Goal: Task Accomplishment & Management: Manage account settings

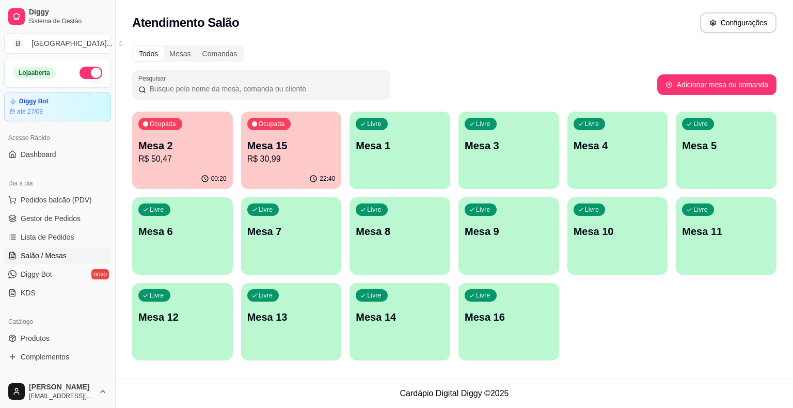
scroll to position [25, 0]
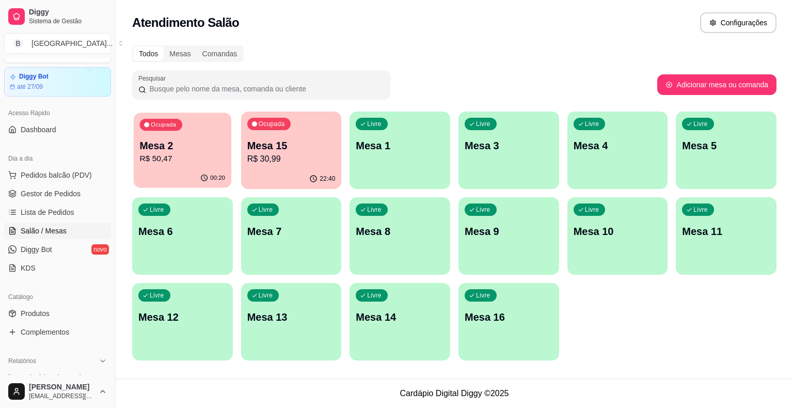
click at [211, 154] on p "R$ 50,47" at bounding box center [183, 159] width 86 height 12
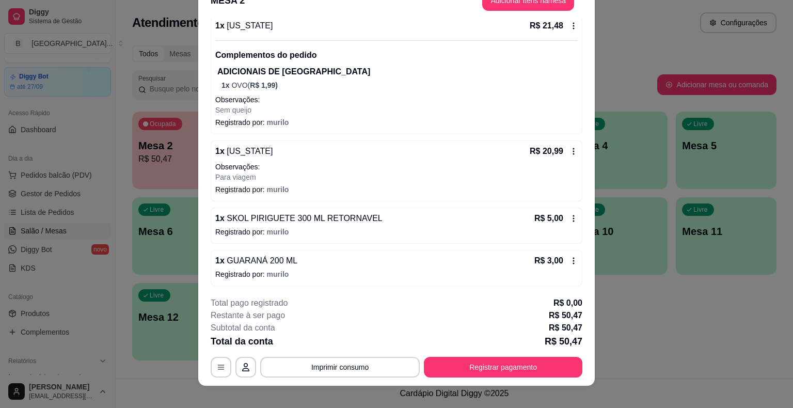
scroll to position [31, 0]
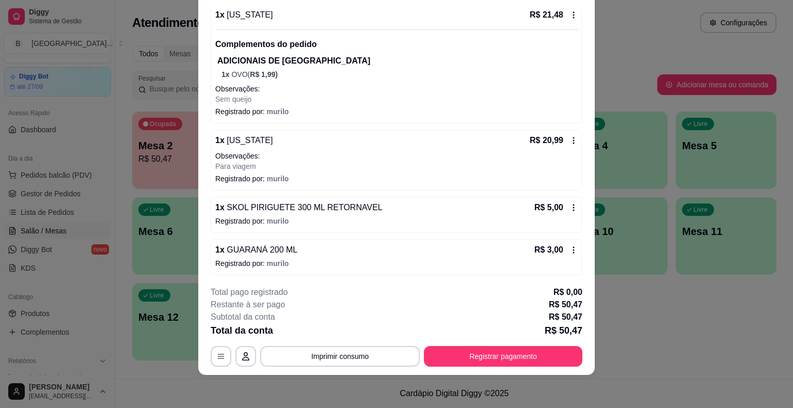
click at [569, 246] on icon at bounding box center [573, 250] width 8 height 8
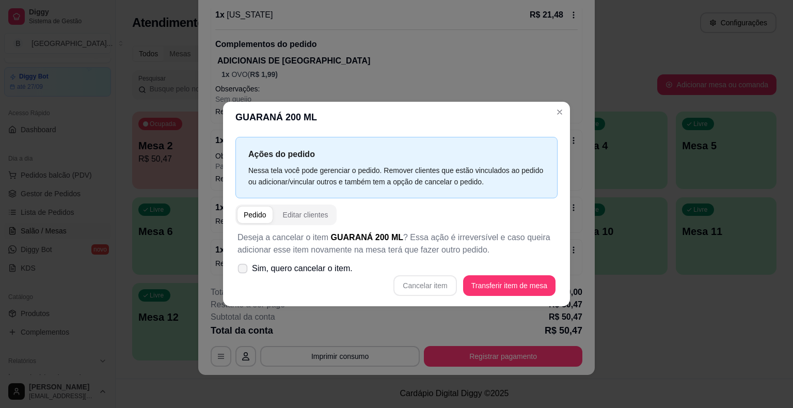
click at [313, 269] on span "Sim, quero cancelar o item." at bounding box center [302, 268] width 101 height 12
click at [244, 270] on input "Sim, quero cancelar o item." at bounding box center [240, 273] width 7 height 7
checkbox input "true"
click at [443, 285] on button "Cancelar item" at bounding box center [424, 286] width 61 height 20
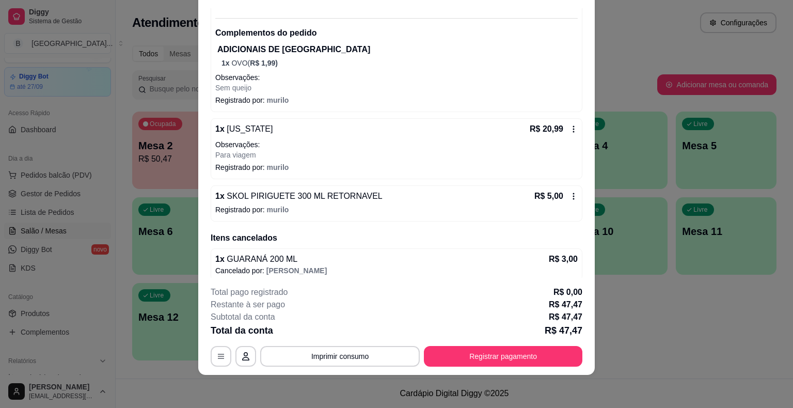
scroll to position [118, 0]
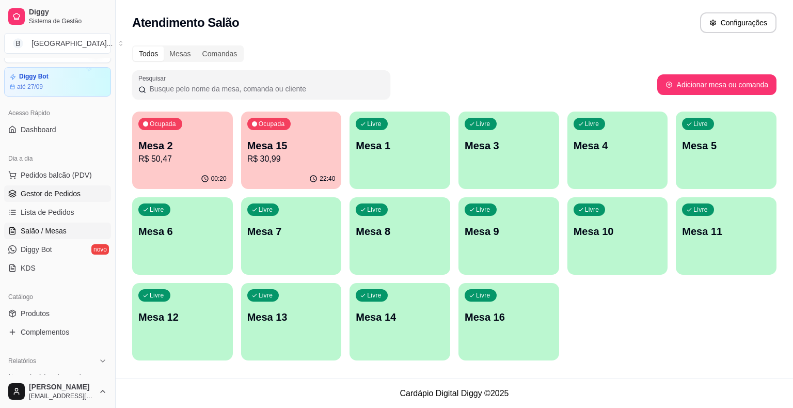
click at [30, 189] on span "Gestor de Pedidos" at bounding box center [51, 193] width 60 height 10
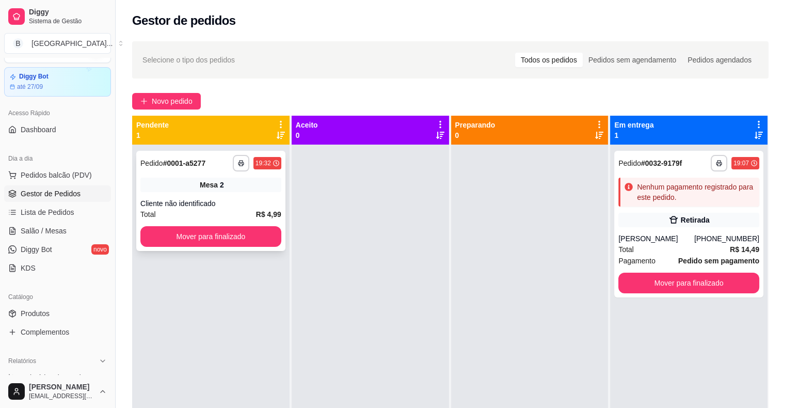
click at [282, 235] on div "**********" at bounding box center [210, 201] width 149 height 100
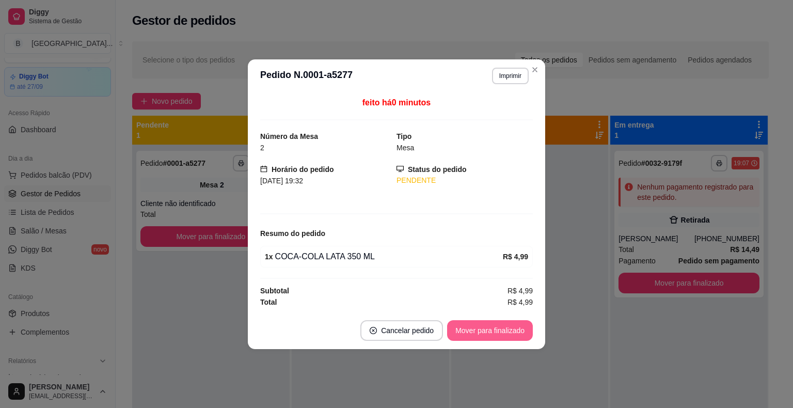
click at [496, 332] on button "Mover para finalizado" at bounding box center [490, 330] width 86 height 21
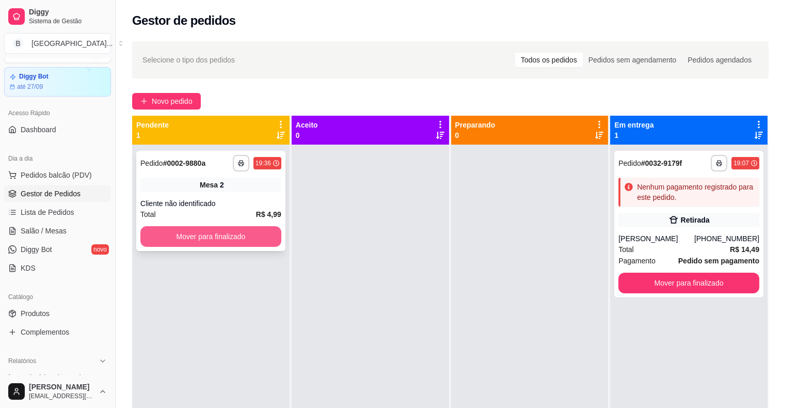
click at [207, 233] on button "Mover para finalizado" at bounding box center [210, 236] width 141 height 21
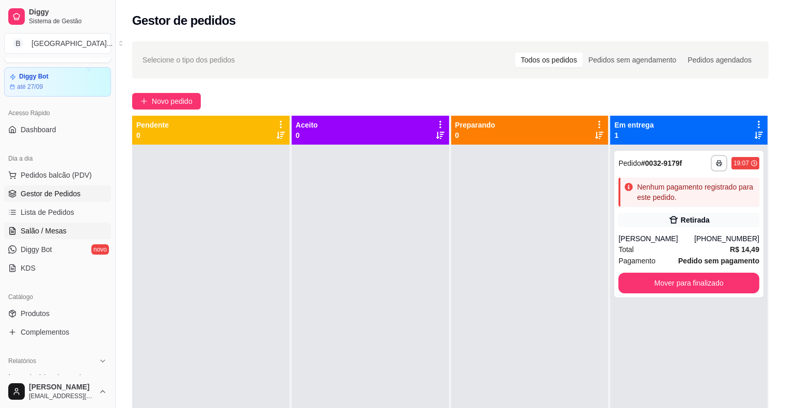
click at [62, 225] on span "Salão / Mesas" at bounding box center [44, 230] width 46 height 10
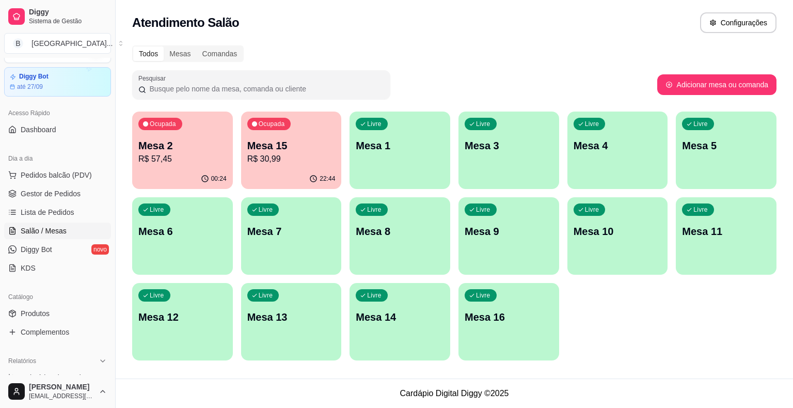
click at [199, 153] on p "R$ 57,45" at bounding box center [182, 159] width 88 height 12
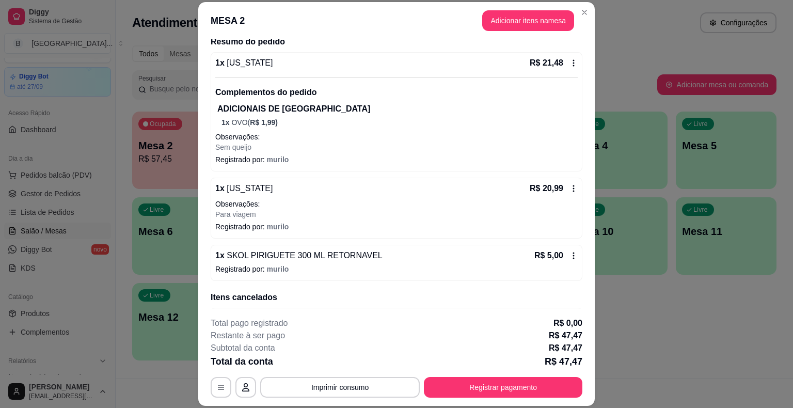
scroll to position [118, 0]
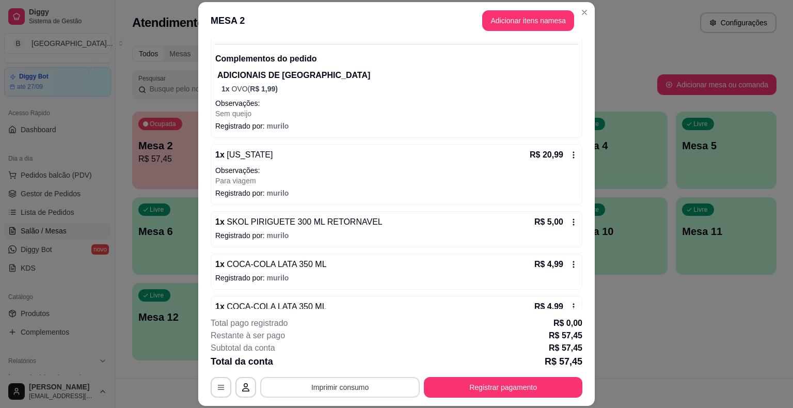
click at [341, 391] on button "Imprimir consumo" at bounding box center [339, 387] width 159 height 21
click at [348, 336] on button "IMPRESSORA" at bounding box center [339, 343] width 75 height 17
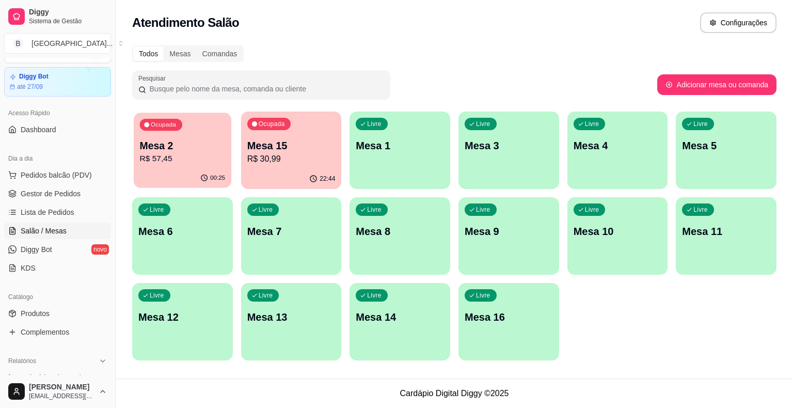
click at [203, 144] on p "Mesa 2" at bounding box center [183, 146] width 86 height 14
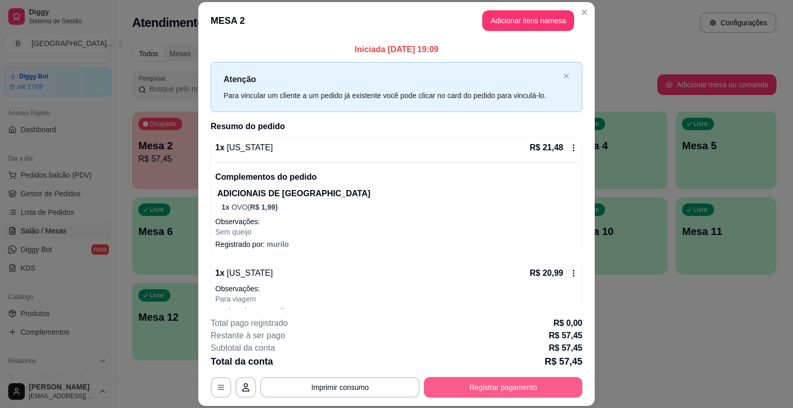
click at [492, 385] on button "Registrar pagamento" at bounding box center [503, 387] width 158 height 21
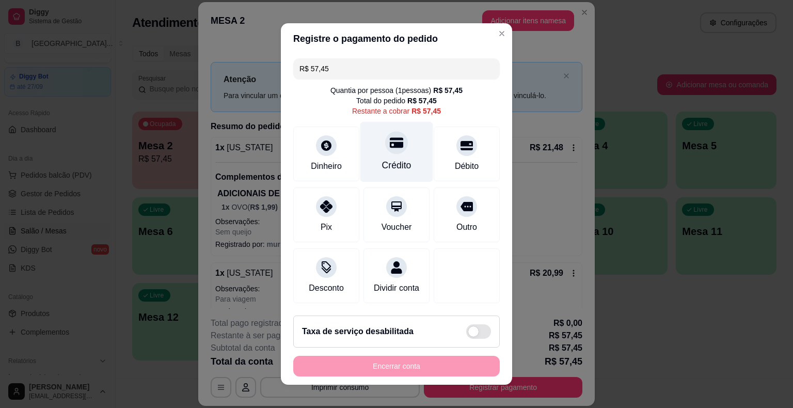
click at [382, 166] on div "Crédito" at bounding box center [396, 164] width 29 height 13
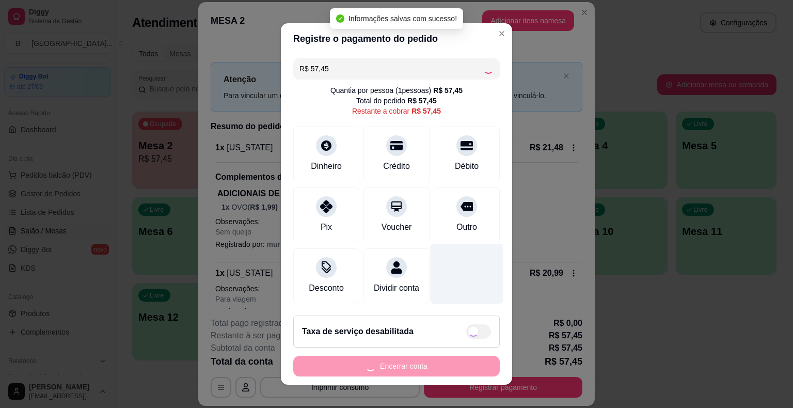
type input "R$ 0,00"
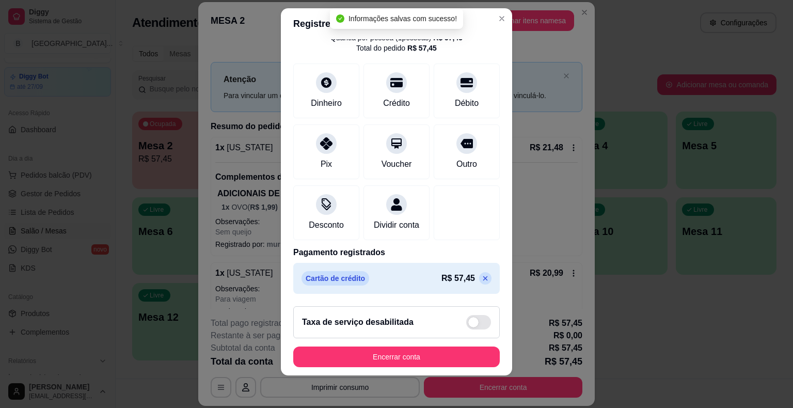
scroll to position [49, 0]
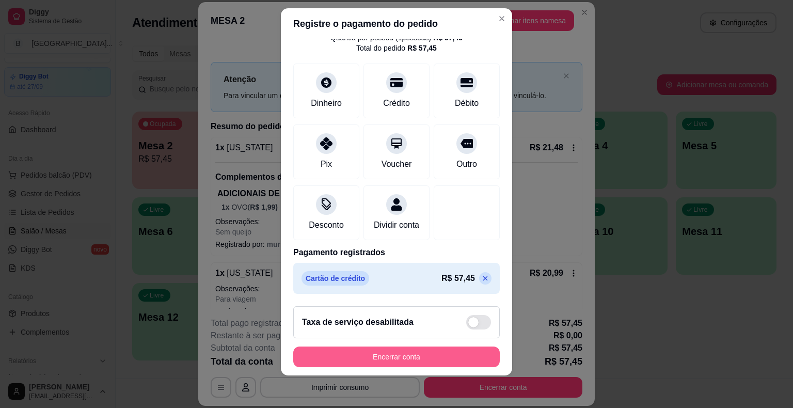
click at [459, 353] on button "Encerrar conta" at bounding box center [396, 356] width 206 height 21
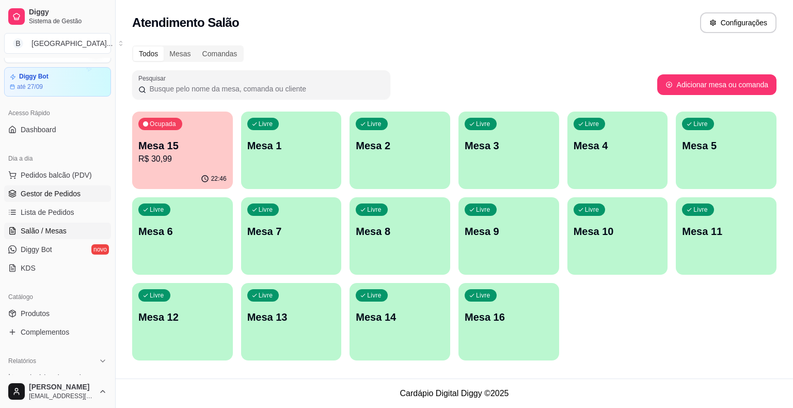
click at [41, 189] on span "Gestor de Pedidos" at bounding box center [51, 193] width 60 height 10
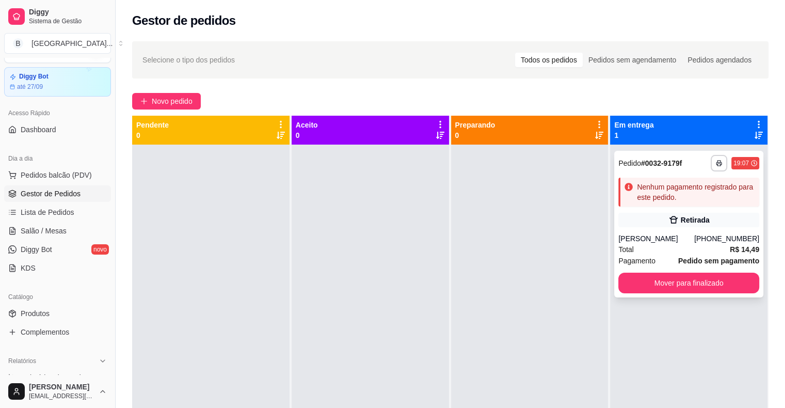
click at [690, 221] on div "Retirada" at bounding box center [695, 220] width 29 height 10
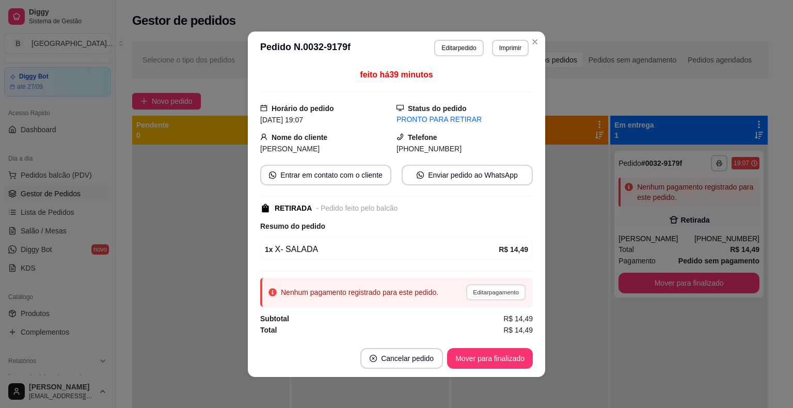
click at [495, 288] on button "Editar pagamento" at bounding box center [495, 292] width 60 height 16
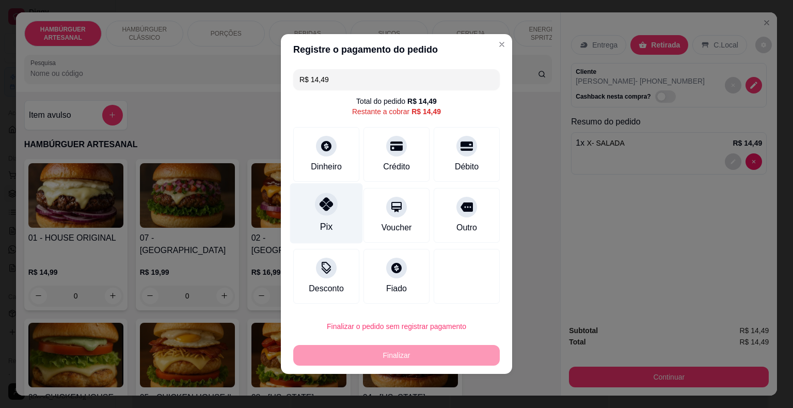
click at [337, 212] on div "Pix" at bounding box center [326, 213] width 73 height 60
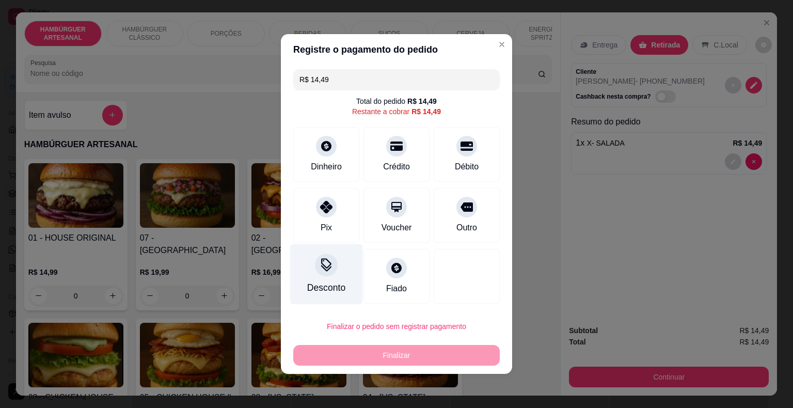
drag, startPoint x: 337, startPoint y: 212, endPoint x: 343, endPoint y: 240, distance: 28.8
click at [337, 212] on div "Pix" at bounding box center [326, 215] width 66 height 55
type input "R$ 0,00"
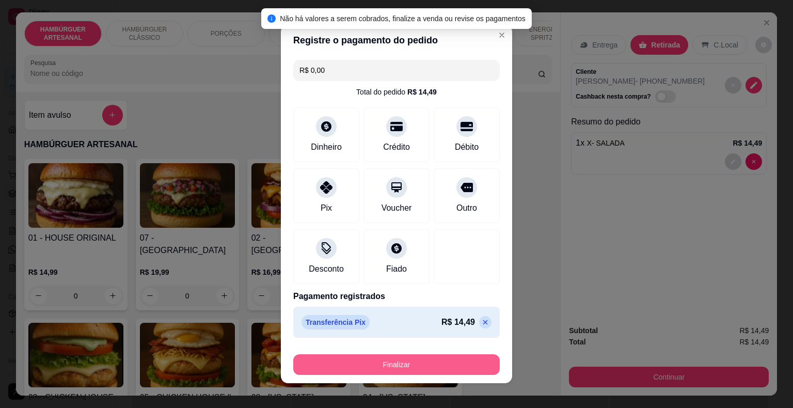
click at [356, 358] on button "Finalizar" at bounding box center [396, 364] width 206 height 21
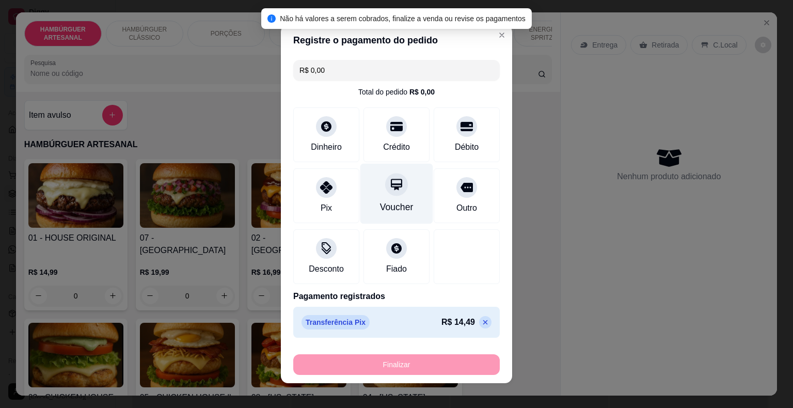
type input "0"
type input "-R$ 14,49"
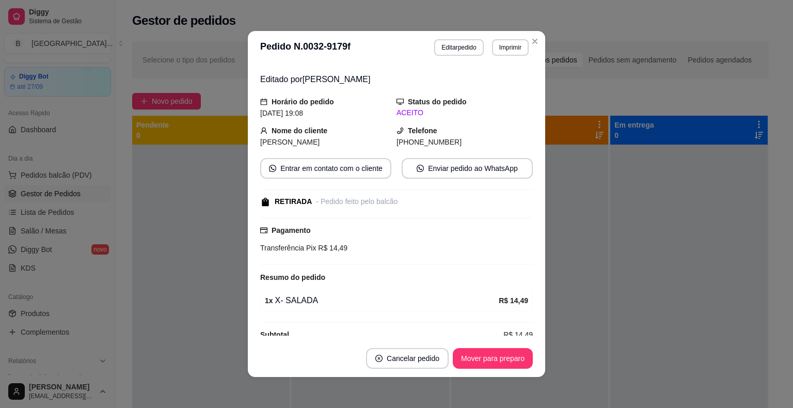
scroll to position [43, 0]
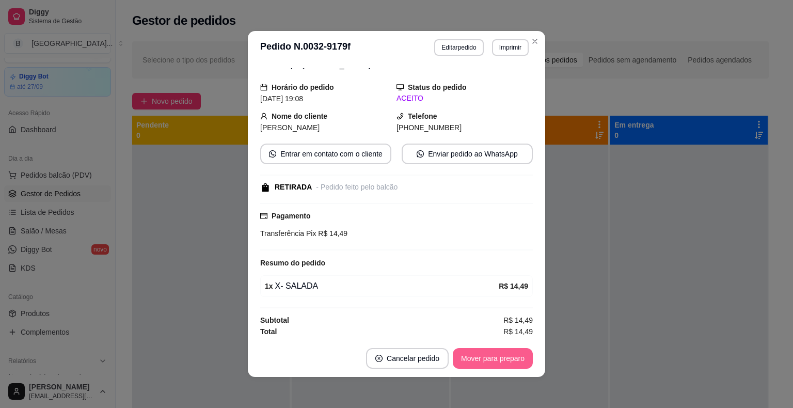
click at [517, 358] on button "Mover para preparo" at bounding box center [493, 358] width 80 height 21
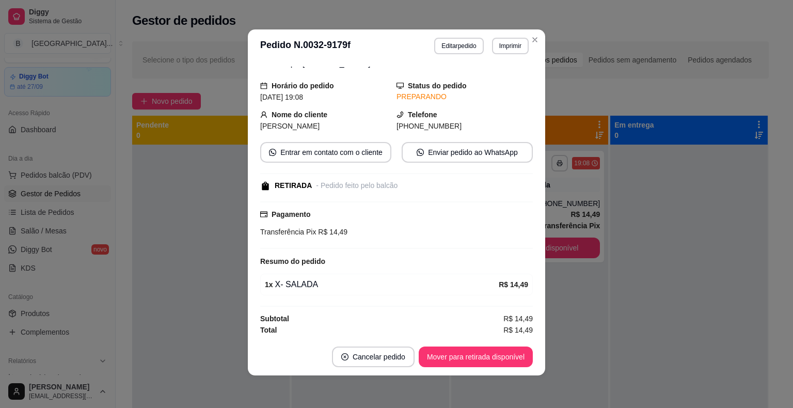
scroll to position [2, 0]
click at [448, 348] on button "Mover para retirada disponível" at bounding box center [475, 356] width 114 height 21
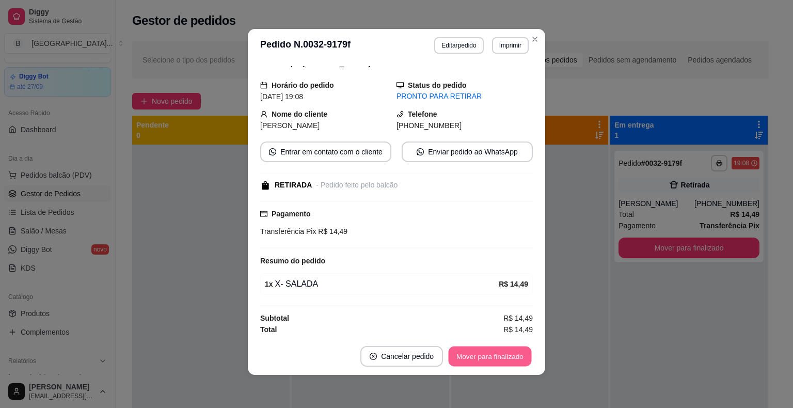
click at [455, 360] on button "Mover para finalizado" at bounding box center [489, 356] width 83 height 20
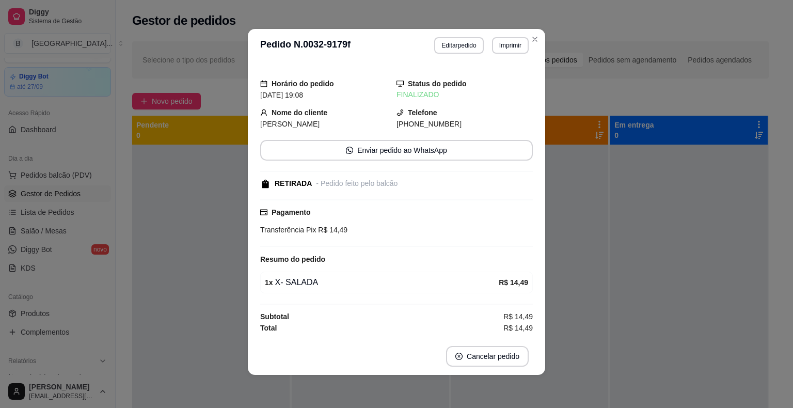
scroll to position [9, 0]
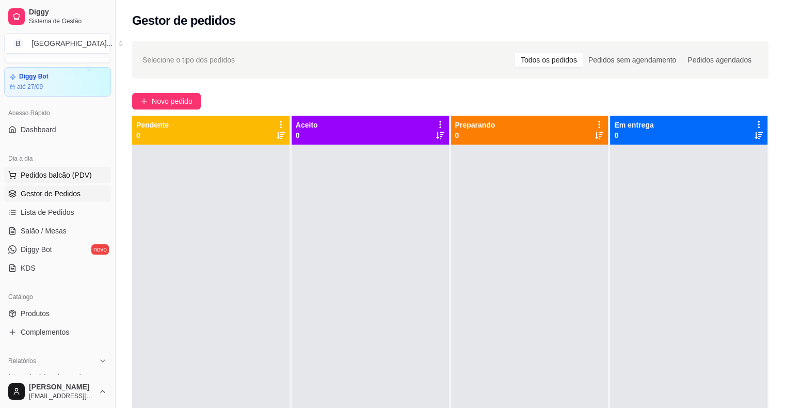
click at [85, 176] on span "Pedidos balcão (PDV)" at bounding box center [56, 175] width 71 height 10
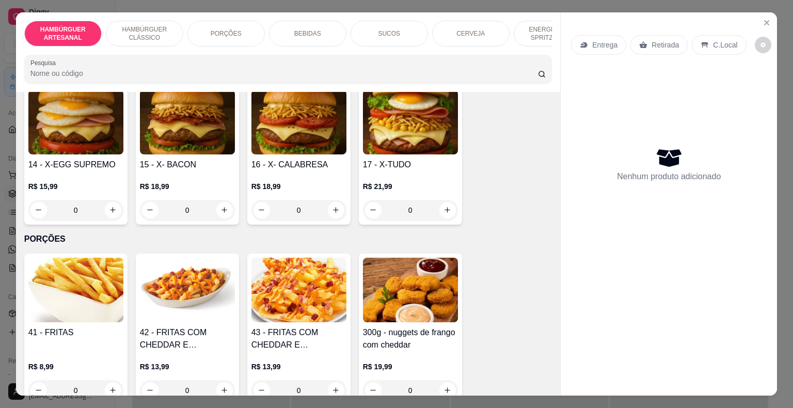
scroll to position [568, 0]
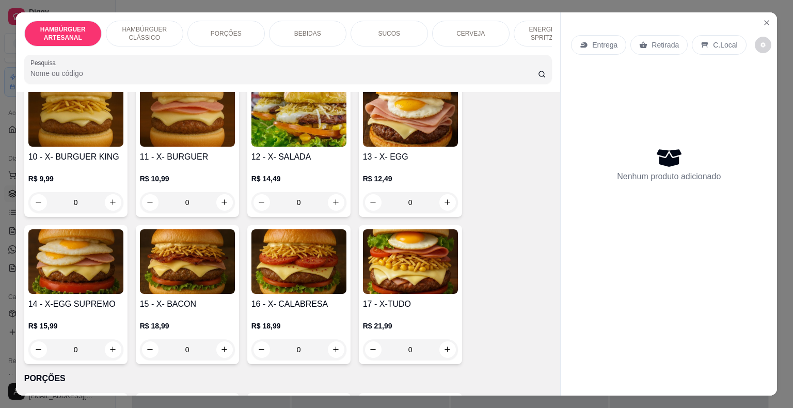
click at [103, 192] on div "0" at bounding box center [75, 202] width 95 height 21
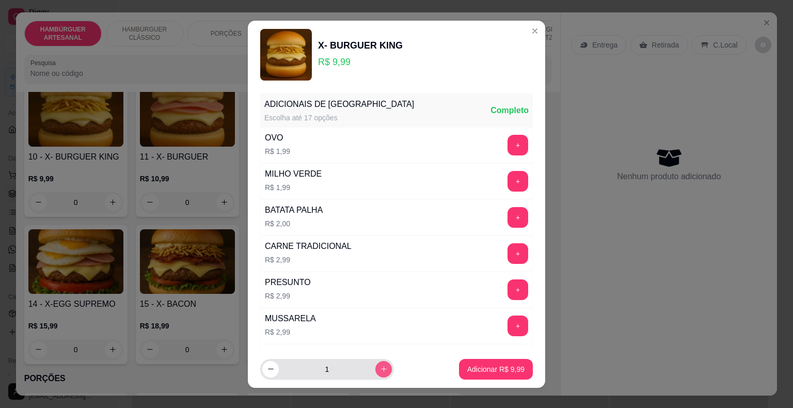
click at [375, 368] on button "increase-product-quantity" at bounding box center [383, 369] width 17 height 17
type input "2"
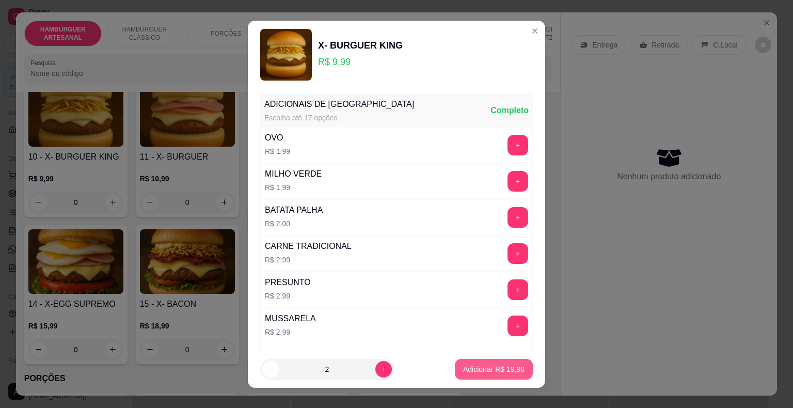
click at [495, 362] on button "Adicionar R$ 19,98" at bounding box center [494, 369] width 78 height 21
type input "2"
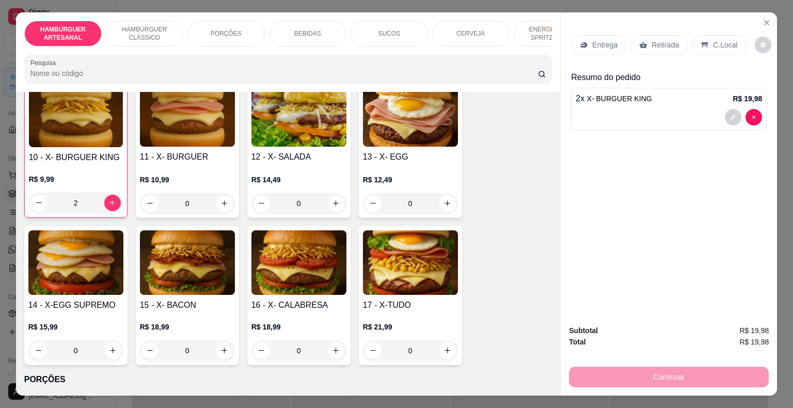
click at [599, 35] on div "Entrega" at bounding box center [598, 45] width 55 height 20
click at [580, 42] on icon at bounding box center [583, 45] width 7 height 6
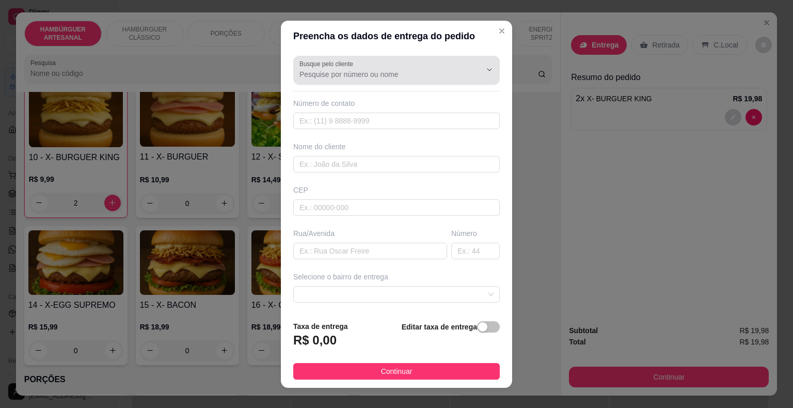
click at [439, 75] on input "Busque pelo cliente" at bounding box center [381, 74] width 165 height 10
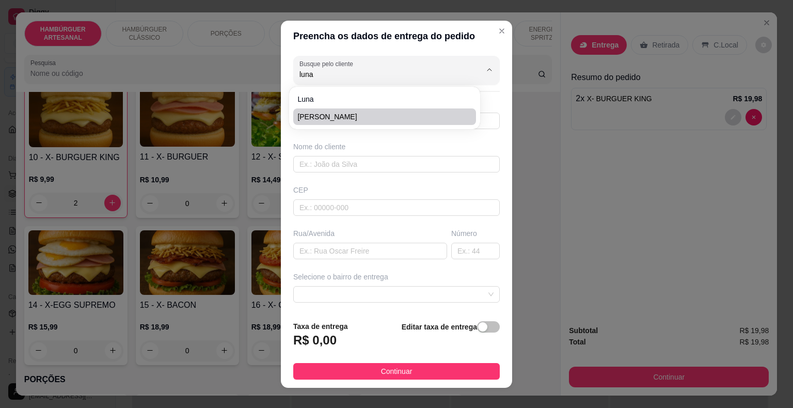
click at [417, 121] on span "[PERSON_NAME]" at bounding box center [379, 116] width 164 height 10
type input "[PERSON_NAME]"
type input "86981442350"
type input "[PERSON_NAME]"
type input "643300"
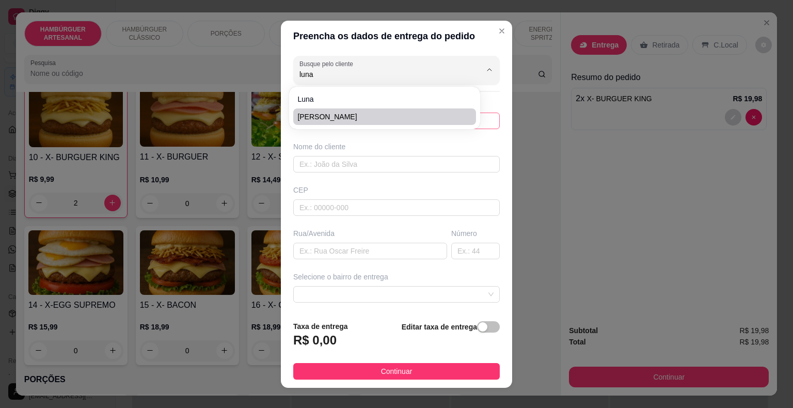
type input "[GEOGRAPHIC_DATA]"
type input "Sem número"
type input "Ao lado do chagas que corta cabelo"
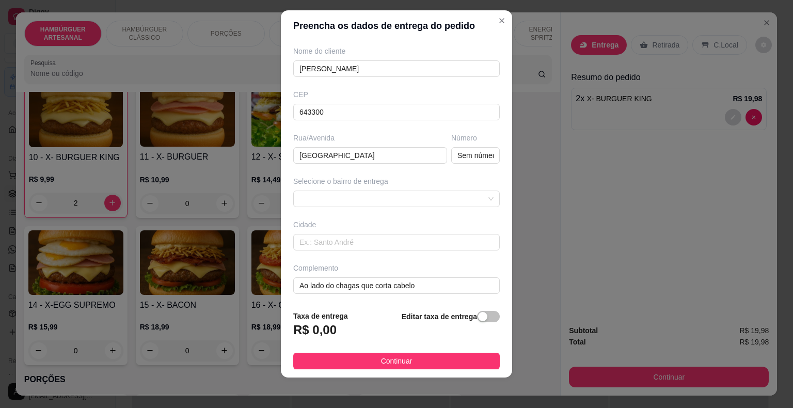
scroll to position [12, 0]
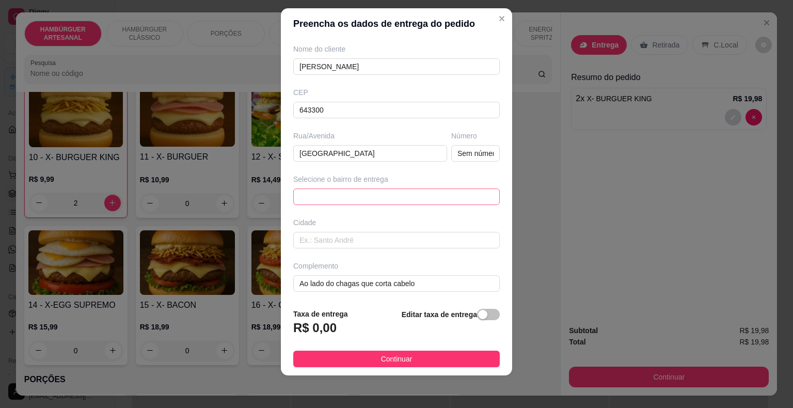
click at [398, 197] on span at bounding box center [396, 196] width 194 height 15
type input "[PERSON_NAME]"
click at [479, 277] on input "Ao lado do chagas que corta cabelo" at bounding box center [396, 283] width 206 height 17
click at [478, 317] on div "button" at bounding box center [482, 314] width 9 height 9
click at [361, 327] on input "0,00" at bounding box center [349, 332] width 110 height 20
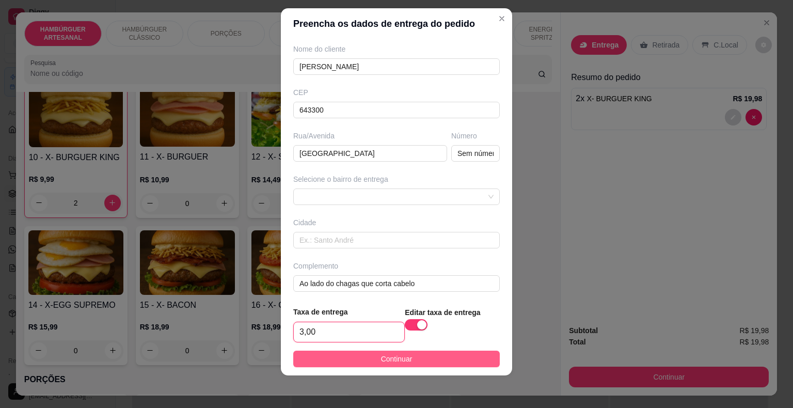
type input "3,00"
click at [370, 355] on button "Continuar" at bounding box center [396, 358] width 206 height 17
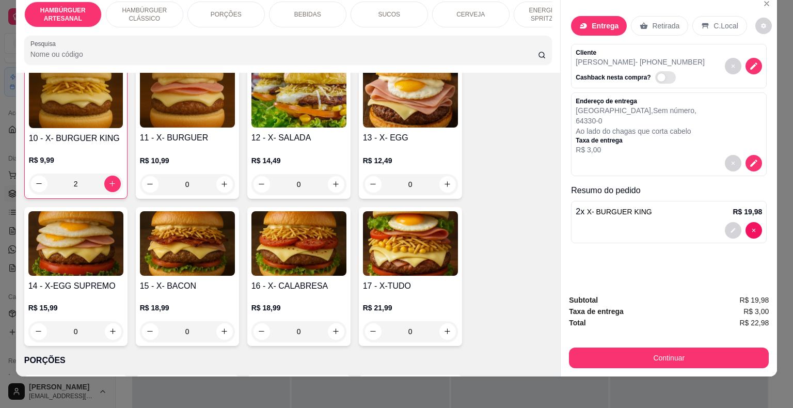
scroll to position [25, 0]
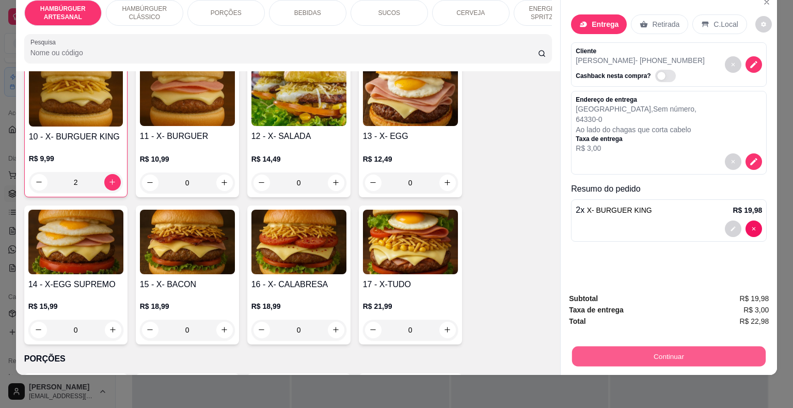
click at [660, 350] on button "Continuar" at bounding box center [668, 356] width 193 height 20
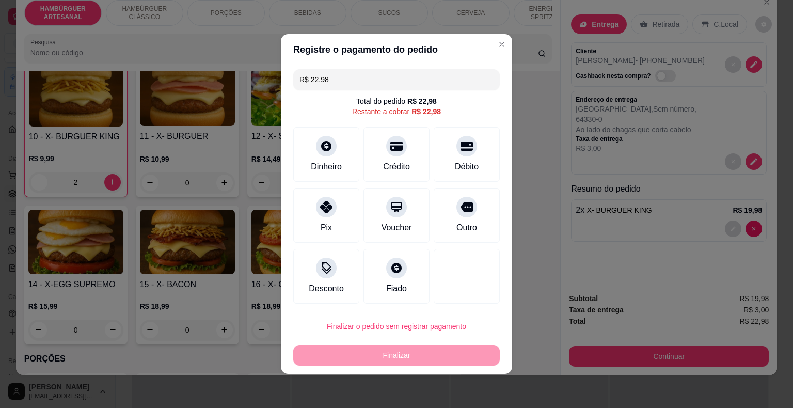
drag, startPoint x: 324, startPoint y: 213, endPoint x: 330, endPoint y: 224, distance: 13.4
click at [324, 213] on div at bounding box center [326, 207] width 21 height 21
type input "R$ 0,00"
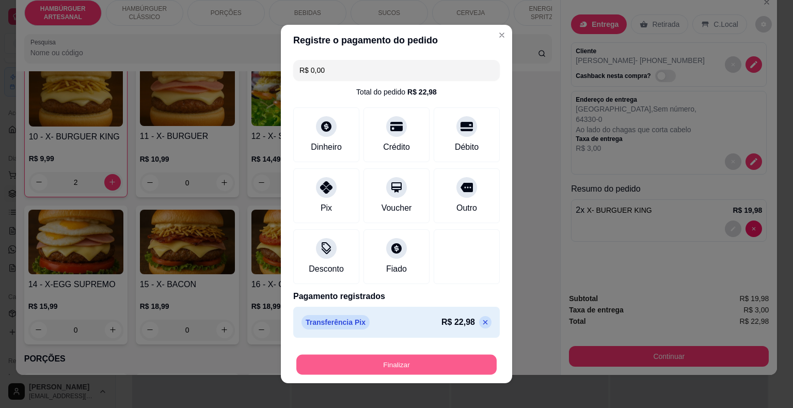
click at [355, 365] on button "Finalizar" at bounding box center [396, 364] width 200 height 20
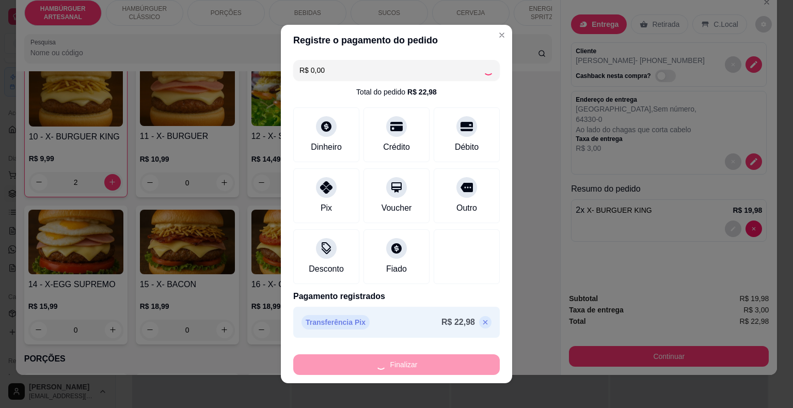
type input "0"
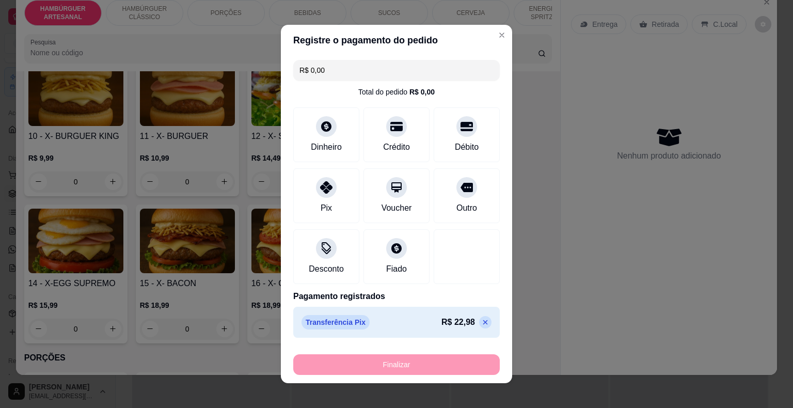
type input "-R$ 22,98"
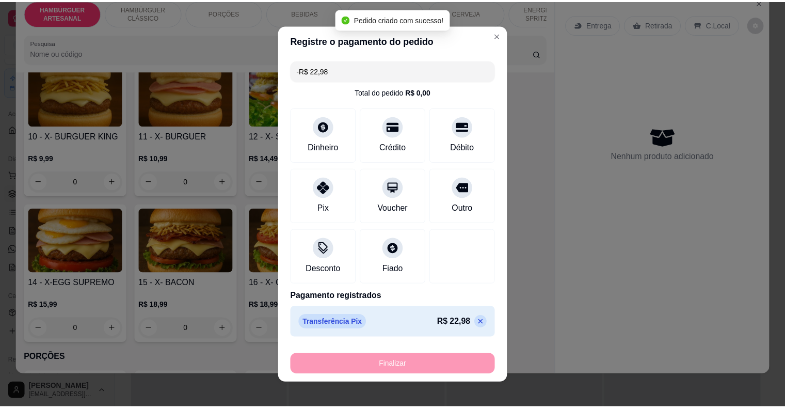
scroll to position [568, 0]
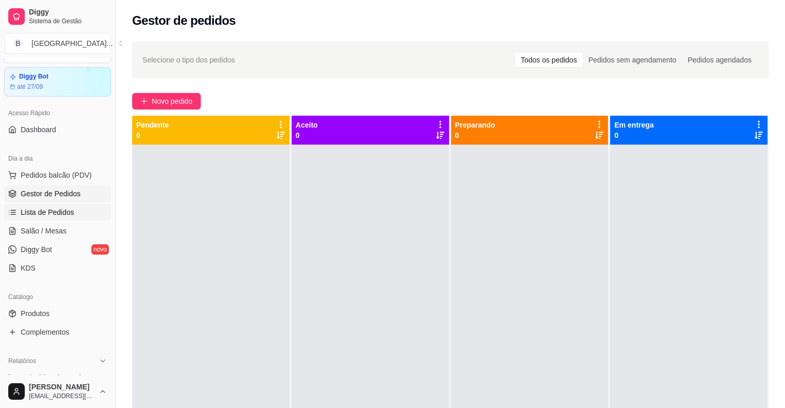
click at [27, 213] on span "Lista de Pedidos" at bounding box center [48, 212] width 54 height 10
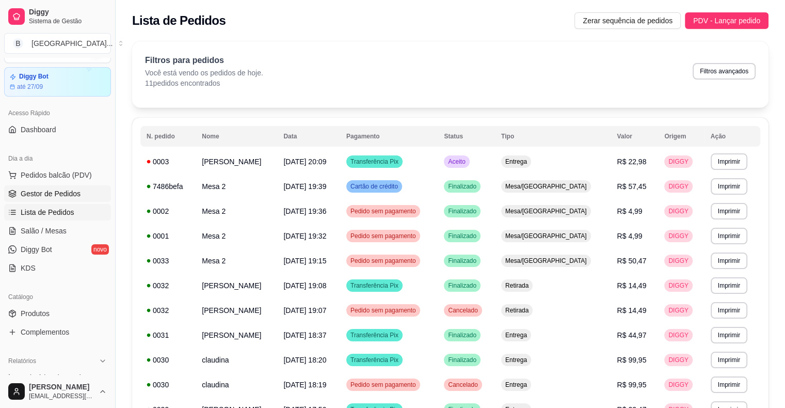
click at [47, 194] on span "Gestor de Pedidos" at bounding box center [51, 193] width 60 height 10
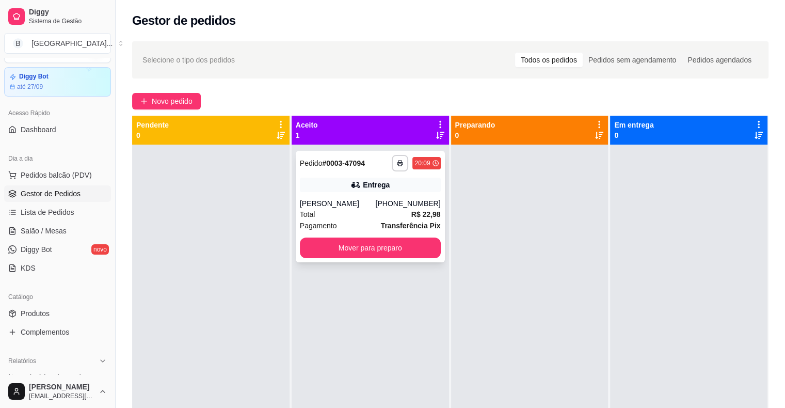
click at [361, 209] on div "Total R$ 22,98" at bounding box center [370, 213] width 141 height 11
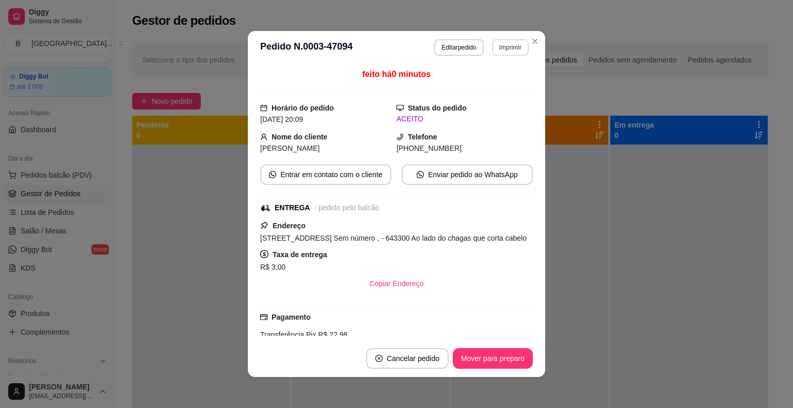
click at [507, 43] on button "Imprimir" at bounding box center [510, 47] width 37 height 17
click at [491, 75] on div "Escolha a impressora IMPRESSORA Impressora" at bounding box center [496, 81] width 68 height 44
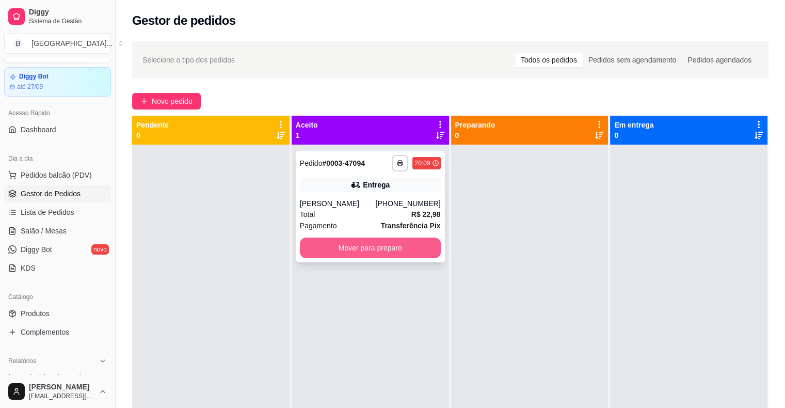
click at [392, 255] on button "Mover para preparo" at bounding box center [370, 247] width 141 height 21
click at [392, 255] on div "Mover para preparo" at bounding box center [370, 247] width 141 height 21
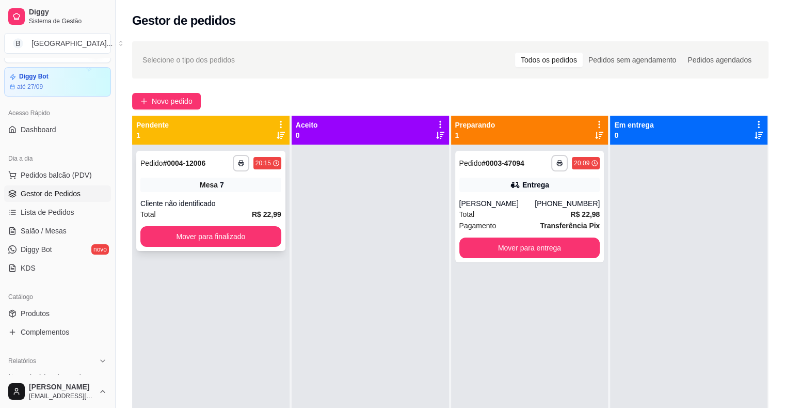
click at [193, 170] on div "**********" at bounding box center [210, 163] width 141 height 17
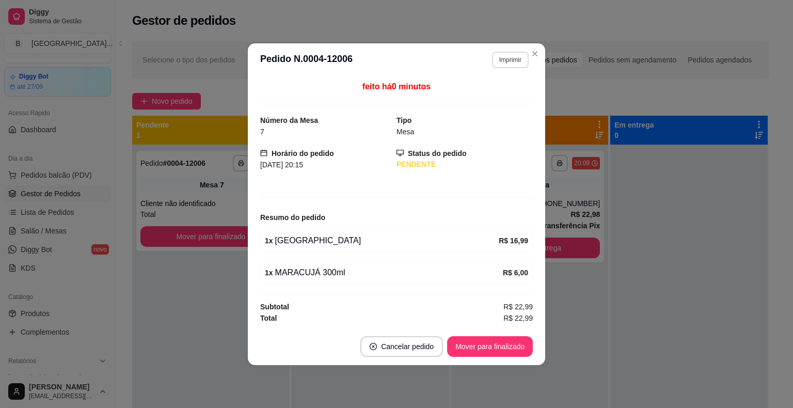
click at [511, 68] on button "Imprimir" at bounding box center [510, 60] width 37 height 17
click at [501, 88] on div "Escolha a impressora IMPRESSORA Impressora" at bounding box center [491, 100] width 85 height 56
click at [509, 91] on button "IMPRESSORA" at bounding box center [492, 96] width 75 height 17
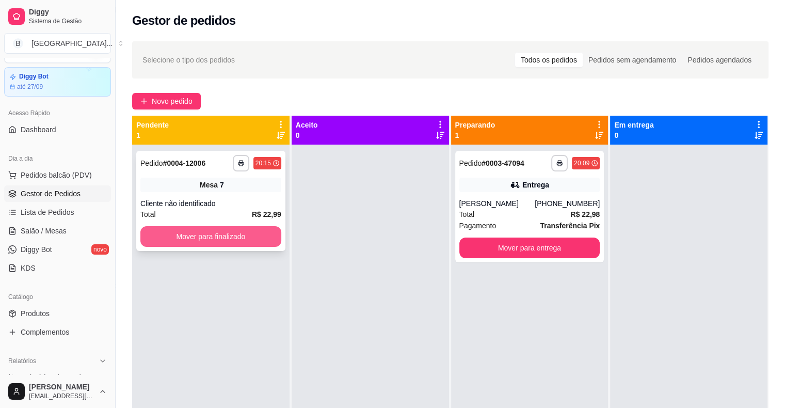
click at [208, 228] on button "Mover para finalizado" at bounding box center [210, 236] width 141 height 21
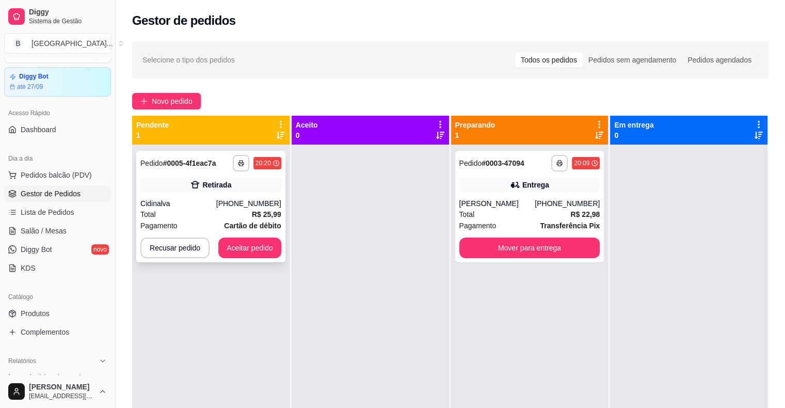
click at [205, 193] on div "**********" at bounding box center [210, 206] width 149 height 111
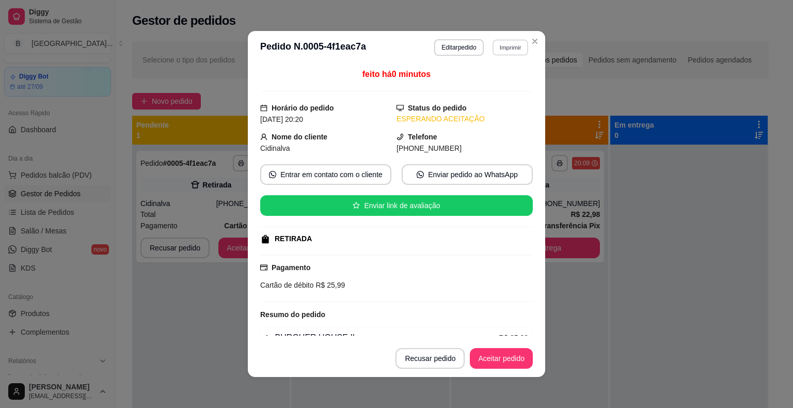
click at [502, 40] on button "Imprimir" at bounding box center [510, 47] width 36 height 16
click at [493, 83] on button "IMPRESSORA" at bounding box center [487, 83] width 72 height 16
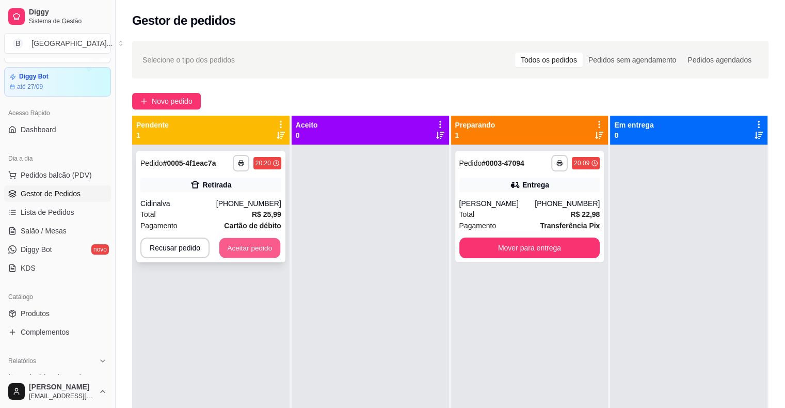
click at [237, 249] on button "Aceitar pedido" at bounding box center [249, 248] width 61 height 20
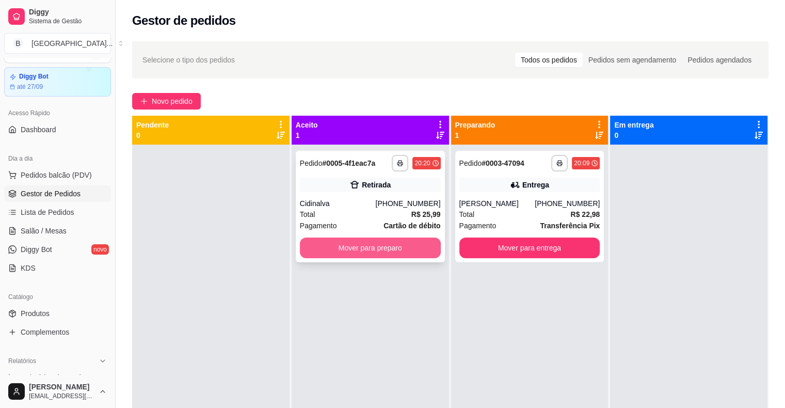
click at [332, 246] on button "Mover para preparo" at bounding box center [370, 247] width 141 height 21
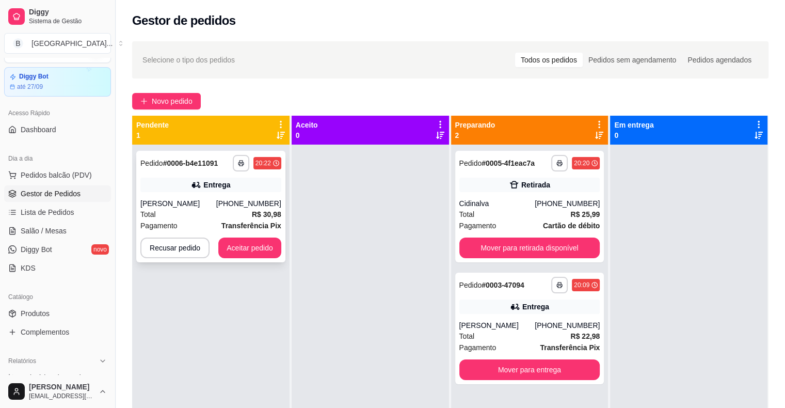
click at [255, 221] on strong "Transferência Pix" at bounding box center [251, 225] width 60 height 8
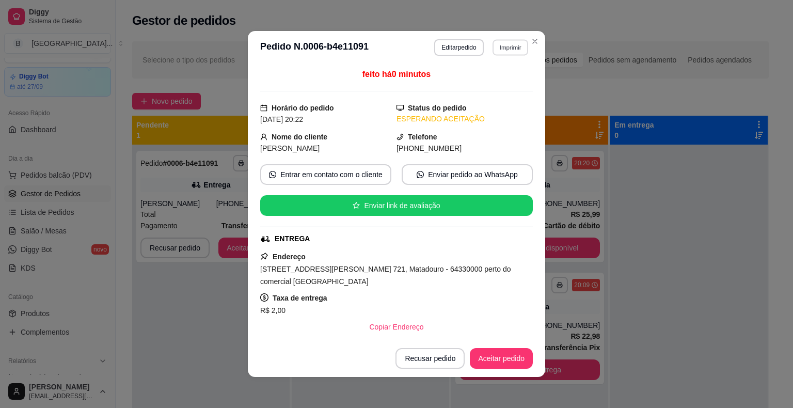
click at [506, 41] on button "Imprimir" at bounding box center [510, 47] width 36 height 16
click at [504, 75] on div "Escolha a impressora IMPRESSORA Impressora" at bounding box center [487, 87] width 85 height 56
click at [493, 359] on button "Aceitar pedido" at bounding box center [501, 358] width 61 height 20
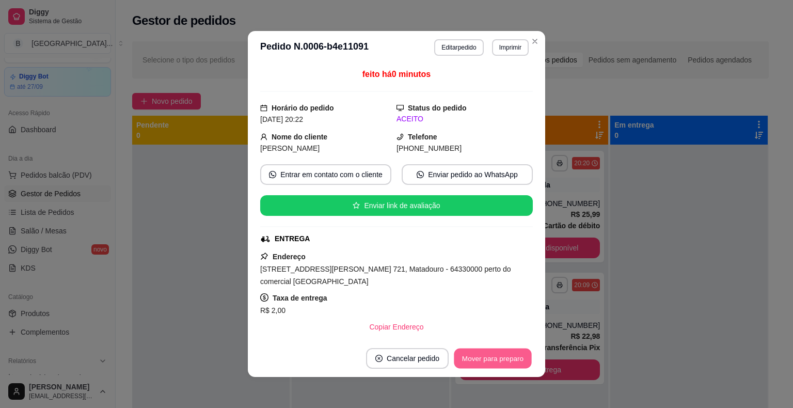
click at [493, 359] on button "Mover para preparo" at bounding box center [492, 358] width 77 height 20
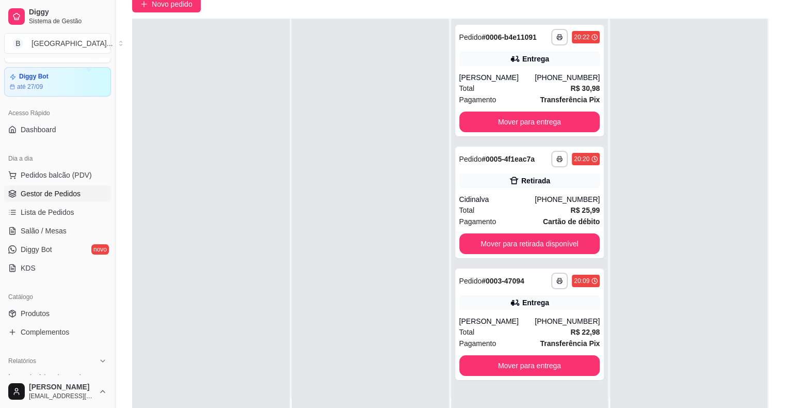
scroll to position [157, 0]
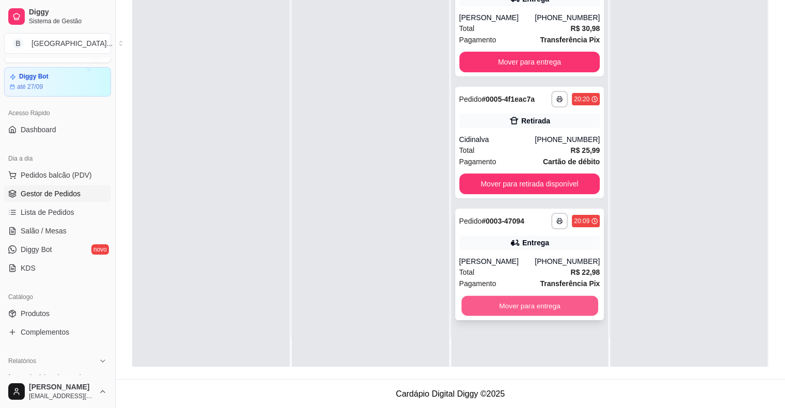
click at [539, 309] on button "Mover para entrega" at bounding box center [529, 306] width 137 height 20
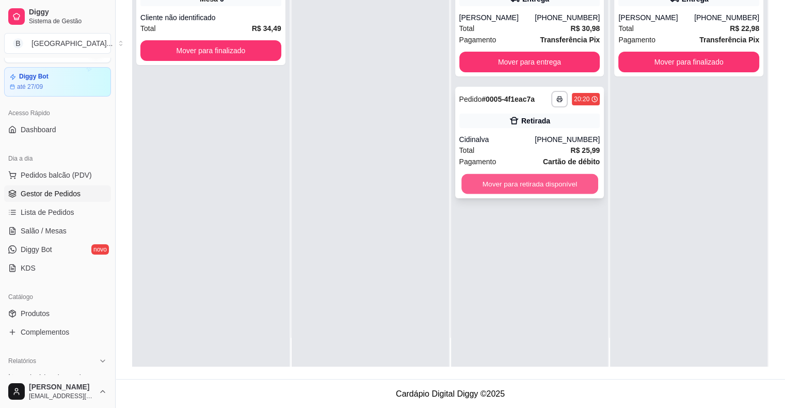
click at [489, 195] on div "**********" at bounding box center [529, 142] width 149 height 111
click at [537, 186] on button "Mover para retirada disponível" at bounding box center [529, 184] width 137 height 20
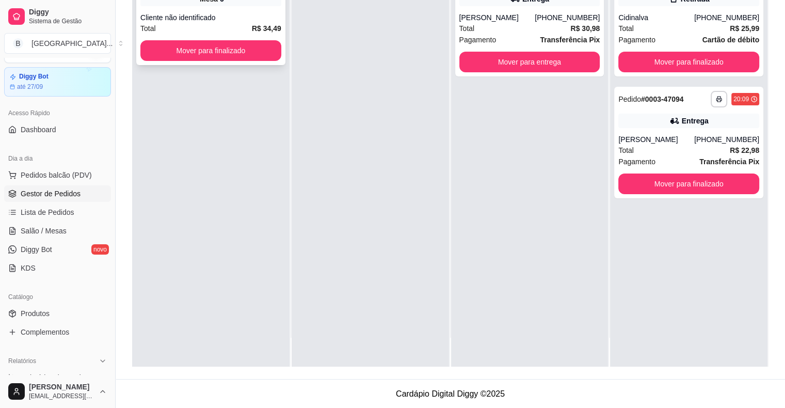
click at [203, 26] on div "Total R$ 34,49" at bounding box center [210, 28] width 141 height 11
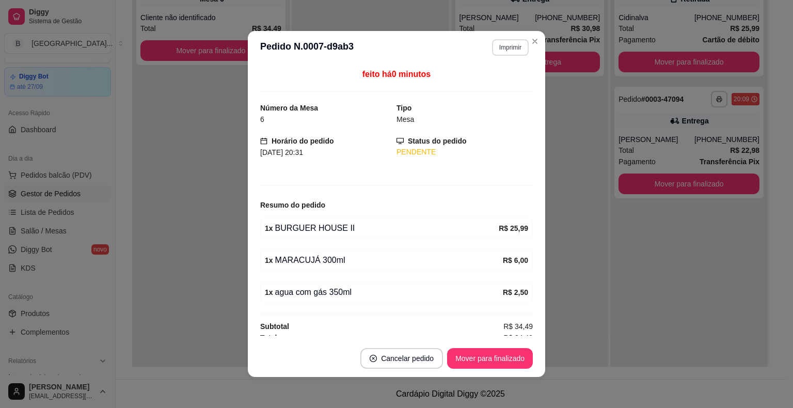
click at [500, 50] on button "Imprimir" at bounding box center [510, 47] width 37 height 17
click at [499, 50] on button "Imprimir" at bounding box center [510, 47] width 37 height 17
click at [492, 50] on button "Imprimir" at bounding box center [510, 47] width 36 height 16
click at [492, 79] on button "IMPRESSORA" at bounding box center [487, 84] width 72 height 16
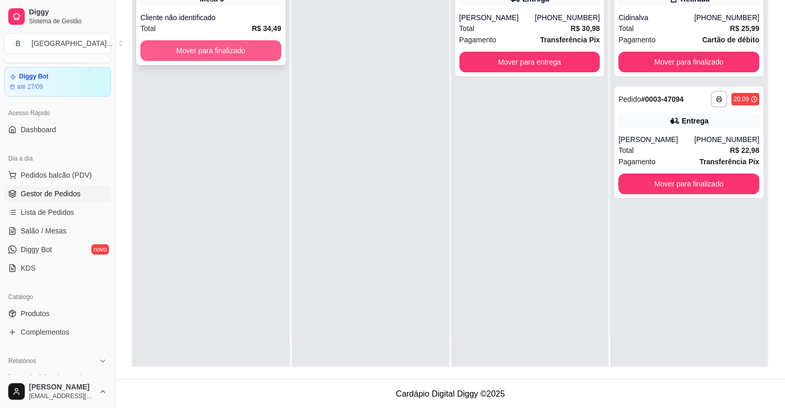
click at [264, 54] on button "Mover para finalizado" at bounding box center [210, 50] width 141 height 21
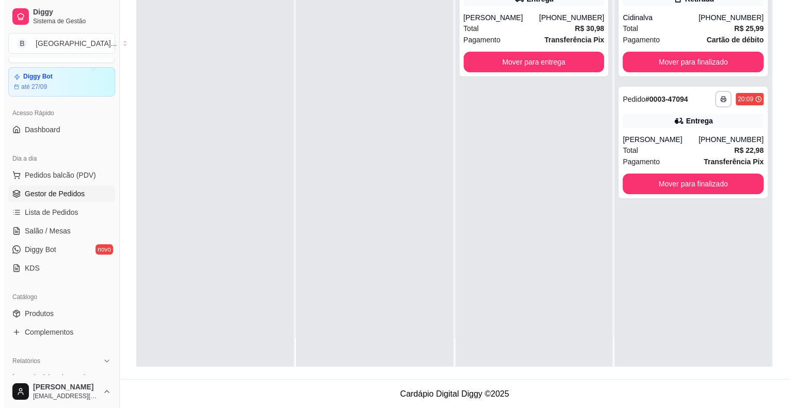
scroll to position [0, 0]
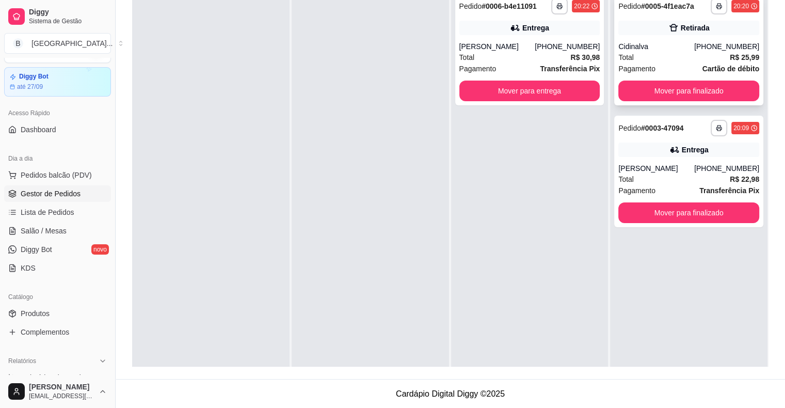
click at [702, 64] on strong "Cartão de débito" at bounding box center [730, 68] width 57 height 8
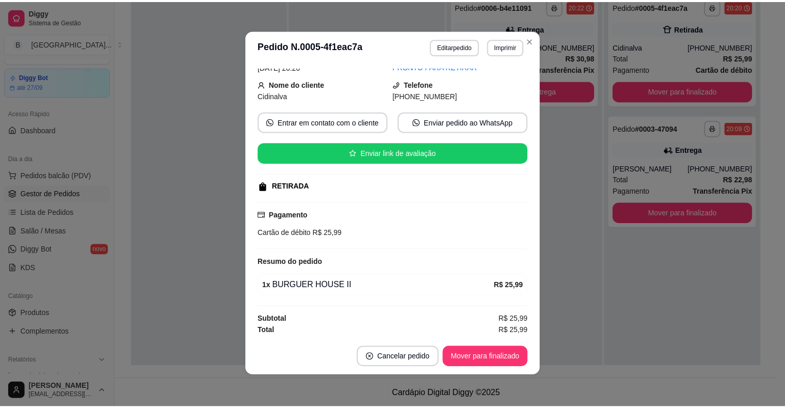
scroll to position [2, 0]
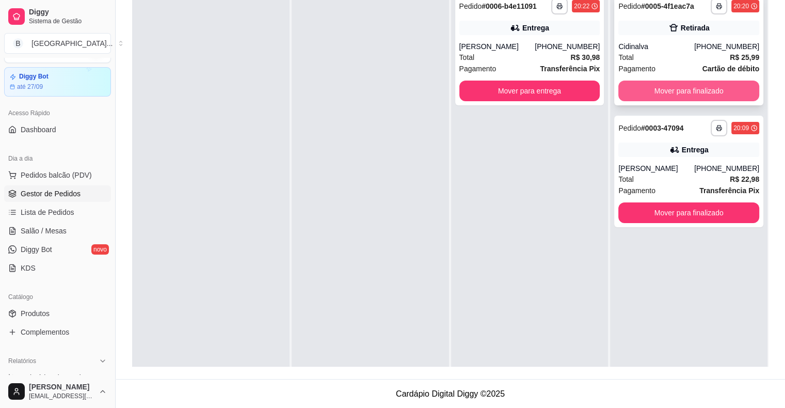
click at [680, 92] on button "Mover para finalizado" at bounding box center [688, 90] width 141 height 21
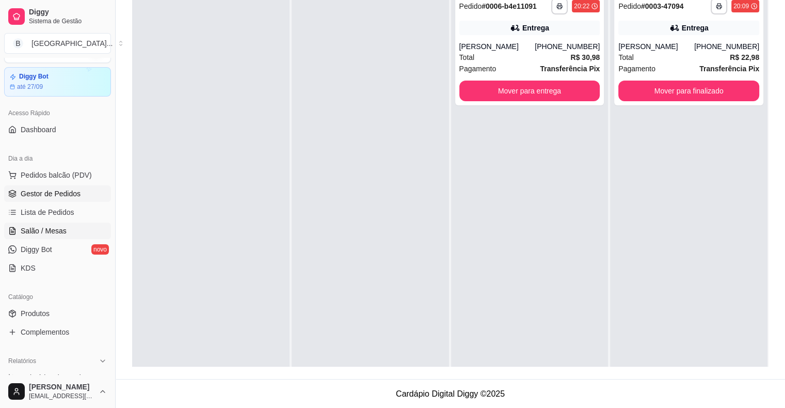
click at [73, 225] on link "Salão / Mesas" at bounding box center [57, 230] width 107 height 17
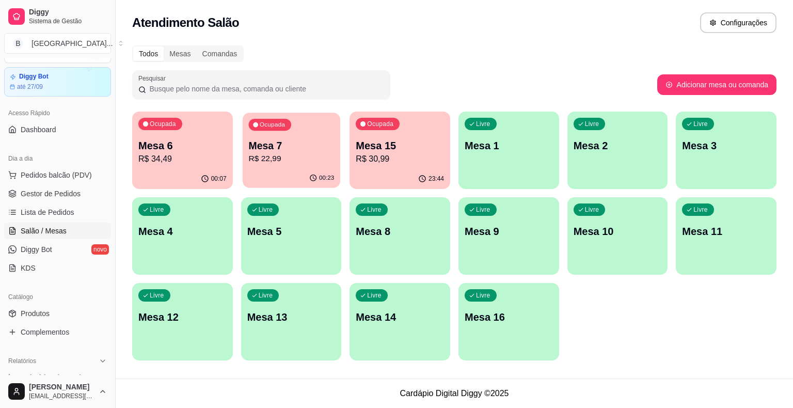
click at [268, 162] on p "R$ 22,99" at bounding box center [291, 159] width 86 height 12
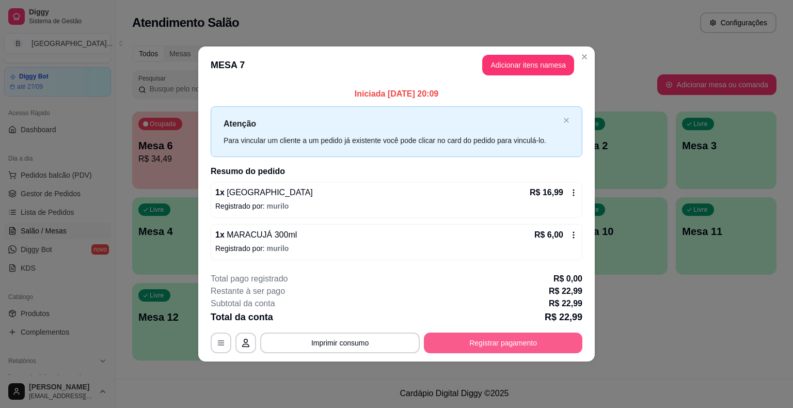
click at [504, 346] on button "Registrar pagamento" at bounding box center [503, 342] width 158 height 21
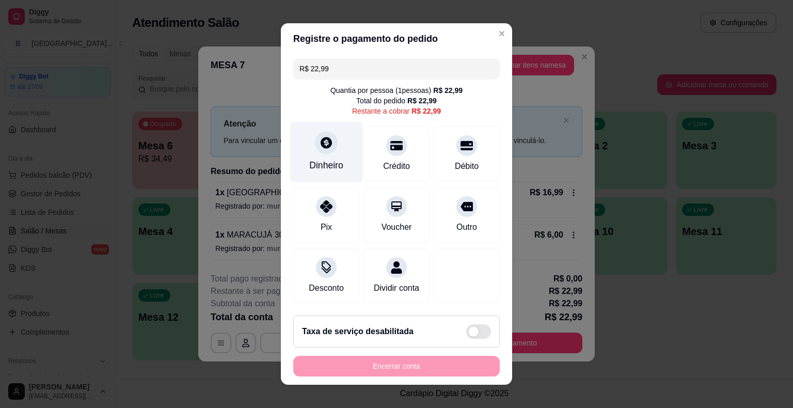
click at [316, 160] on div "Dinheiro" at bounding box center [326, 164] width 34 height 13
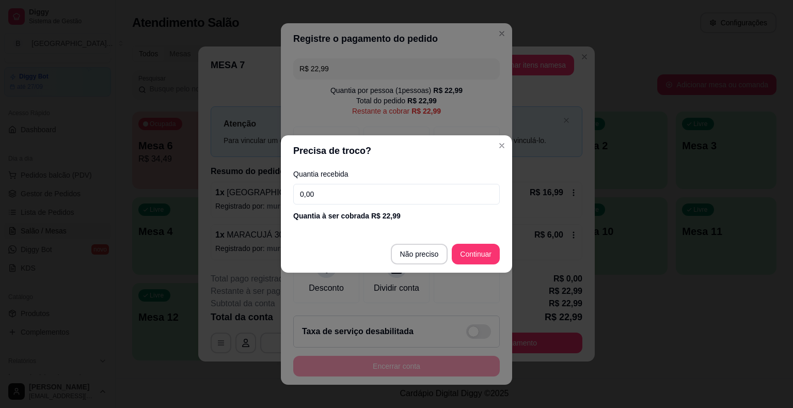
click at [315, 203] on input "0,00" at bounding box center [396, 194] width 206 height 21
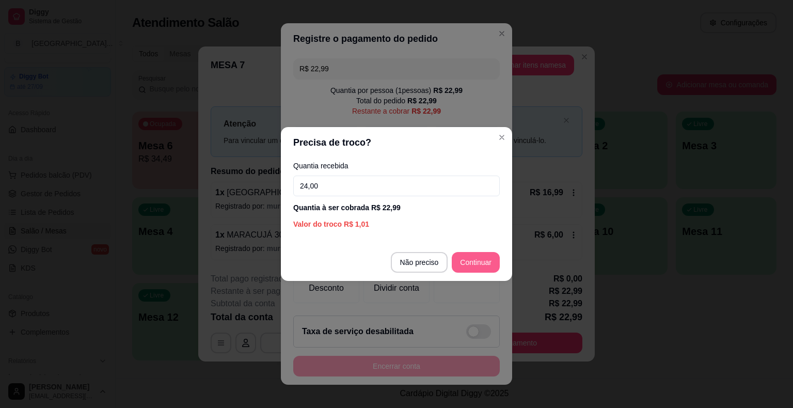
type input "24,00"
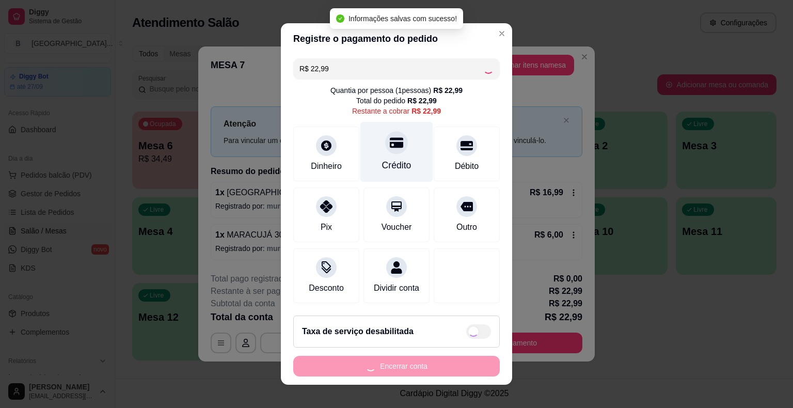
type input "R$ 0,00"
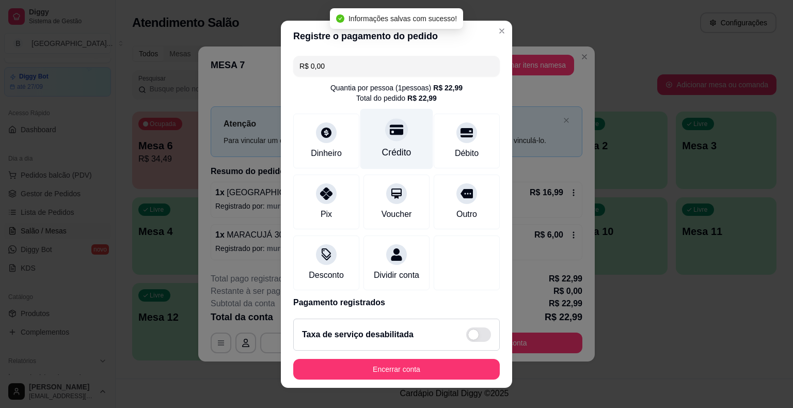
scroll to position [49, 0]
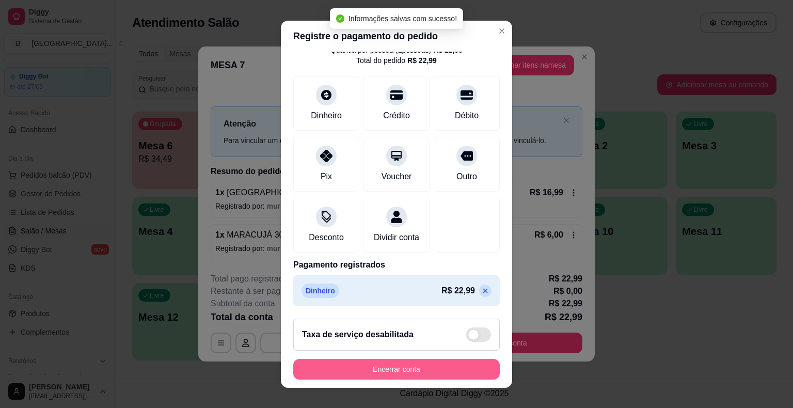
click at [376, 369] on button "Encerrar conta" at bounding box center [396, 369] width 206 height 21
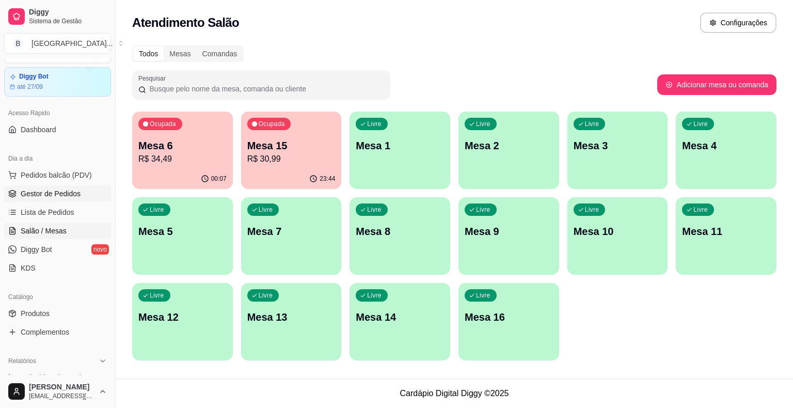
click at [69, 190] on span "Gestor de Pedidos" at bounding box center [51, 193] width 60 height 10
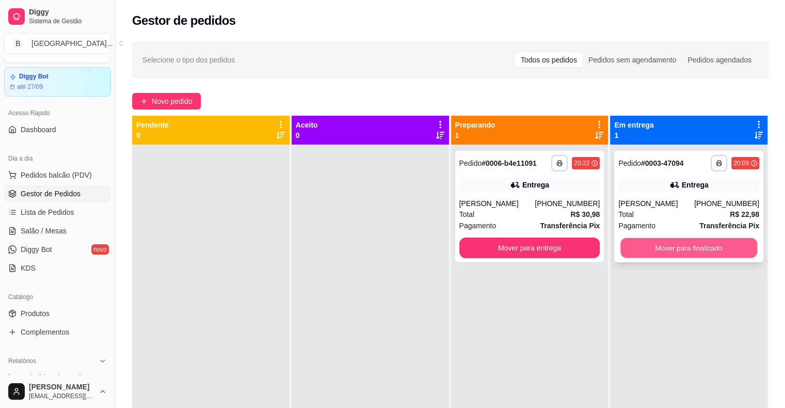
click at [694, 247] on button "Mover para finalizado" at bounding box center [688, 248] width 137 height 20
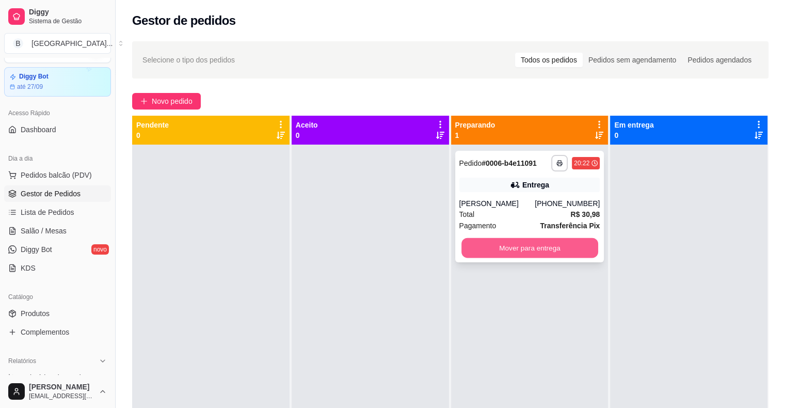
click at [548, 242] on button "Mover para entrega" at bounding box center [529, 248] width 137 height 20
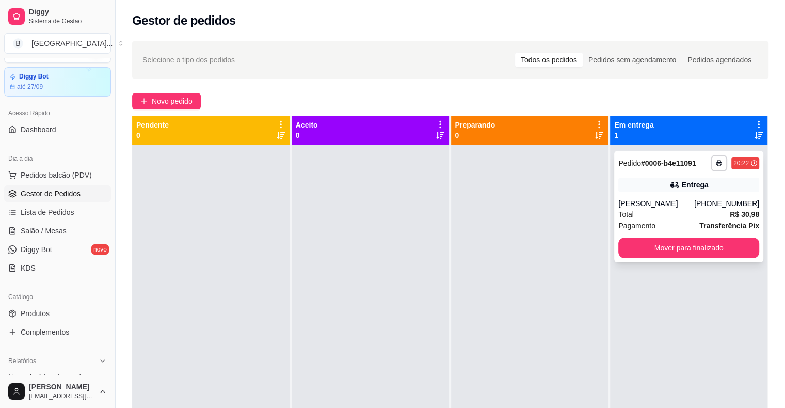
click at [618, 191] on div "Entrega" at bounding box center [688, 184] width 141 height 14
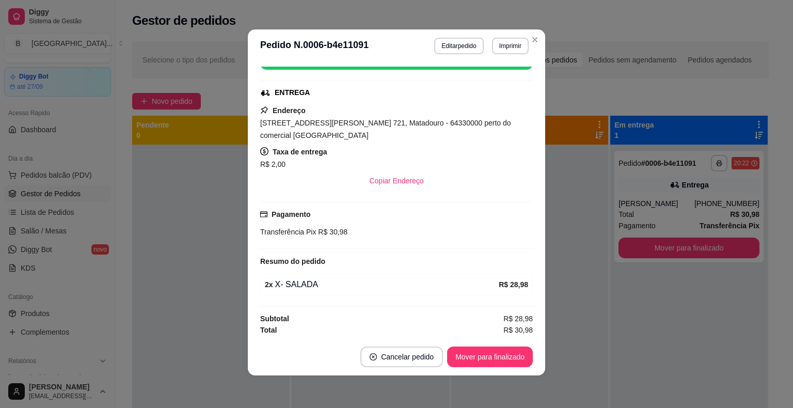
scroll to position [2, 0]
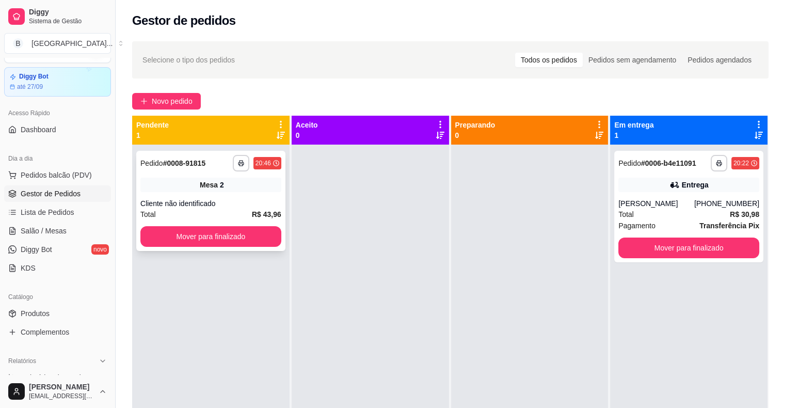
click at [230, 193] on div "**********" at bounding box center [210, 201] width 149 height 100
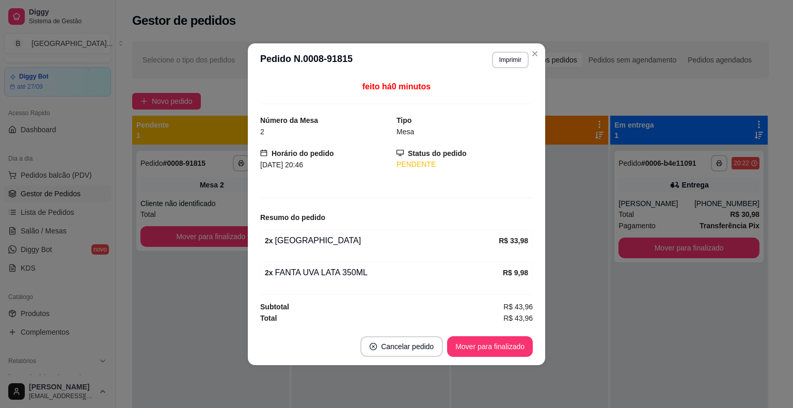
click at [513, 69] on header "**********" at bounding box center [396, 59] width 297 height 33
click at [516, 60] on button "Imprimir" at bounding box center [510, 60] width 36 height 16
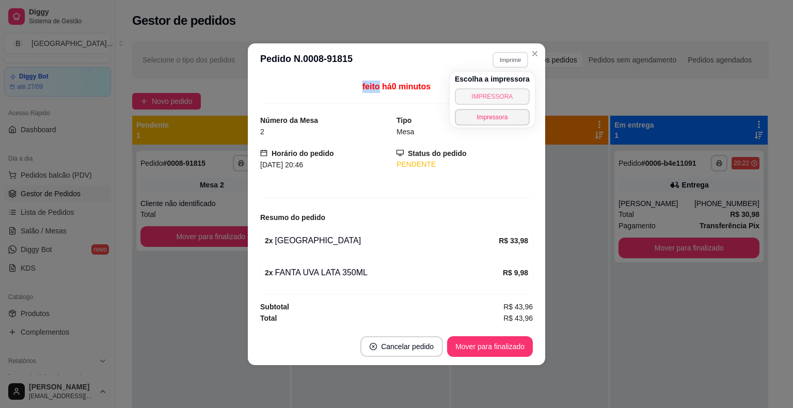
click at [500, 89] on button "IMPRESSORA" at bounding box center [492, 96] width 75 height 17
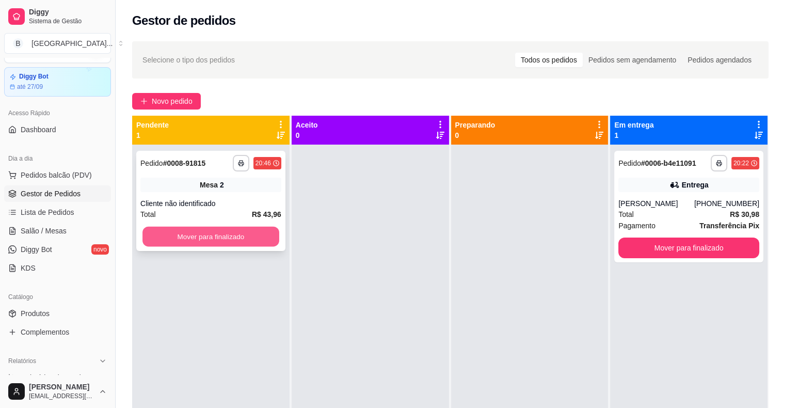
click at [192, 236] on button "Mover para finalizado" at bounding box center [210, 237] width 137 height 20
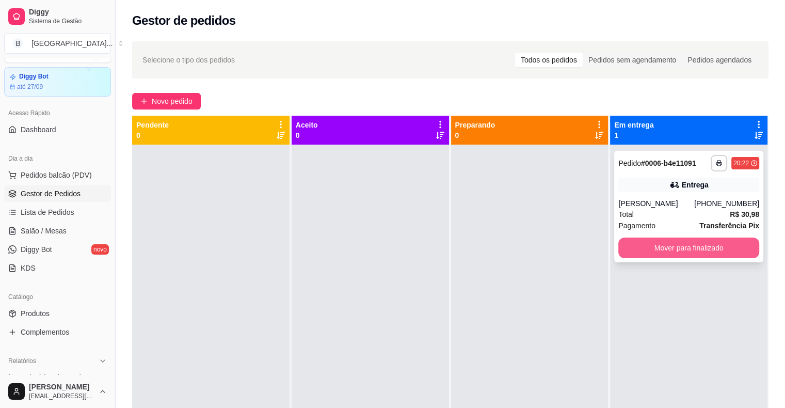
click at [726, 249] on button "Mover para finalizado" at bounding box center [688, 247] width 141 height 21
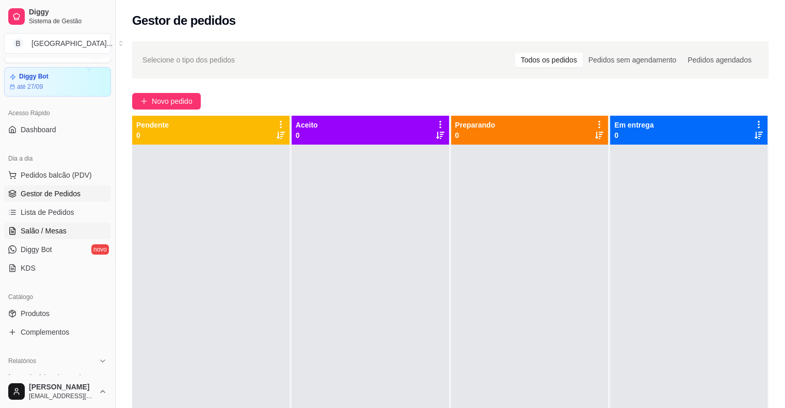
click at [64, 228] on link "Salão / Mesas" at bounding box center [57, 230] width 107 height 17
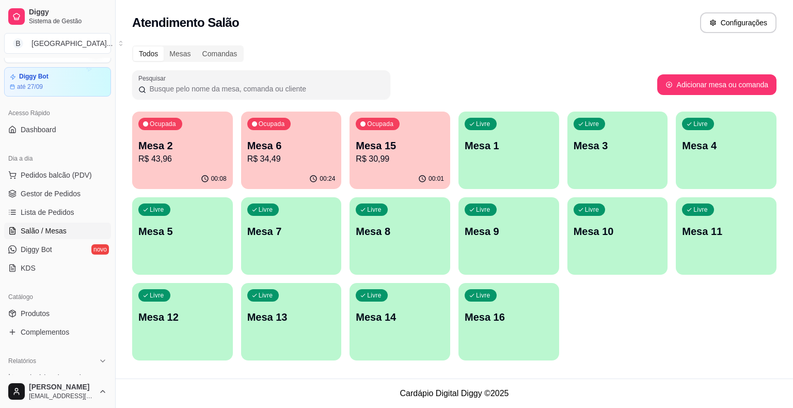
click at [322, 141] on p "Mesa 6" at bounding box center [291, 145] width 88 height 14
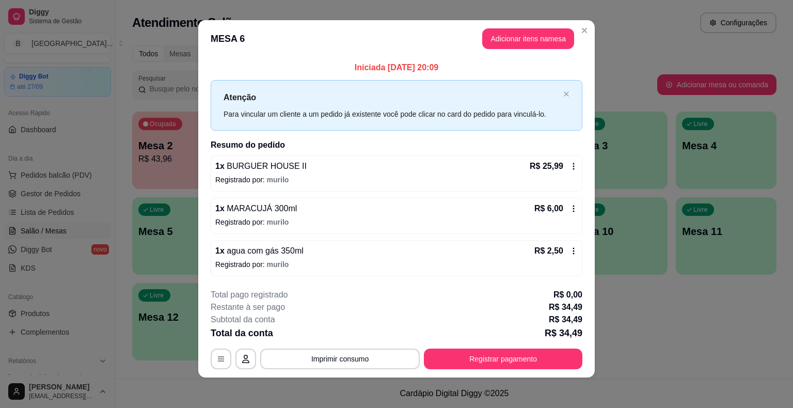
scroll to position [7, 0]
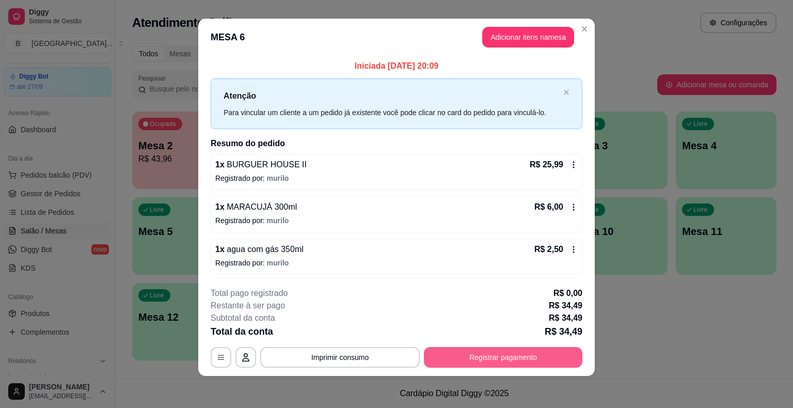
click at [559, 359] on button "Registrar pagamento" at bounding box center [503, 357] width 158 height 21
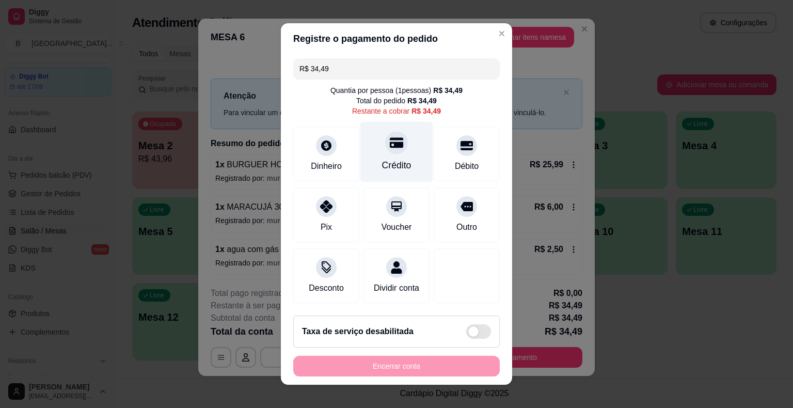
click at [394, 174] on div "Crédito" at bounding box center [396, 152] width 73 height 60
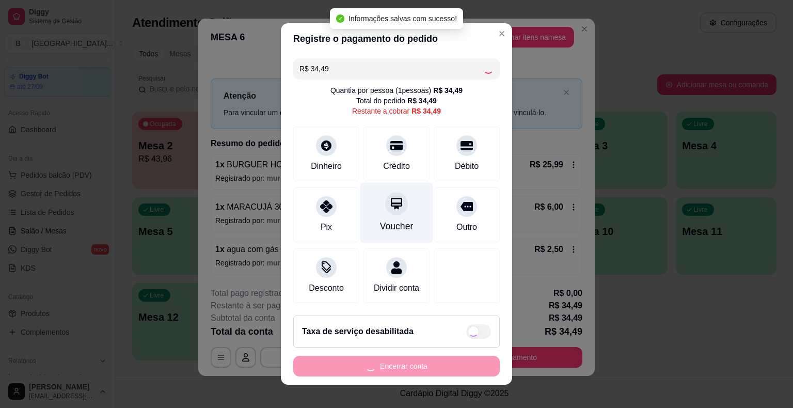
type input "R$ 0,00"
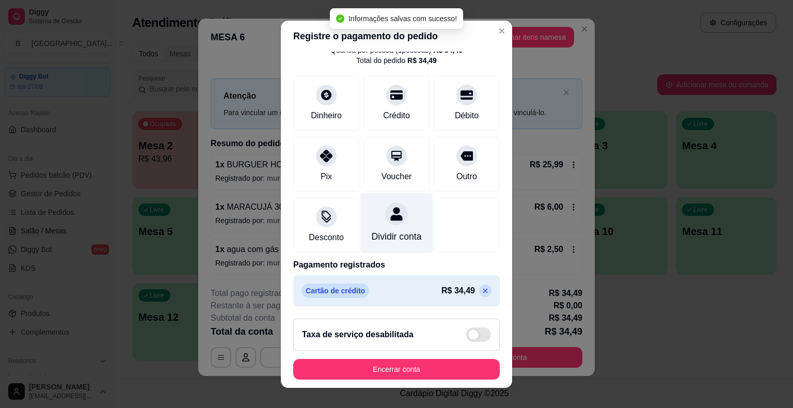
scroll to position [12, 0]
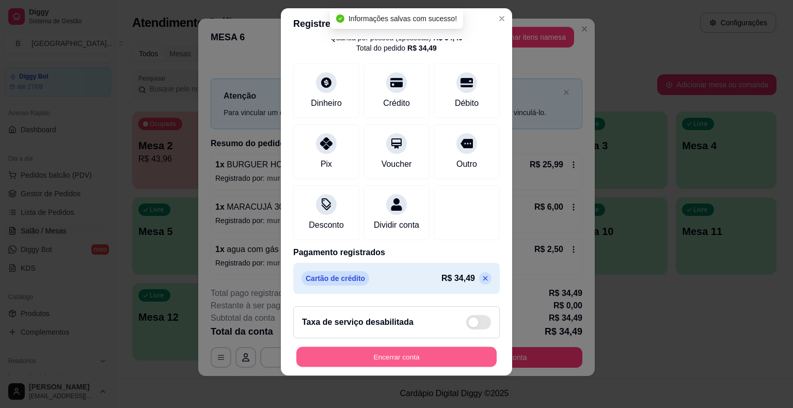
click at [415, 362] on button "Encerrar conta" at bounding box center [396, 356] width 200 height 20
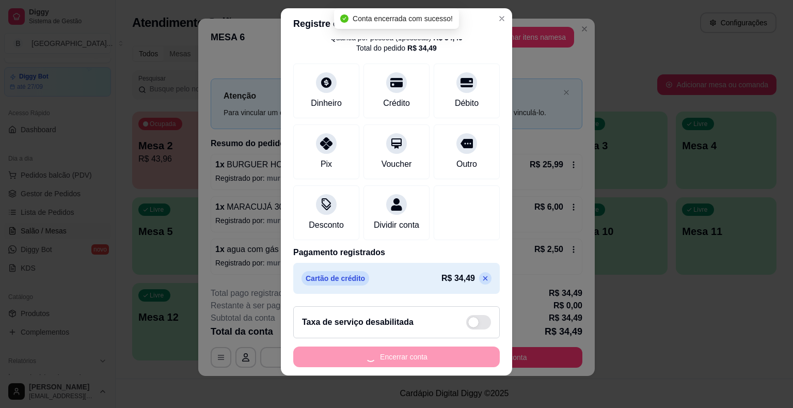
scroll to position [0, 0]
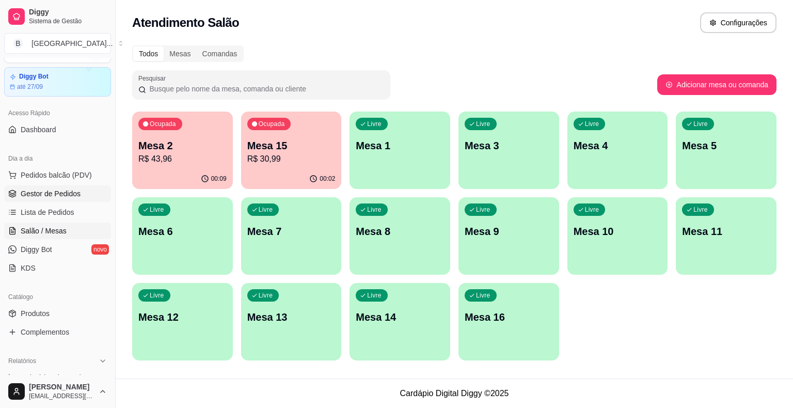
click at [19, 193] on link "Gestor de Pedidos" at bounding box center [57, 193] width 107 height 17
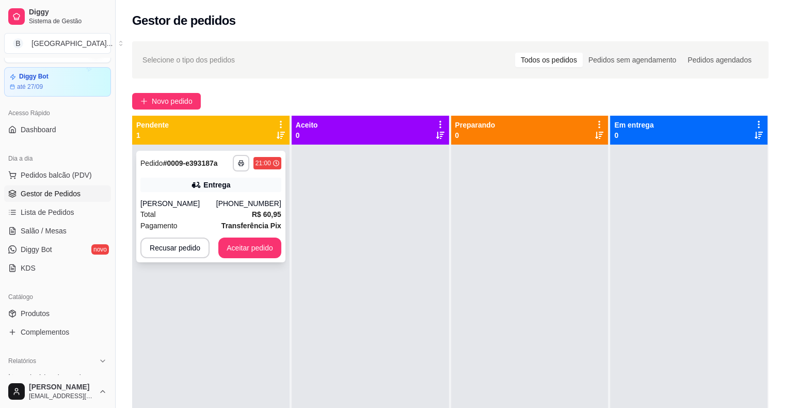
click at [248, 203] on div "[PHONE_NUMBER]" at bounding box center [248, 203] width 65 height 10
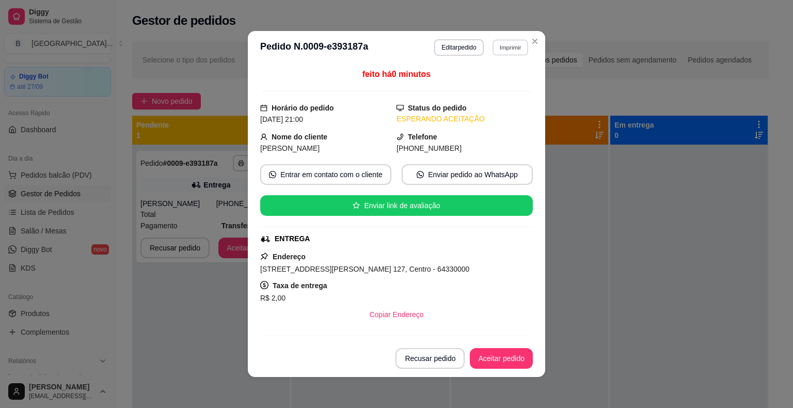
click at [503, 53] on button "Imprimir" at bounding box center [510, 47] width 36 height 16
click at [500, 82] on button "IMPRESSORA" at bounding box center [487, 83] width 75 height 17
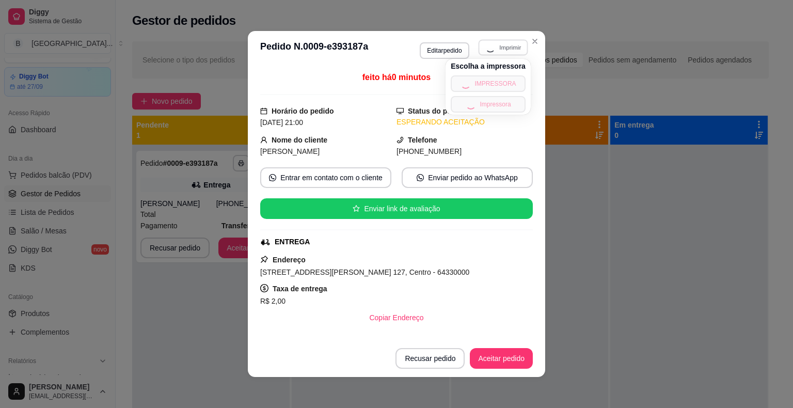
click at [687, 139] on div "Em entrega 0" at bounding box center [688, 130] width 149 height 21
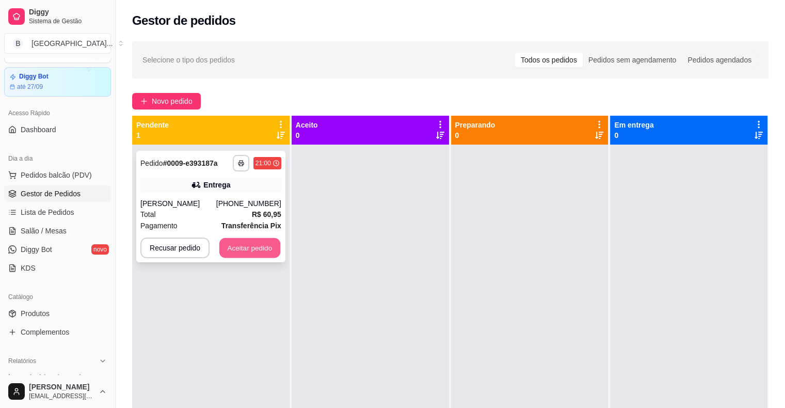
click at [238, 251] on button "Aceitar pedido" at bounding box center [249, 248] width 61 height 20
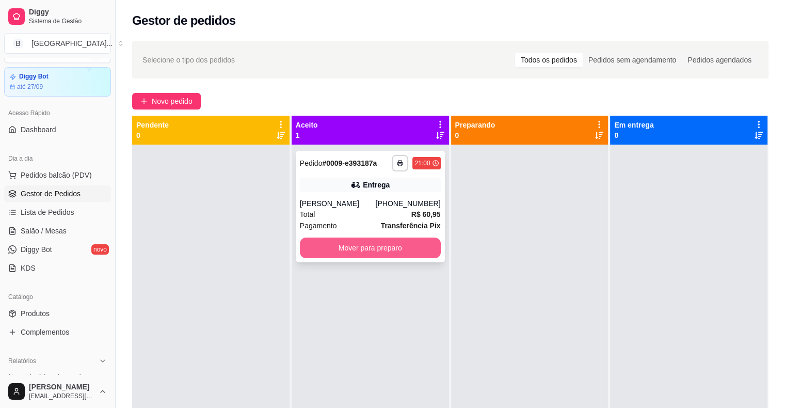
click at [323, 249] on button "Mover para preparo" at bounding box center [370, 247] width 141 height 21
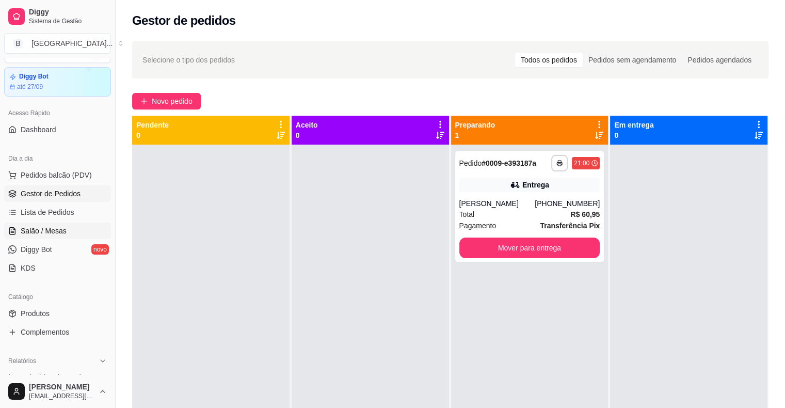
click at [80, 234] on link "Salão / Mesas" at bounding box center [57, 230] width 107 height 17
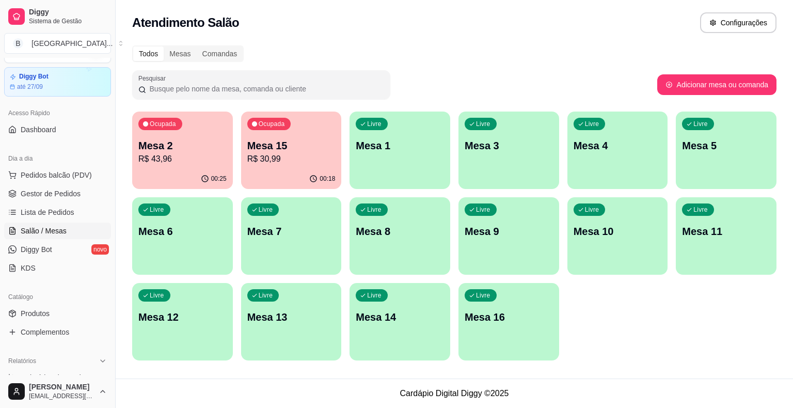
click at [239, 165] on div "Ocupada Mesa 2 R$ 43,96 00:25 Ocupada Mesa 15 R$ 30,99 00:18 Livre Mesa 1 Livre…" at bounding box center [454, 235] width 644 height 249
click at [225, 162] on p "R$ 43,96" at bounding box center [183, 159] width 86 height 12
click at [32, 195] on span "Gestor de Pedidos" at bounding box center [51, 193] width 60 height 10
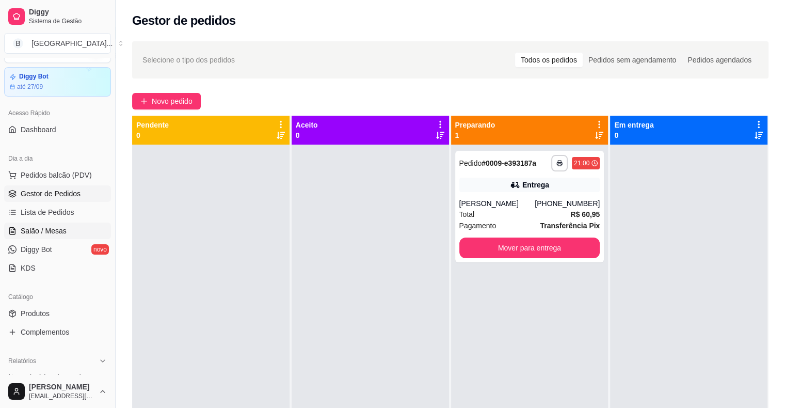
click at [71, 230] on link "Salão / Mesas" at bounding box center [57, 230] width 107 height 17
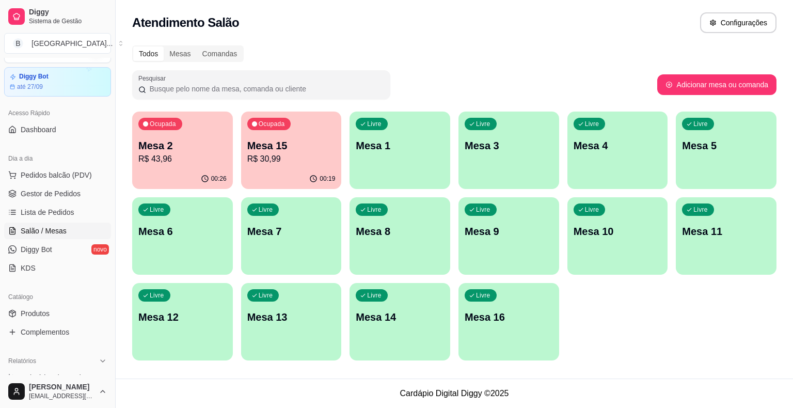
click at [220, 159] on p "R$ 43,96" at bounding box center [182, 159] width 88 height 12
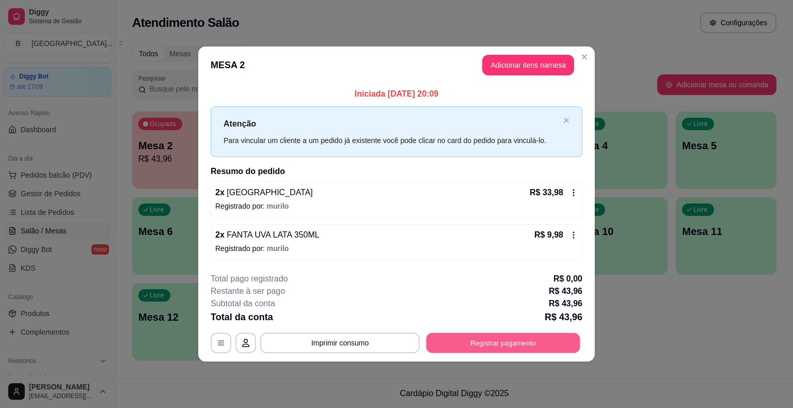
click at [477, 341] on button "Registrar pagamento" at bounding box center [503, 342] width 154 height 20
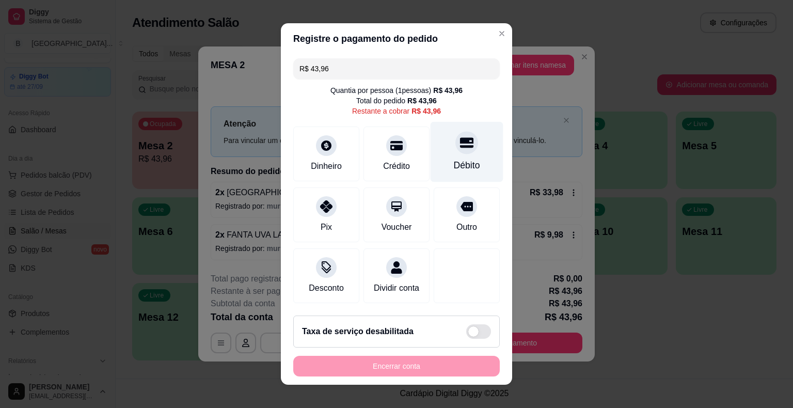
click at [468, 166] on div "Débito" at bounding box center [467, 164] width 26 height 13
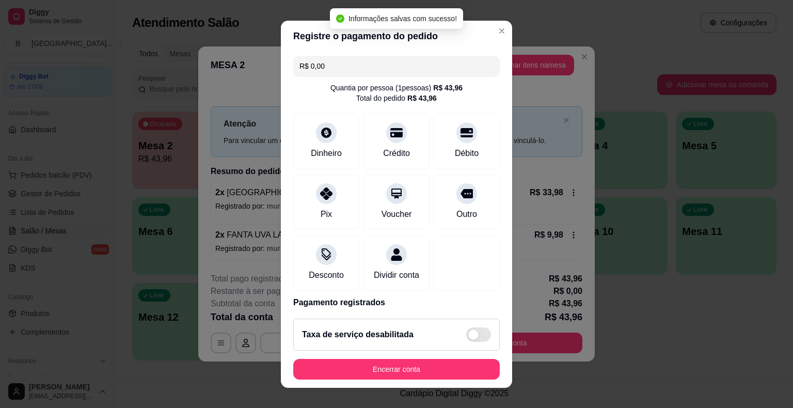
scroll to position [6, 0]
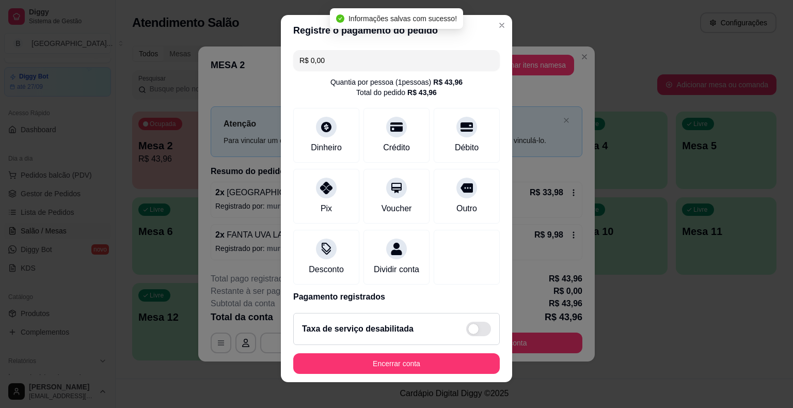
type input "R$ 0,00"
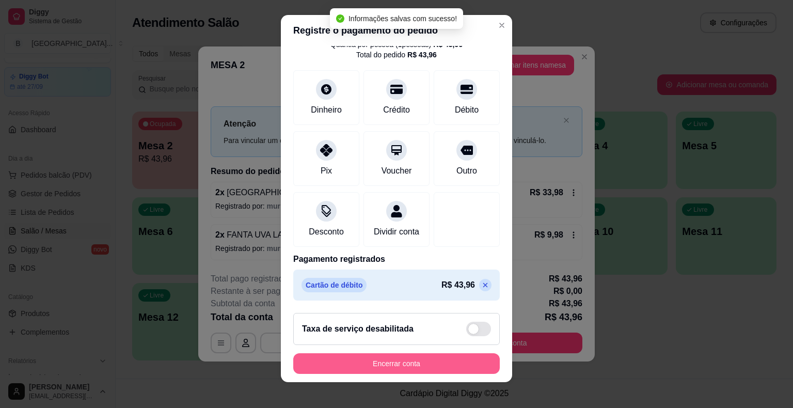
click at [413, 358] on button "Encerrar conta" at bounding box center [396, 363] width 206 height 21
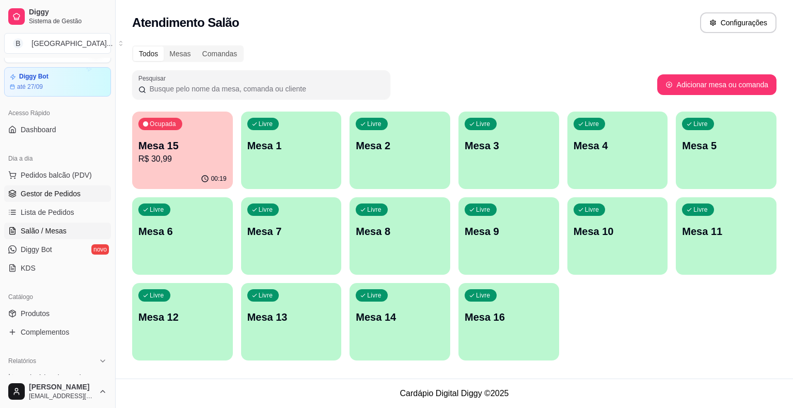
click at [46, 193] on span "Gestor de Pedidos" at bounding box center [51, 193] width 60 height 10
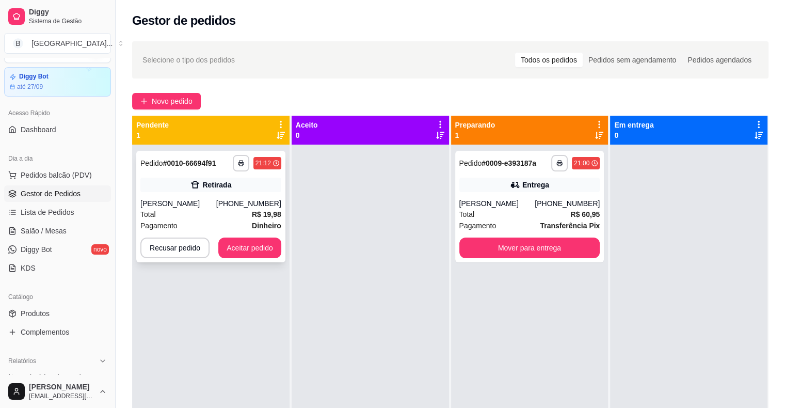
click at [172, 191] on div "Retirada" at bounding box center [210, 184] width 141 height 14
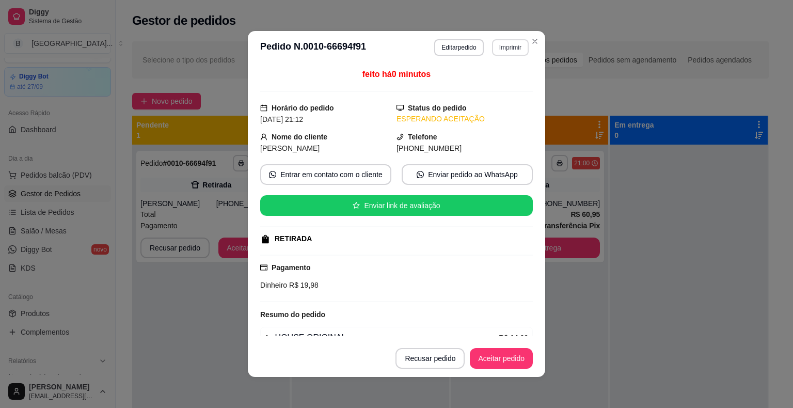
click at [502, 40] on button "Imprimir" at bounding box center [510, 47] width 37 height 17
click at [504, 74] on div "Escolha a impressora IMPRESSORA Impressora" at bounding box center [487, 87] width 85 height 56
click at [502, 78] on button "IMPRESSORA" at bounding box center [487, 83] width 75 height 17
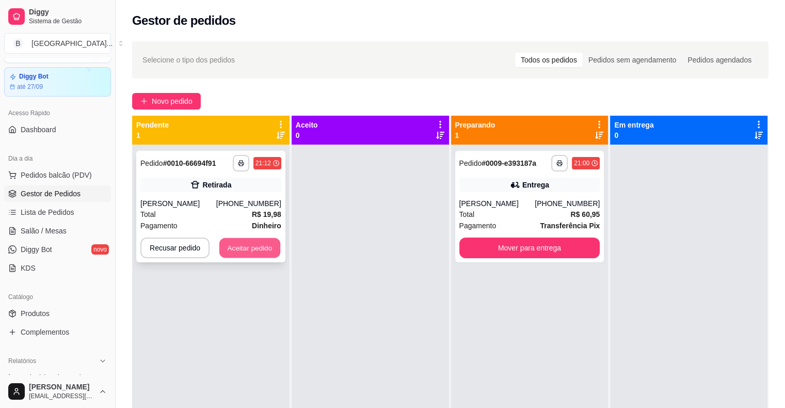
click at [236, 250] on button "Aceitar pedido" at bounding box center [249, 248] width 61 height 20
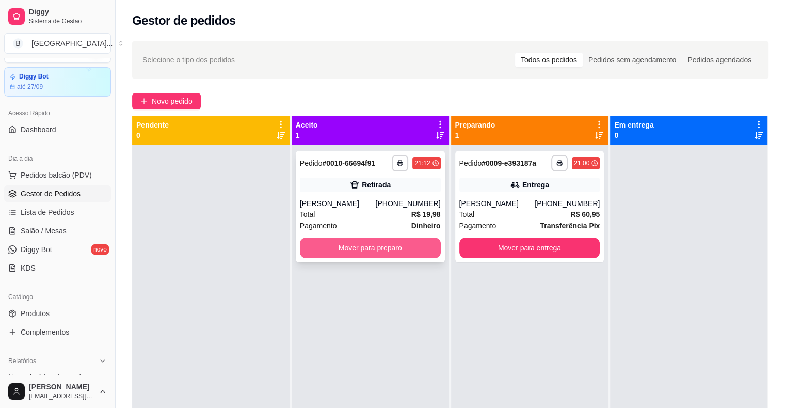
click at [384, 248] on button "Mover para preparo" at bounding box center [370, 247] width 141 height 21
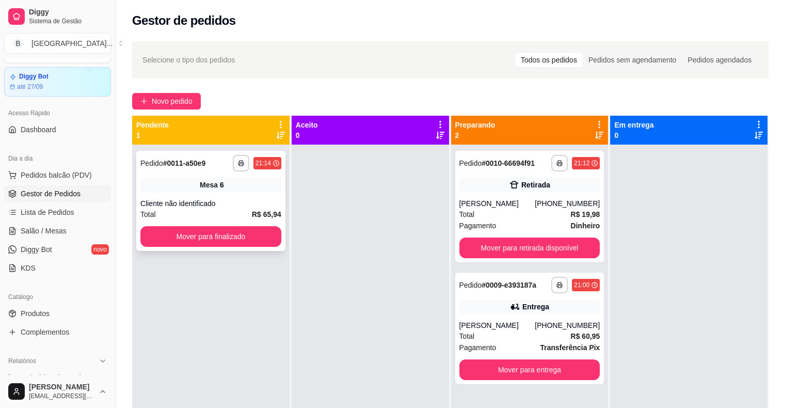
click at [206, 190] on div "Mesa 6" at bounding box center [210, 184] width 141 height 14
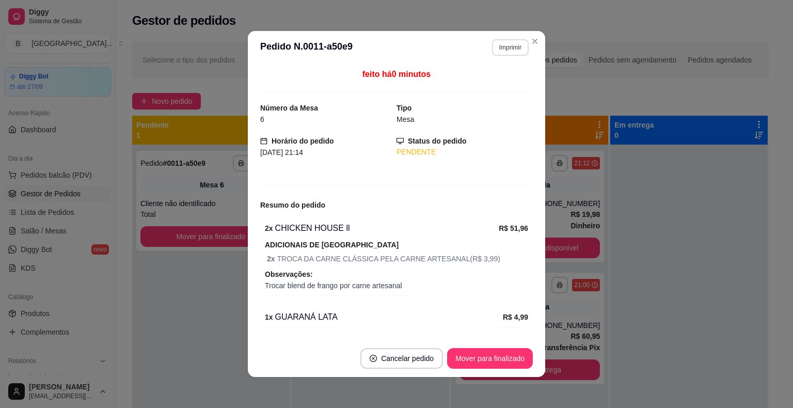
click at [493, 40] on button "Imprimir" at bounding box center [510, 47] width 37 height 17
click at [487, 86] on button "IMPRESSORA" at bounding box center [487, 83] width 75 height 17
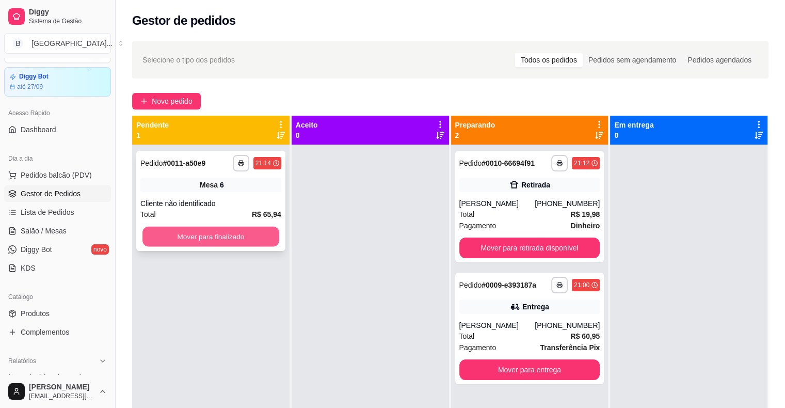
click at [204, 236] on button "Mover para finalizado" at bounding box center [210, 237] width 137 height 20
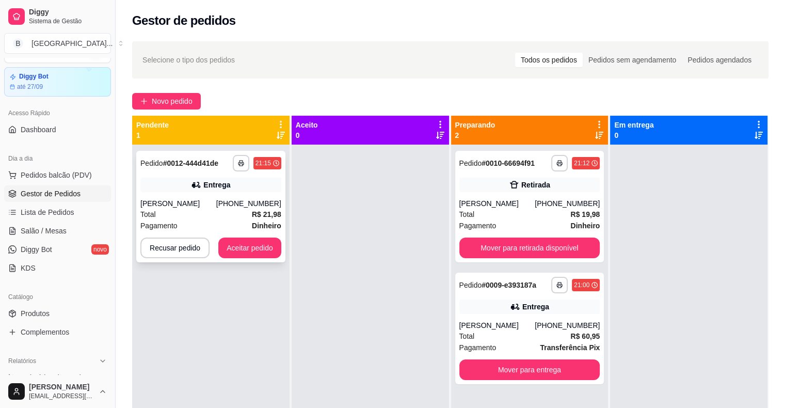
click at [206, 213] on div "Total R$ 21,98" at bounding box center [210, 213] width 141 height 11
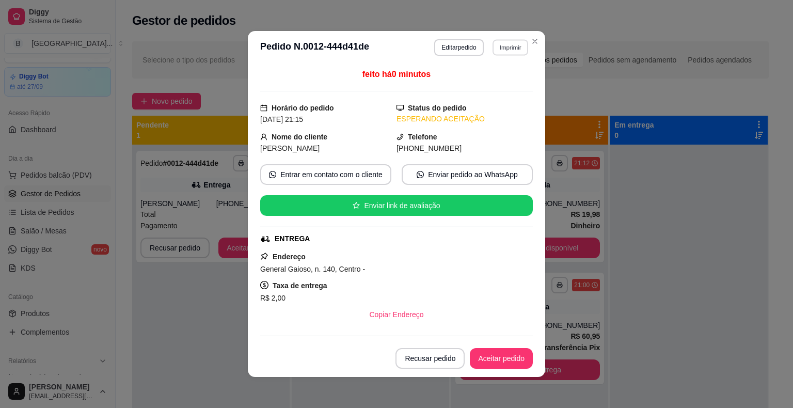
click at [516, 46] on button "Imprimir" at bounding box center [510, 47] width 36 height 16
click at [502, 85] on button "IMPRESSORA" at bounding box center [487, 83] width 72 height 16
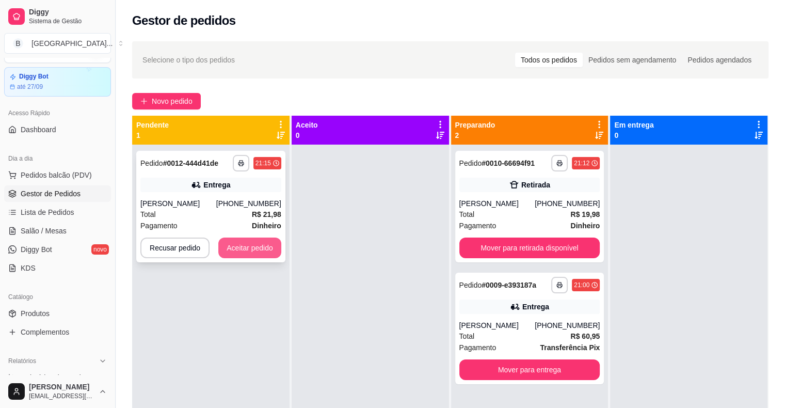
click at [252, 249] on button "Aceitar pedido" at bounding box center [249, 247] width 63 height 21
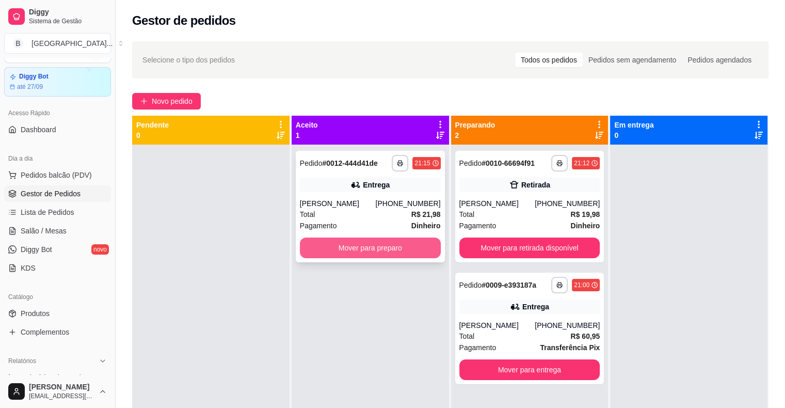
click at [338, 243] on button "Mover para preparo" at bounding box center [370, 247] width 141 height 21
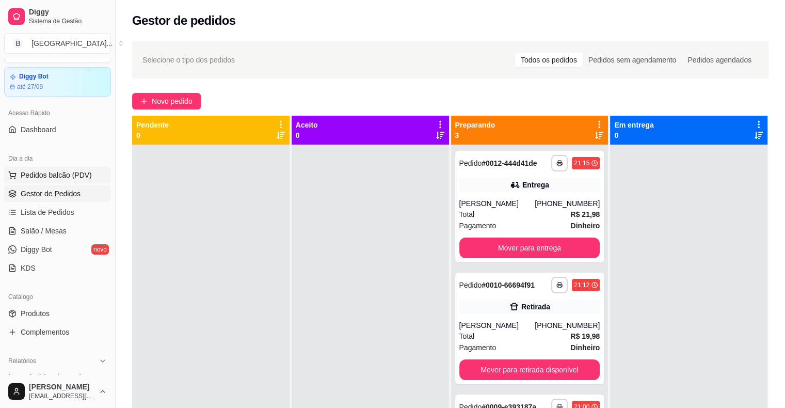
click at [10, 168] on button "Pedidos balcão (PDV)" at bounding box center [57, 175] width 107 height 17
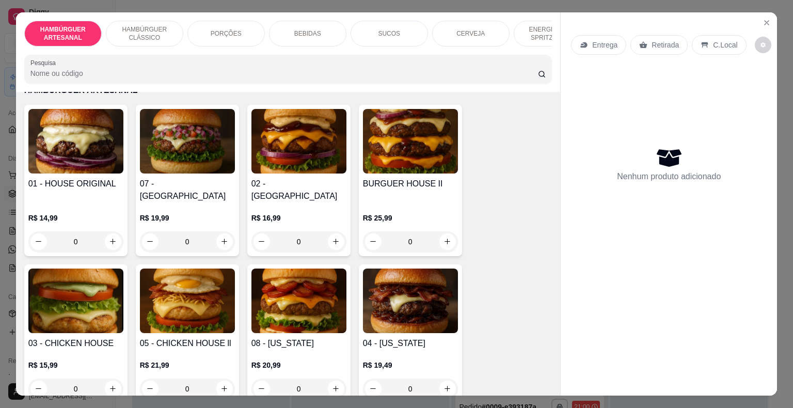
scroll to position [52, 0]
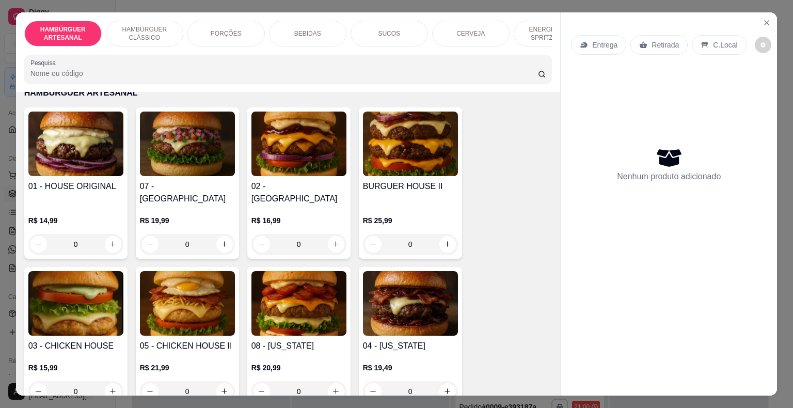
click at [334, 234] on div "0" at bounding box center [298, 244] width 95 height 21
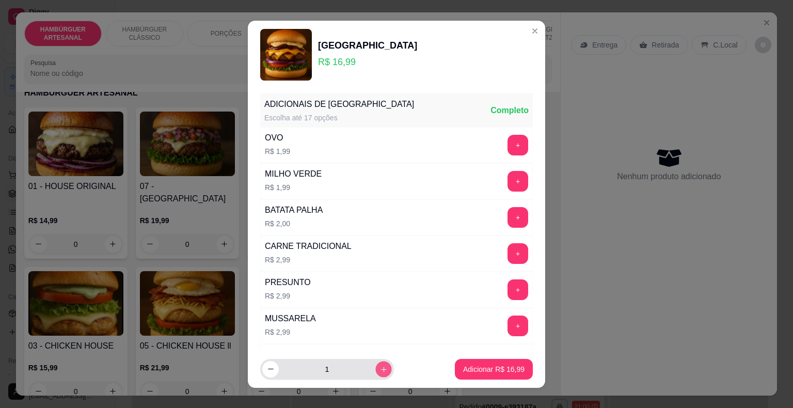
click at [375, 373] on button "increase-product-quantity" at bounding box center [383, 369] width 16 height 16
type input "2"
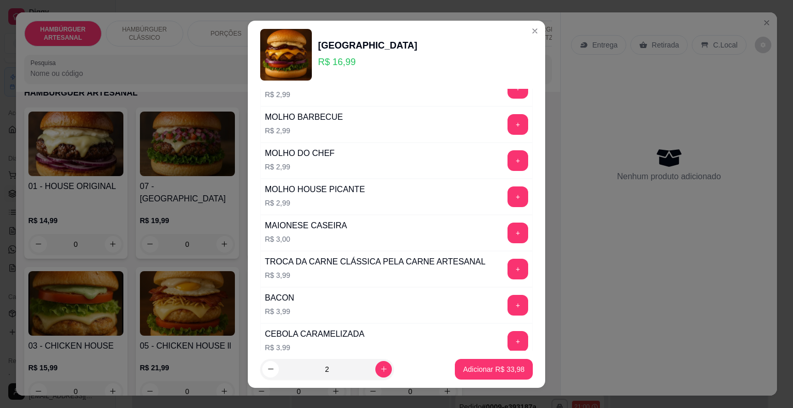
scroll to position [499, 0]
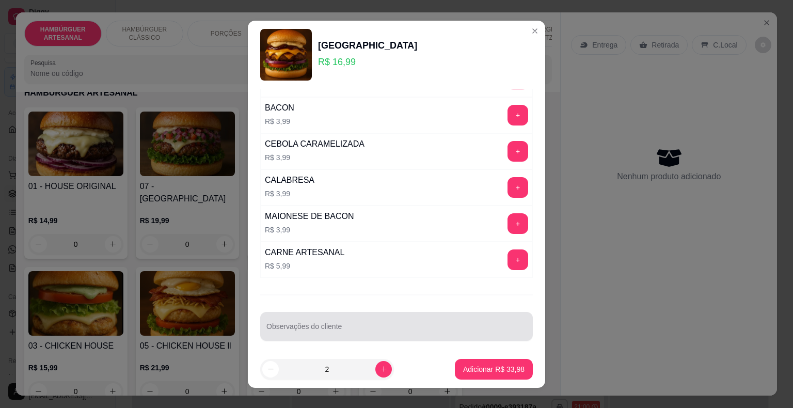
click at [341, 325] on input "Observações do cliente" at bounding box center [396, 330] width 260 height 10
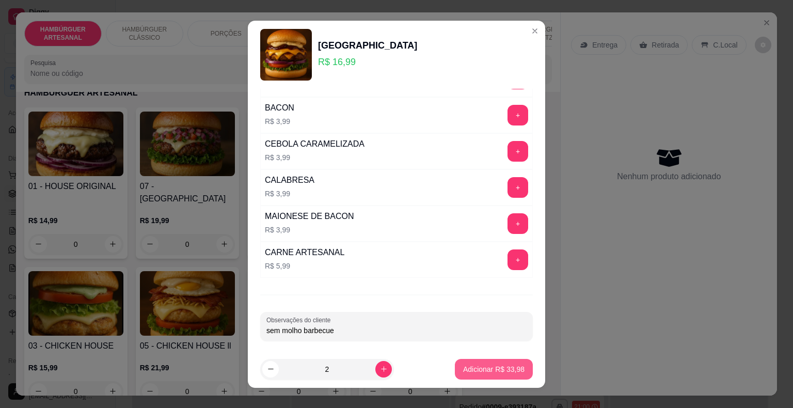
type input "sem molho barbecue"
click at [487, 375] on button "Adicionar R$ 33,98" at bounding box center [494, 369] width 78 height 21
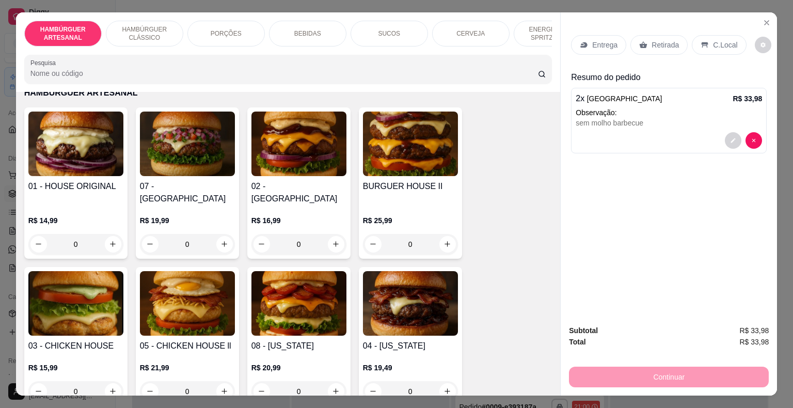
click at [333, 234] on div "0" at bounding box center [298, 244] width 95 height 21
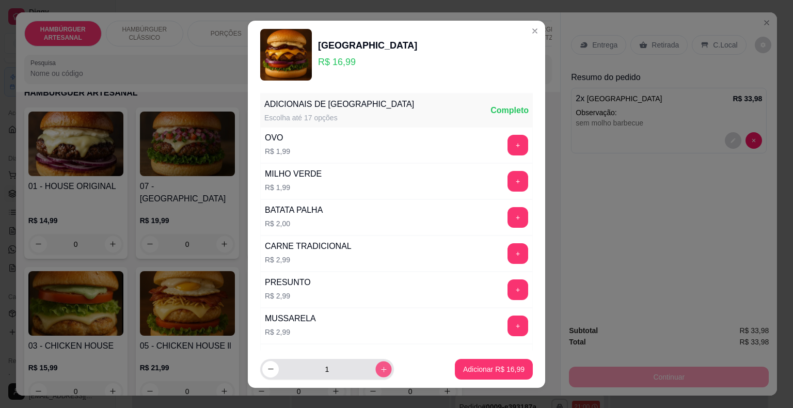
click at [375, 368] on button "increase-product-quantity" at bounding box center [383, 369] width 16 height 16
type input "2"
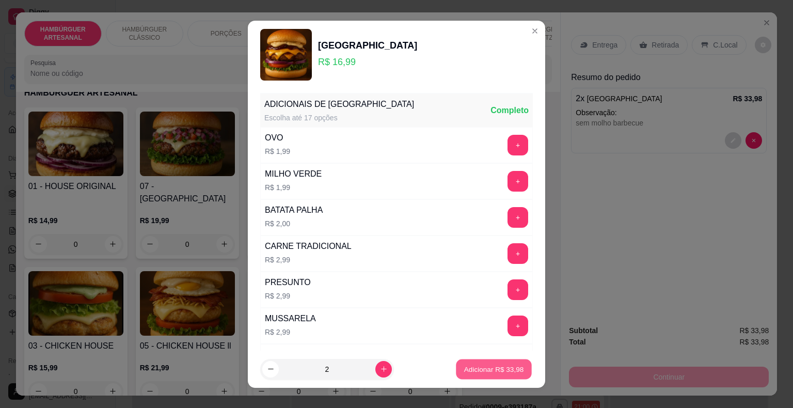
click at [464, 366] on p "Adicionar R$ 33,98" at bounding box center [494, 369] width 60 height 10
type input "2"
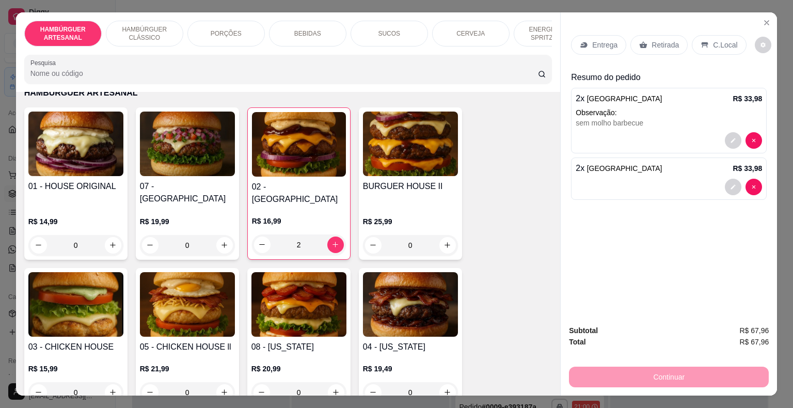
click at [636, 46] on div "Retirada" at bounding box center [658, 45] width 57 height 20
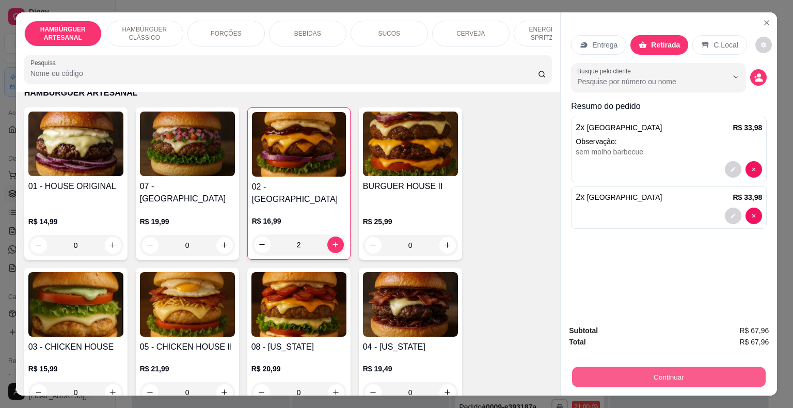
click at [650, 369] on button "Continuar" at bounding box center [668, 377] width 193 height 20
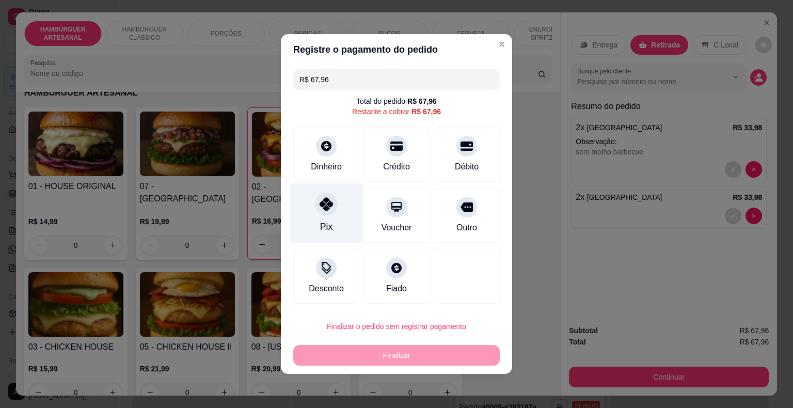
click at [314, 226] on div "Pix" at bounding box center [326, 213] width 73 height 60
type input "R$ 0,00"
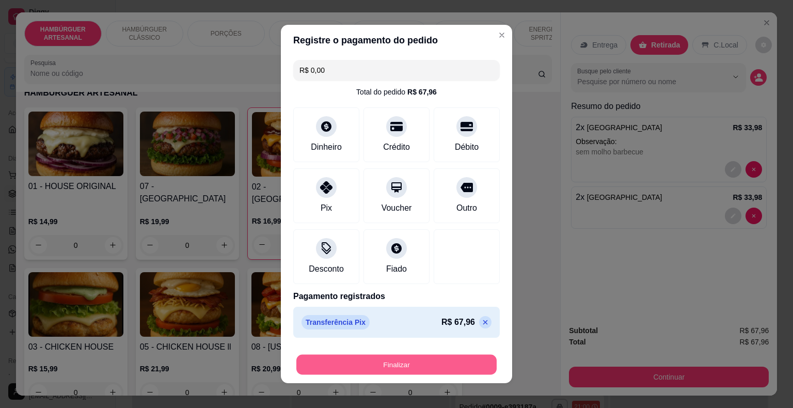
click at [374, 359] on button "Finalizar" at bounding box center [396, 364] width 200 height 20
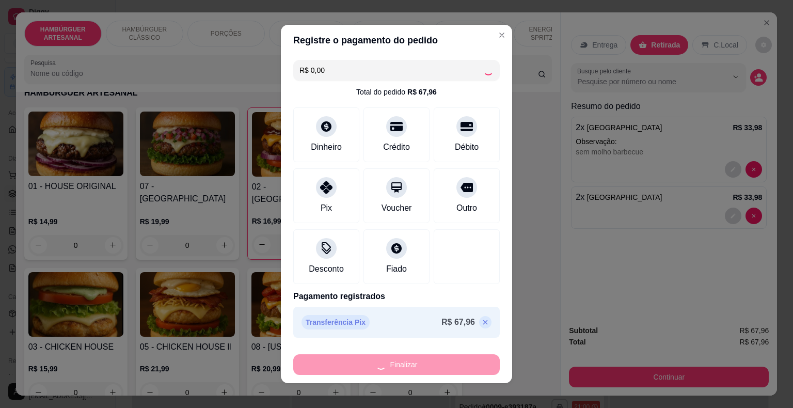
type input "0"
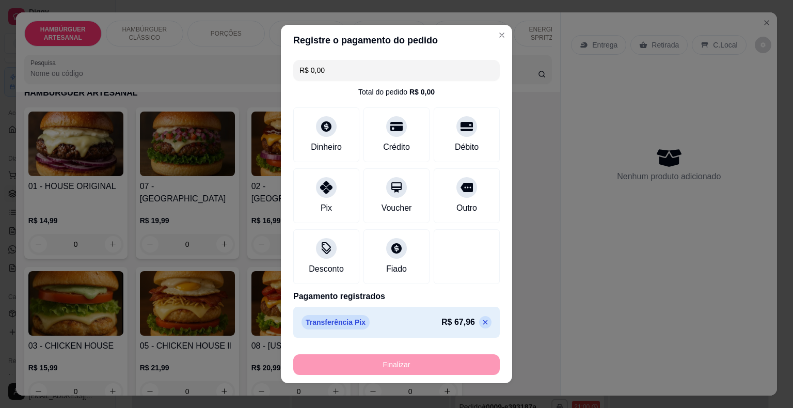
type input "-R$ 67,96"
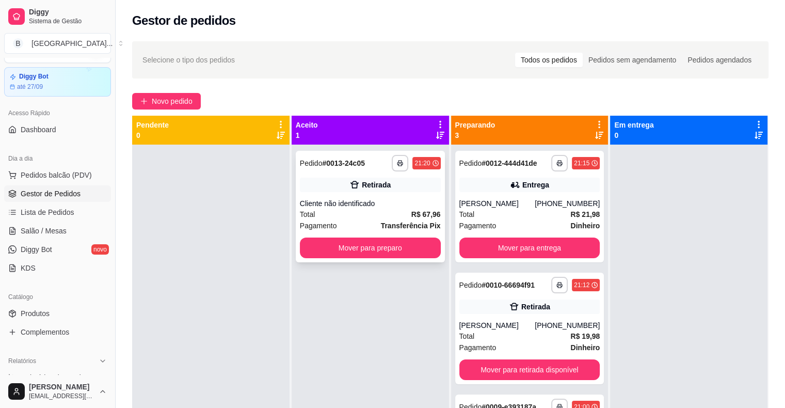
click at [367, 199] on div "Cliente não identificado" at bounding box center [370, 203] width 141 height 10
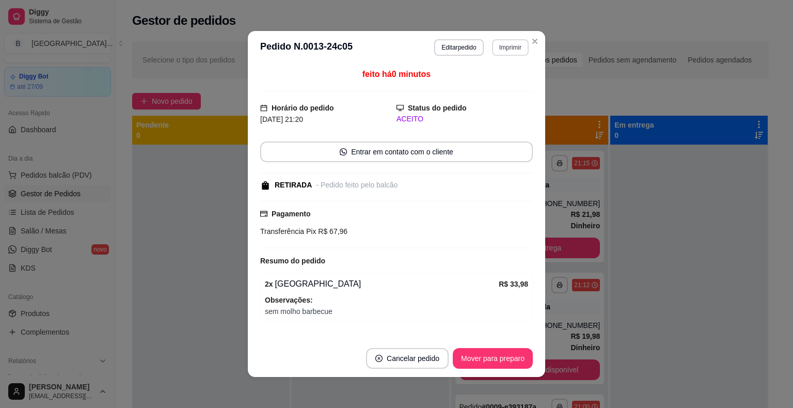
click at [497, 46] on button "Imprimir" at bounding box center [510, 47] width 37 height 17
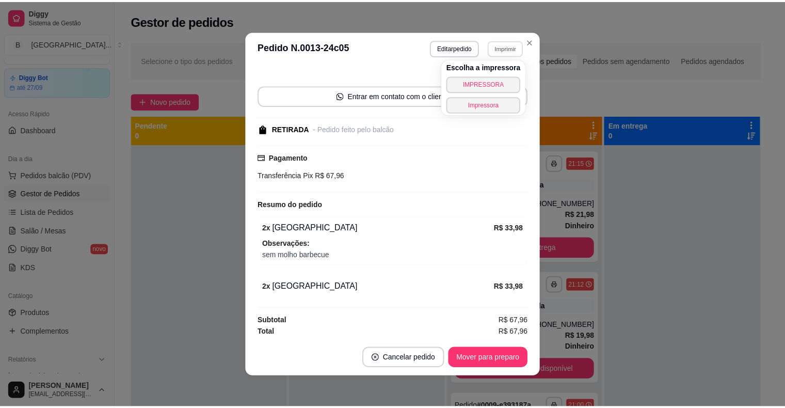
scroll to position [2, 0]
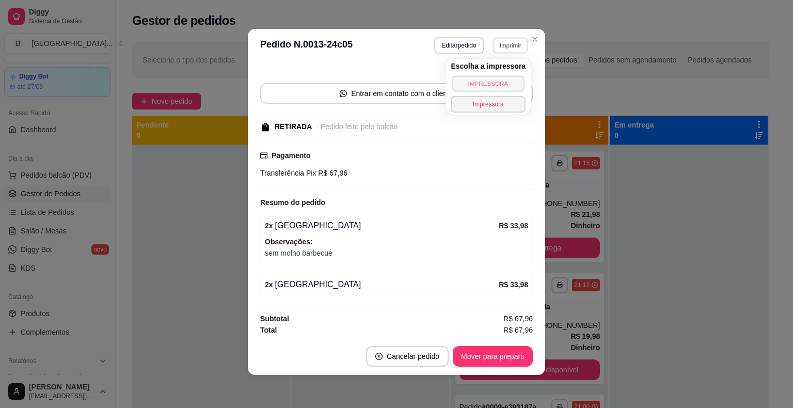
click at [494, 83] on button "IMPRESSORA" at bounding box center [488, 83] width 72 height 16
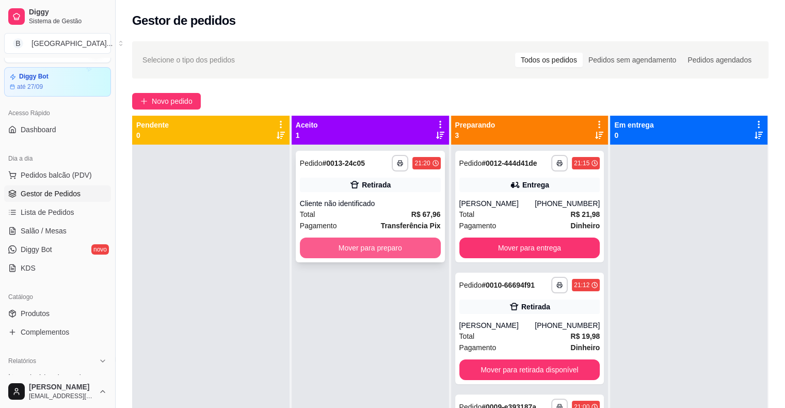
click at [349, 240] on button "Mover para preparo" at bounding box center [370, 247] width 141 height 21
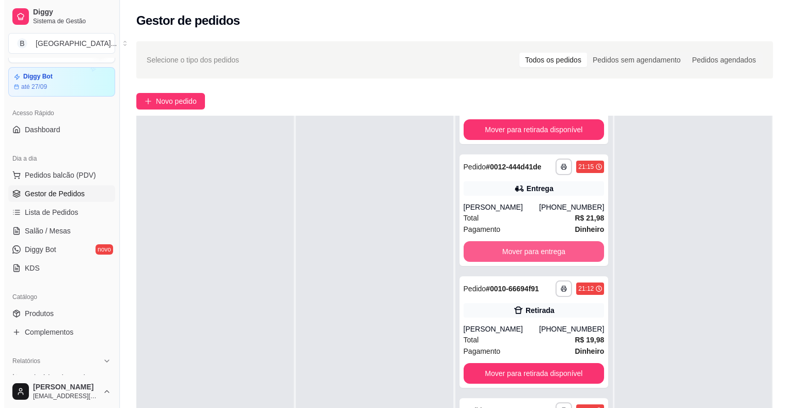
scroll to position [157, 0]
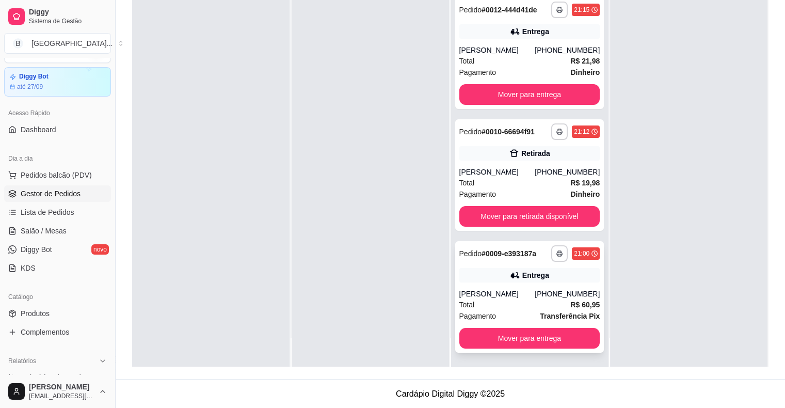
click at [471, 299] on div "Total R$ 60,95" at bounding box center [529, 304] width 141 height 11
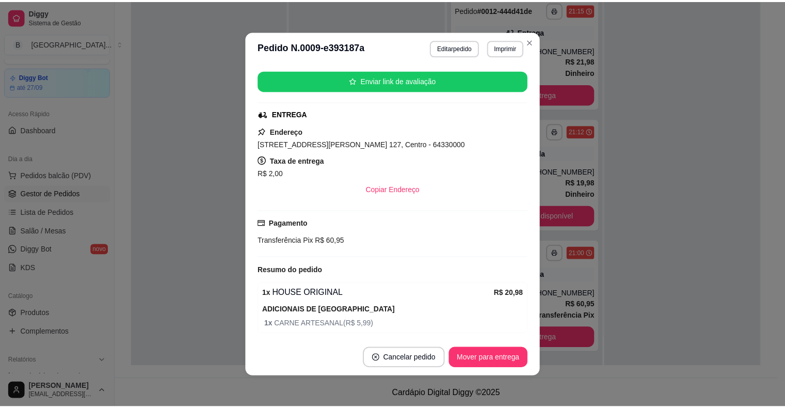
scroll to position [155, 0]
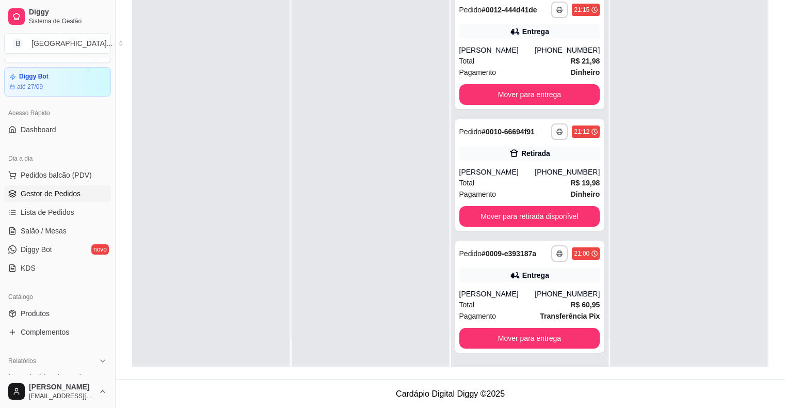
click at [627, 143] on div at bounding box center [688, 163] width 157 height 408
click at [638, 195] on div at bounding box center [688, 163] width 157 height 408
click at [638, 45] on div at bounding box center [688, 163] width 157 height 408
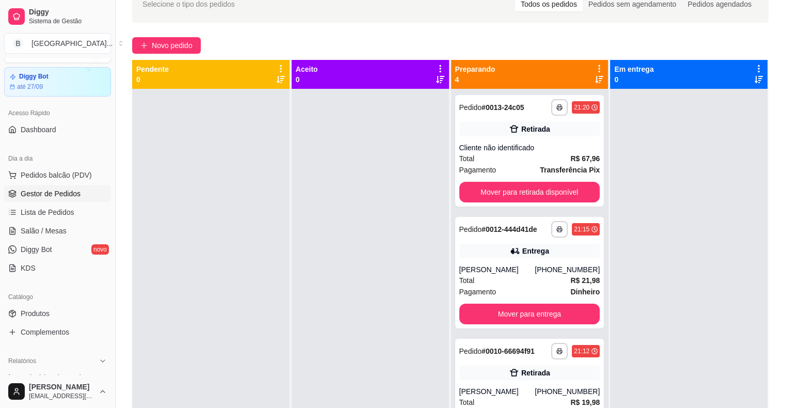
scroll to position [54, 0]
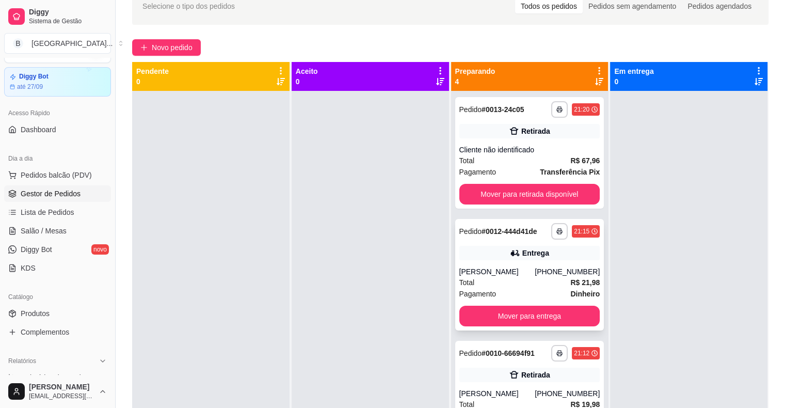
click at [510, 256] on icon at bounding box center [515, 253] width 10 height 10
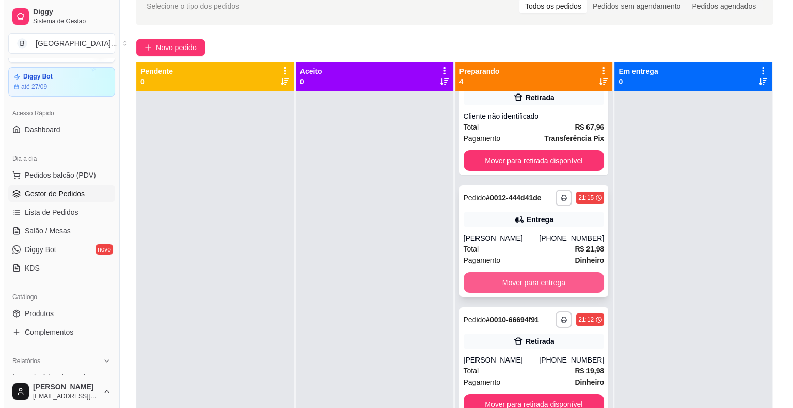
scroll to position [52, 0]
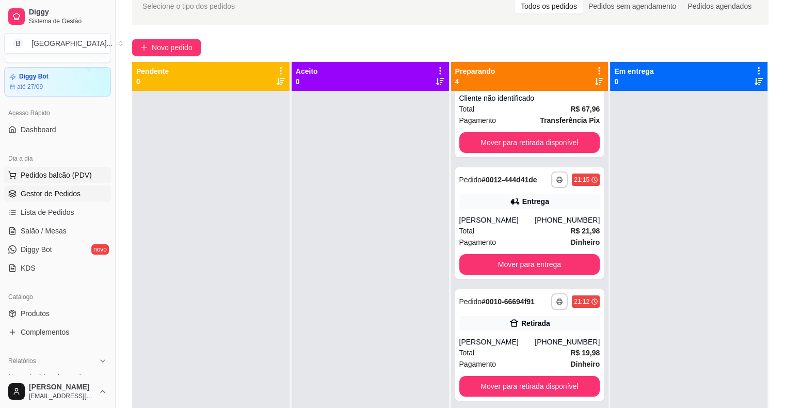
click at [76, 168] on button "Pedidos balcão (PDV)" at bounding box center [57, 175] width 107 height 17
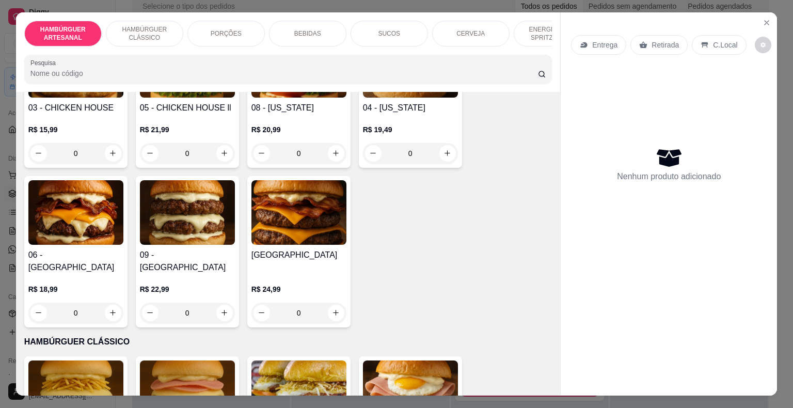
scroll to position [258, 0]
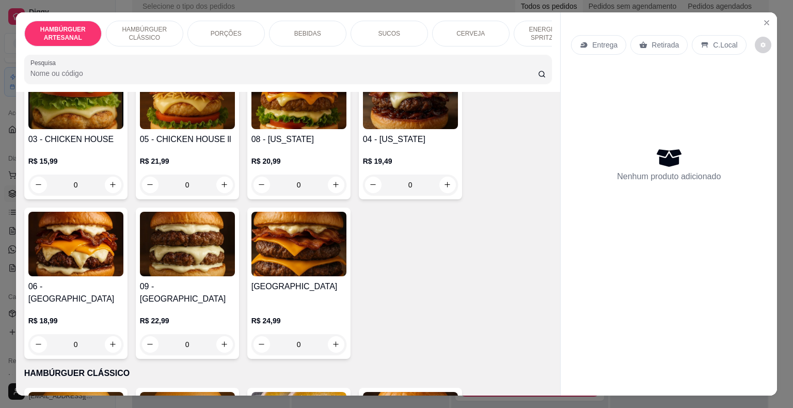
click at [332, 334] on div "0" at bounding box center [298, 344] width 95 height 21
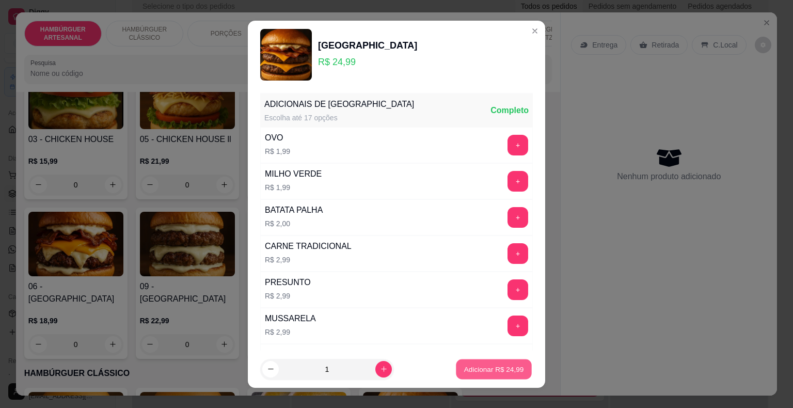
click at [464, 366] on p "Adicionar R$ 24,99" at bounding box center [494, 369] width 60 height 10
type input "1"
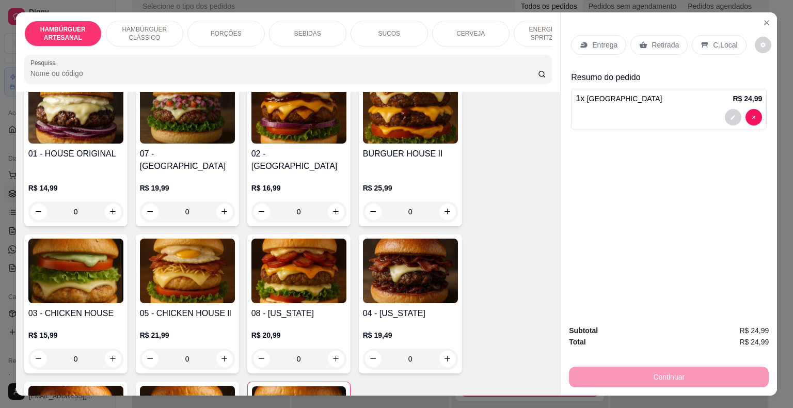
scroll to position [52, 0]
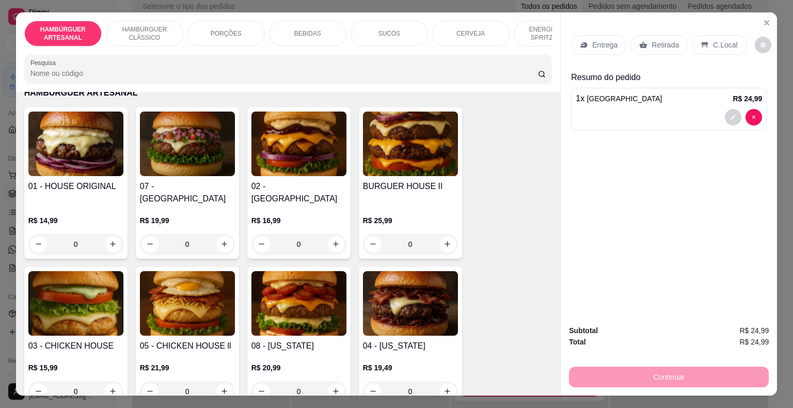
click at [109, 234] on div "0" at bounding box center [75, 244] width 95 height 21
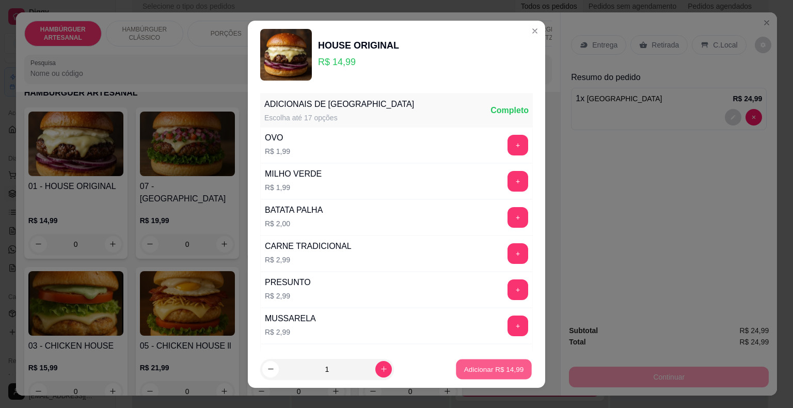
click at [481, 362] on button "Adicionar R$ 14,99" at bounding box center [494, 369] width 76 height 20
type input "1"
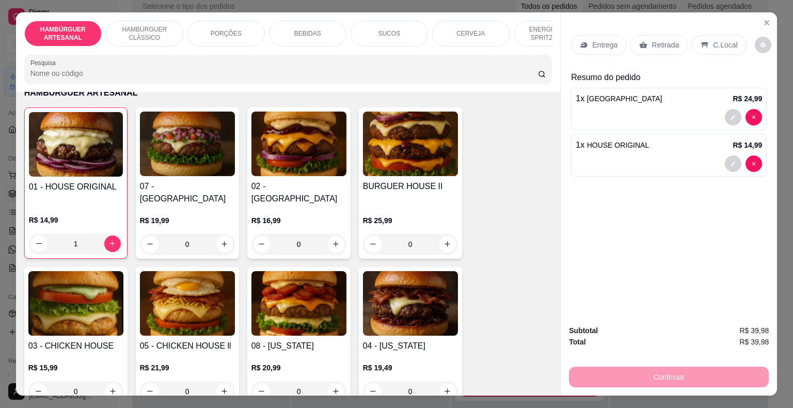
click at [302, 29] on p "BEBIDAS" at bounding box center [307, 33] width 27 height 8
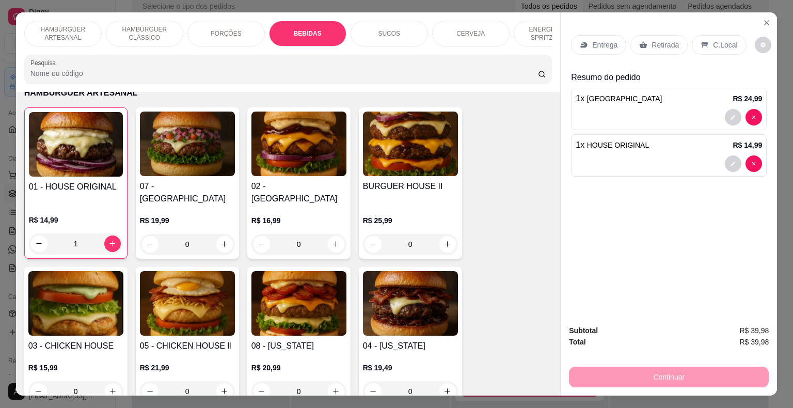
scroll to position [25, 0]
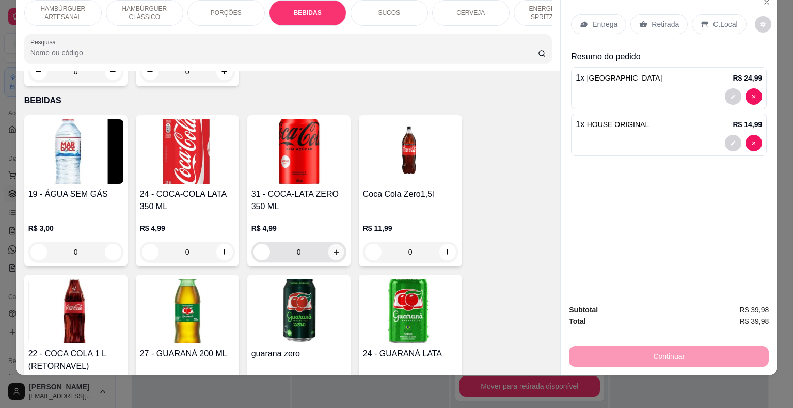
click at [333, 249] on icon "increase-product-quantity" at bounding box center [335, 251] width 5 height 5
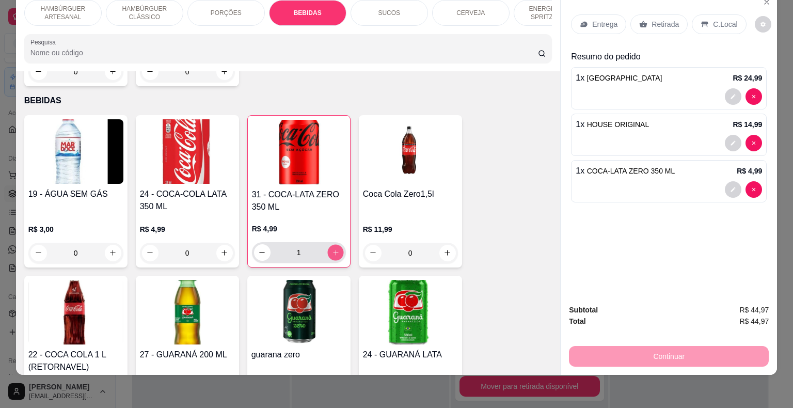
click at [332, 248] on icon "increase-product-quantity" at bounding box center [335, 252] width 8 height 8
type input "2"
click at [582, 14] on div "Entrega" at bounding box center [598, 24] width 55 height 20
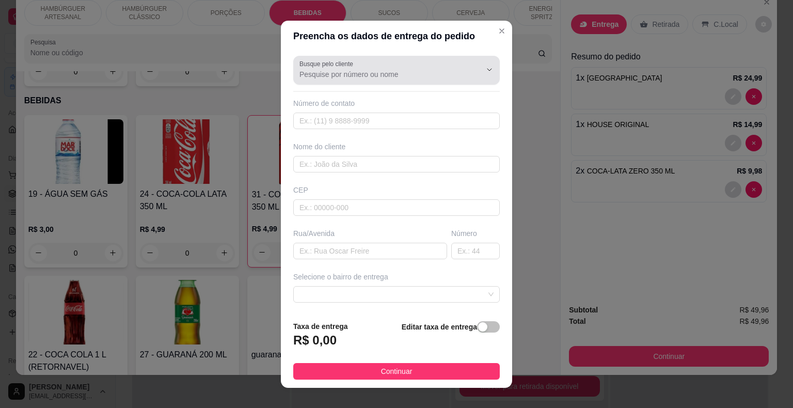
click at [434, 63] on div at bounding box center [396, 70] width 194 height 21
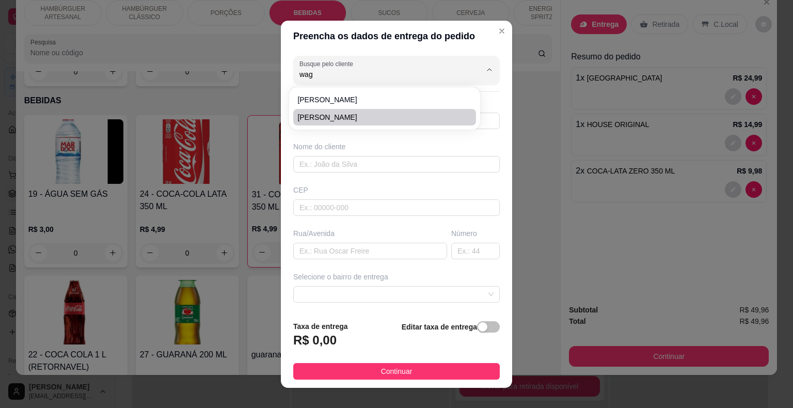
click at [450, 123] on li "[PERSON_NAME]" at bounding box center [384, 117] width 183 height 17
type input "[PERSON_NAME]"
type input "8898535041"
type input "[PERSON_NAME]"
type input "02"
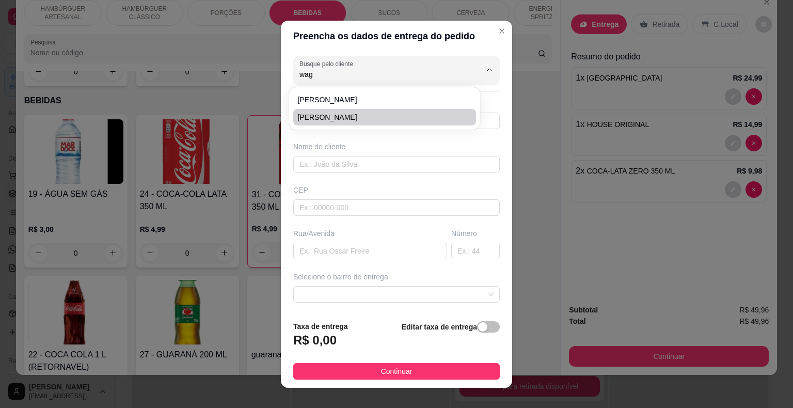
type input "São Miguel do Tapuio"
type input "apartamento 02,posto sao [PERSON_NAME]"
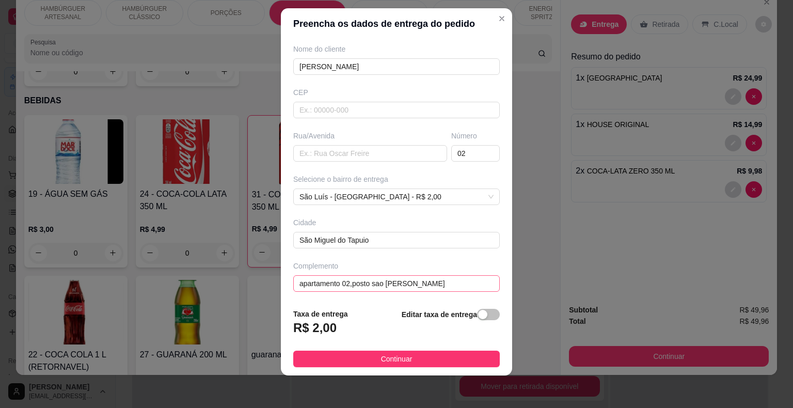
scroll to position [12, 0]
type input "[PERSON_NAME]"
click at [381, 354] on span "Continuar" at bounding box center [396, 358] width 31 height 11
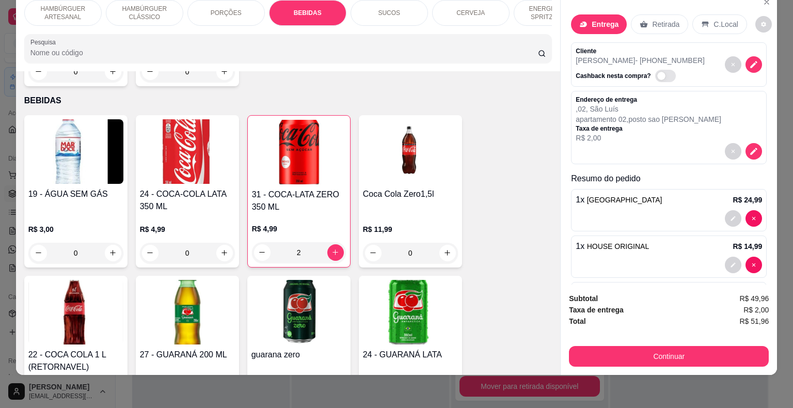
click at [582, 360] on div "Subtotal R$ 49,96 Taxa de entrega R$ 2,00 Total R$ 51,96 Continuar" at bounding box center [668, 329] width 216 height 90
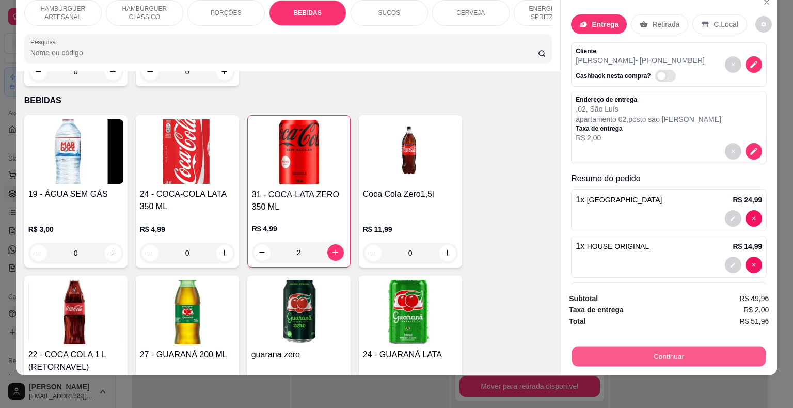
click at [578, 348] on button "Continuar" at bounding box center [668, 356] width 193 height 20
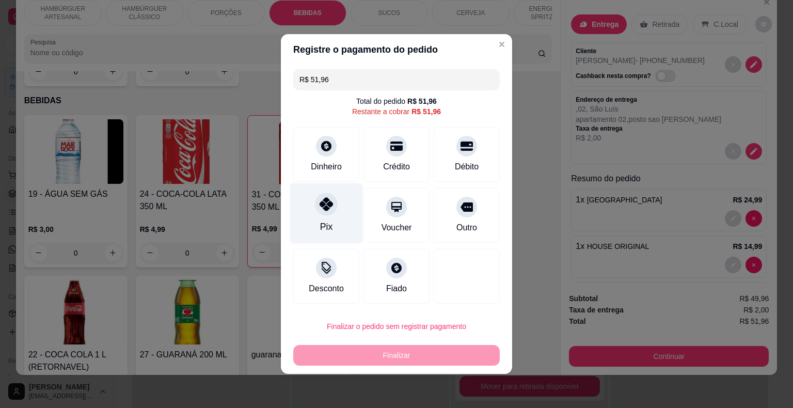
click at [329, 220] on div "Pix" at bounding box center [326, 213] width 73 height 60
type input "R$ 0,00"
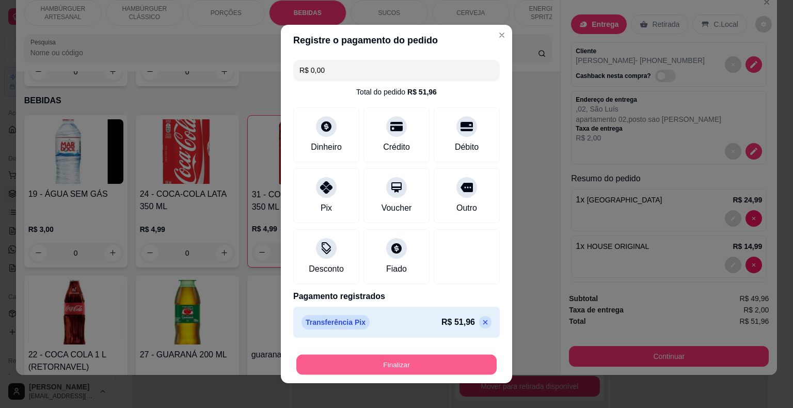
click at [446, 367] on button "Finalizar" at bounding box center [396, 364] width 200 height 20
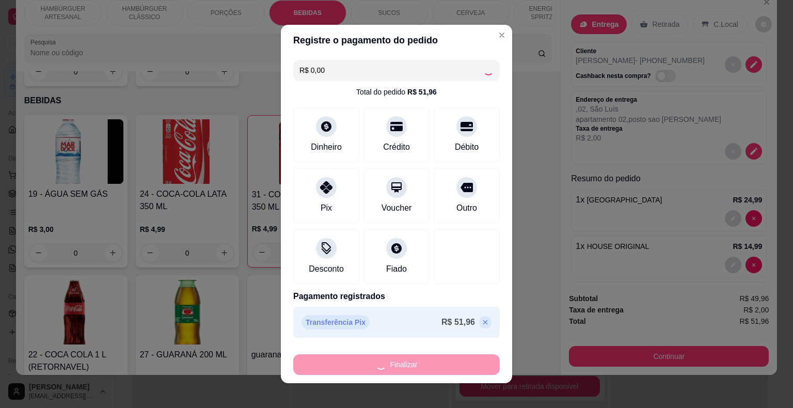
type input "0"
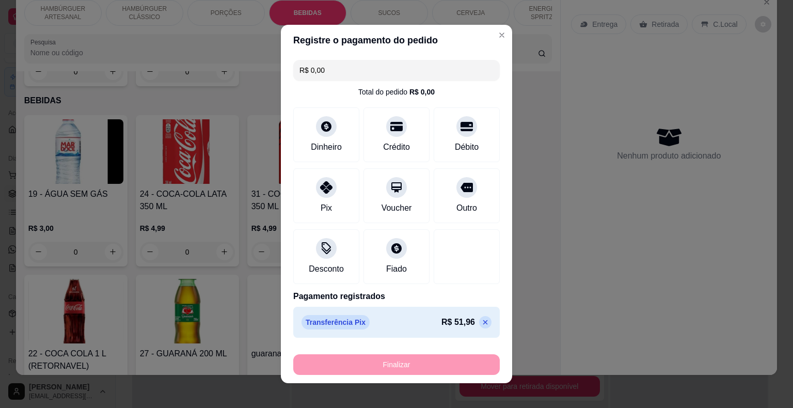
type input "-R$ 51,96"
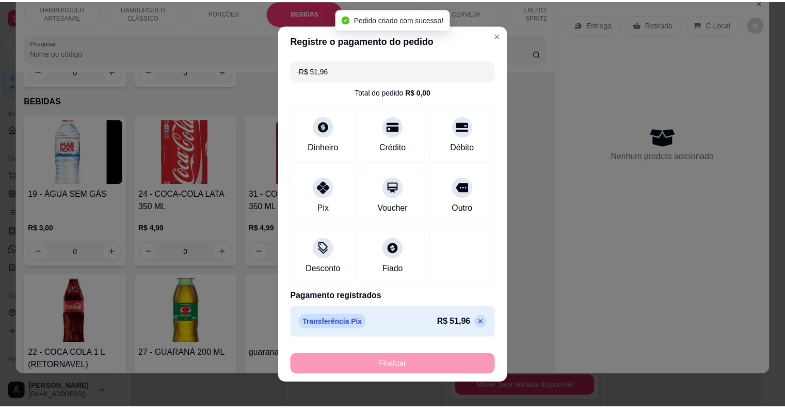
scroll to position [1162, 0]
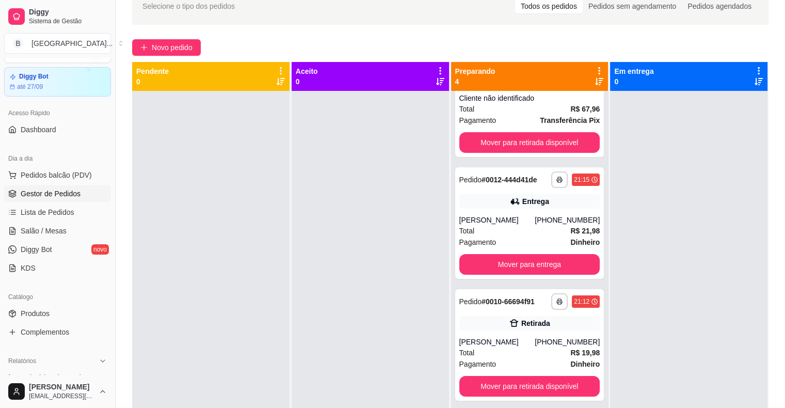
click at [37, 198] on link "Gestor de Pedidos" at bounding box center [57, 193] width 107 height 17
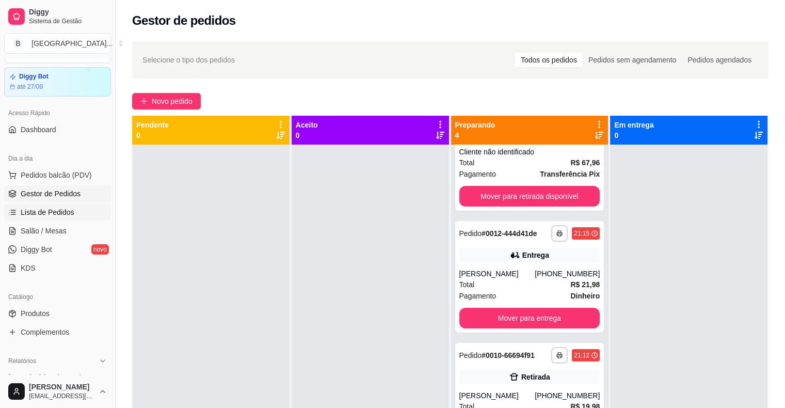
click at [37, 212] on span "Lista de Pedidos" at bounding box center [48, 212] width 54 height 10
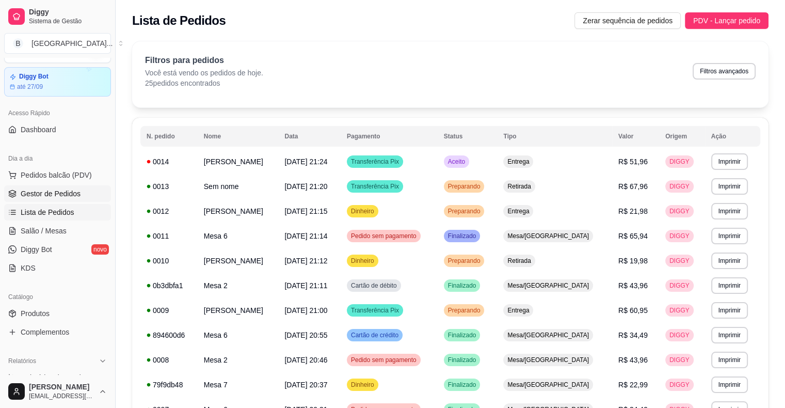
click at [45, 185] on link "Gestor de Pedidos" at bounding box center [57, 193] width 107 height 17
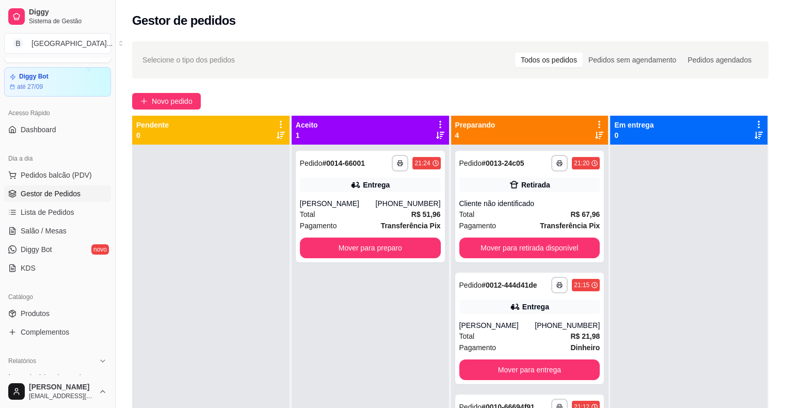
click at [292, 173] on div "**********" at bounding box center [370, 348] width 157 height 408
click at [330, 184] on div "Entrega" at bounding box center [370, 184] width 141 height 14
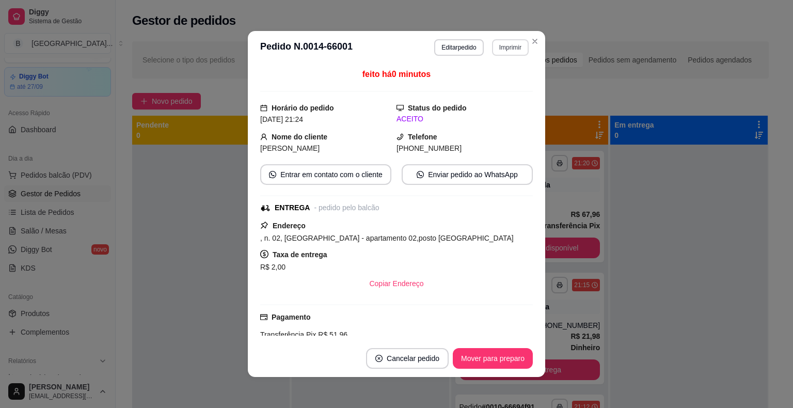
click at [505, 47] on button "Imprimir" at bounding box center [510, 47] width 37 height 17
click at [494, 75] on button "IMPRESSORA" at bounding box center [487, 83] width 75 height 17
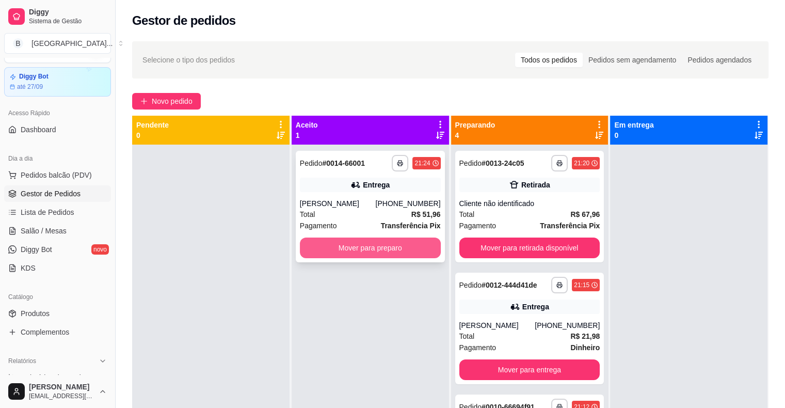
click at [375, 247] on button "Mover para preparo" at bounding box center [370, 247] width 141 height 21
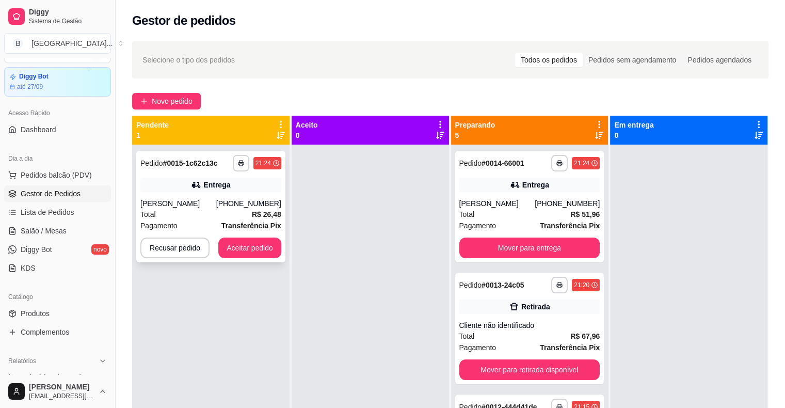
click at [211, 199] on div "[PERSON_NAME]" at bounding box center [178, 203] width 76 height 10
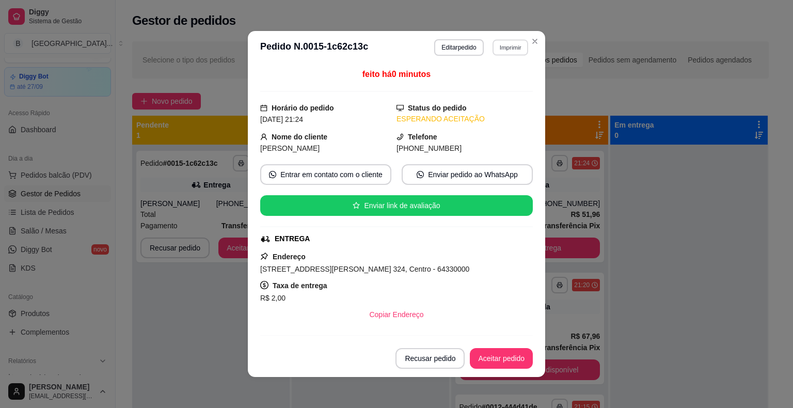
click at [496, 55] on button "Imprimir" at bounding box center [510, 47] width 36 height 16
click at [485, 83] on button "IMPRESSORA" at bounding box center [487, 83] width 75 height 17
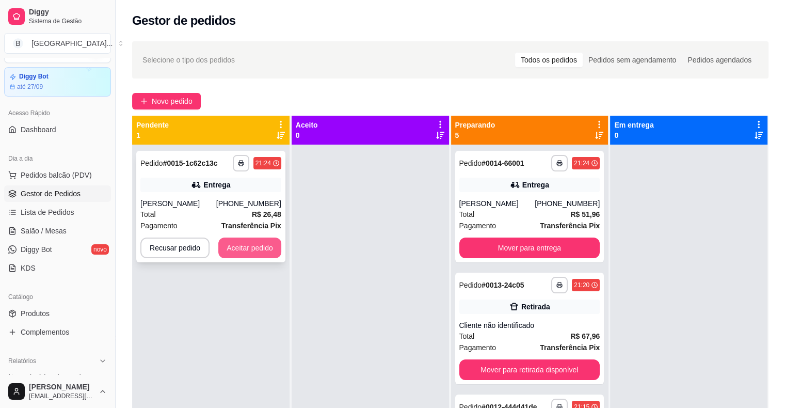
click at [268, 245] on button "Aceitar pedido" at bounding box center [249, 247] width 63 height 21
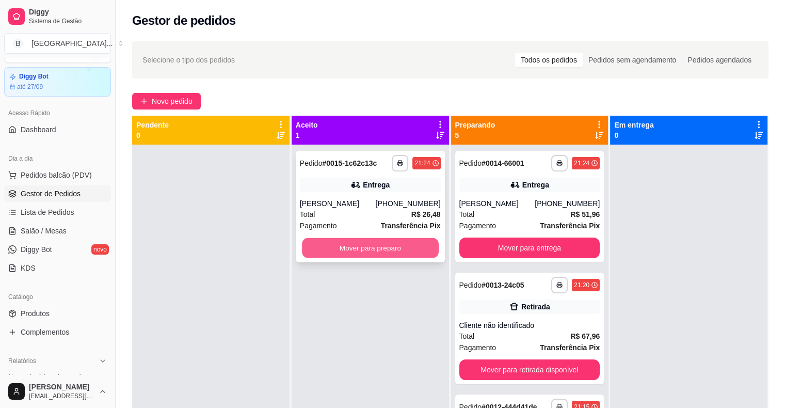
click at [364, 246] on button "Mover para preparo" at bounding box center [370, 248] width 137 height 20
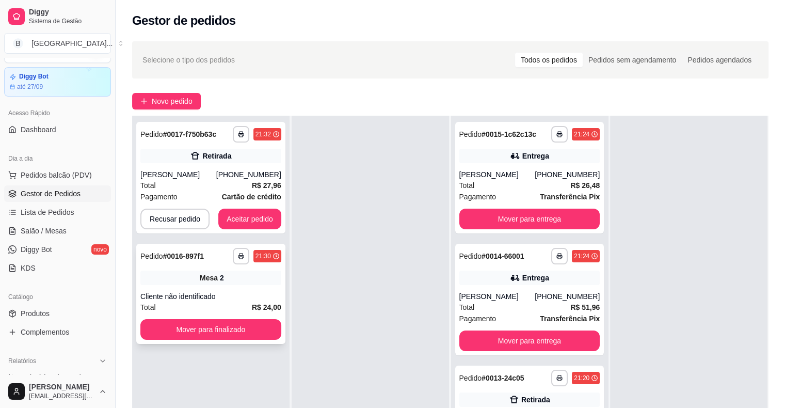
click at [256, 288] on div "**********" at bounding box center [210, 294] width 149 height 100
click at [204, 320] on button "Mover para finalizado" at bounding box center [210, 329] width 137 height 20
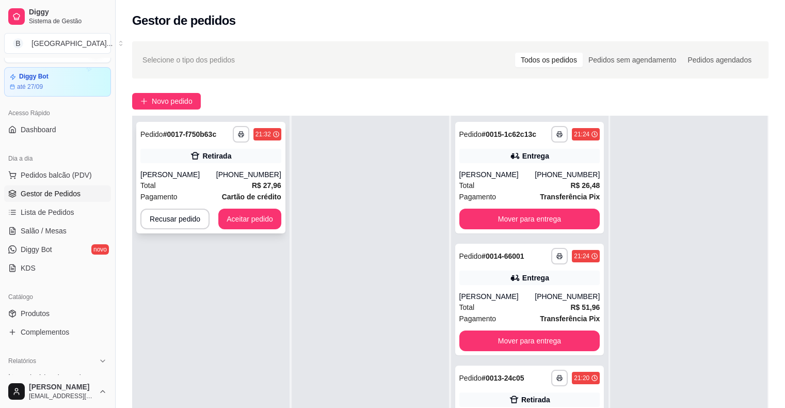
click at [200, 172] on div "[PERSON_NAME]" at bounding box center [178, 174] width 76 height 10
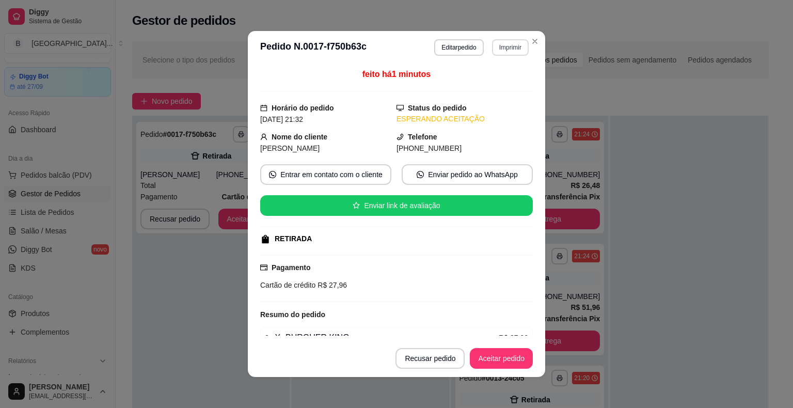
click at [492, 49] on button "Imprimir" at bounding box center [510, 47] width 37 height 17
click at [494, 79] on button "IMPRESSORA" at bounding box center [488, 83] width 75 height 17
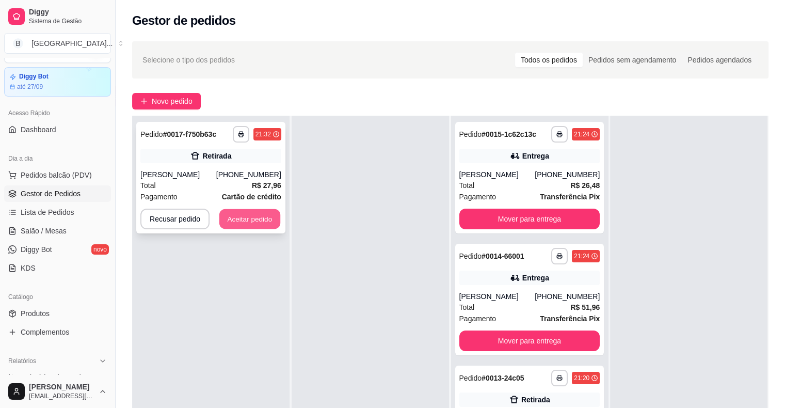
click at [260, 227] on button "Aceitar pedido" at bounding box center [249, 219] width 61 height 20
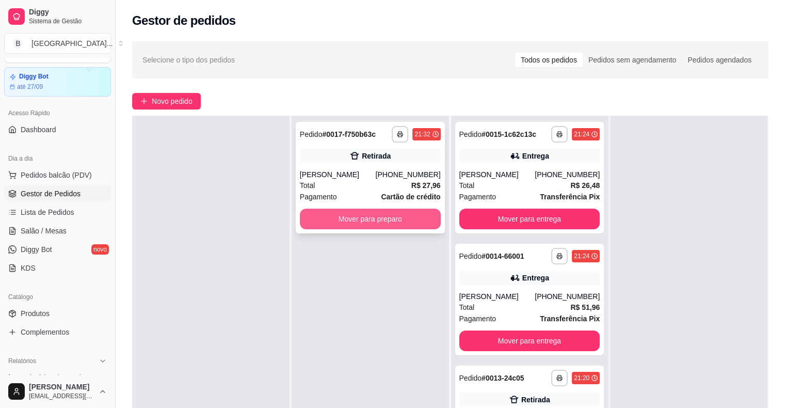
click at [381, 217] on button "Mover para preparo" at bounding box center [370, 218] width 141 height 21
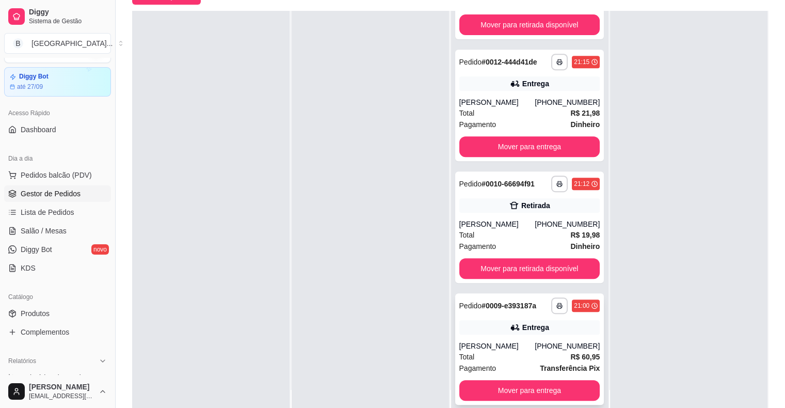
scroll to position [157, 0]
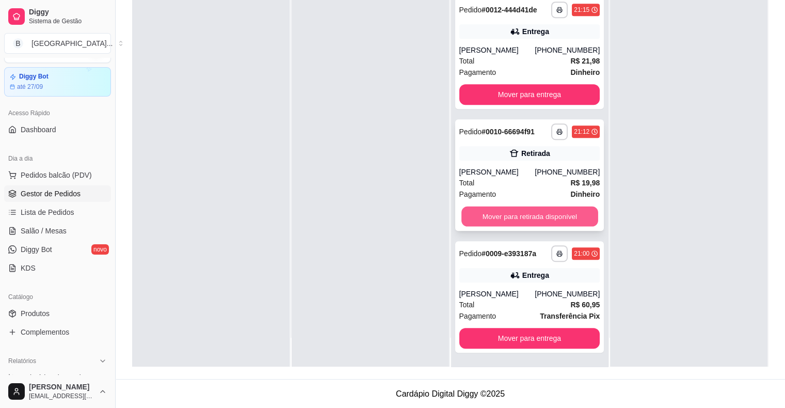
click at [488, 211] on button "Mover para retirada disponível" at bounding box center [529, 216] width 137 height 20
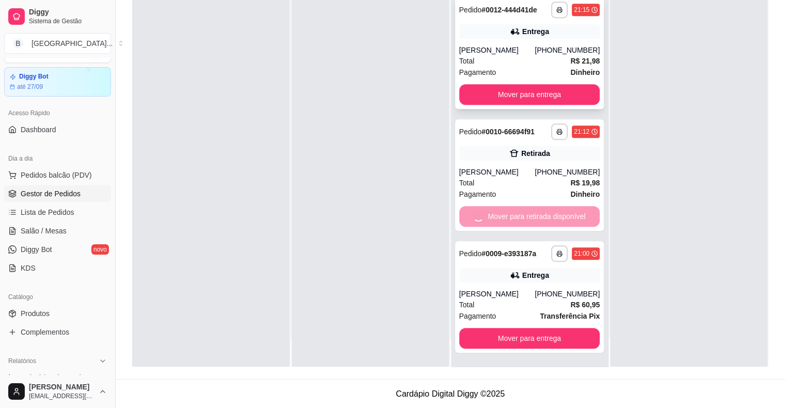
scroll to position [333, 0]
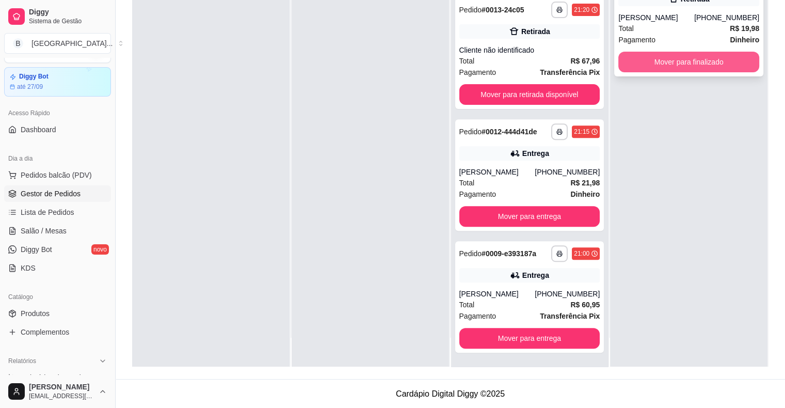
click at [650, 54] on button "Mover para finalizado" at bounding box center [688, 62] width 141 height 21
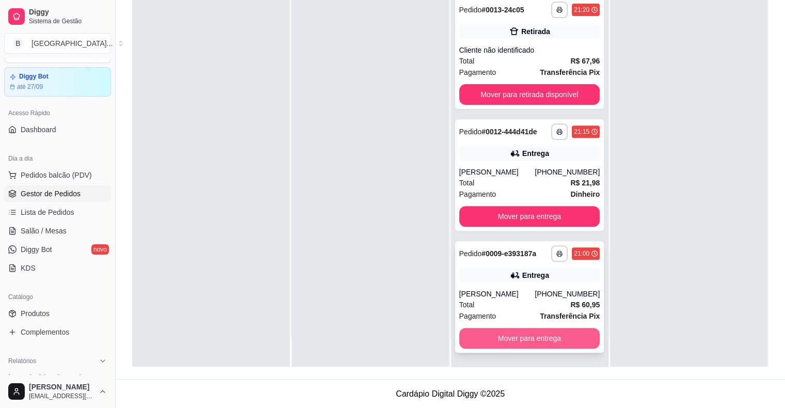
click at [526, 335] on button "Mover para entrega" at bounding box center [529, 338] width 141 height 21
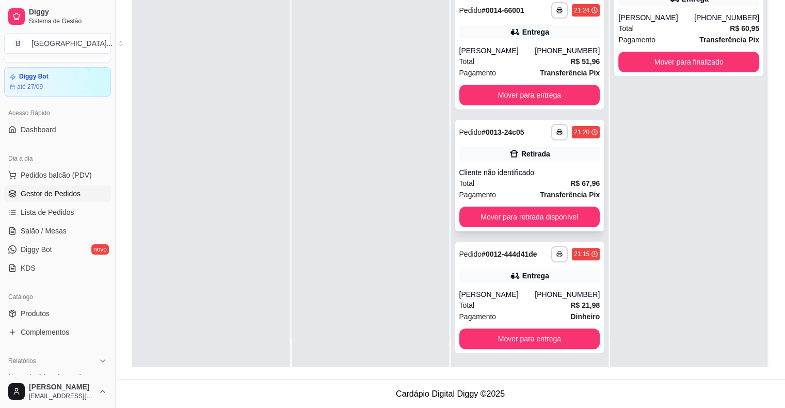
scroll to position [211, 0]
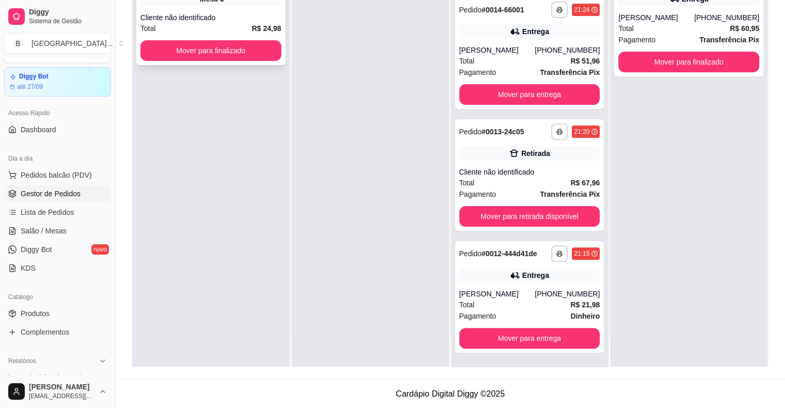
click at [279, 22] on div "Cliente não identificado" at bounding box center [210, 17] width 141 height 10
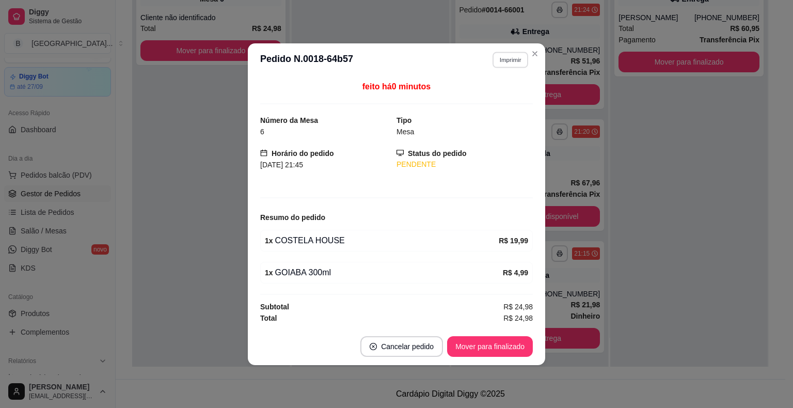
click at [505, 54] on button "Imprimir" at bounding box center [510, 60] width 36 height 16
click at [489, 95] on button "IMPRESSORA" at bounding box center [492, 97] width 75 height 17
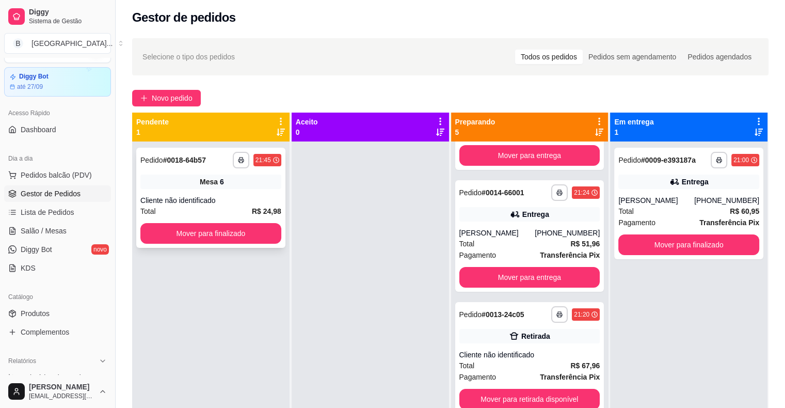
scroll to position [2, 0]
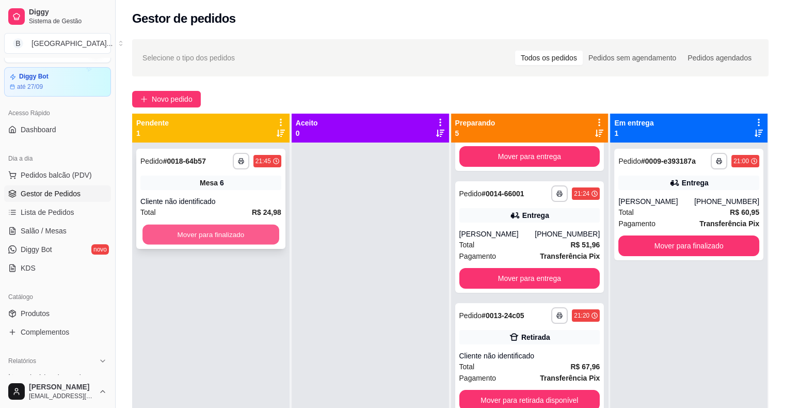
click at [234, 236] on button "Mover para finalizado" at bounding box center [210, 234] width 137 height 20
click at [248, 191] on div "**********" at bounding box center [210, 199] width 149 height 100
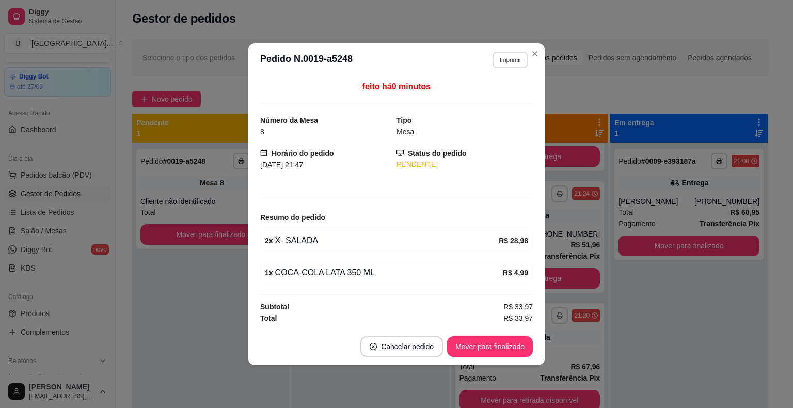
click at [508, 60] on button "Imprimir" at bounding box center [510, 60] width 36 height 16
click at [506, 100] on button "IMPRESSORA" at bounding box center [492, 97] width 75 height 17
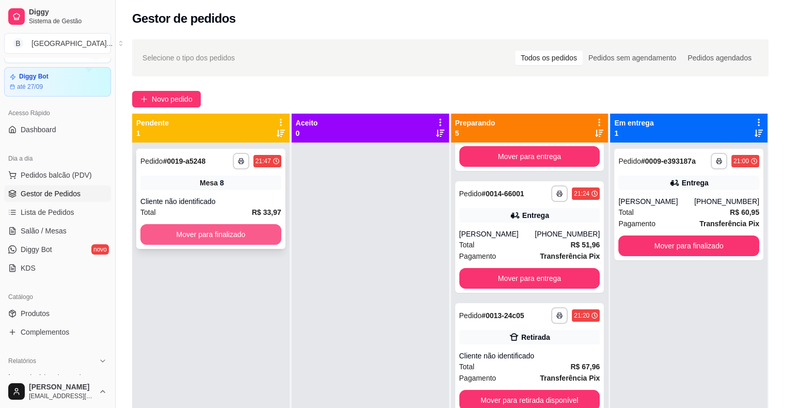
click at [196, 225] on button "Mover para finalizado" at bounding box center [210, 234] width 141 height 21
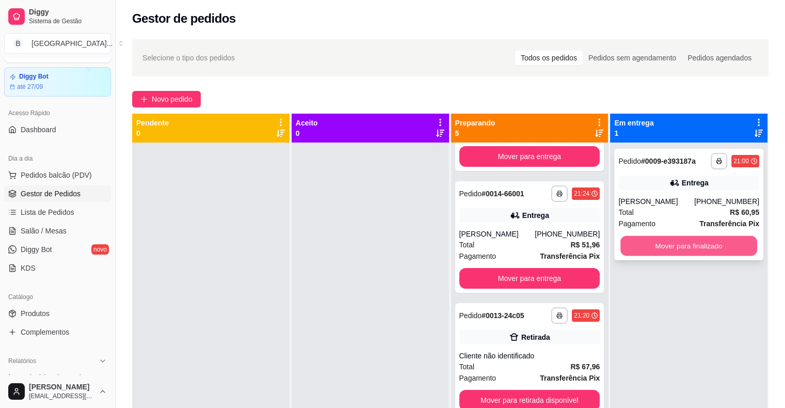
click at [686, 243] on button "Mover para finalizado" at bounding box center [688, 246] width 137 height 20
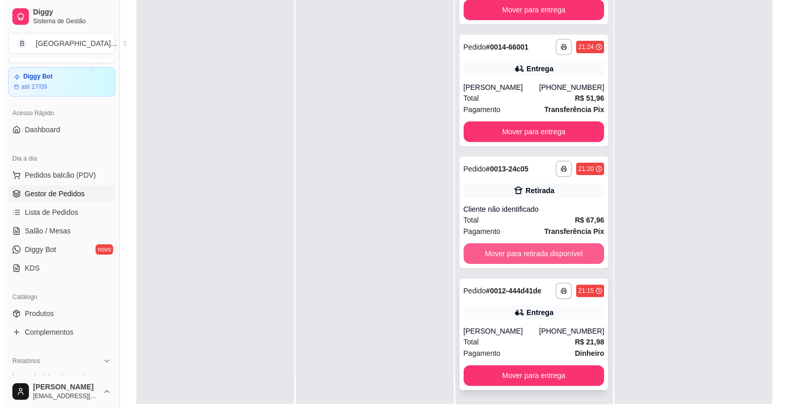
scroll to position [157, 0]
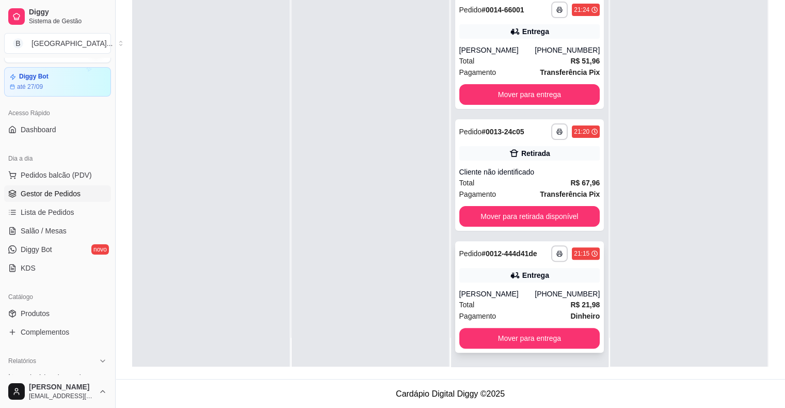
click at [518, 295] on div "[PERSON_NAME]" at bounding box center [497, 293] width 76 height 10
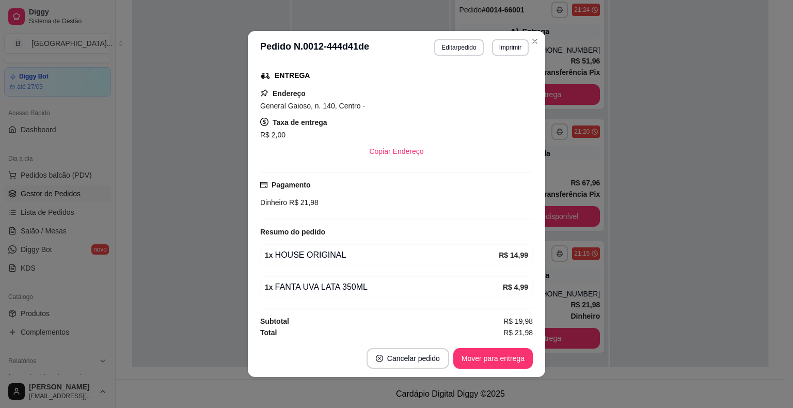
scroll to position [164, 0]
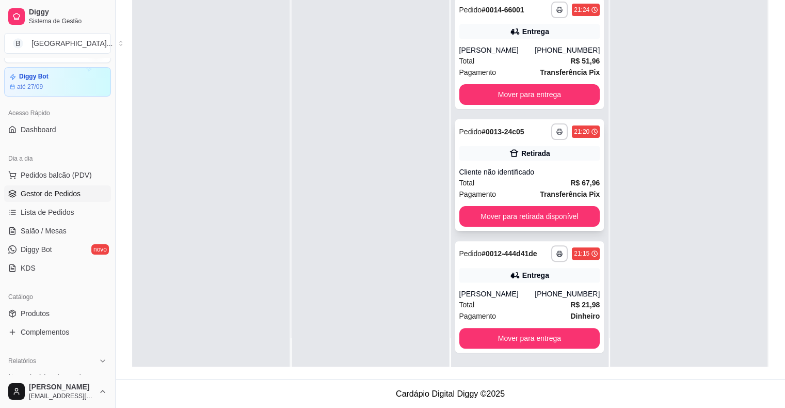
click at [497, 164] on div "**********" at bounding box center [529, 174] width 149 height 111
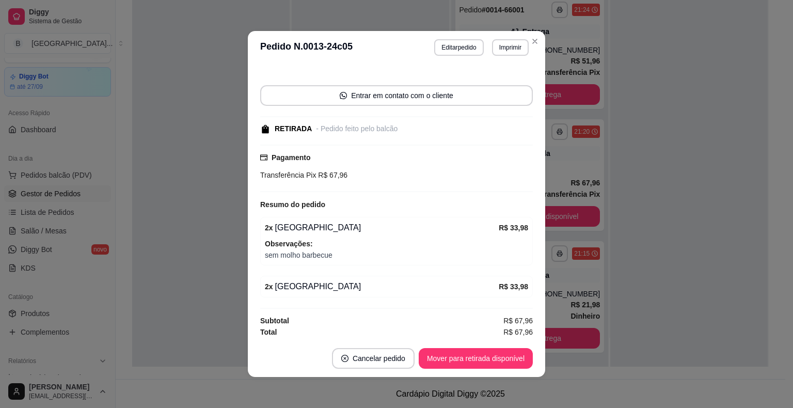
scroll to position [2, 0]
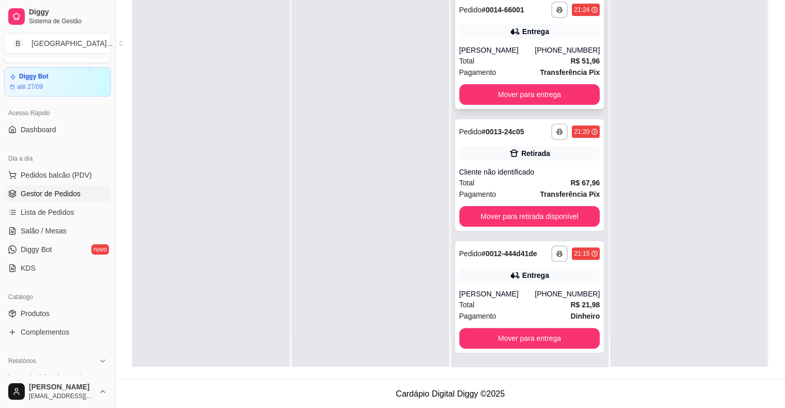
click at [487, 69] on span "Pagamento" at bounding box center [477, 72] width 37 height 11
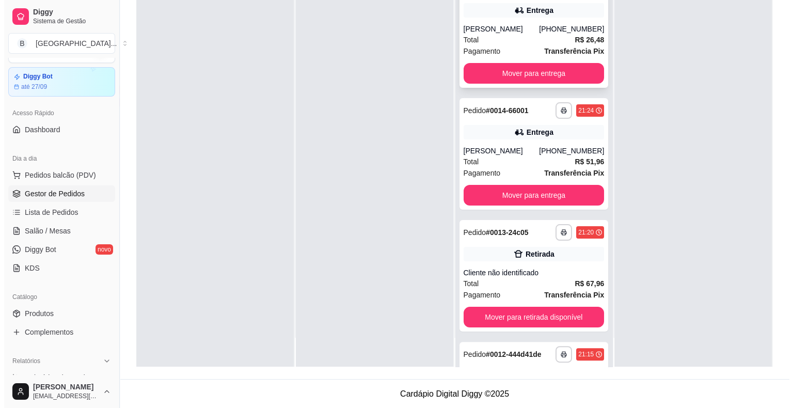
scroll to position [108, 0]
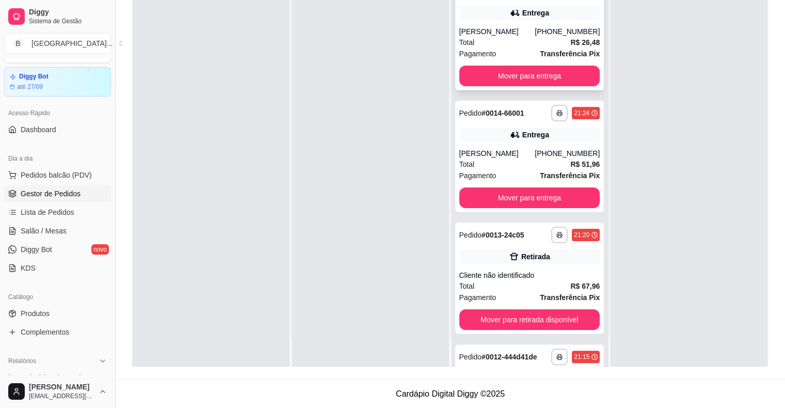
click at [506, 45] on div "Total R$ 26,48" at bounding box center [529, 42] width 141 height 11
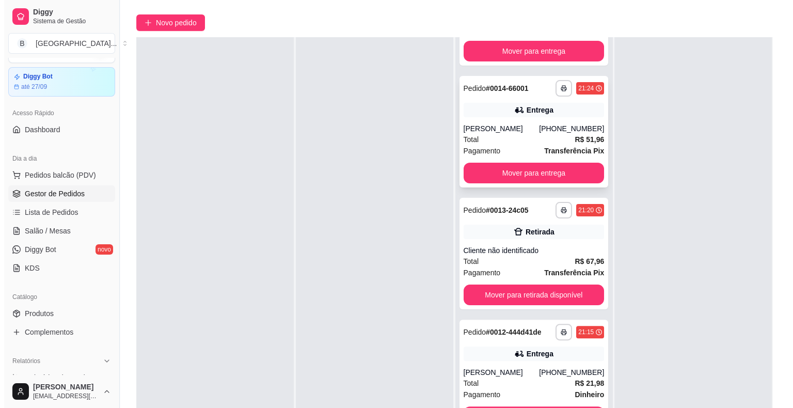
scroll to position [157, 0]
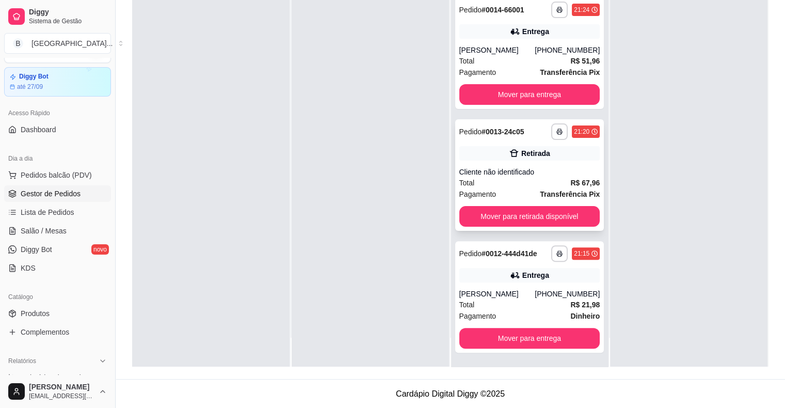
click at [508, 185] on div "Total R$ 67,96" at bounding box center [529, 182] width 141 height 11
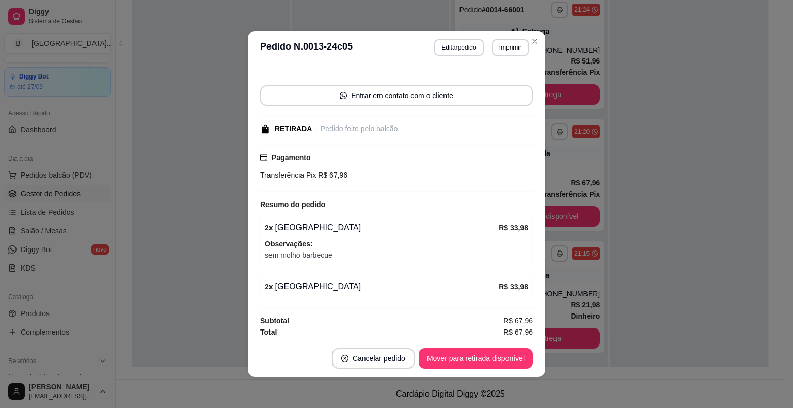
scroll to position [2, 0]
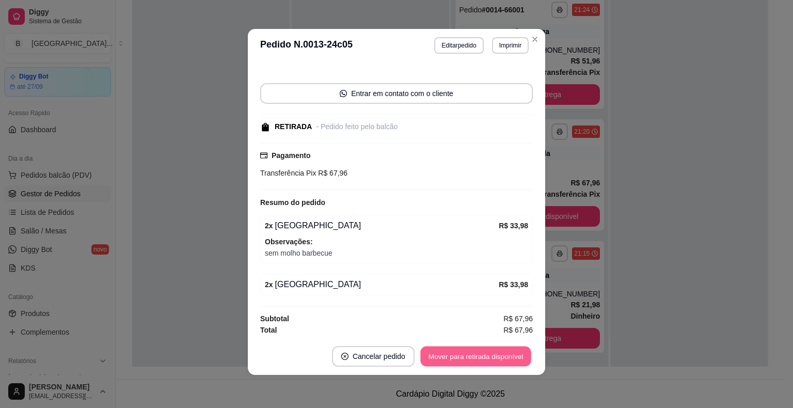
click at [483, 360] on button "Mover para retirada disponível" at bounding box center [475, 356] width 110 height 20
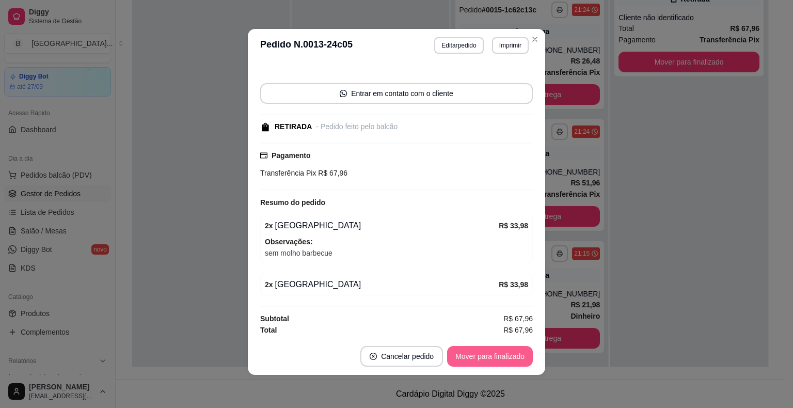
click at [493, 364] on button "Mover para finalizado" at bounding box center [490, 356] width 86 height 21
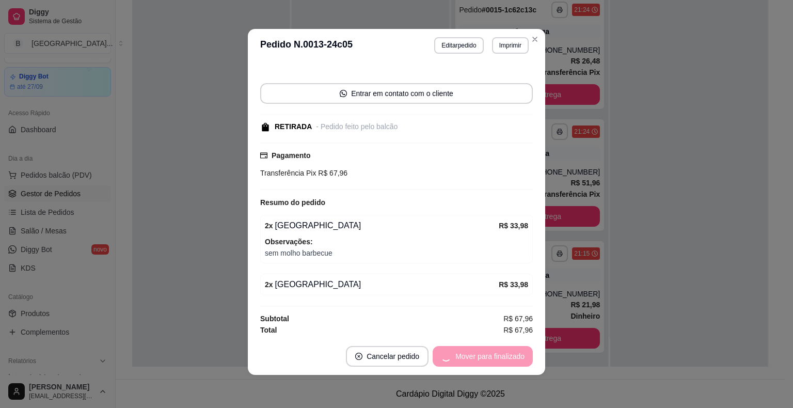
scroll to position [12, 0]
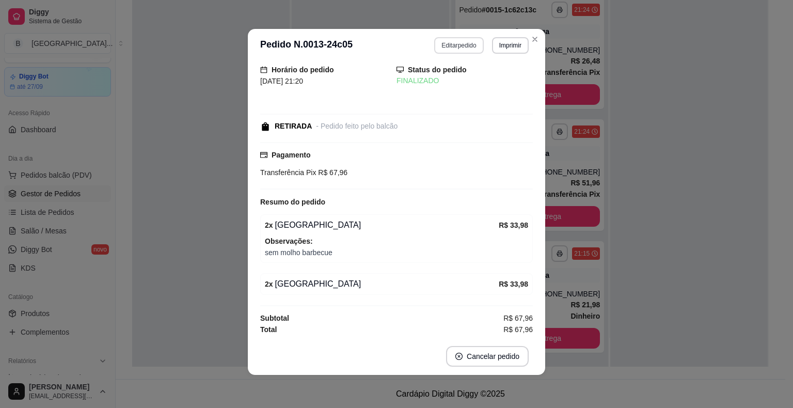
click at [434, 39] on button "Editar pedido" at bounding box center [458, 45] width 49 height 17
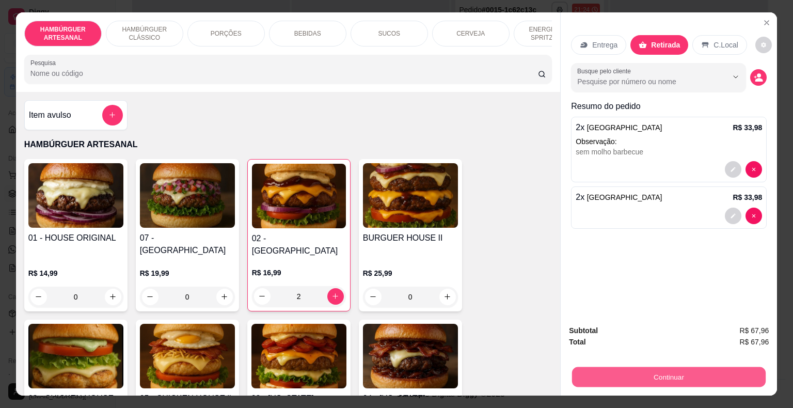
click at [686, 367] on button "Continuar" at bounding box center [668, 377] width 193 height 20
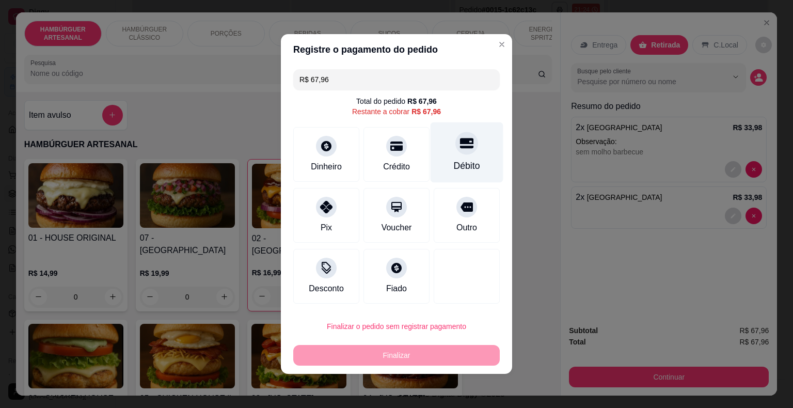
click at [455, 156] on div "Débito" at bounding box center [466, 152] width 73 height 60
type input "R$ 0,00"
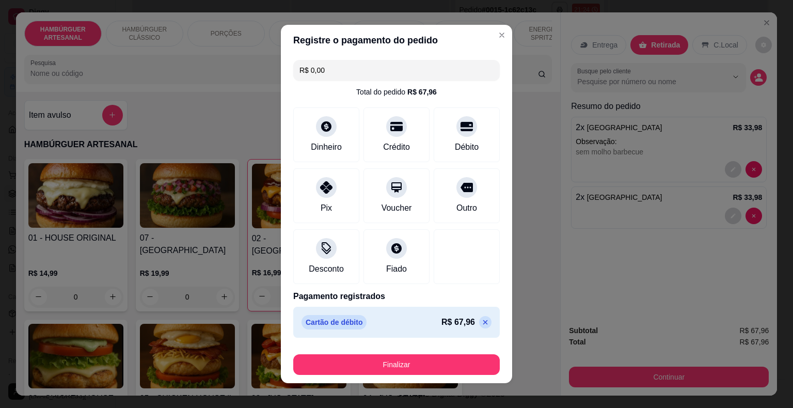
scroll to position [8, 0]
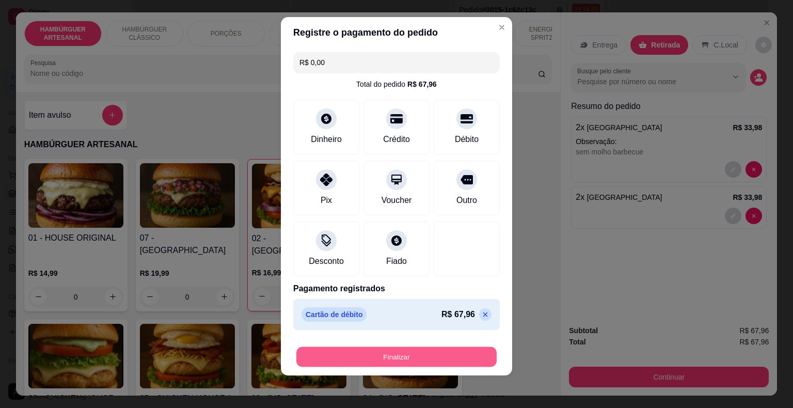
click at [433, 360] on button "Finalizar" at bounding box center [396, 357] width 200 height 20
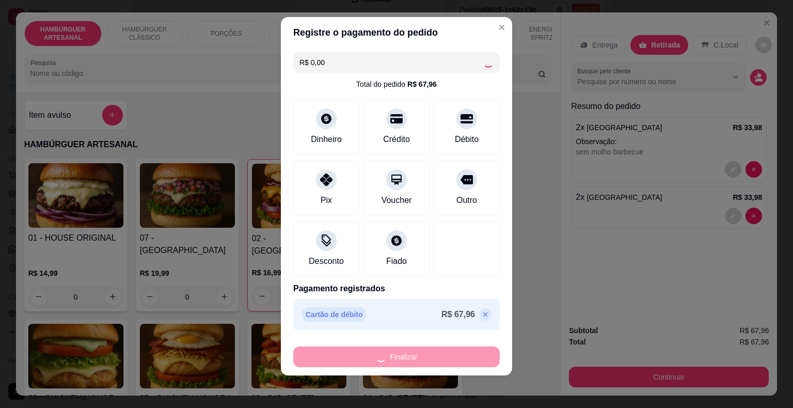
type input "0"
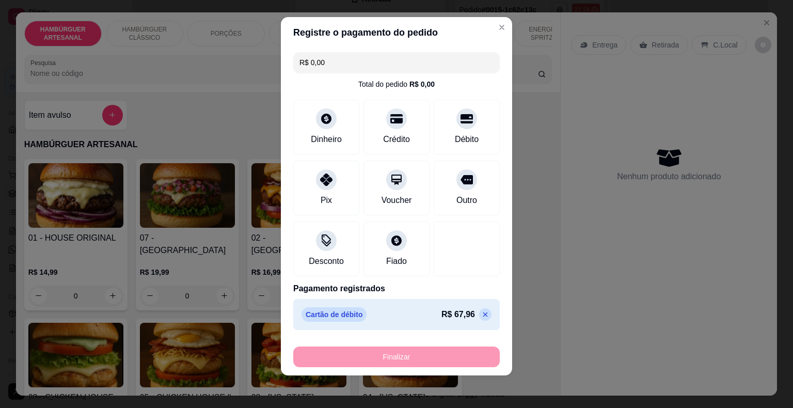
type input "-R$ 67,96"
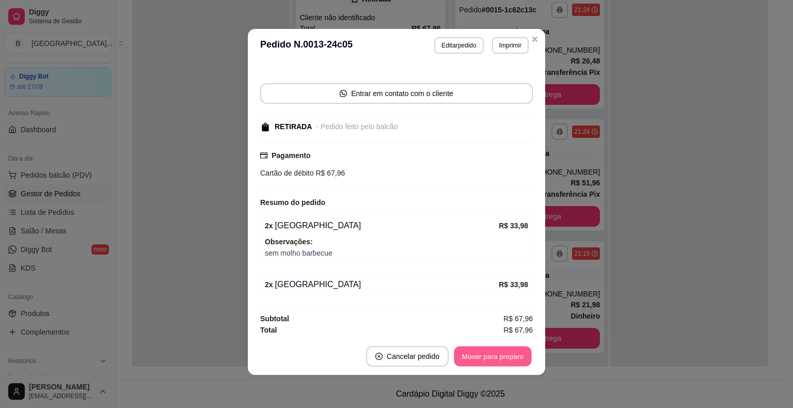
click at [463, 352] on button "Mover para preparo" at bounding box center [492, 356] width 77 height 20
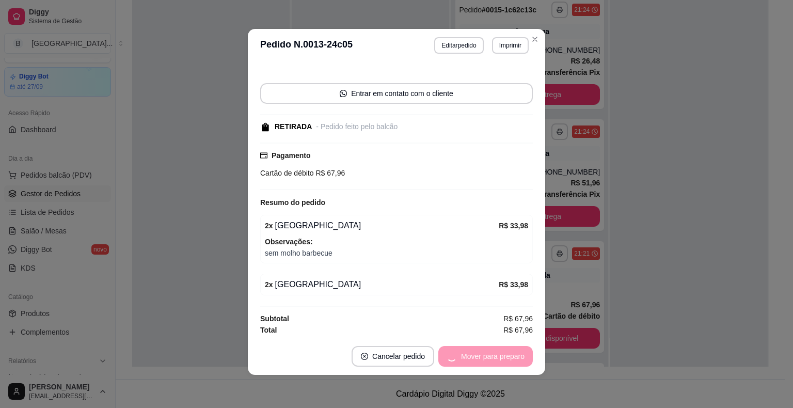
scroll to position [211, 0]
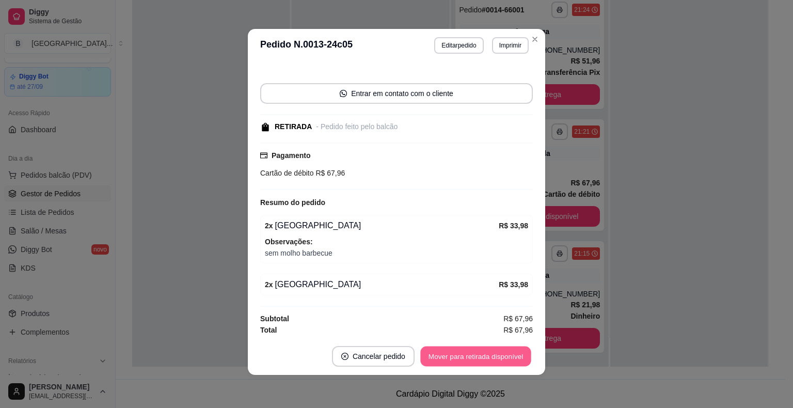
click at [489, 351] on button "Mover para retirada disponível" at bounding box center [475, 356] width 110 height 20
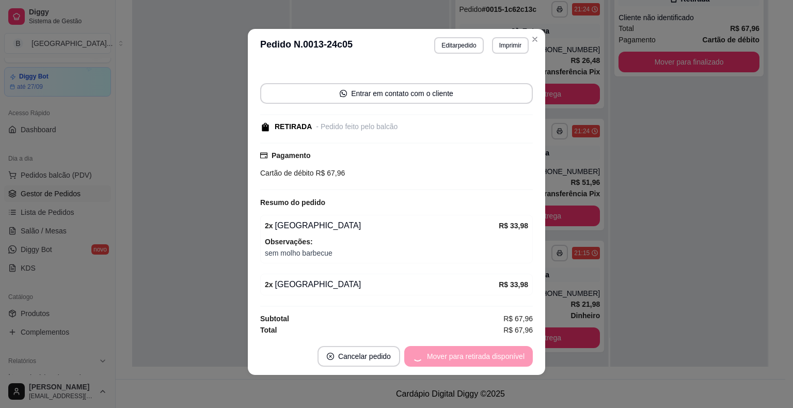
scroll to position [89, 0]
click at [489, 351] on button "Mover para finalizado" at bounding box center [489, 356] width 83 height 20
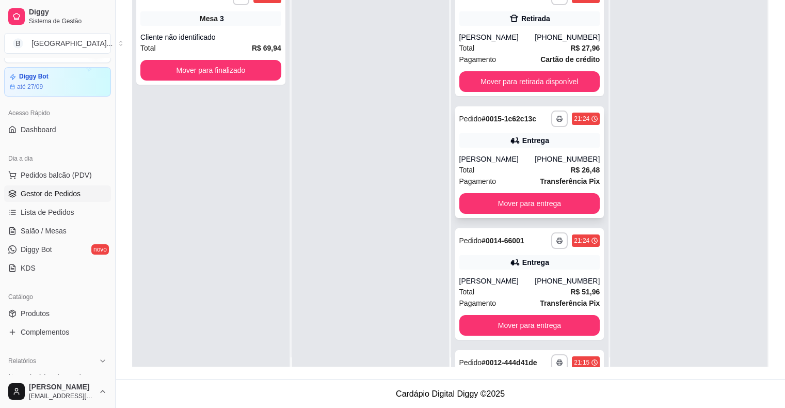
scroll to position [0, 0]
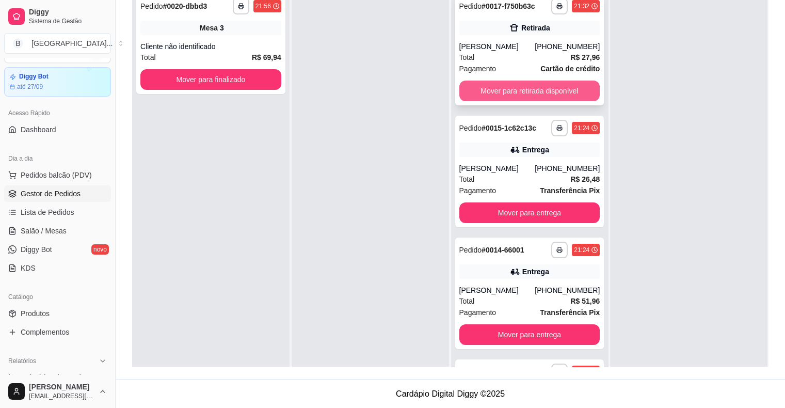
click at [510, 92] on button "Mover para retirada disponível" at bounding box center [529, 90] width 141 height 21
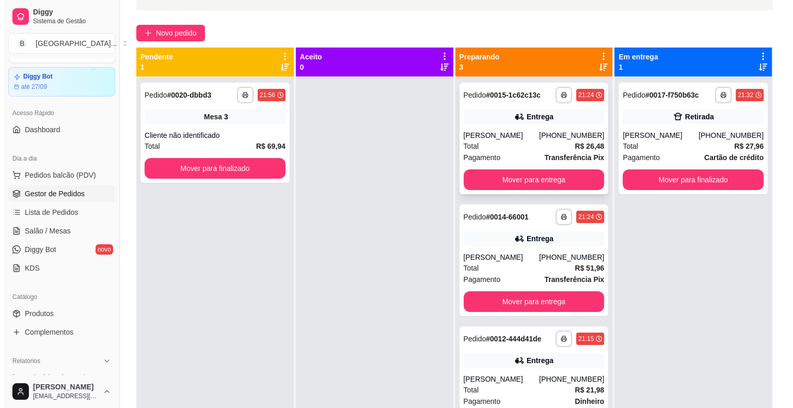
scroll to position [54, 0]
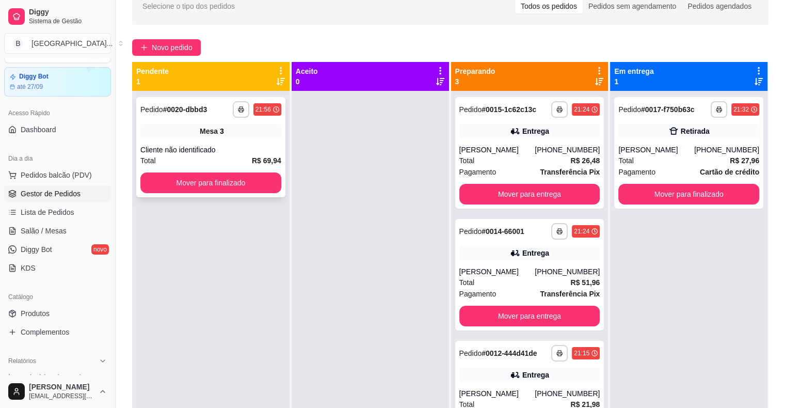
click at [244, 146] on div "Cliente não identificado" at bounding box center [210, 149] width 141 height 10
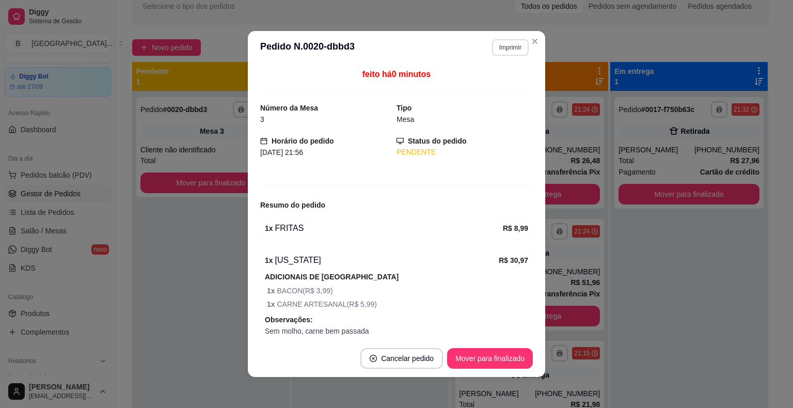
click at [510, 44] on button "Imprimir" at bounding box center [510, 47] width 37 height 17
click at [494, 89] on button "IMPRESSORA" at bounding box center [487, 84] width 75 height 17
click at [494, 89] on div "Escolha a impressora IMPRESSORA Impressora" at bounding box center [487, 87] width 85 height 56
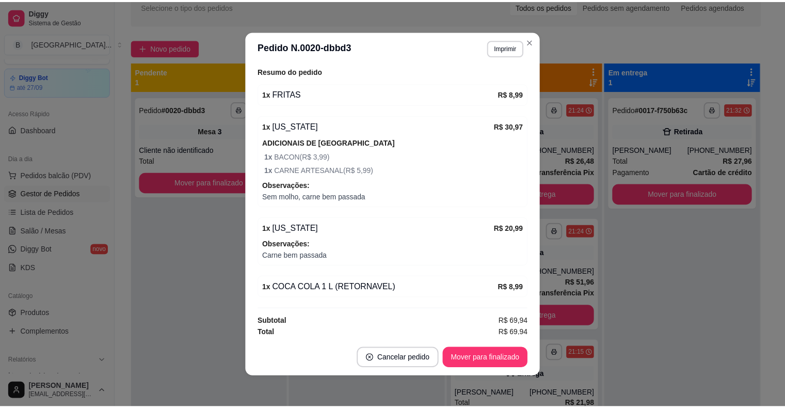
scroll to position [135, 0]
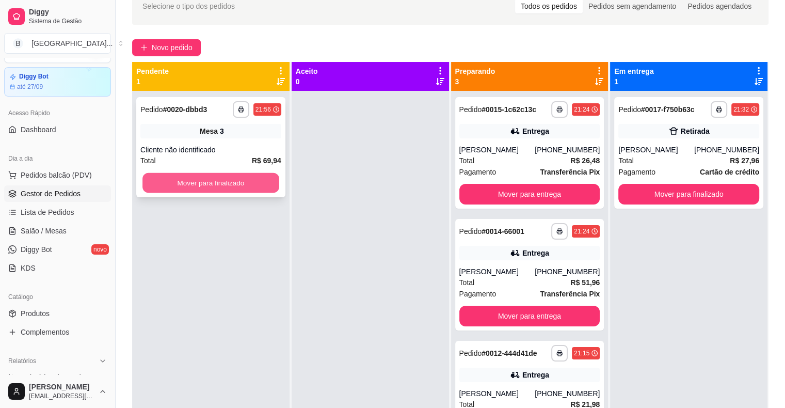
click at [263, 179] on button "Mover para finalizado" at bounding box center [210, 183] width 137 height 20
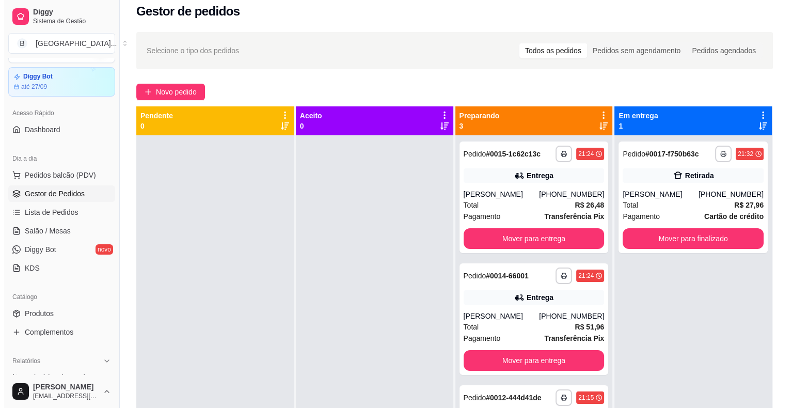
scroll to position [0, 0]
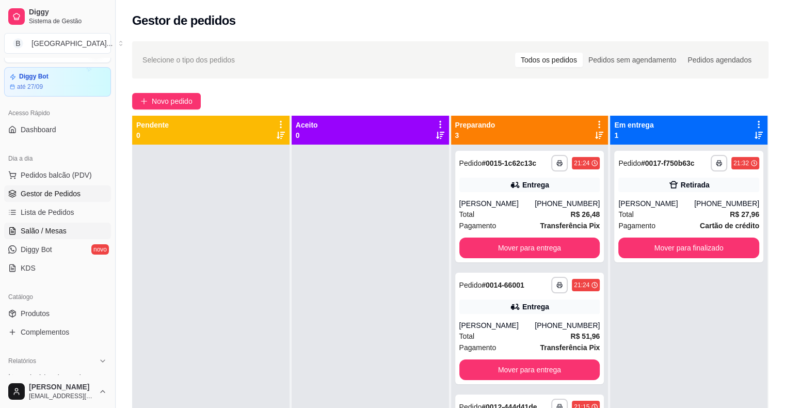
click at [85, 226] on link "Salão / Mesas" at bounding box center [57, 230] width 107 height 17
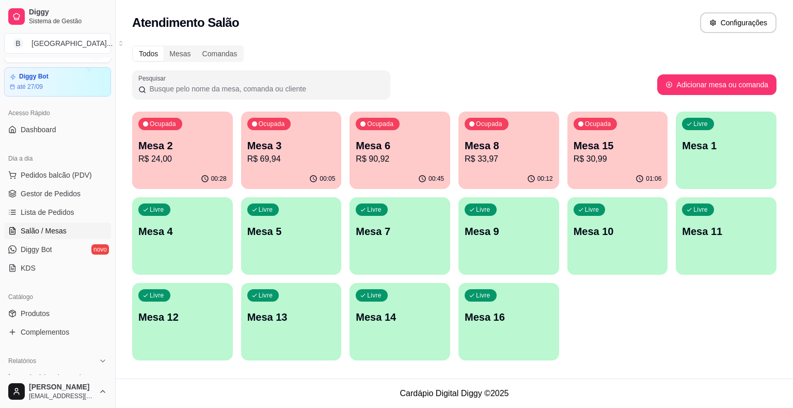
click at [588, 156] on p "R$ 30,99" at bounding box center [617, 159] width 88 height 12
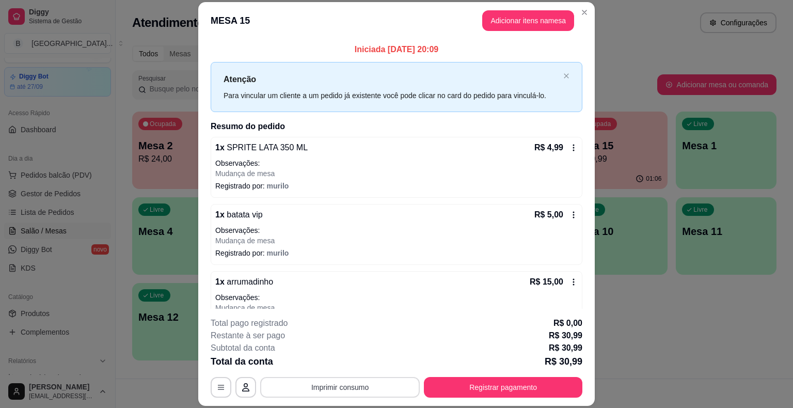
click at [326, 386] on button "Imprimir consumo" at bounding box center [339, 387] width 159 height 21
click at [328, 345] on button "IMPRESSORA" at bounding box center [339, 342] width 75 height 17
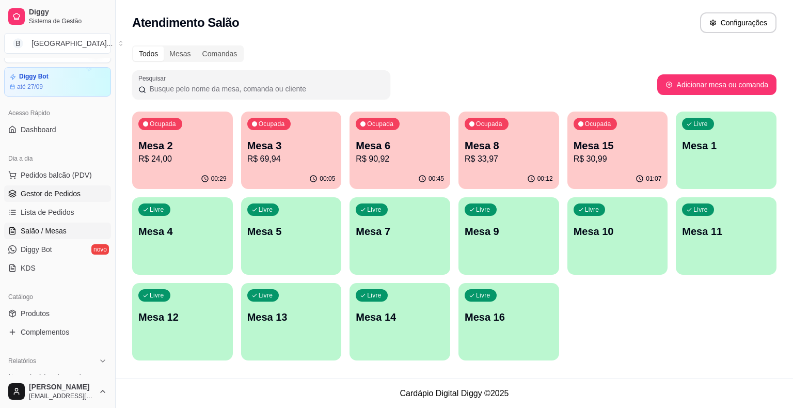
click at [33, 193] on span "Gestor de Pedidos" at bounding box center [51, 193] width 60 height 10
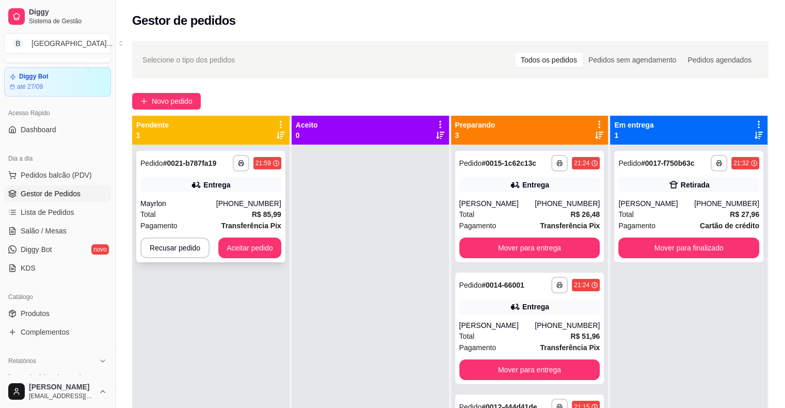
click at [160, 167] on span "Pedido" at bounding box center [151, 163] width 23 height 8
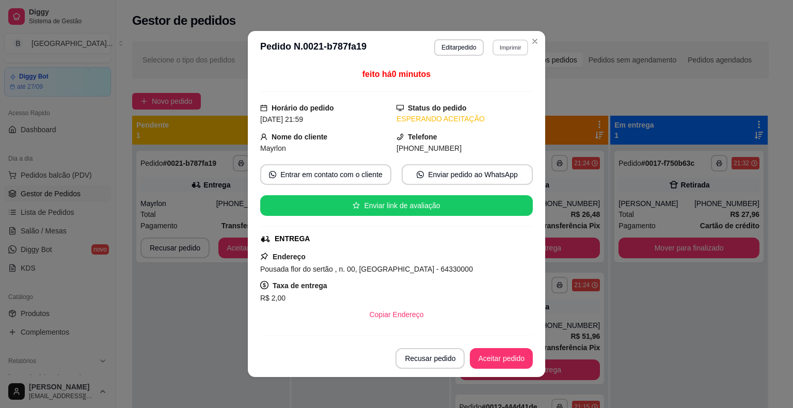
click at [503, 46] on button "Imprimir" at bounding box center [510, 47] width 36 height 16
click at [493, 78] on button "IMPRESSORA" at bounding box center [487, 83] width 72 height 16
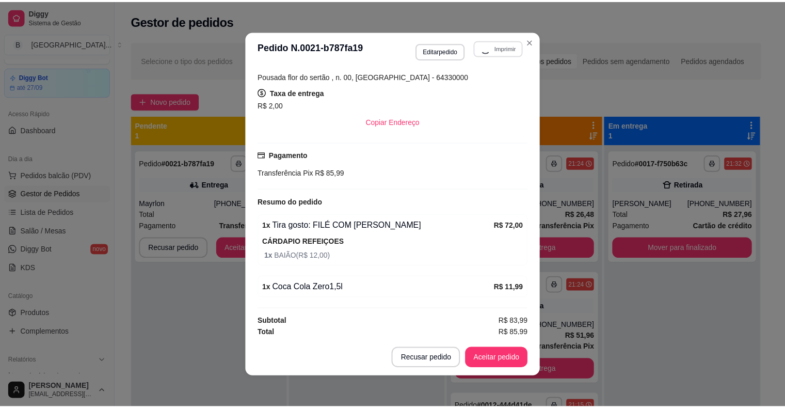
scroll to position [194, 0]
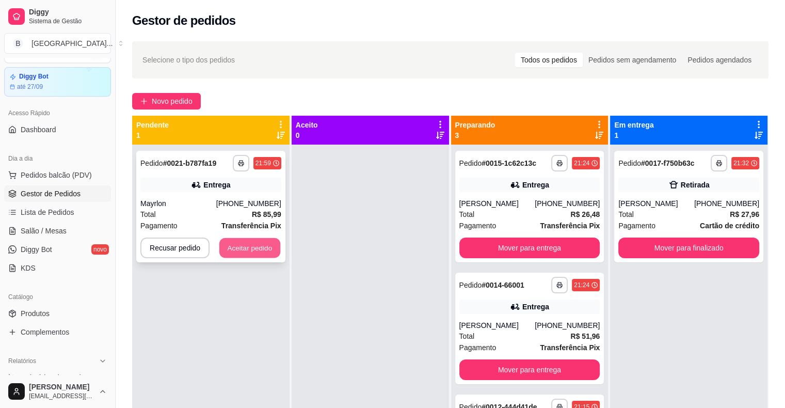
click at [254, 252] on button "Aceitar pedido" at bounding box center [249, 248] width 61 height 20
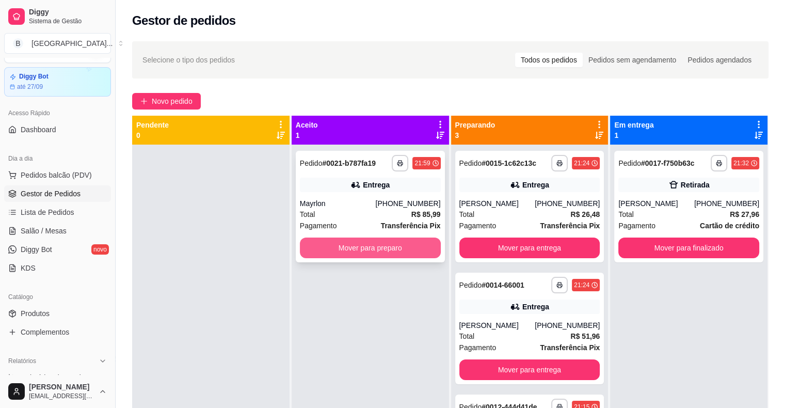
click at [310, 251] on button "Mover para preparo" at bounding box center [370, 247] width 141 height 21
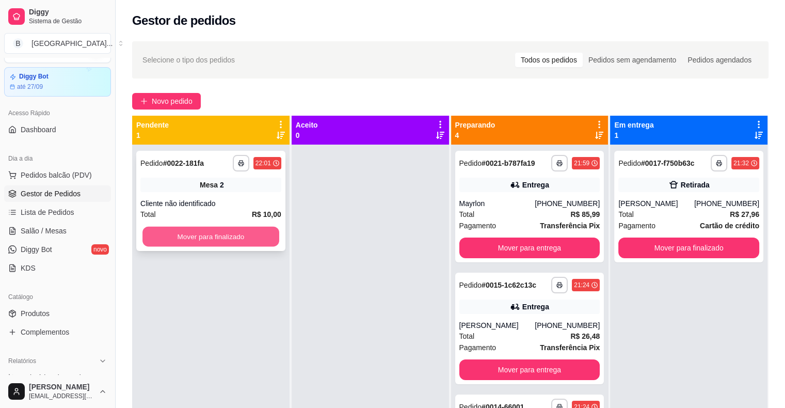
click at [277, 240] on button "Mover para finalizado" at bounding box center [210, 237] width 137 height 20
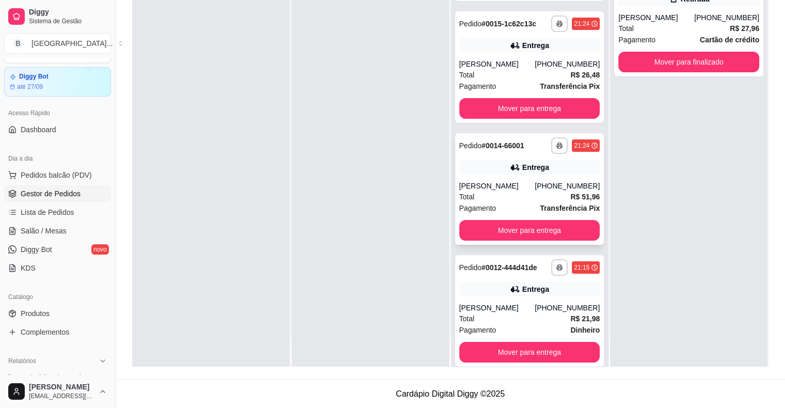
scroll to position [89, 0]
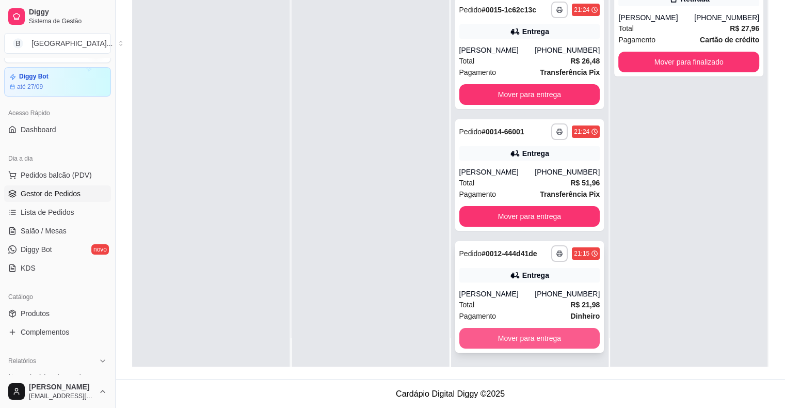
click at [508, 337] on button "Mover para entrega" at bounding box center [529, 338] width 141 height 21
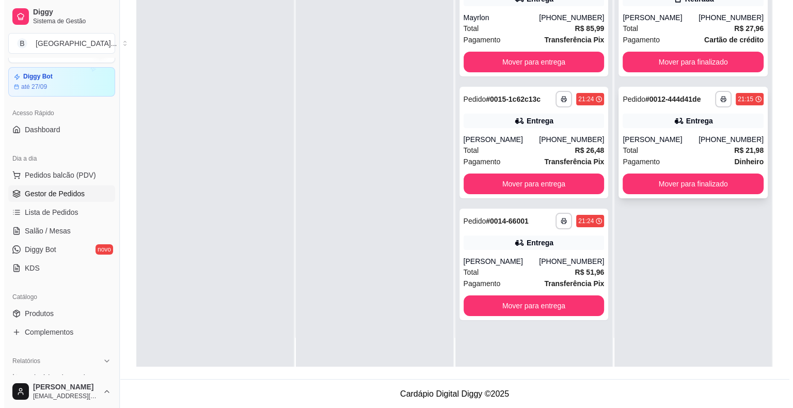
scroll to position [0, 0]
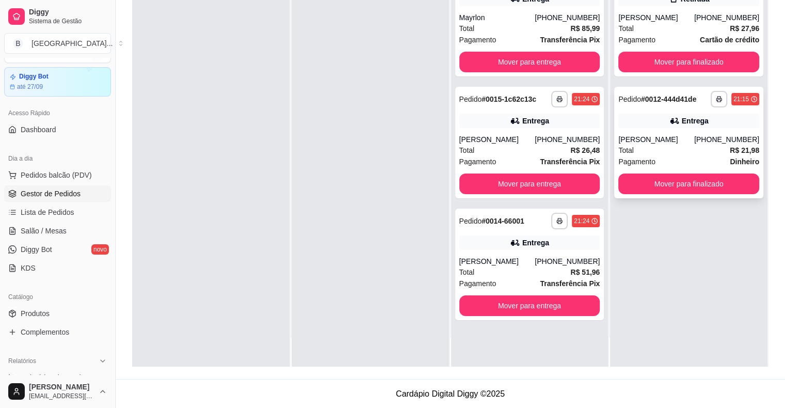
click at [614, 126] on div "**********" at bounding box center [688, 142] width 149 height 111
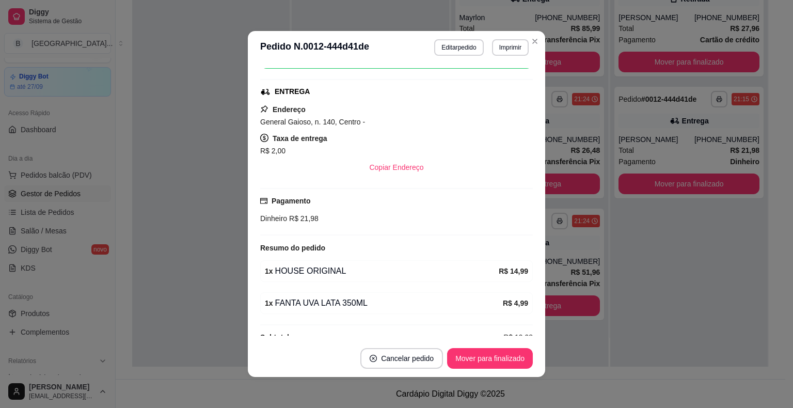
scroll to position [164, 0]
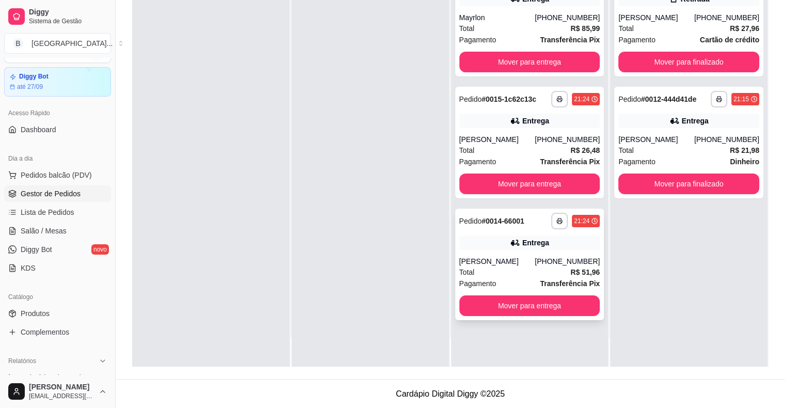
click at [517, 317] on div "**********" at bounding box center [529, 263] width 149 height 111
click at [559, 298] on button "Mover para entrega" at bounding box center [529, 305] width 141 height 21
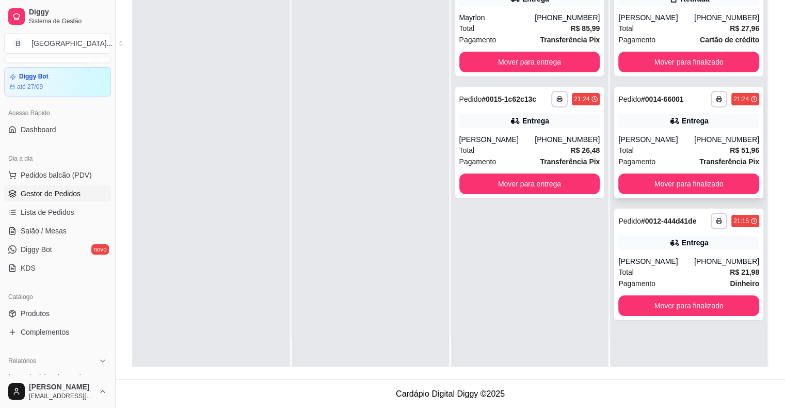
click at [641, 142] on div "[PERSON_NAME]" at bounding box center [656, 139] width 76 height 10
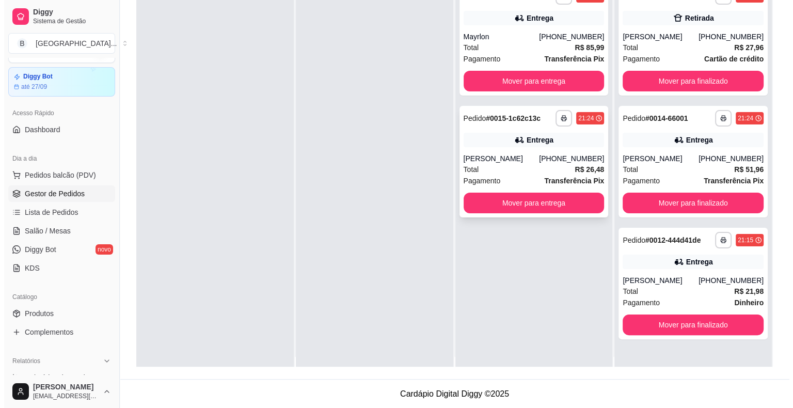
scroll to position [0, 0]
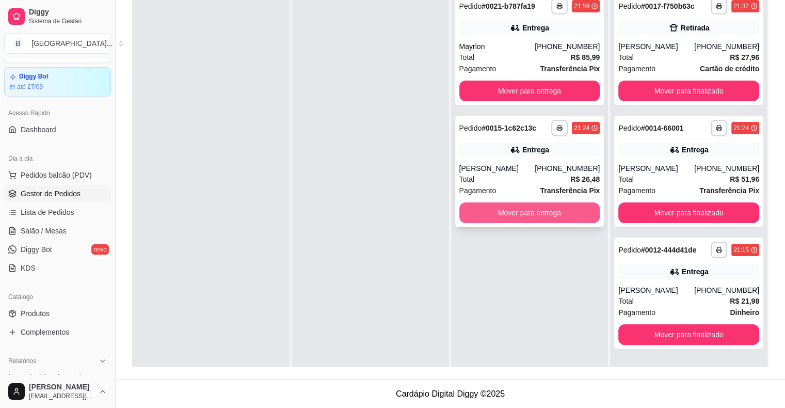
click at [563, 208] on button "Mover para entrega" at bounding box center [529, 212] width 141 height 21
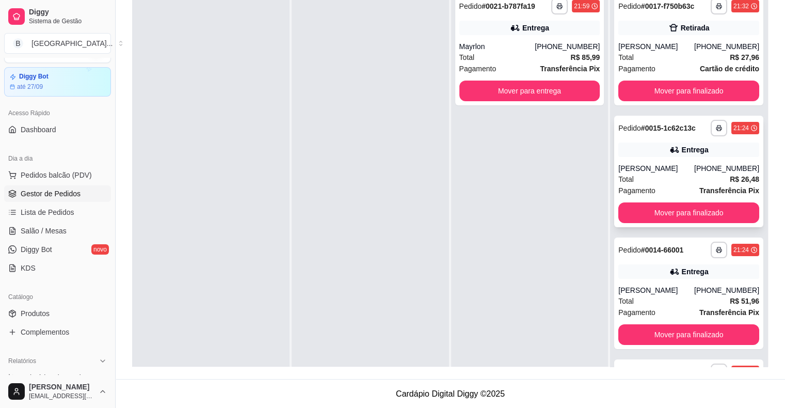
click at [641, 173] on div "Total R$ 26,48" at bounding box center [688, 178] width 141 height 11
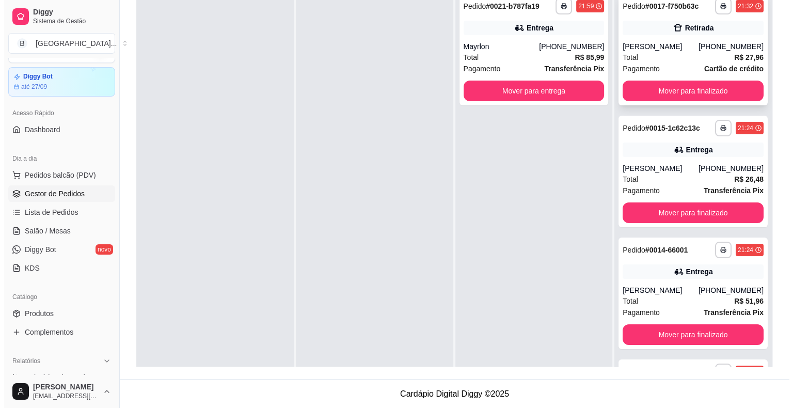
scroll to position [89, 0]
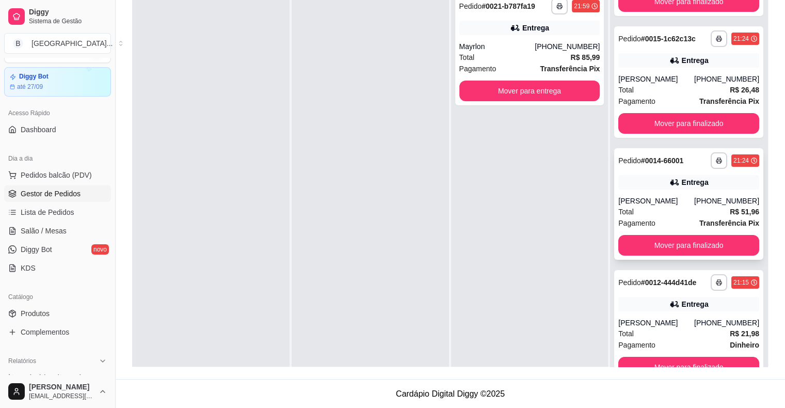
click at [659, 197] on div "[PERSON_NAME]" at bounding box center [656, 201] width 76 height 10
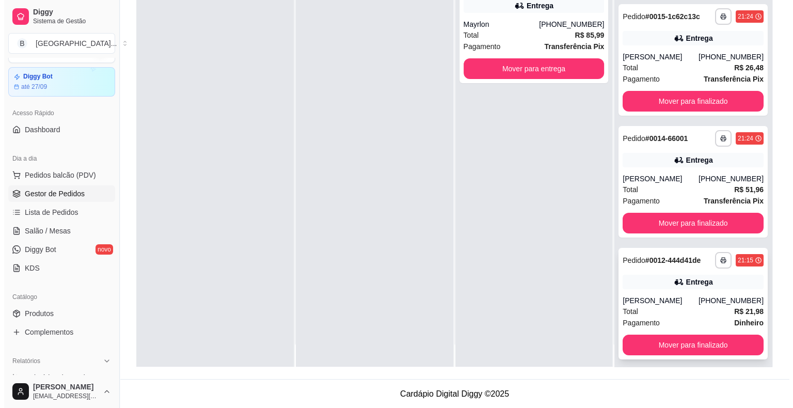
scroll to position [29, 0]
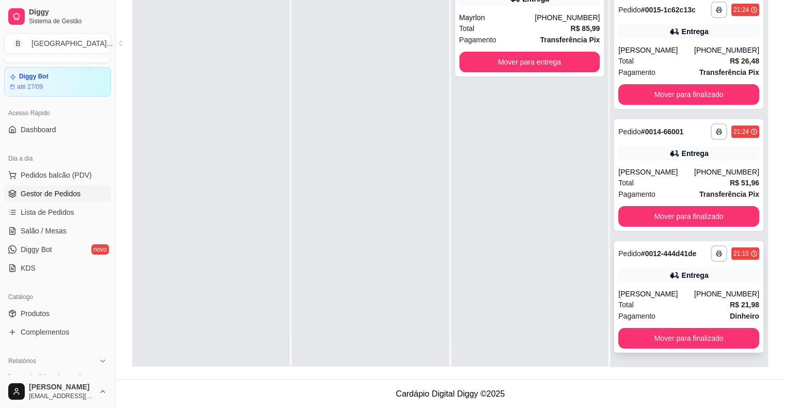
click at [641, 283] on div "**********" at bounding box center [688, 296] width 149 height 111
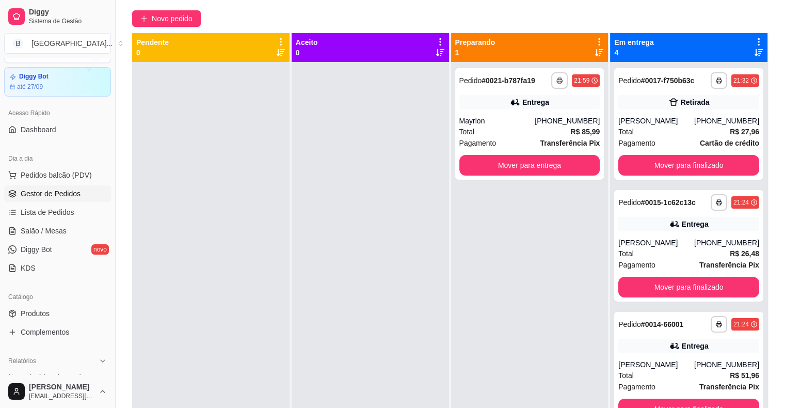
scroll to position [54, 0]
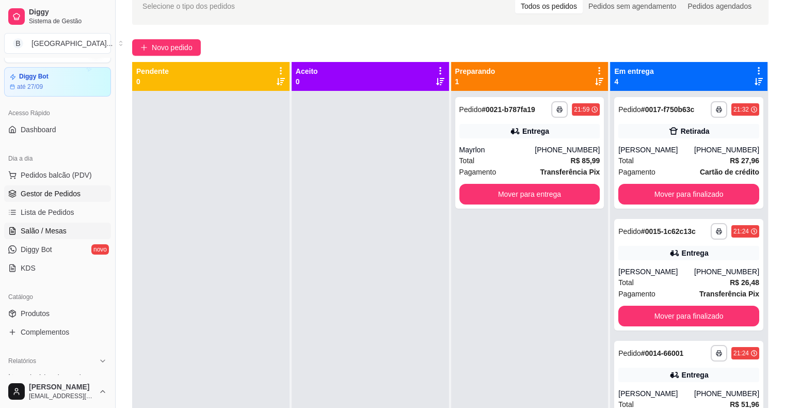
click at [31, 223] on link "Salão / Mesas" at bounding box center [57, 230] width 107 height 17
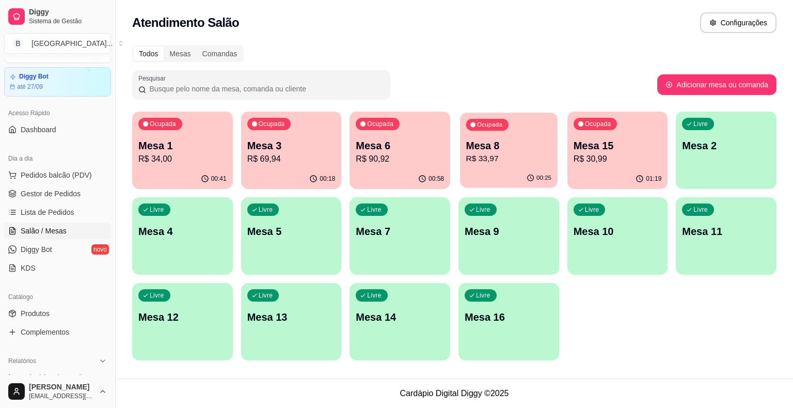
click at [494, 156] on p "R$ 33,97" at bounding box center [509, 159] width 86 height 12
click at [34, 195] on span "Gestor de Pedidos" at bounding box center [51, 193] width 60 height 10
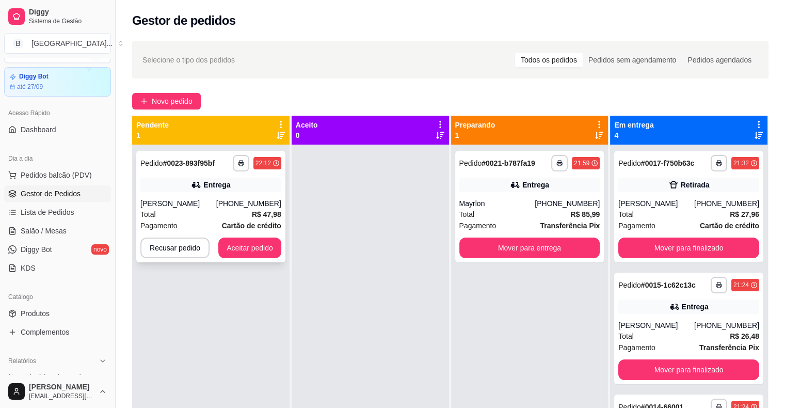
click at [233, 207] on div "[PHONE_NUMBER]" at bounding box center [248, 203] width 65 height 10
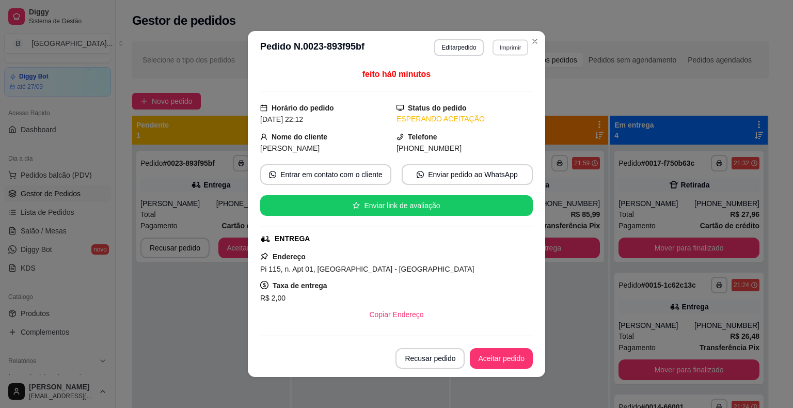
click at [499, 52] on button "Imprimir" at bounding box center [510, 47] width 36 height 16
click at [487, 86] on button "IMPRESSORA" at bounding box center [487, 83] width 75 height 17
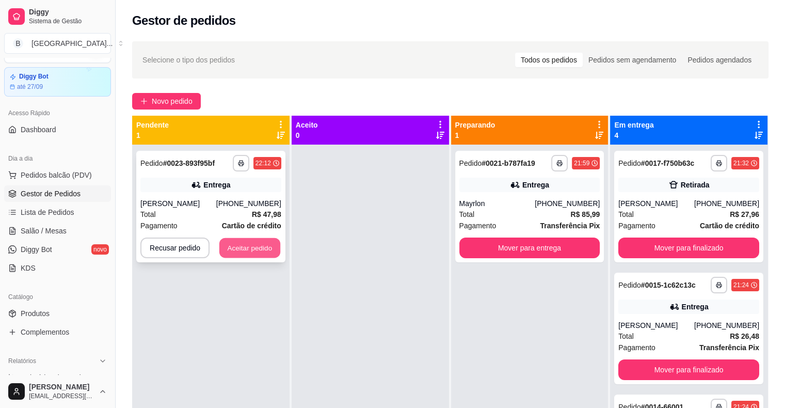
click at [241, 246] on button "Aceitar pedido" at bounding box center [249, 248] width 61 height 20
click at [241, 246] on div "Recusar pedido Aceitar pedido" at bounding box center [210, 247] width 141 height 21
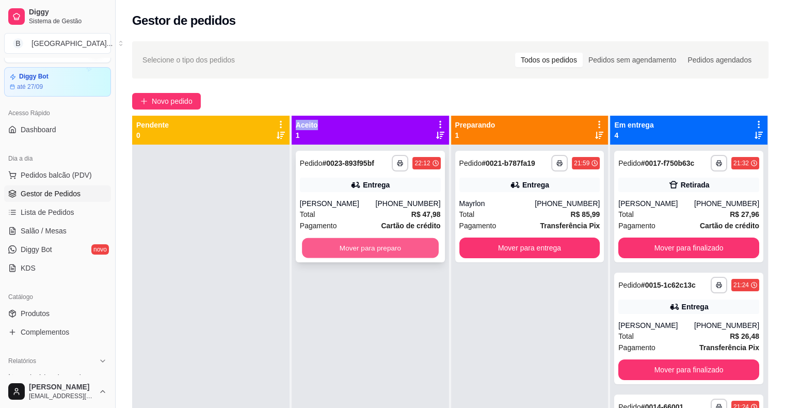
click at [311, 249] on button "Mover para preparo" at bounding box center [370, 248] width 137 height 20
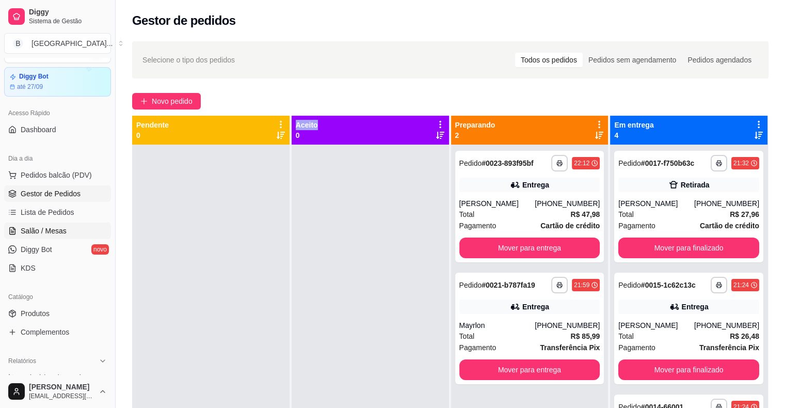
click at [56, 224] on link "Salão / Mesas" at bounding box center [57, 230] width 107 height 17
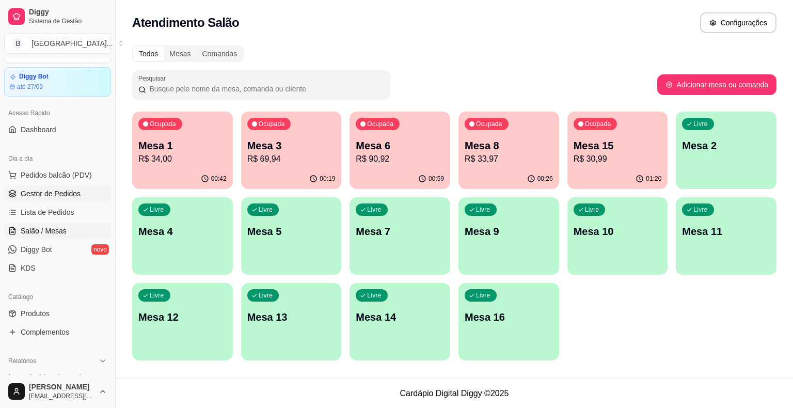
click at [51, 195] on span "Gestor de Pedidos" at bounding box center [51, 193] width 60 height 10
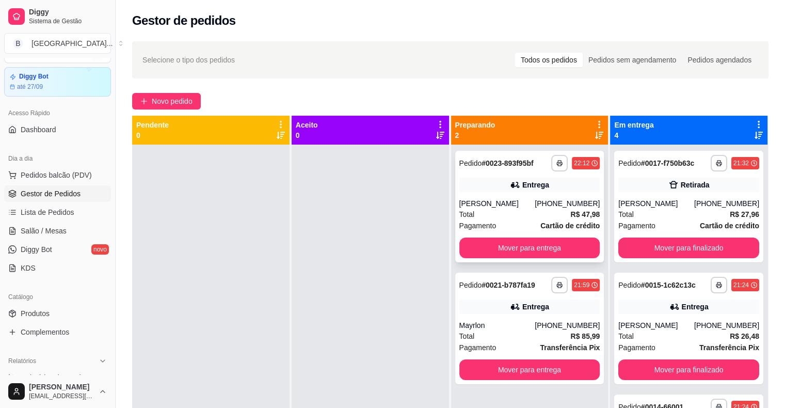
click at [455, 194] on div "**********" at bounding box center [529, 206] width 149 height 111
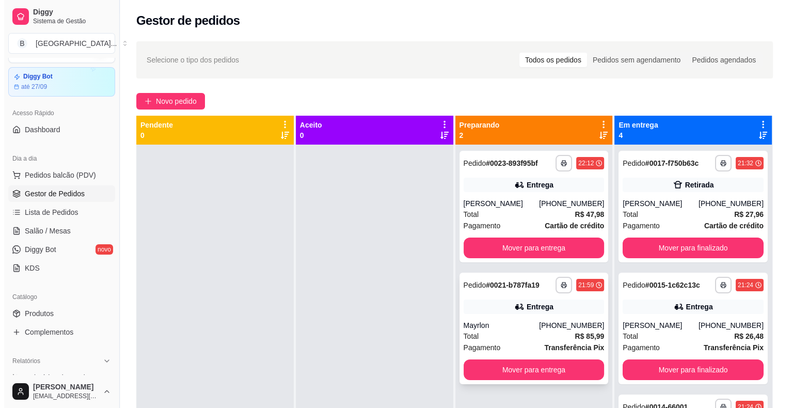
scroll to position [29, 0]
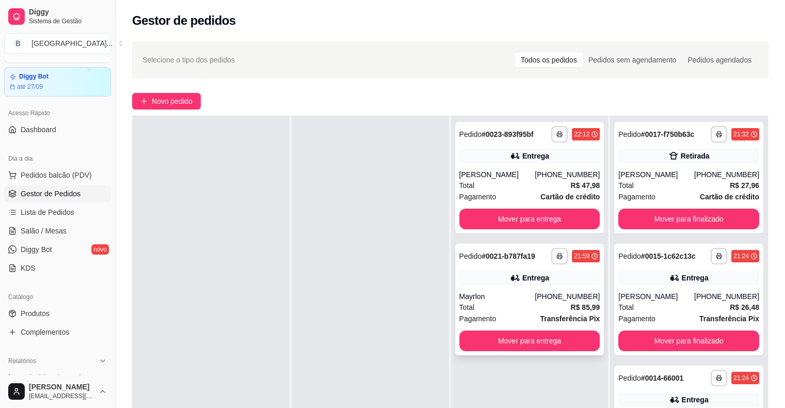
click at [508, 289] on div "**********" at bounding box center [529, 299] width 149 height 111
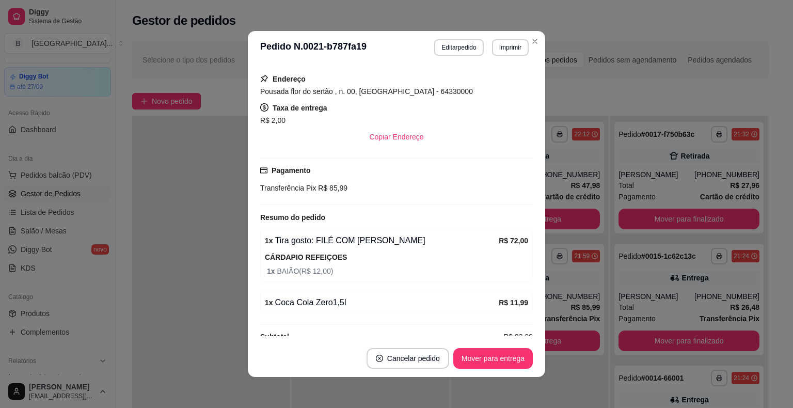
scroll to position [194, 0]
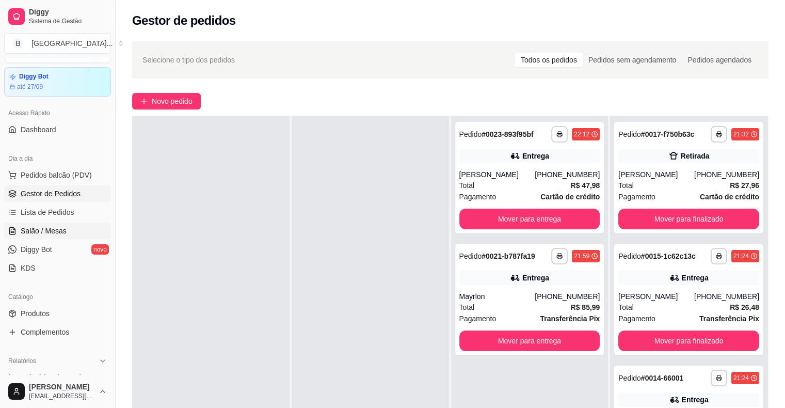
click at [36, 227] on span "Salão / Mesas" at bounding box center [44, 230] width 46 height 10
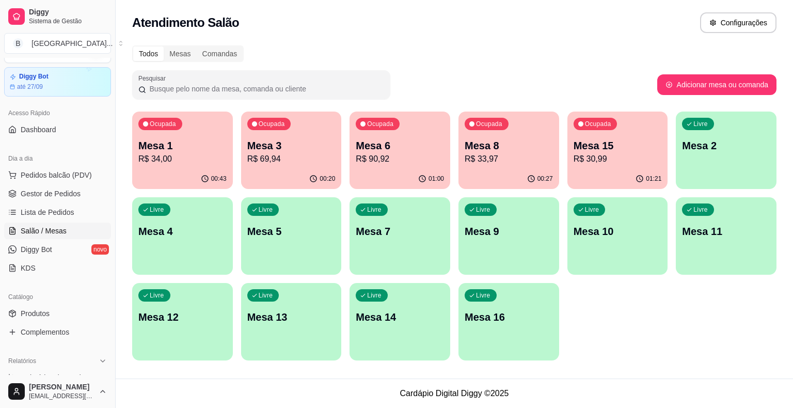
click at [516, 152] on p "Mesa 8" at bounding box center [508, 145] width 88 height 14
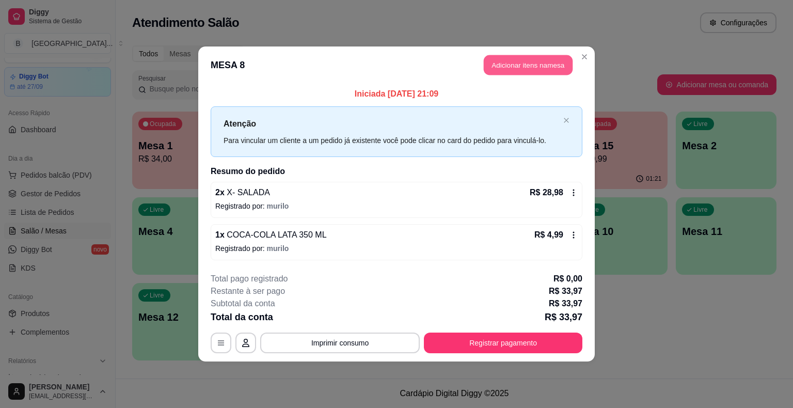
click at [493, 68] on button "Adicionar itens na mesa" at bounding box center [527, 65] width 89 height 20
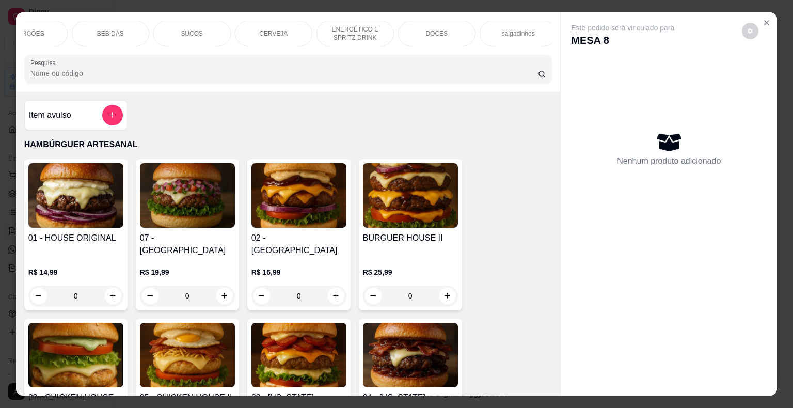
scroll to position [0, 206]
click at [453, 30] on div "DOCES" at bounding box center [427, 34] width 77 height 26
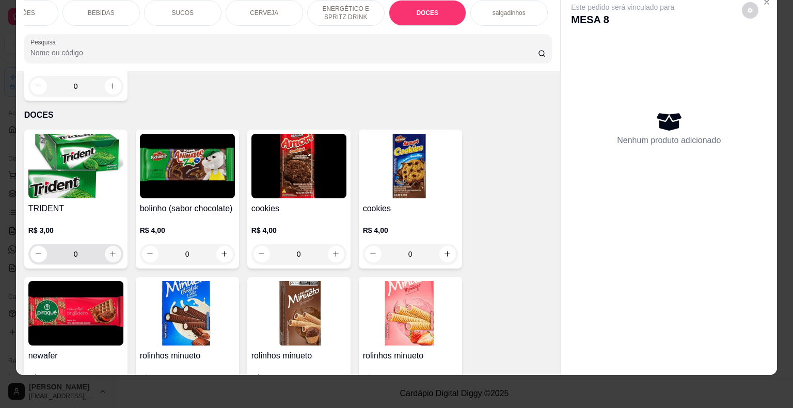
click at [111, 251] on icon "increase-product-quantity" at bounding box center [113, 254] width 6 height 6
type input "1"
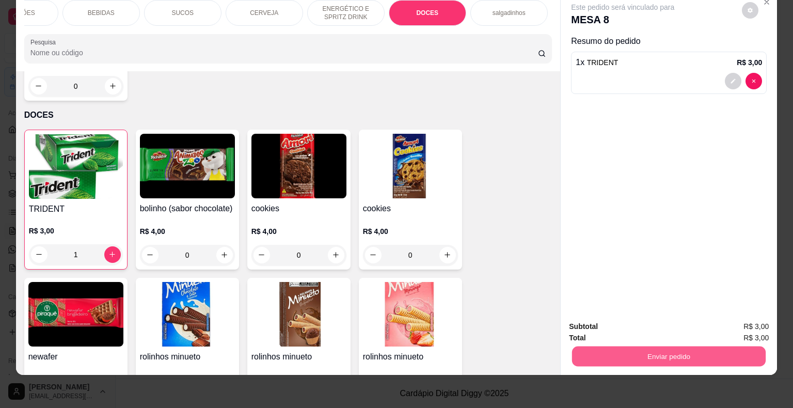
click at [626, 346] on button "Enviar pedido" at bounding box center [668, 356] width 193 height 20
click at [728, 323] on button "Enviar pedido" at bounding box center [742, 323] width 58 height 20
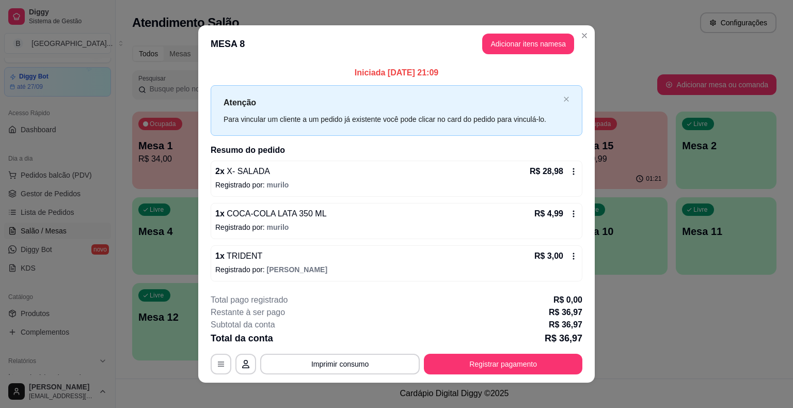
scroll to position [7, 0]
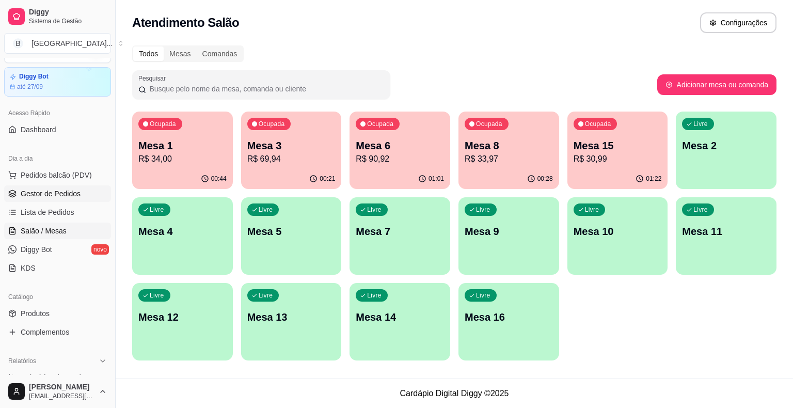
click at [64, 187] on link "Gestor de Pedidos" at bounding box center [57, 193] width 107 height 17
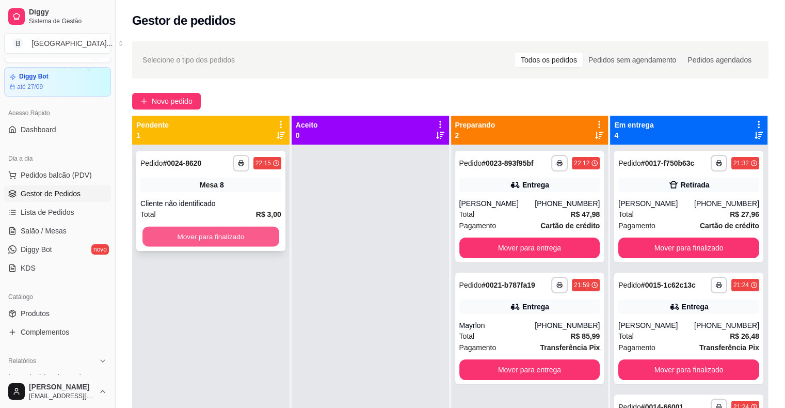
click at [245, 231] on button "Mover para finalizado" at bounding box center [210, 237] width 137 height 20
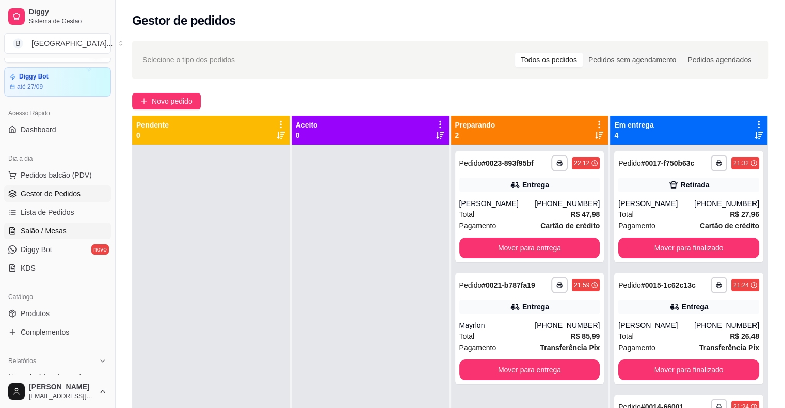
click at [74, 234] on link "Salão / Mesas" at bounding box center [57, 230] width 107 height 17
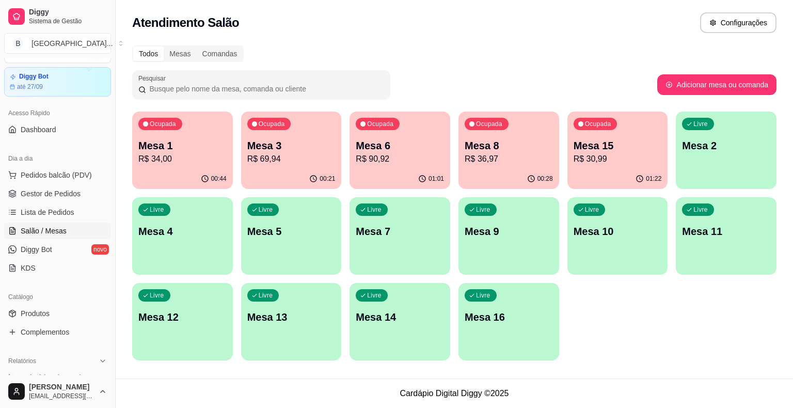
click at [491, 156] on p "R$ 36,97" at bounding box center [508, 159] width 88 height 12
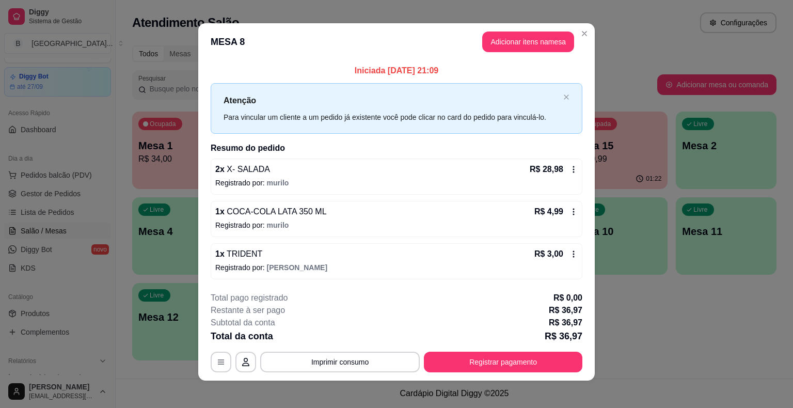
scroll to position [7, 0]
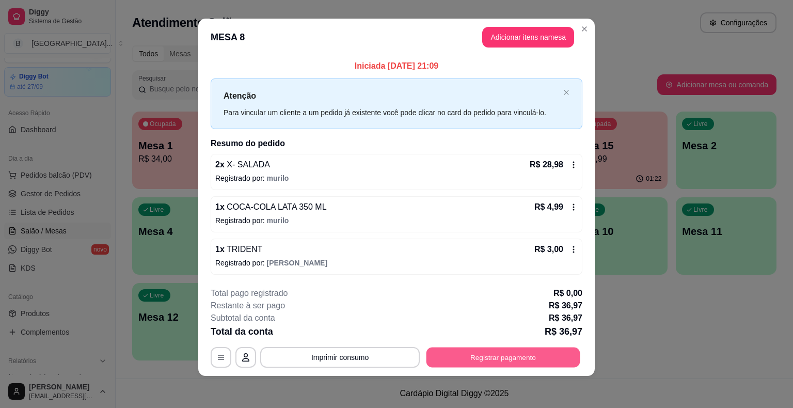
click at [514, 354] on button "Registrar pagamento" at bounding box center [503, 357] width 154 height 20
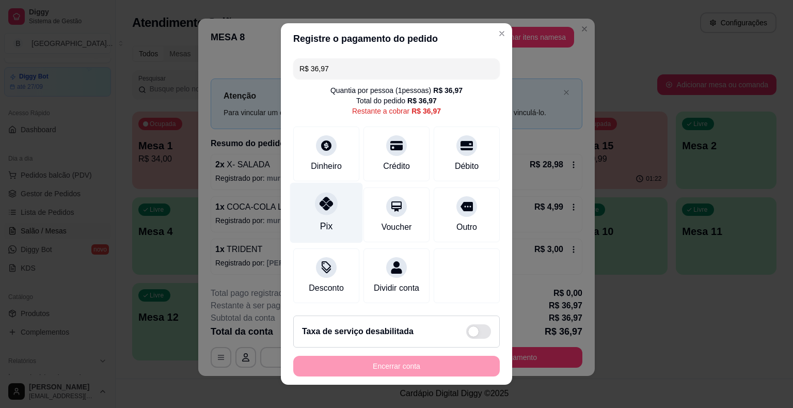
click at [328, 200] on div at bounding box center [326, 203] width 23 height 23
type input "R$ 0,00"
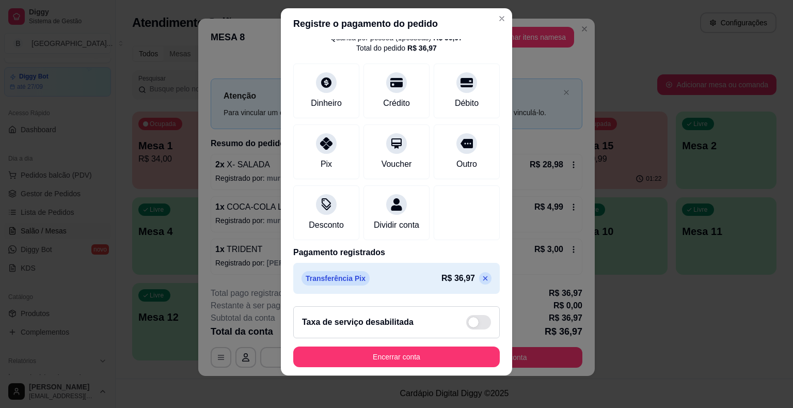
scroll to position [12, 0]
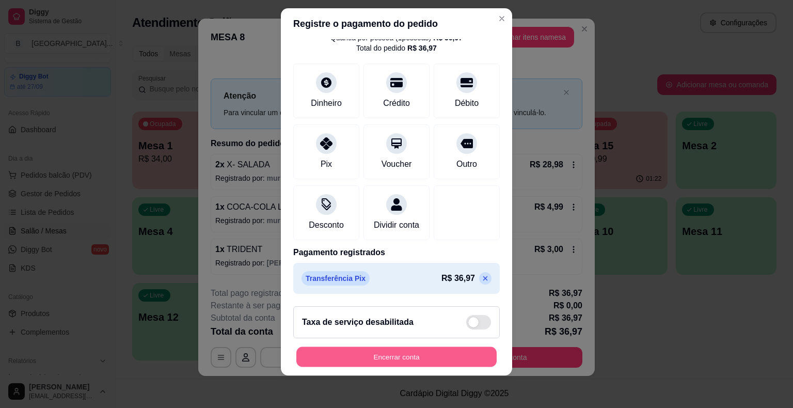
click at [406, 354] on button "Encerrar conta" at bounding box center [396, 356] width 200 height 20
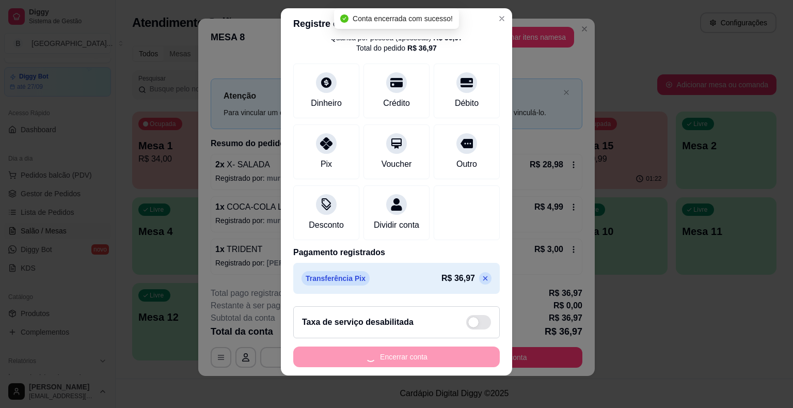
scroll to position [0, 0]
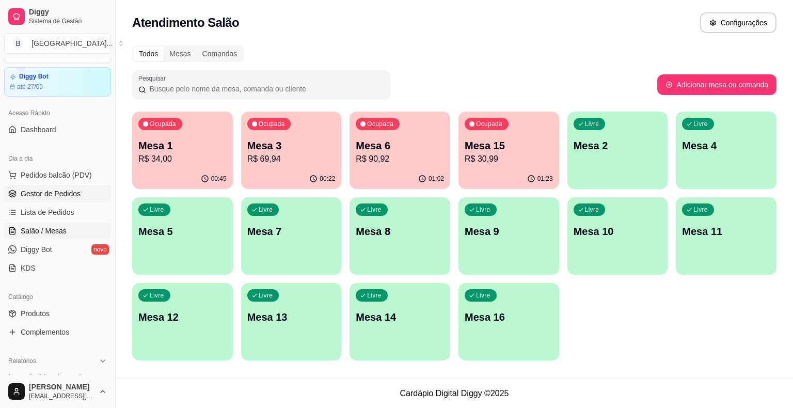
click at [46, 198] on link "Gestor de Pedidos" at bounding box center [57, 193] width 107 height 17
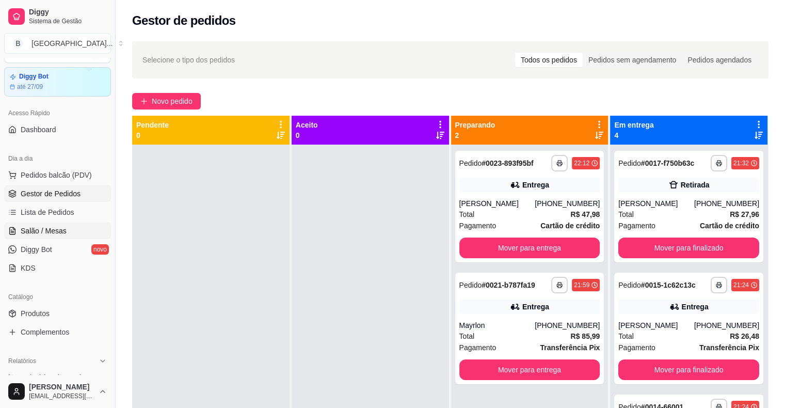
click at [69, 228] on link "Salão / Mesas" at bounding box center [57, 230] width 107 height 17
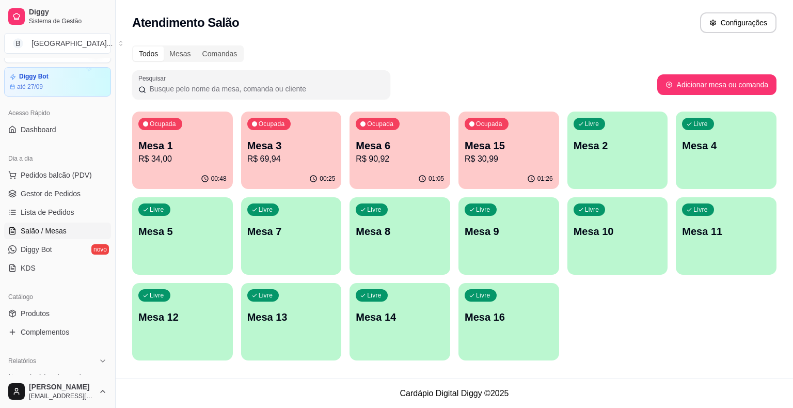
click at [394, 160] on p "R$ 90,92" at bounding box center [400, 159] width 88 height 12
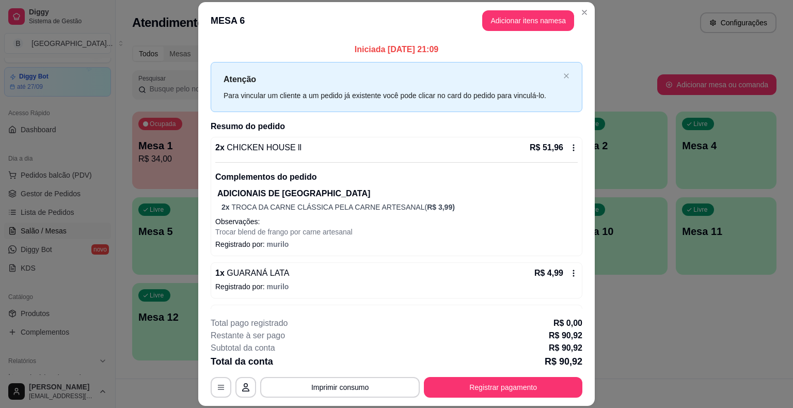
scroll to position [52, 0]
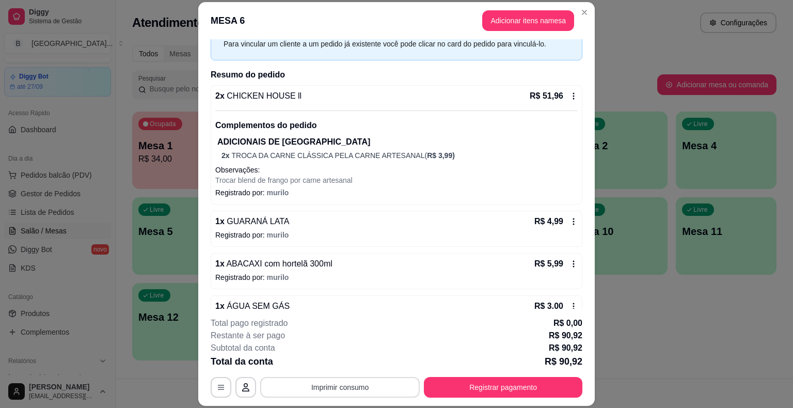
click at [336, 383] on button "Imprimir consumo" at bounding box center [339, 387] width 159 height 21
click at [336, 347] on button "IMPRESSORA" at bounding box center [339, 343] width 72 height 16
click at [481, 381] on button "Registrar pagamento" at bounding box center [503, 387] width 154 height 20
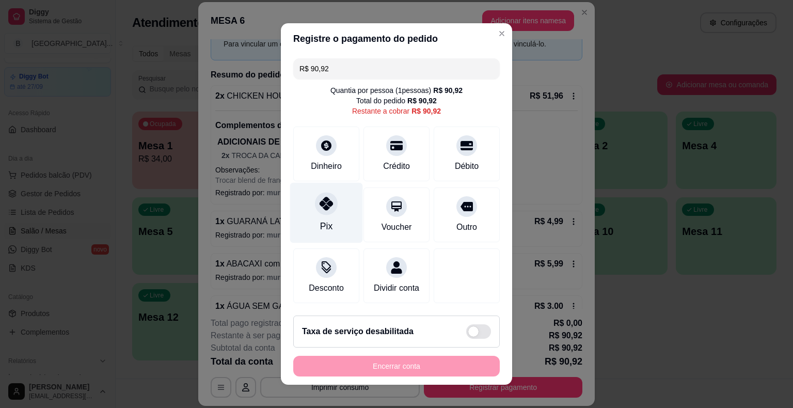
click at [323, 208] on icon at bounding box center [325, 203] width 13 height 13
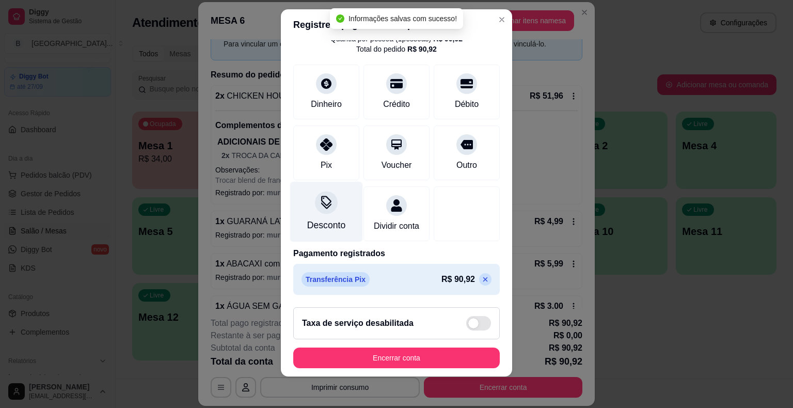
scroll to position [12, 0]
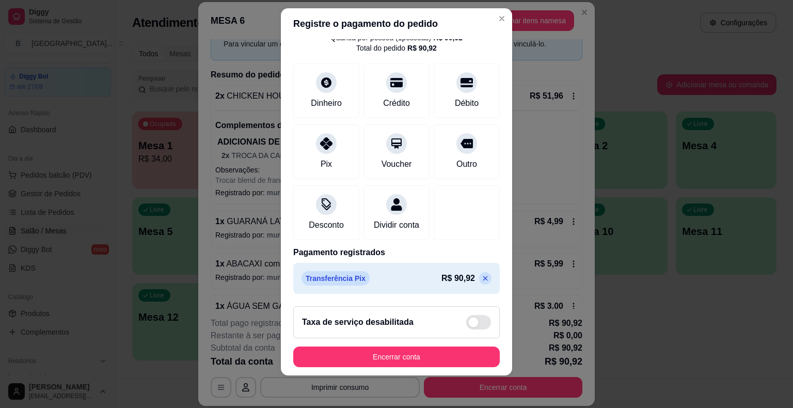
click at [481, 275] on icon at bounding box center [485, 278] width 8 height 8
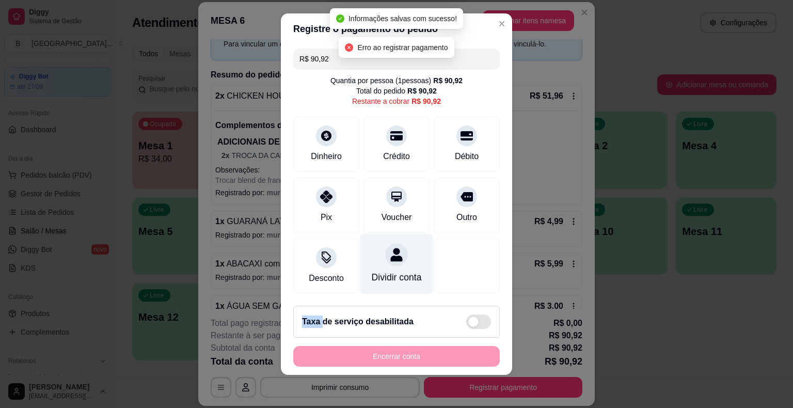
scroll to position [9, 0]
click at [354, 61] on input "R$ 90,92" at bounding box center [396, 59] width 194 height 21
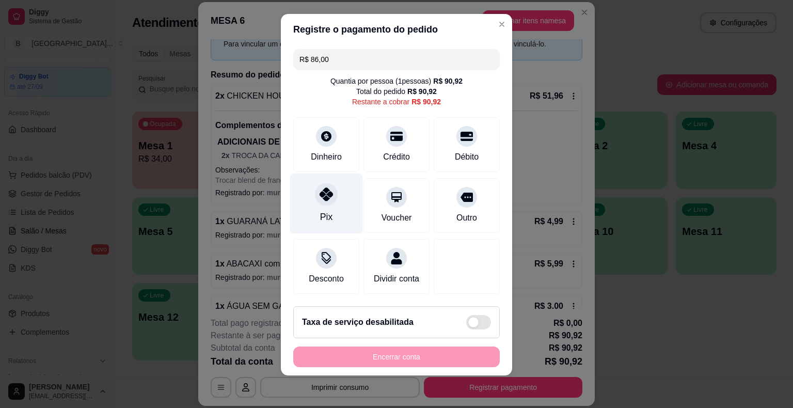
click at [321, 192] on icon at bounding box center [325, 193] width 13 height 13
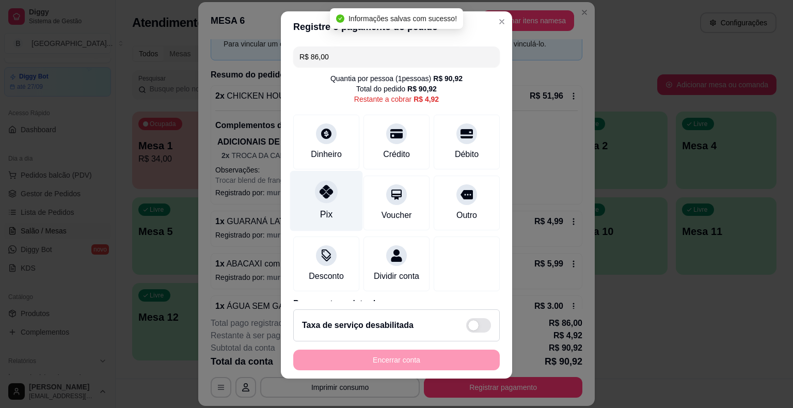
type input "R$ 4,92"
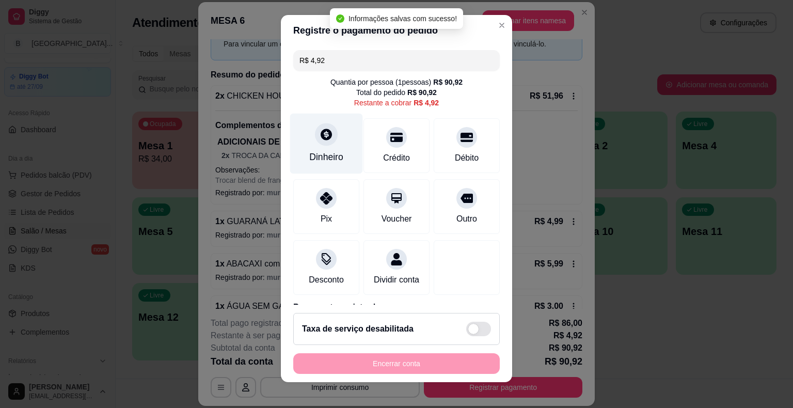
click at [319, 130] on icon at bounding box center [325, 133] width 13 height 13
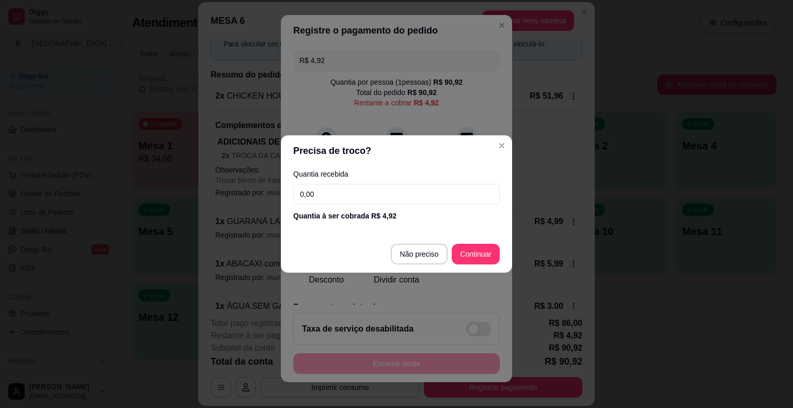
click at [351, 195] on input "0,00" at bounding box center [396, 194] width 206 height 21
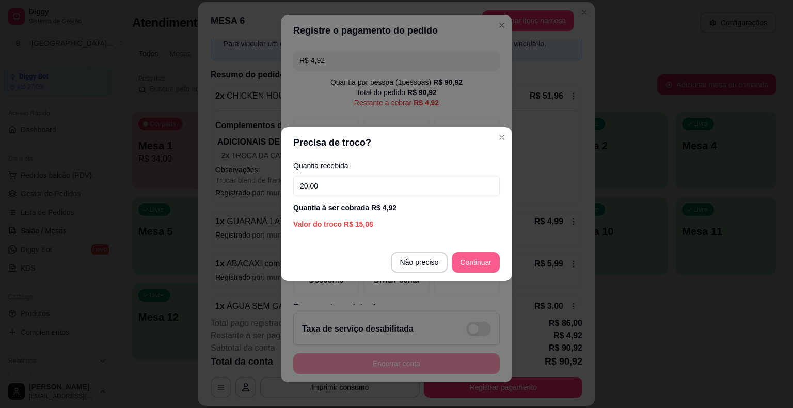
type input "20,00"
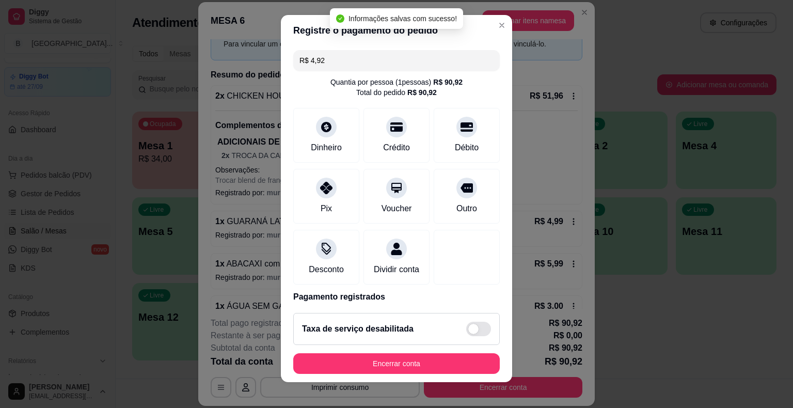
type input "R$ 0,00"
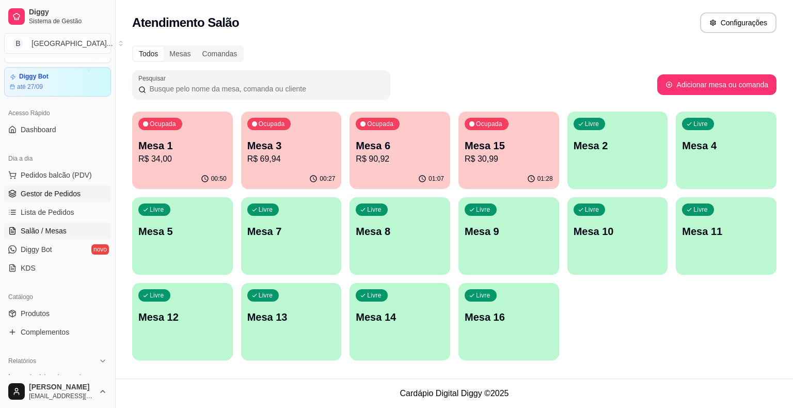
click at [18, 192] on link "Gestor de Pedidos" at bounding box center [57, 193] width 107 height 17
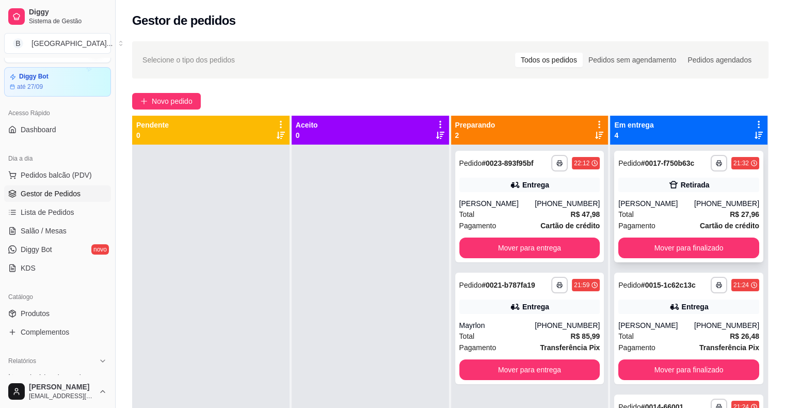
click at [644, 201] on div "[PERSON_NAME]" at bounding box center [656, 203] width 76 height 10
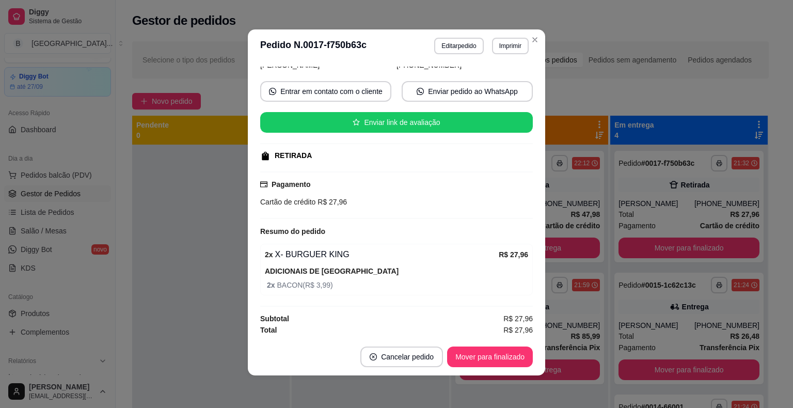
scroll to position [2, 0]
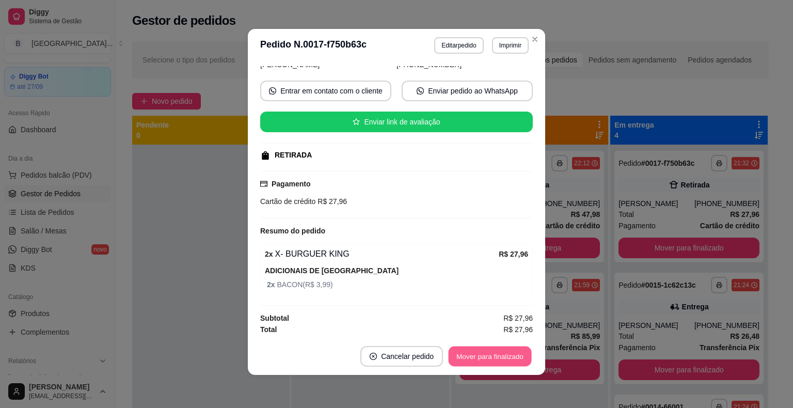
click at [503, 350] on button "Mover para finalizado" at bounding box center [489, 356] width 83 height 20
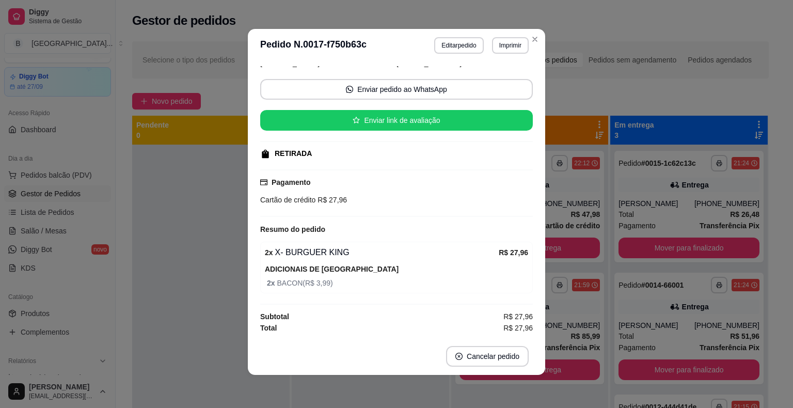
scroll to position [58, 0]
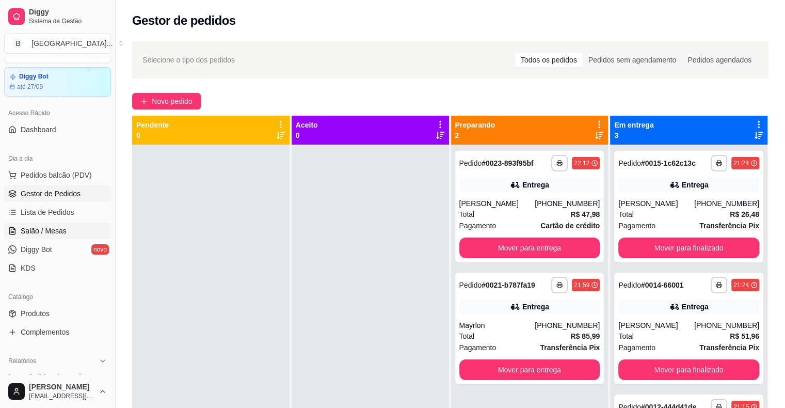
click at [80, 232] on link "Salão / Mesas" at bounding box center [57, 230] width 107 height 17
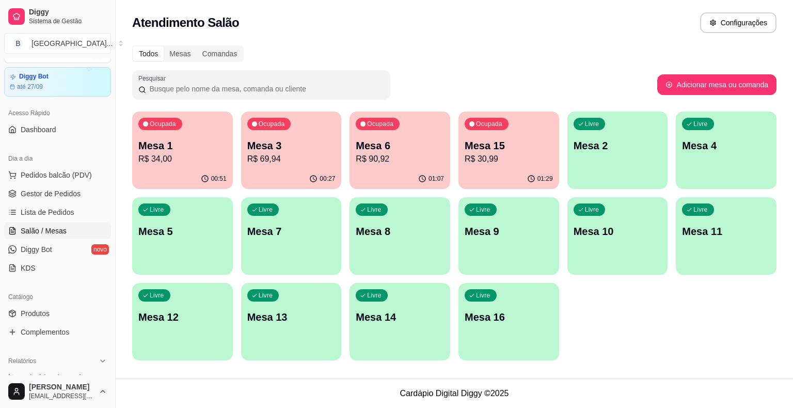
click at [407, 161] on p "R$ 90,92" at bounding box center [400, 159] width 88 height 12
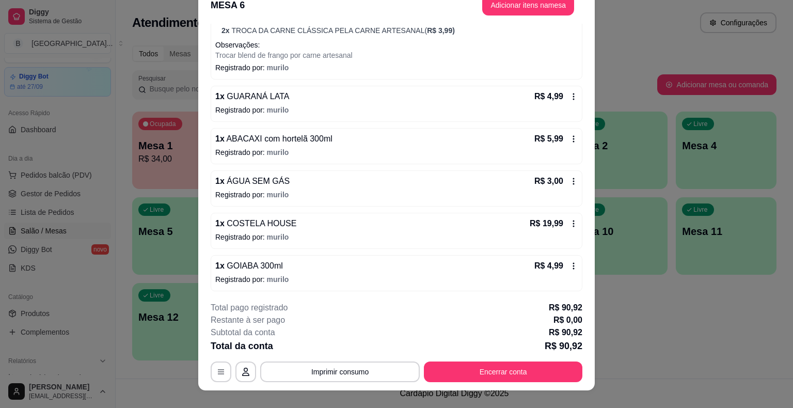
scroll to position [31, 0]
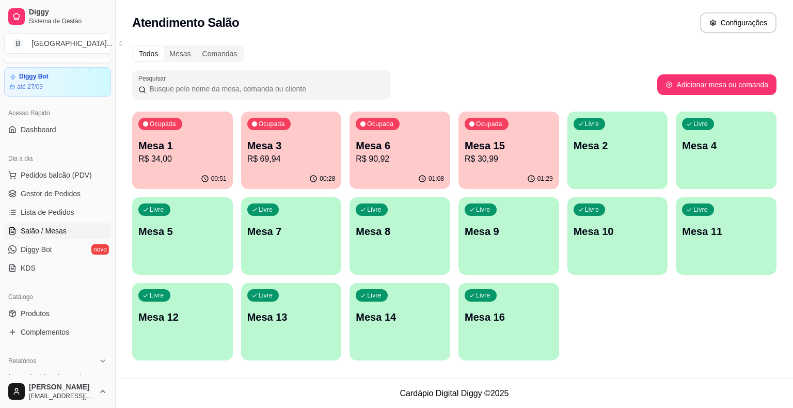
click at [393, 151] on p "Mesa 6" at bounding box center [400, 145] width 88 height 14
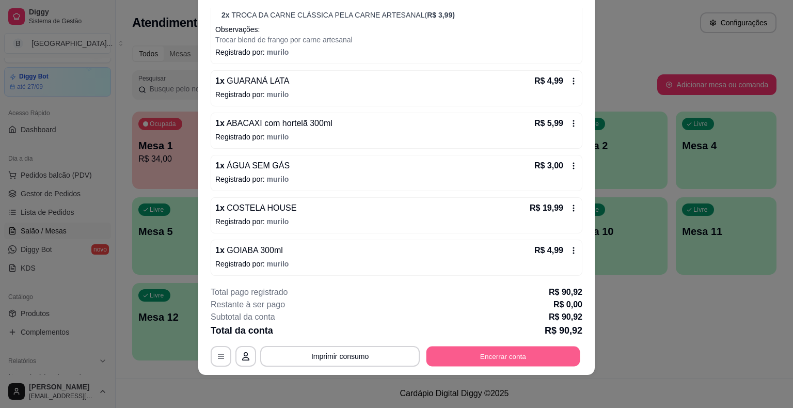
click at [514, 358] on button "Encerrar conta" at bounding box center [503, 356] width 154 height 20
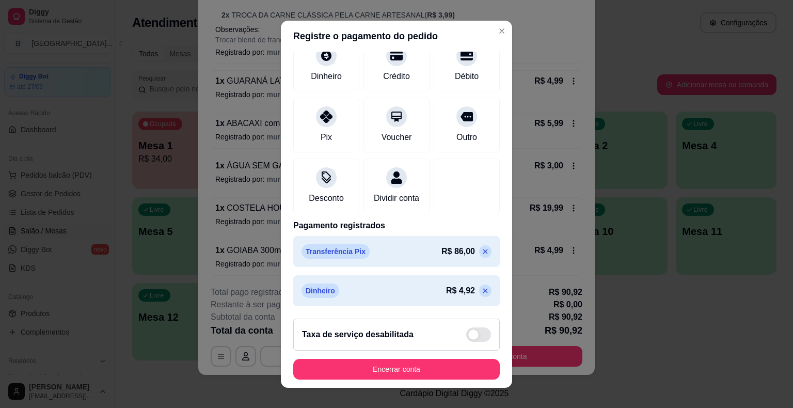
scroll to position [12, 0]
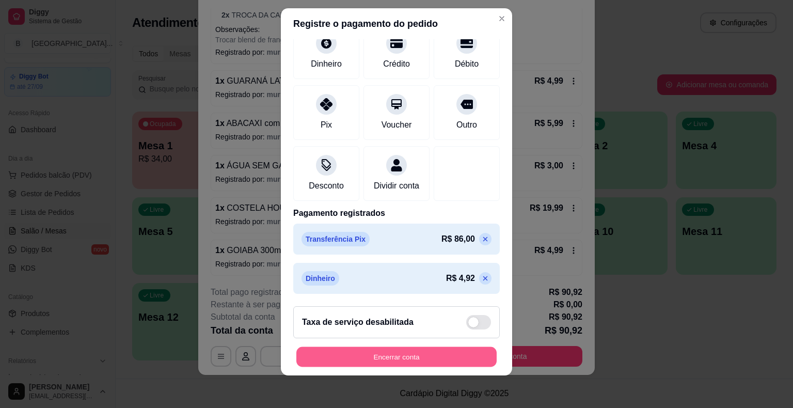
click at [414, 351] on button "Encerrar conta" at bounding box center [396, 356] width 200 height 20
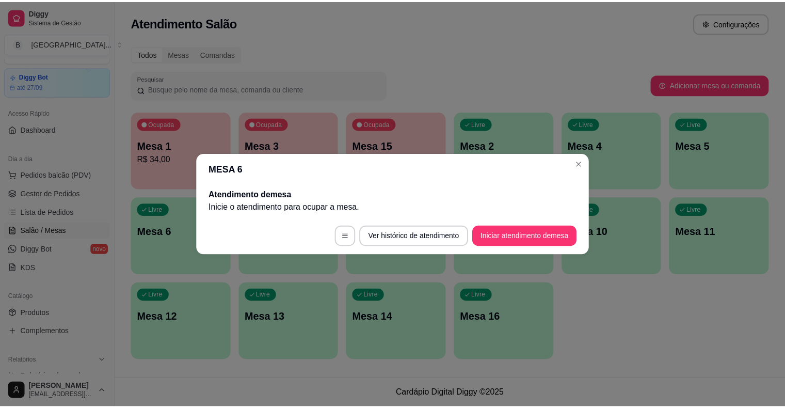
scroll to position [0, 0]
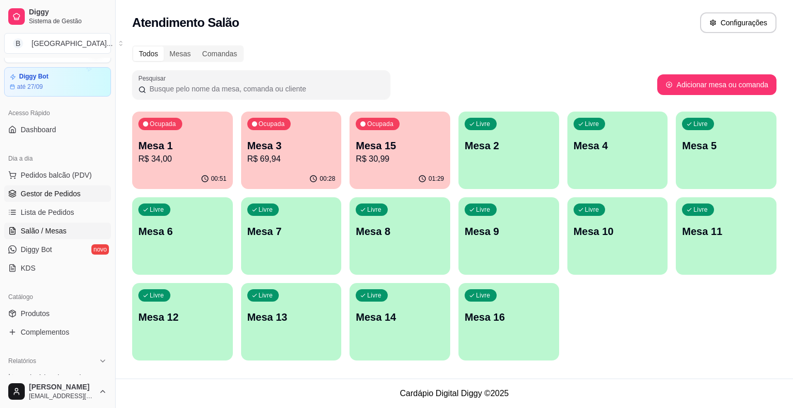
click at [76, 195] on span "Gestor de Pedidos" at bounding box center [51, 193] width 60 height 10
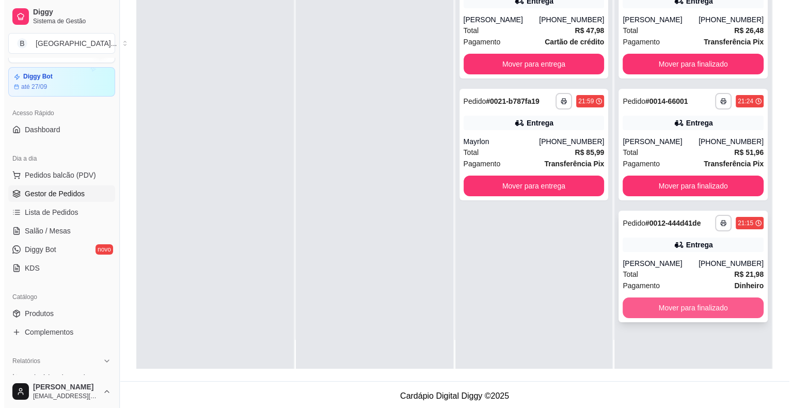
scroll to position [157, 0]
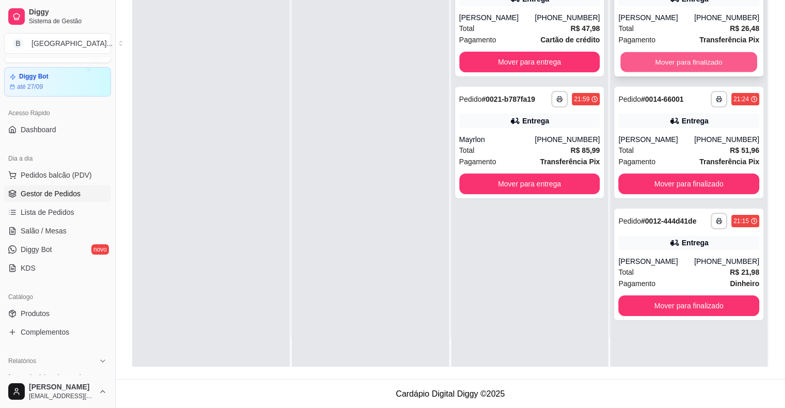
click at [671, 58] on button "Mover para finalizado" at bounding box center [688, 62] width 137 height 20
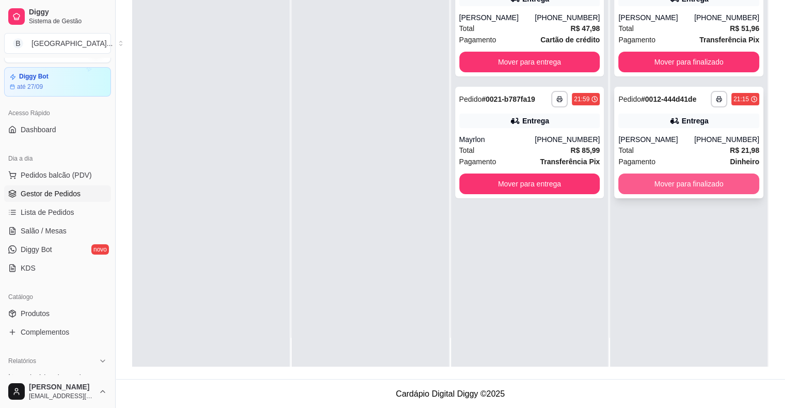
click at [650, 183] on button "Mover para finalizado" at bounding box center [688, 183] width 141 height 21
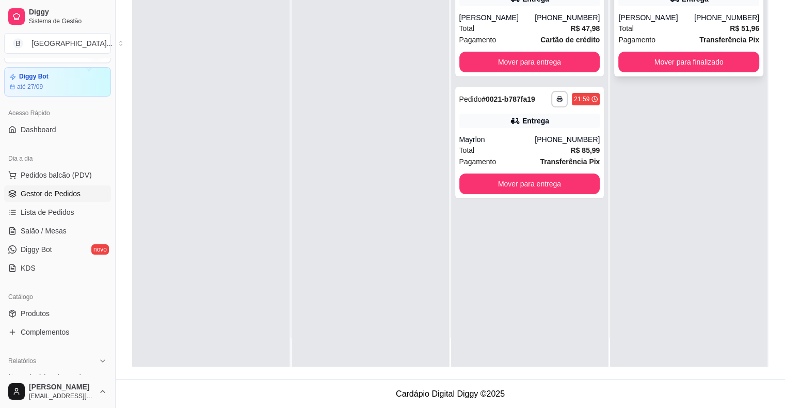
click at [684, 39] on div "Pagamento Transferência Pix" at bounding box center [688, 39] width 141 height 11
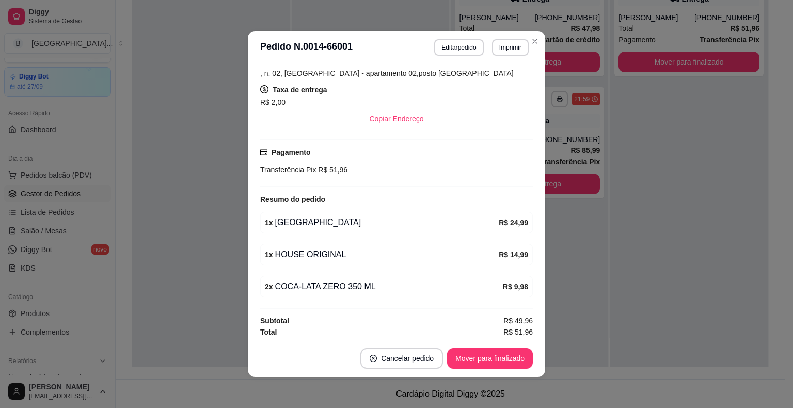
scroll to position [2, 0]
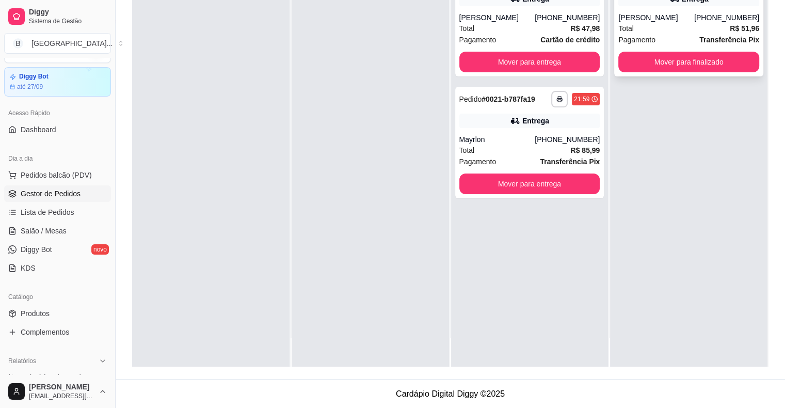
click at [644, 44] on span "Pagamento" at bounding box center [636, 39] width 37 height 11
click at [618, 63] on button "Mover para finalizado" at bounding box center [688, 62] width 141 height 21
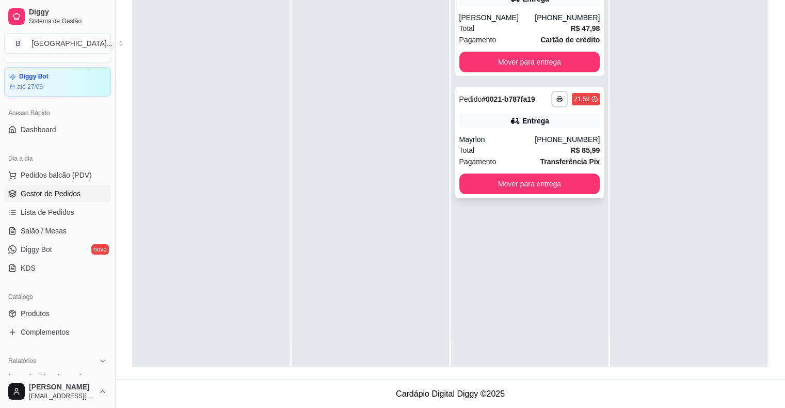
click at [530, 149] on div "Total R$ 85,99" at bounding box center [529, 149] width 141 height 11
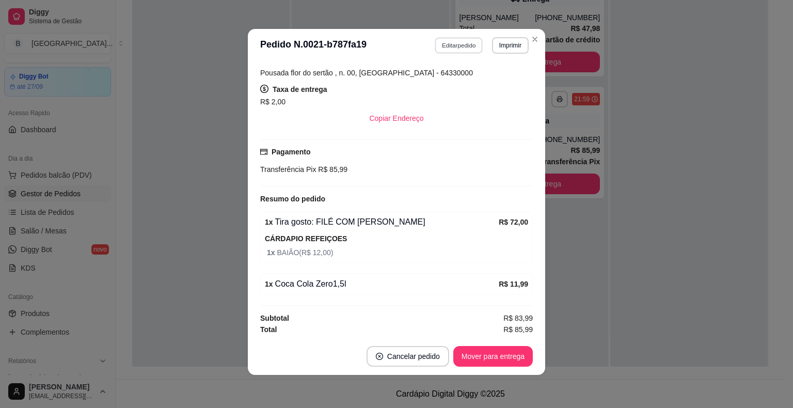
click at [460, 48] on button "Editar pedido" at bounding box center [459, 45] width 48 height 16
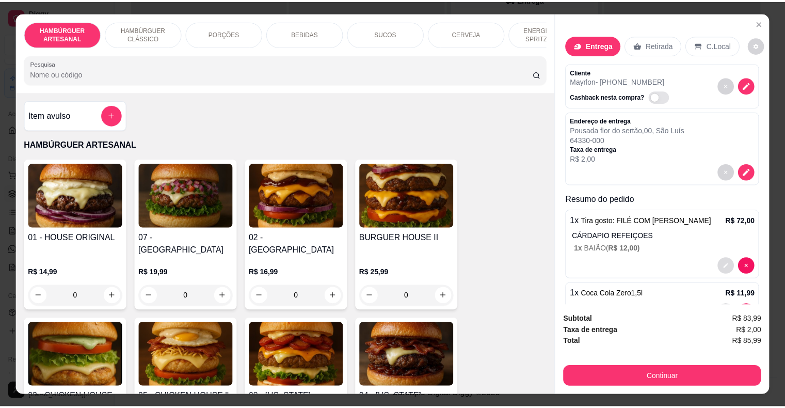
scroll to position [33, 0]
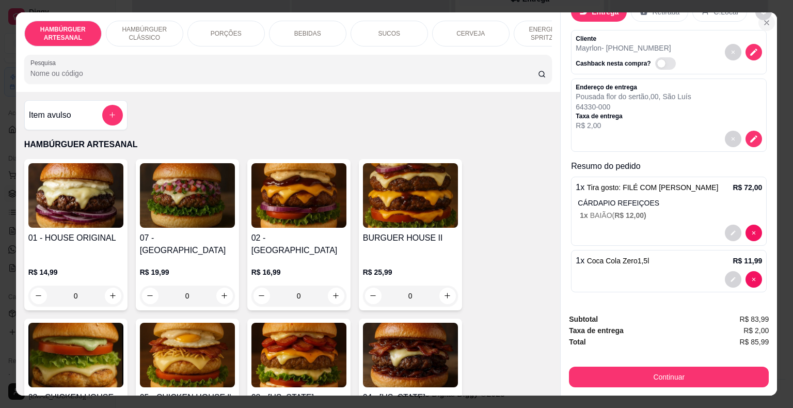
click at [762, 22] on icon "Close" at bounding box center [766, 23] width 8 height 8
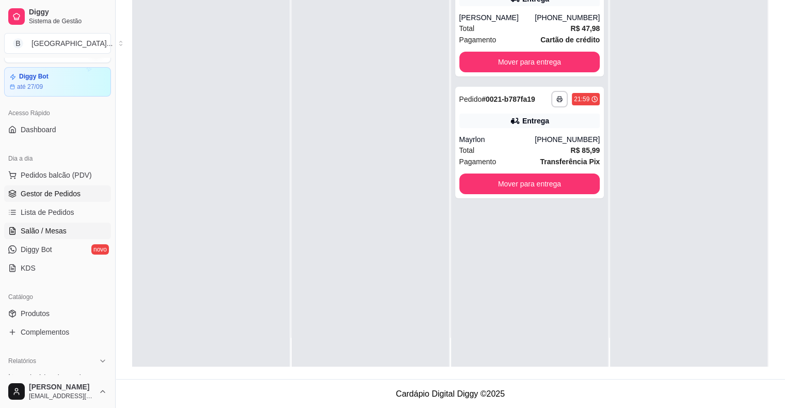
click at [29, 234] on span "Salão / Mesas" at bounding box center [44, 230] width 46 height 10
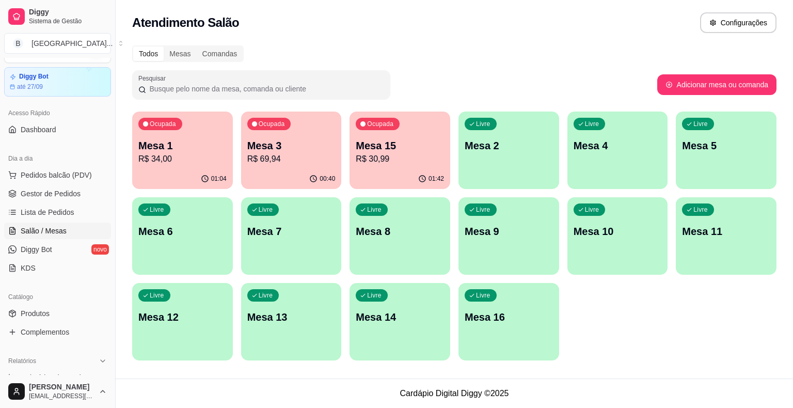
click at [194, 157] on p "R$ 34,00" at bounding box center [182, 159] width 88 height 12
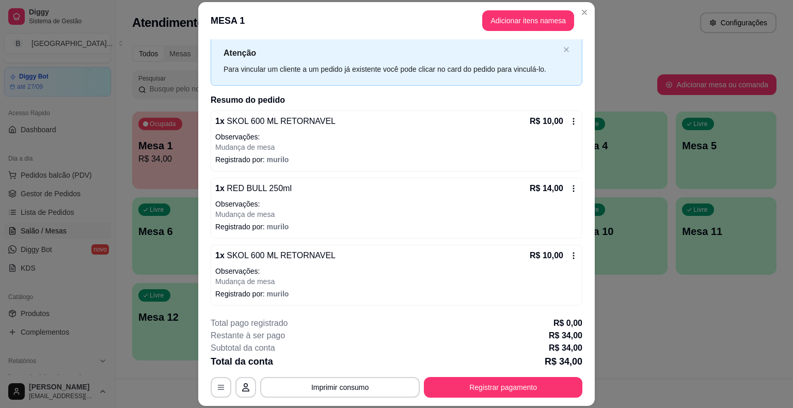
scroll to position [31, 0]
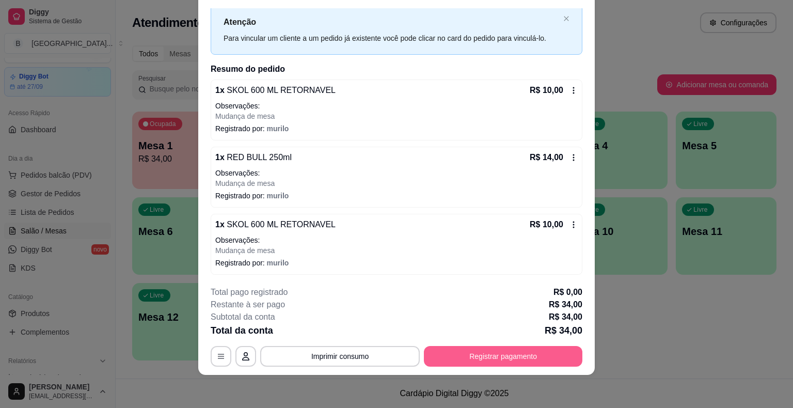
click at [552, 350] on button "Registrar pagamento" at bounding box center [503, 356] width 158 height 21
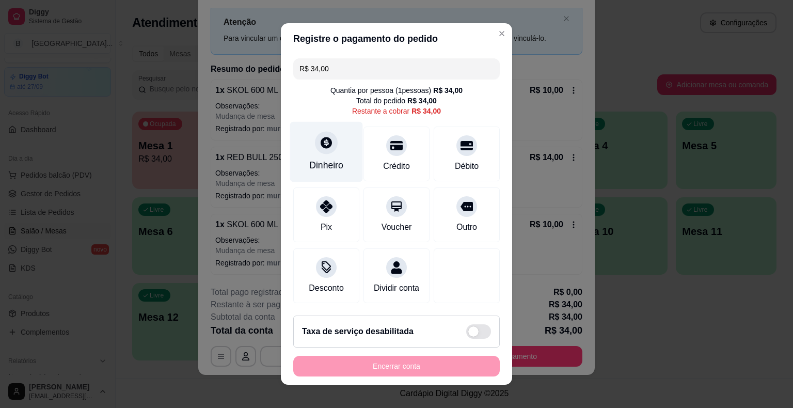
click at [337, 164] on div "Dinheiro" at bounding box center [326, 164] width 34 height 13
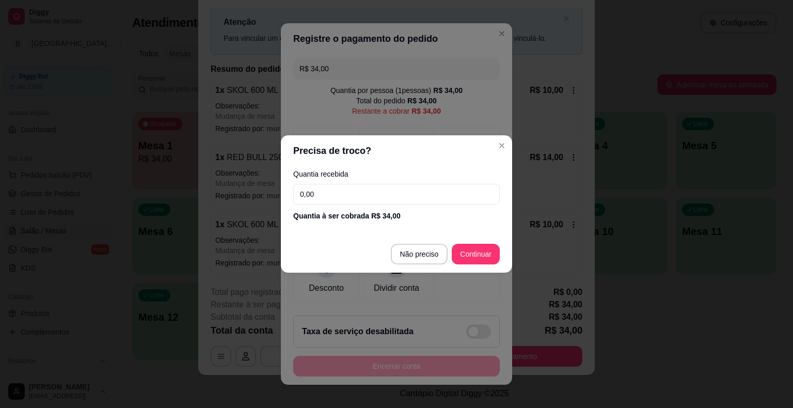
click at [362, 188] on input "0,00" at bounding box center [396, 194] width 206 height 21
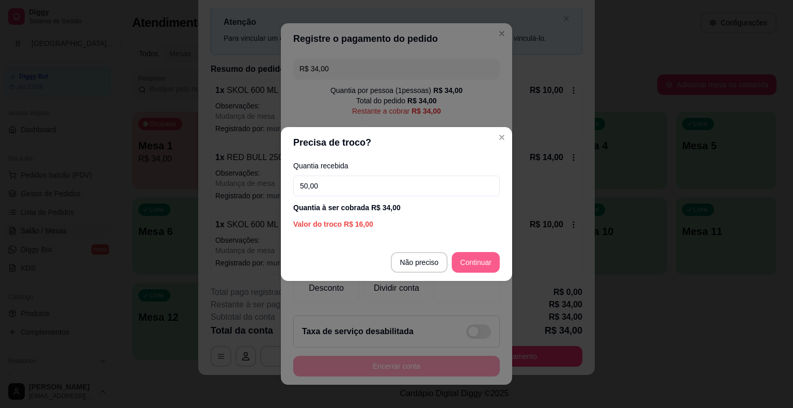
type input "50,00"
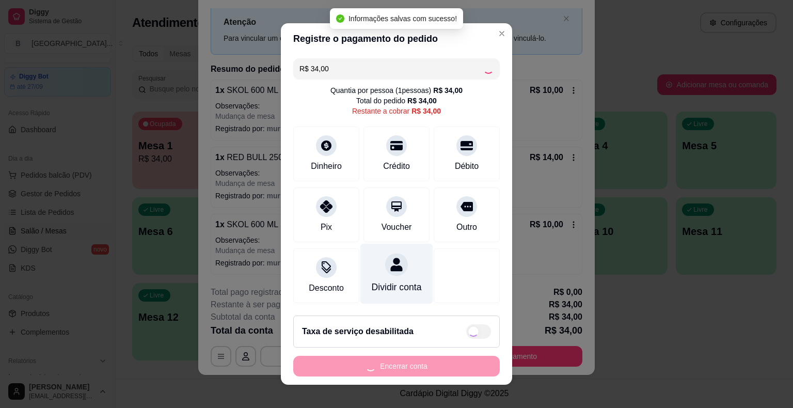
type input "R$ 0,00"
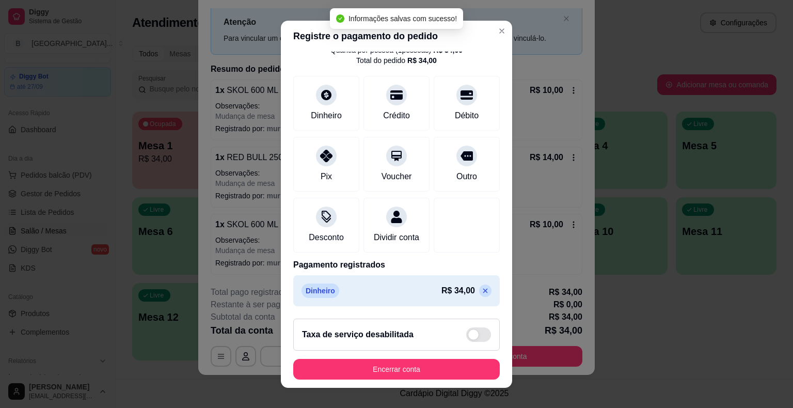
scroll to position [12, 0]
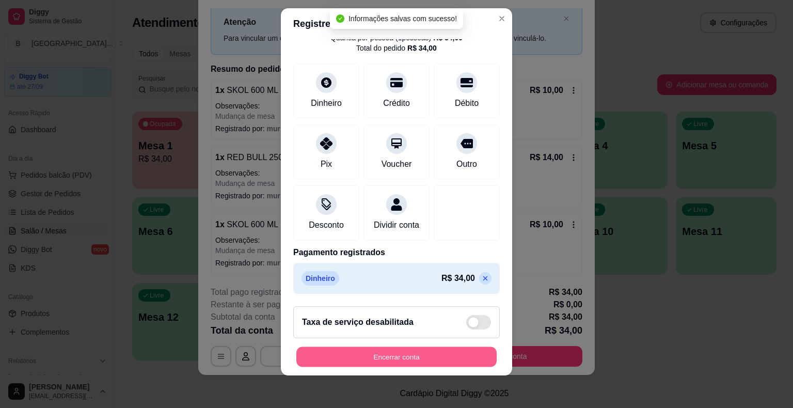
click at [399, 353] on button "Encerrar conta" at bounding box center [396, 356] width 200 height 20
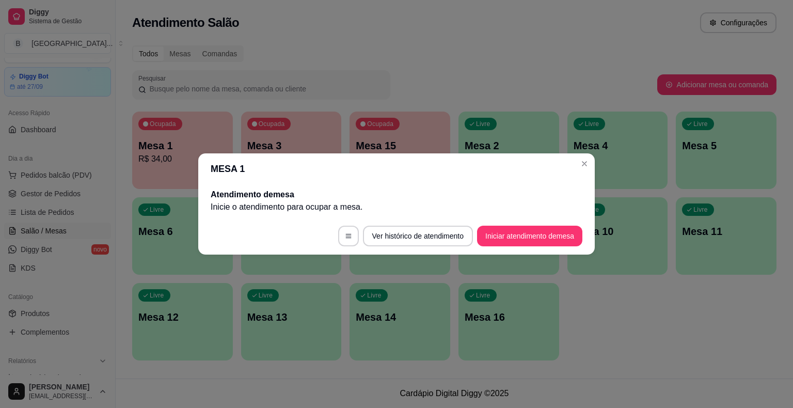
scroll to position [0, 0]
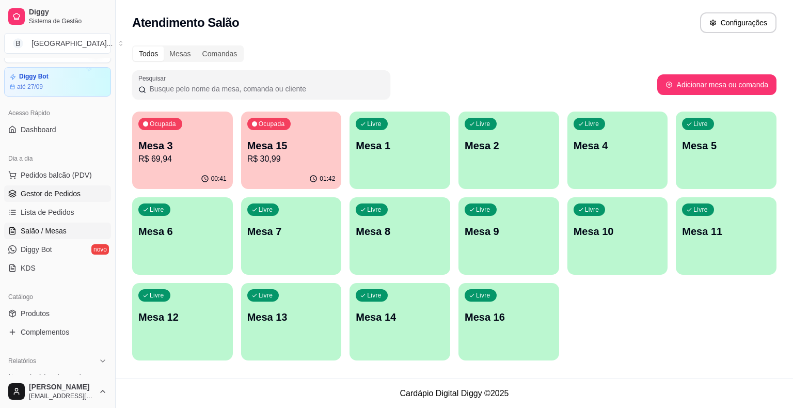
click at [92, 198] on link "Gestor de Pedidos" at bounding box center [57, 193] width 107 height 17
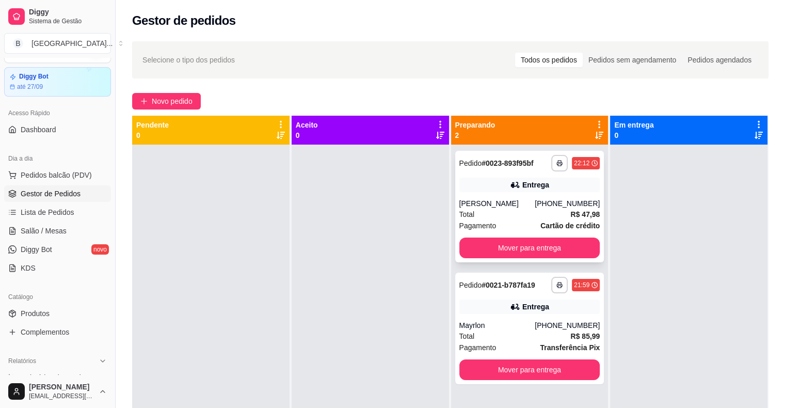
click at [491, 220] on span "Pagamento" at bounding box center [477, 225] width 37 height 11
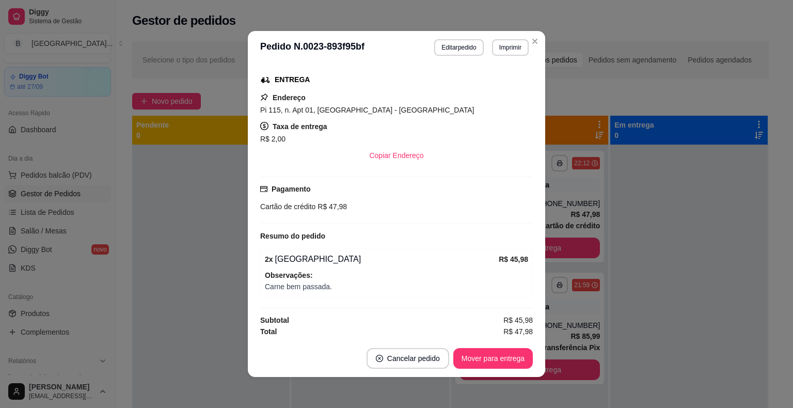
scroll to position [2, 0]
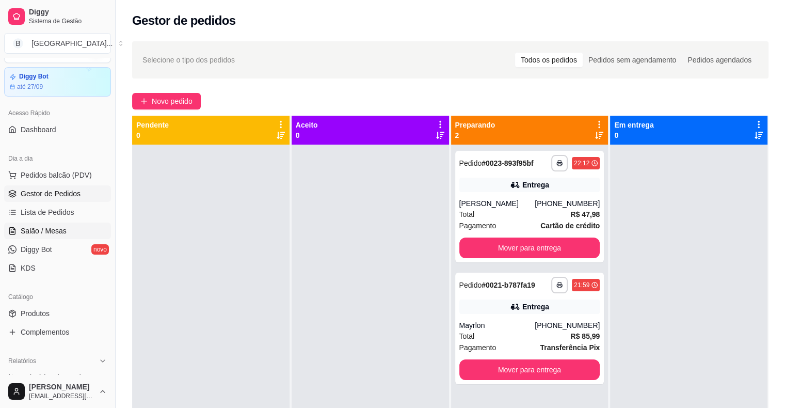
click at [45, 232] on span "Salão / Mesas" at bounding box center [44, 230] width 46 height 10
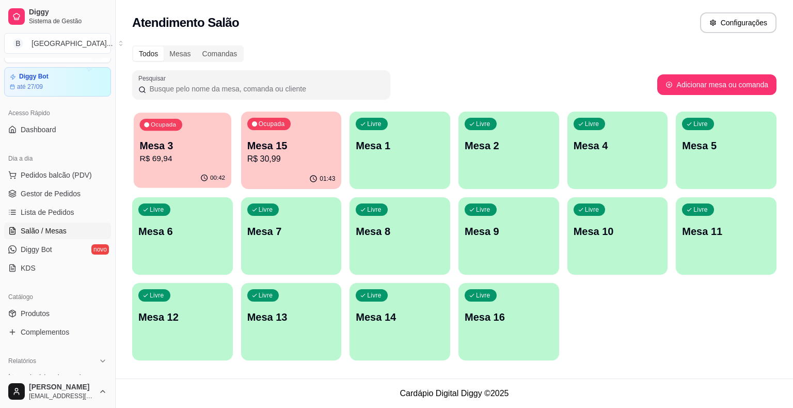
click at [224, 154] on p "R$ 69,94" at bounding box center [183, 159] width 86 height 12
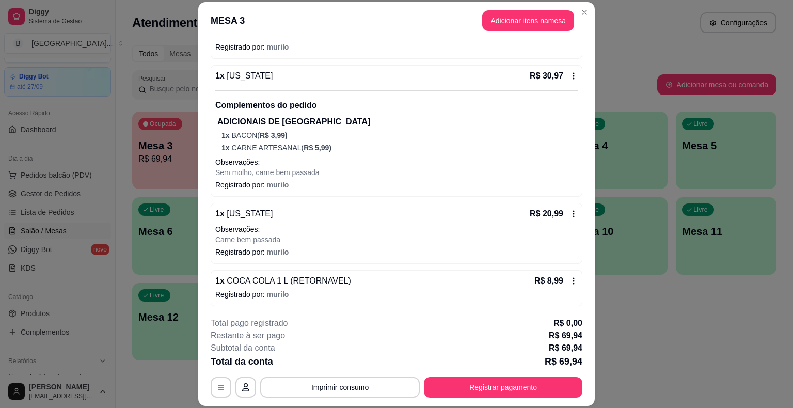
scroll to position [31, 0]
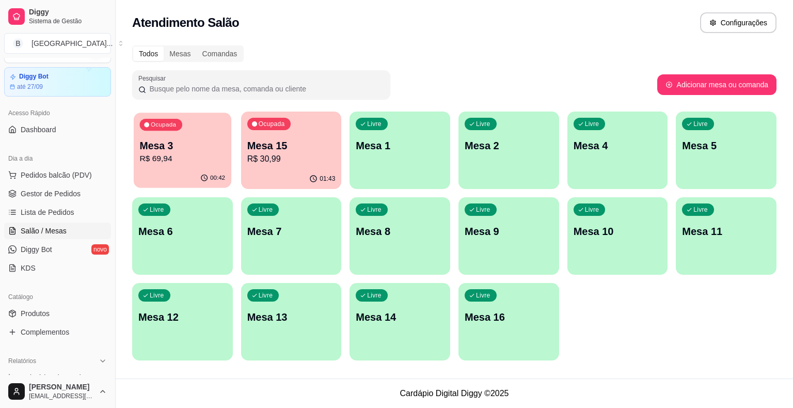
click at [198, 164] on p "R$ 69,94" at bounding box center [183, 159] width 86 height 12
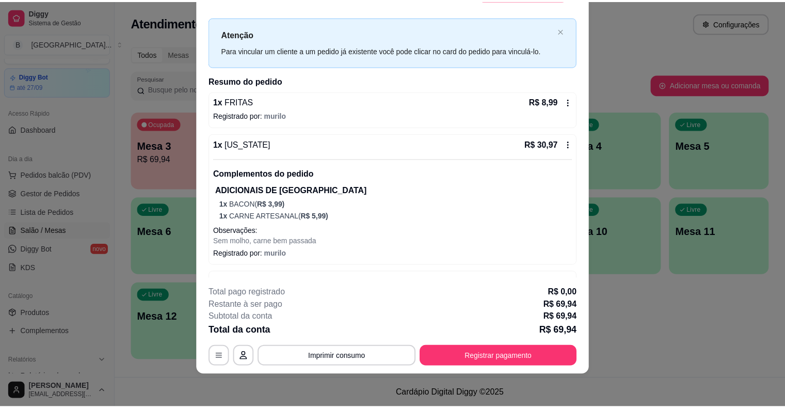
scroll to position [0, 0]
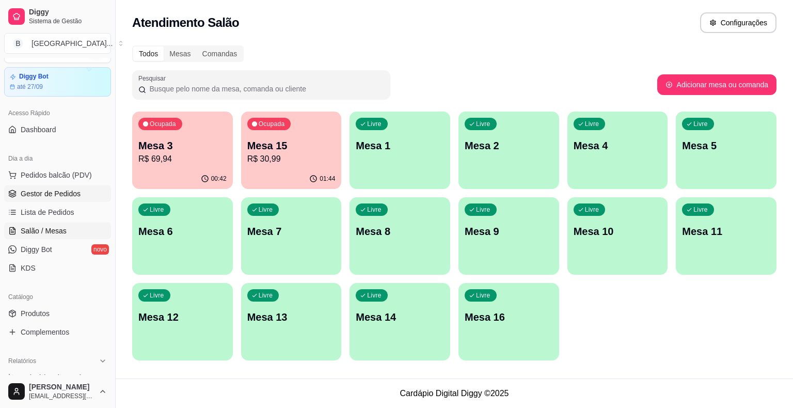
click at [54, 191] on span "Gestor de Pedidos" at bounding box center [51, 193] width 60 height 10
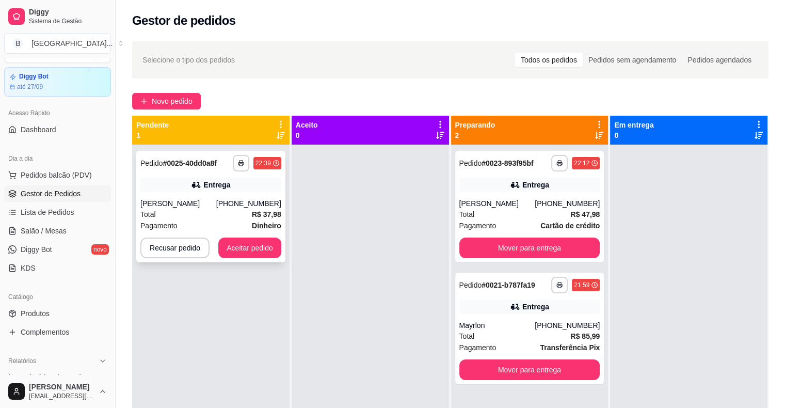
click at [232, 202] on div "[PHONE_NUMBER]" at bounding box center [248, 203] width 65 height 10
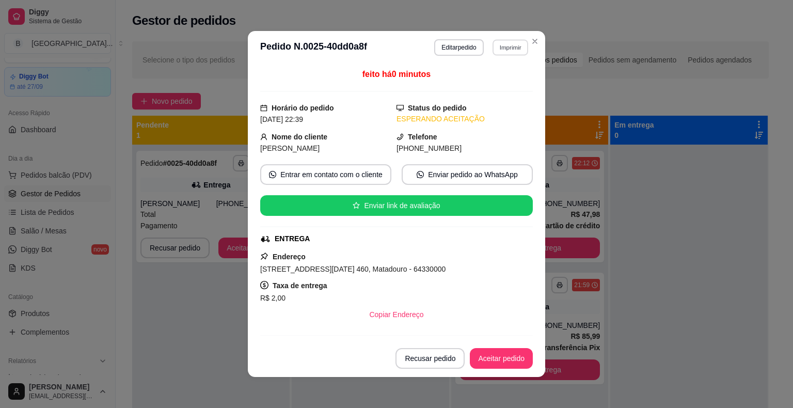
click at [497, 53] on button "Imprimir" at bounding box center [510, 47] width 36 height 16
click at [496, 51] on button "Imprimir" at bounding box center [510, 47] width 36 height 16
click at [494, 82] on button "IMPRESSORA" at bounding box center [487, 83] width 75 height 17
click at [494, 82] on div "Escolha a impressora IMPRESSORA Impressora" at bounding box center [487, 87] width 85 height 56
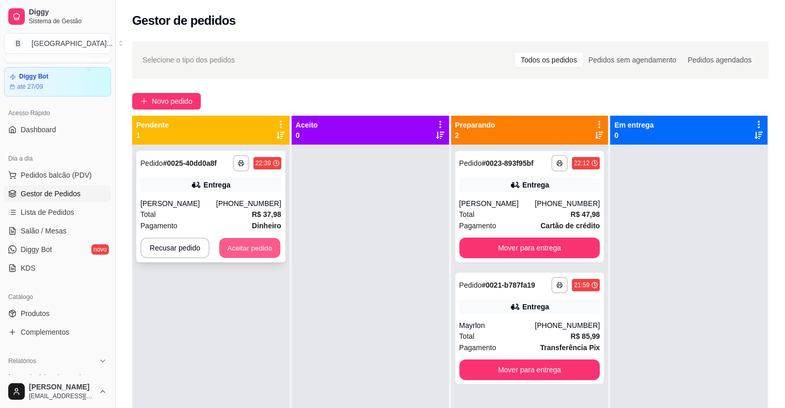
click at [276, 246] on button "Aceitar pedido" at bounding box center [249, 248] width 61 height 20
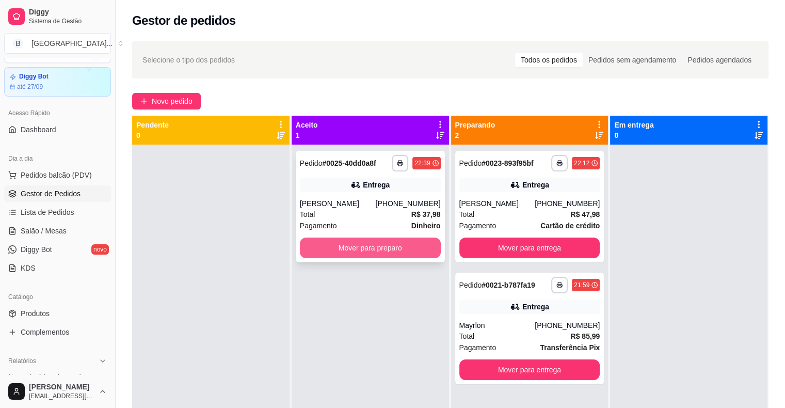
click at [336, 248] on button "Mover para preparo" at bounding box center [370, 247] width 141 height 21
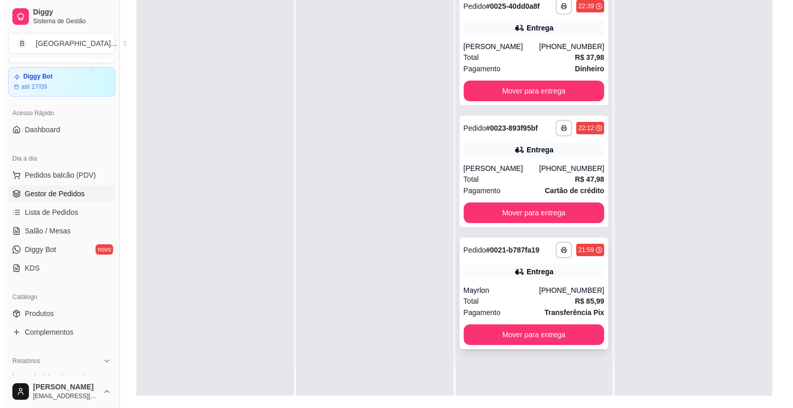
scroll to position [155, 0]
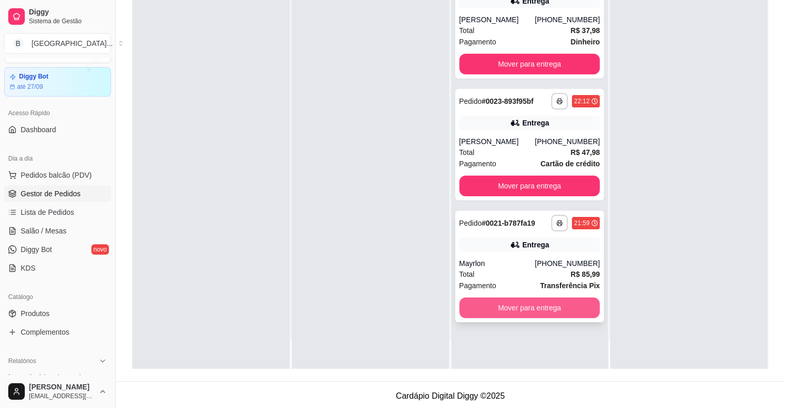
click at [484, 309] on button "Mover para entrega" at bounding box center [529, 307] width 141 height 21
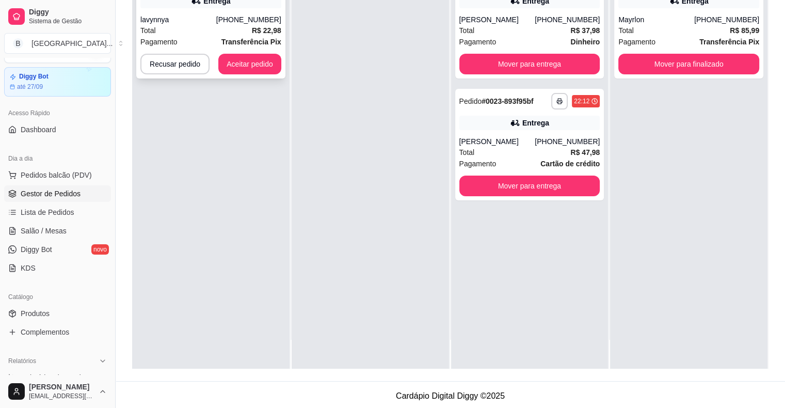
click at [258, 40] on strong "Transferência Pix" at bounding box center [251, 42] width 60 height 8
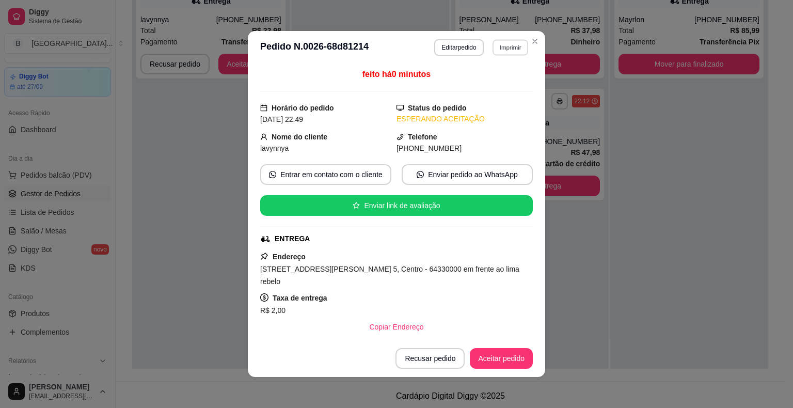
click at [497, 52] on button "Imprimir" at bounding box center [510, 47] width 36 height 16
click at [506, 53] on button "Imprimir" at bounding box center [510, 47] width 37 height 17
click at [498, 74] on div "Escolha a impressora IMPRESSORA Impressora" at bounding box center [488, 87] width 85 height 56
click at [497, 81] on button "IMPRESSORA" at bounding box center [488, 83] width 75 height 17
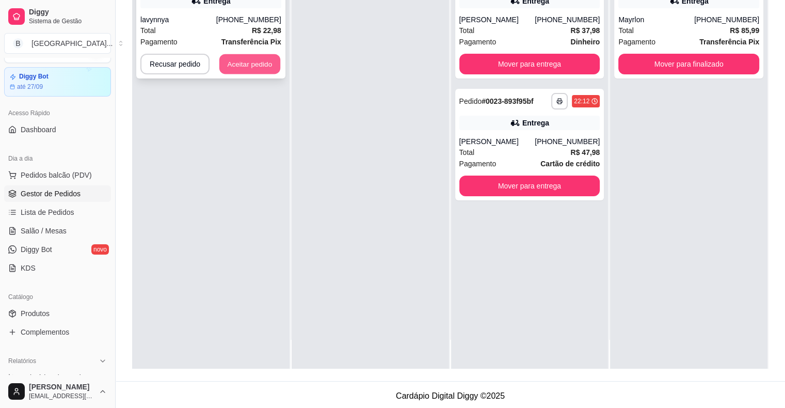
click at [269, 61] on button "Aceitar pedido" at bounding box center [249, 64] width 61 height 20
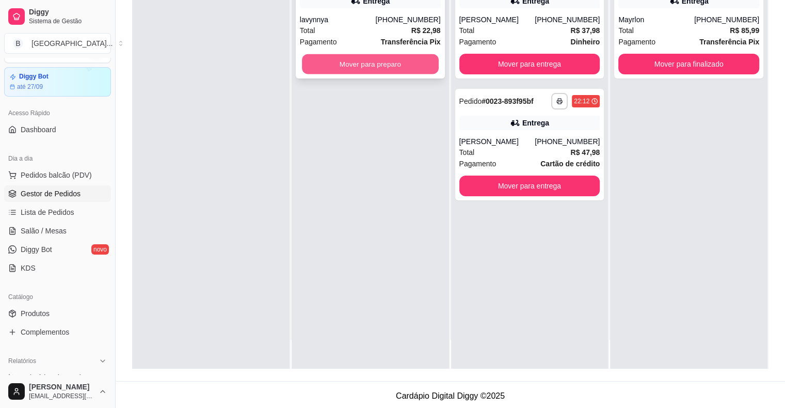
click at [351, 69] on button "Mover para preparo" at bounding box center [370, 64] width 137 height 20
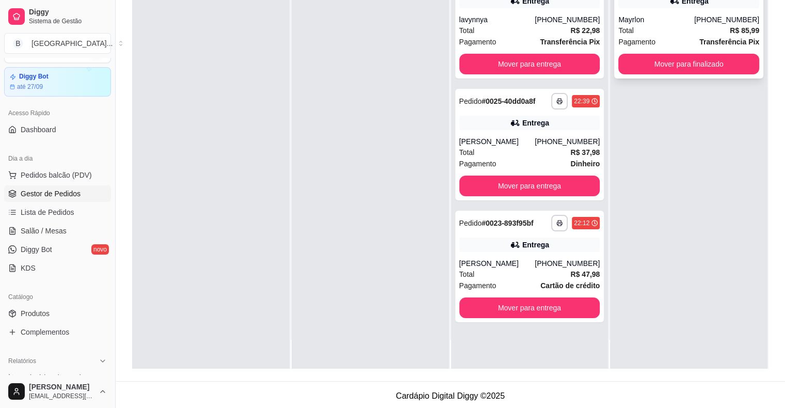
click at [641, 38] on span "Pagamento" at bounding box center [636, 41] width 37 height 11
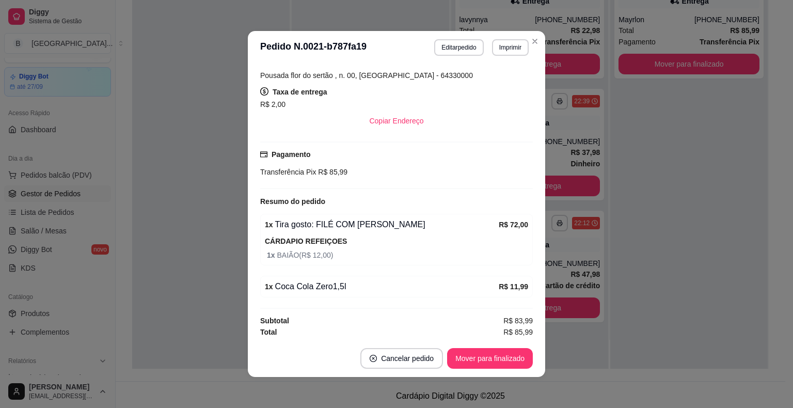
scroll to position [194, 0]
click at [457, 51] on button "Editar pedido" at bounding box center [459, 47] width 48 height 16
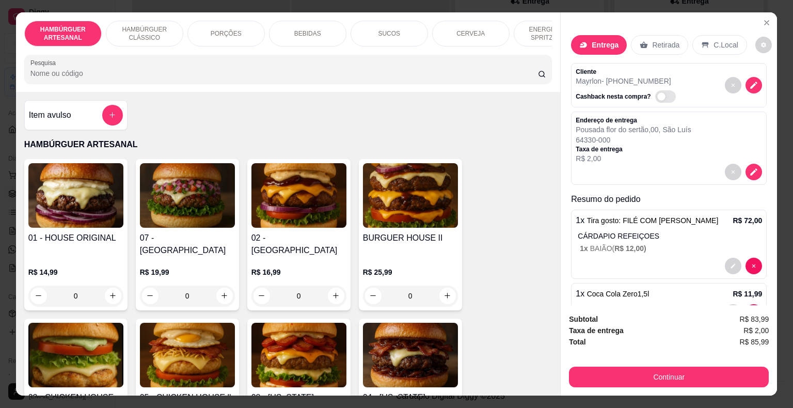
scroll to position [33, 0]
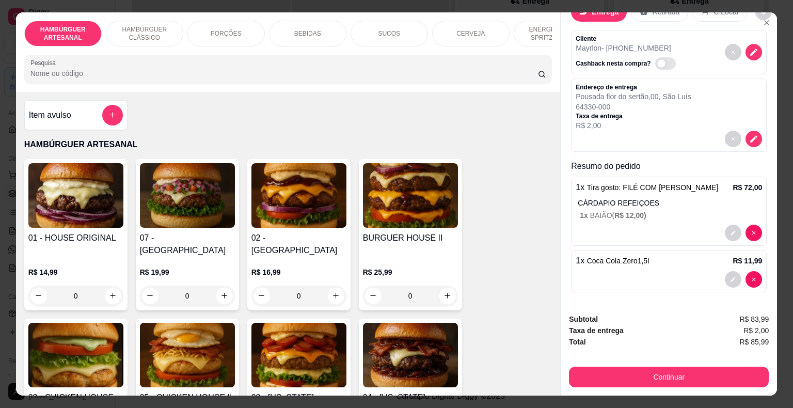
click at [707, 199] on p "CÁRDAPIO REFEIÇOES" at bounding box center [669, 203] width 184 height 10
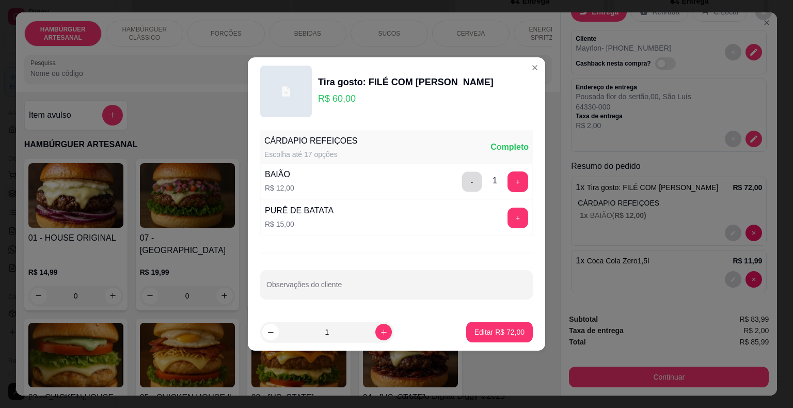
click at [471, 179] on button "-" at bounding box center [472, 182] width 20 height 20
click at [499, 336] on p "Editar R$ 60,00" at bounding box center [499, 332] width 49 height 10
type input "1"
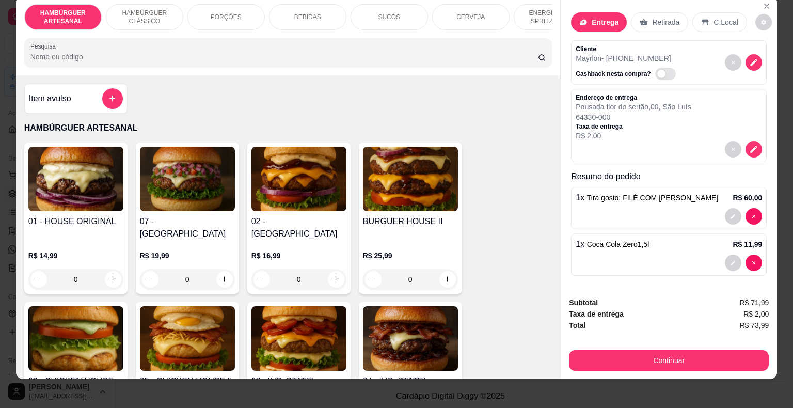
scroll to position [25, 0]
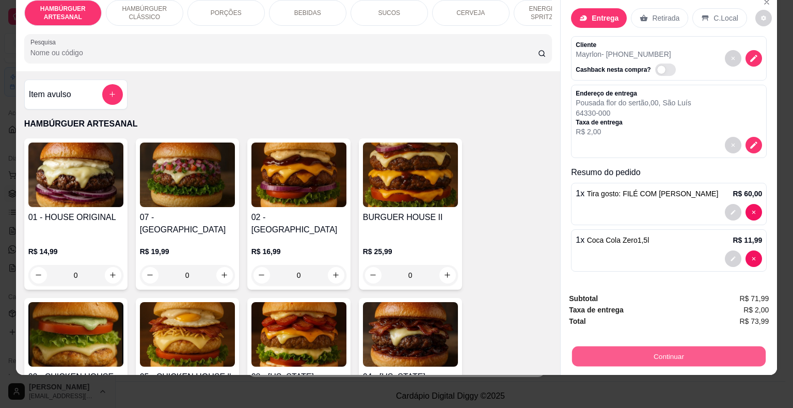
click at [674, 346] on button "Continuar" at bounding box center [668, 356] width 193 height 20
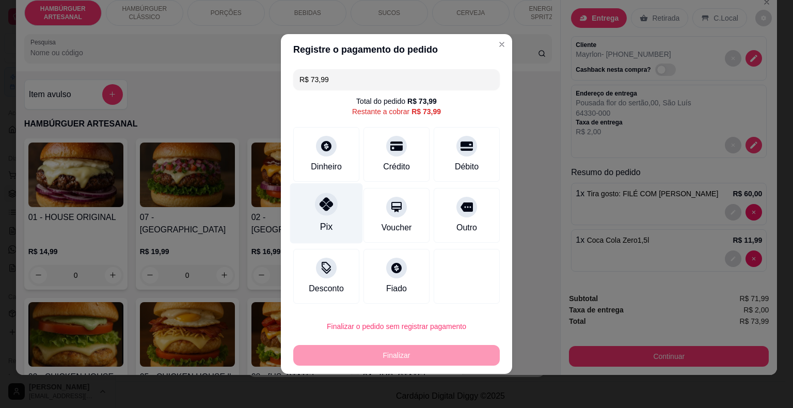
click at [335, 203] on div at bounding box center [326, 203] width 23 height 23
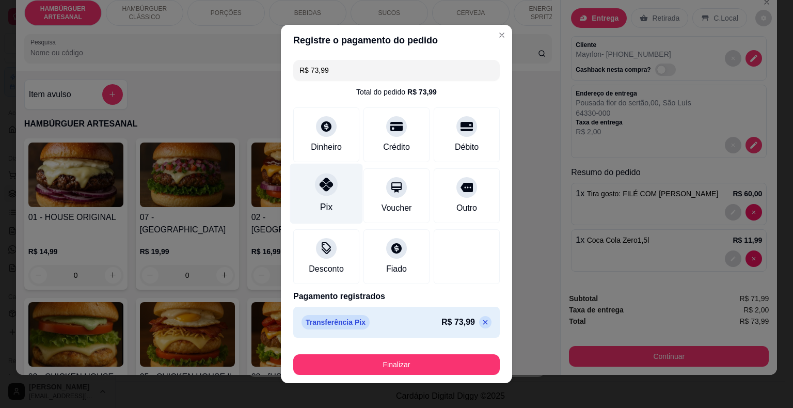
type input "R$ 0,00"
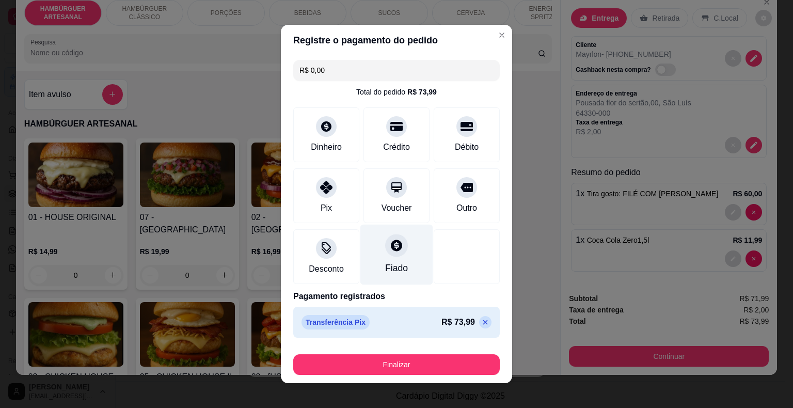
scroll to position [8, 0]
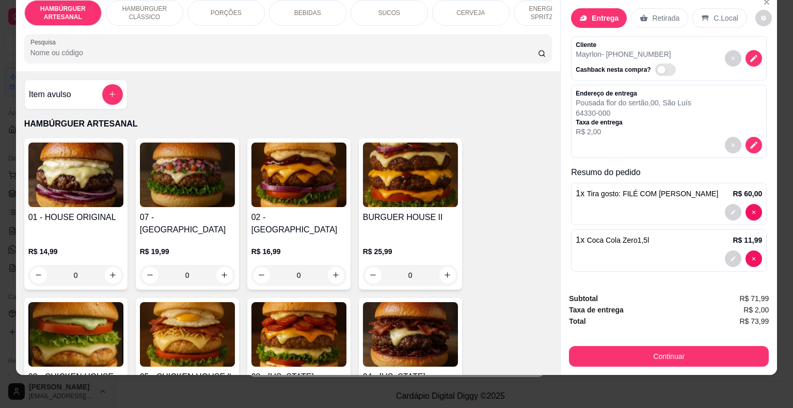
click at [641, 204] on div at bounding box center [668, 212] width 186 height 17
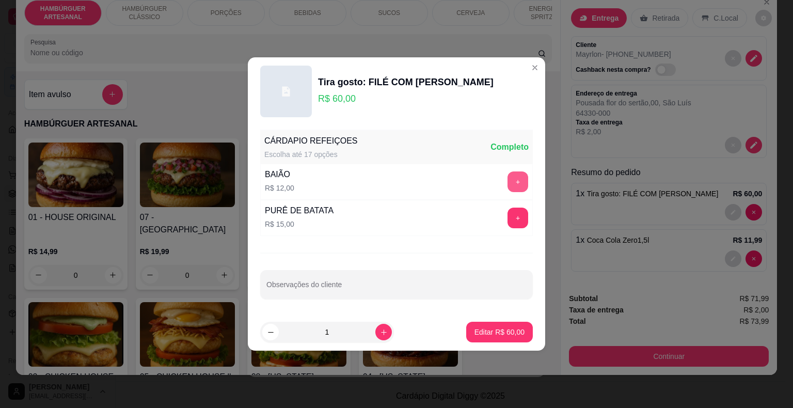
click at [515, 186] on button "+" at bounding box center [517, 181] width 21 height 21
click at [490, 328] on p "Editar R$ 72,00" at bounding box center [499, 332] width 49 height 10
type input "0"
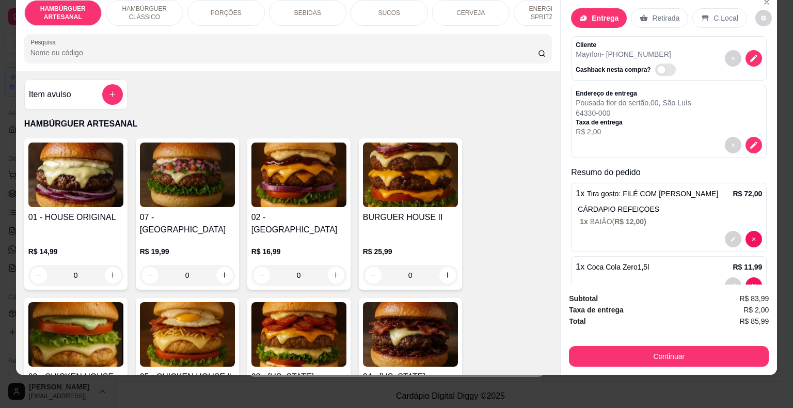
scroll to position [33, 0]
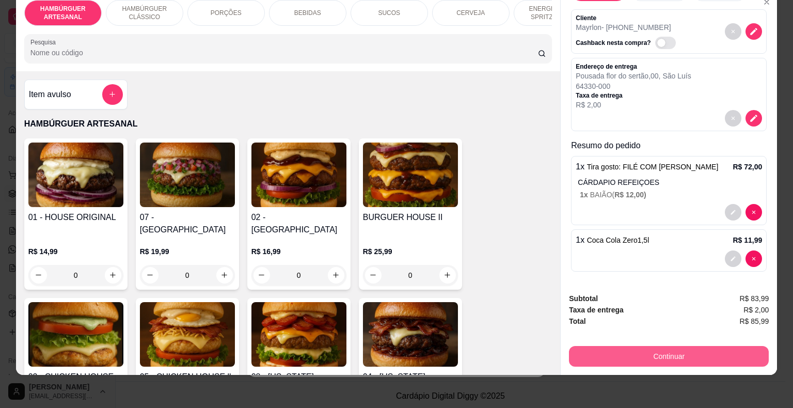
click at [631, 348] on button "Continuar" at bounding box center [669, 356] width 200 height 21
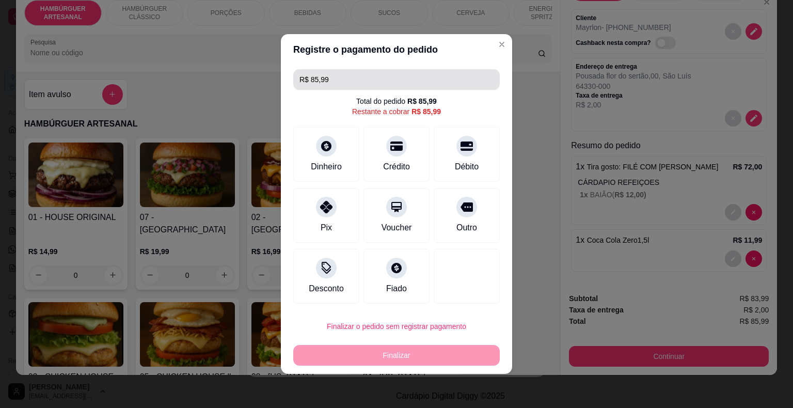
click at [316, 79] on input "R$ 85,99" at bounding box center [396, 79] width 194 height 21
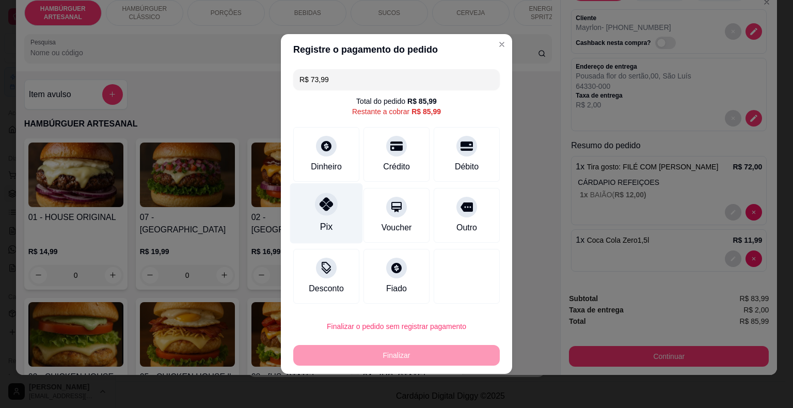
click at [311, 201] on div "Pix" at bounding box center [326, 213] width 73 height 60
type input "R$ 12,00"
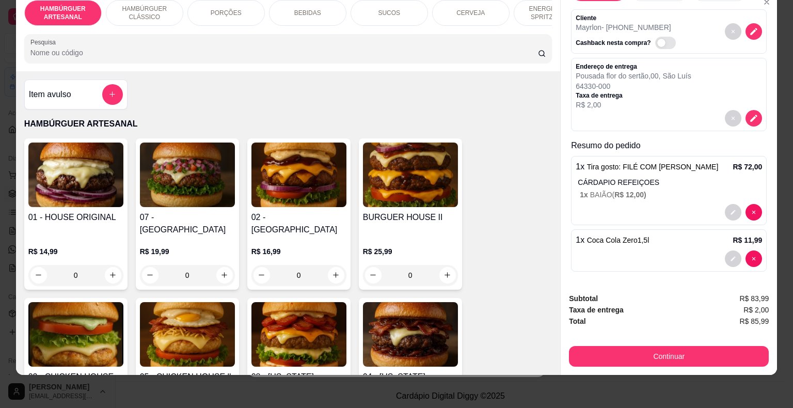
click at [692, 193] on div "1 x Tira gosto: FILÉ COM FRITAS R$ 72,00 CÁRDAPIO REFEIÇOES 1 x BAIÃO ( R$ 12,0…" at bounding box center [669, 190] width 196 height 69
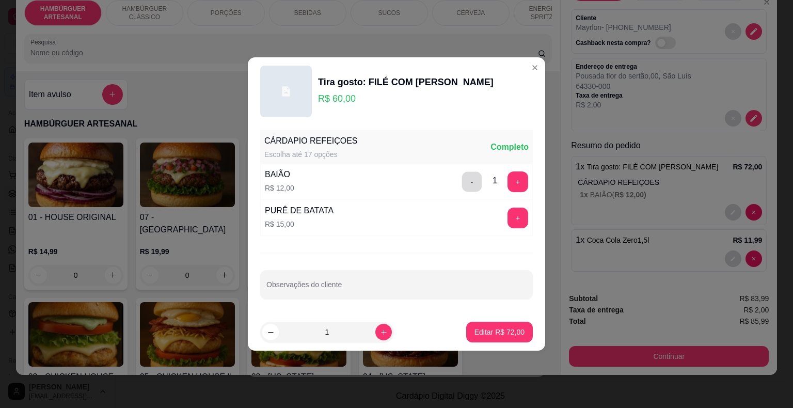
click at [462, 187] on button "-" at bounding box center [472, 182] width 20 height 20
click at [479, 333] on p "Editar R$ 60,00" at bounding box center [499, 332] width 50 height 10
type input "1"
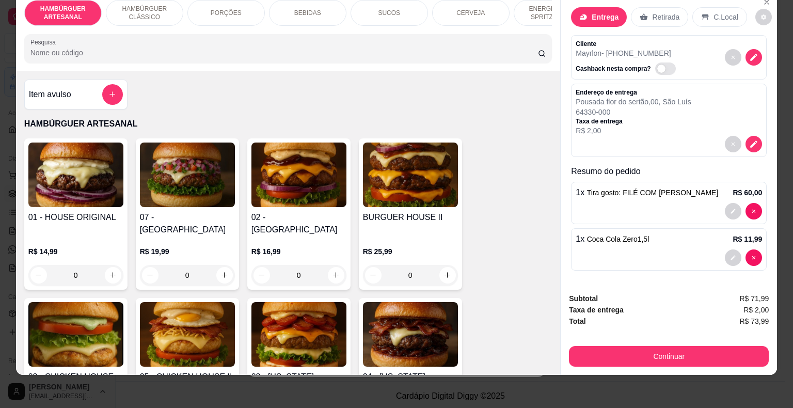
scroll to position [6, 0]
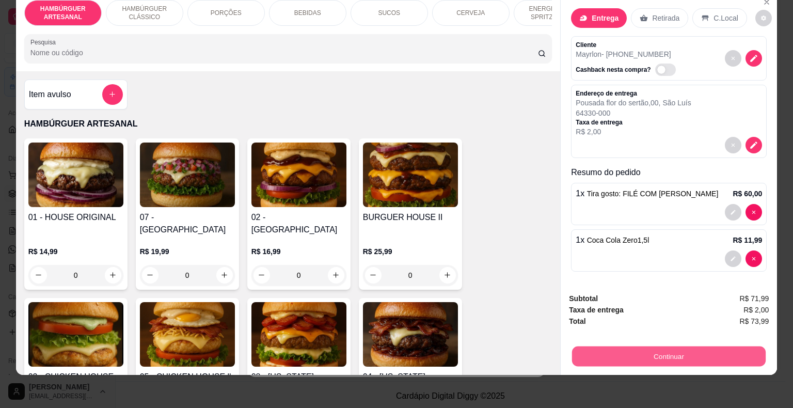
click at [683, 346] on button "Continuar" at bounding box center [668, 356] width 193 height 20
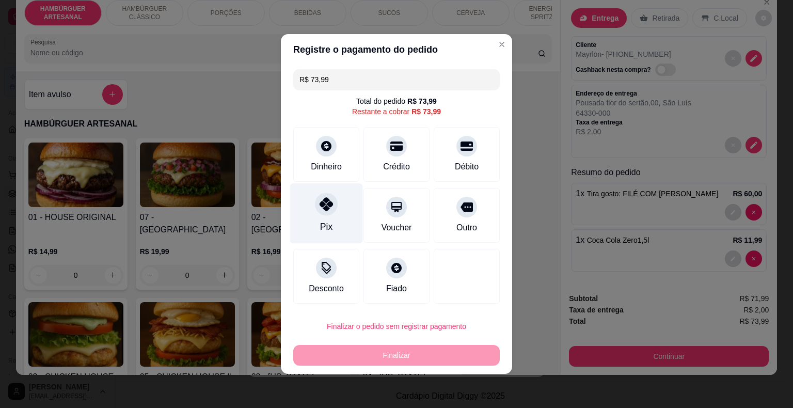
click at [335, 230] on div "Pix" at bounding box center [326, 213] width 73 height 60
type input "R$ 0,00"
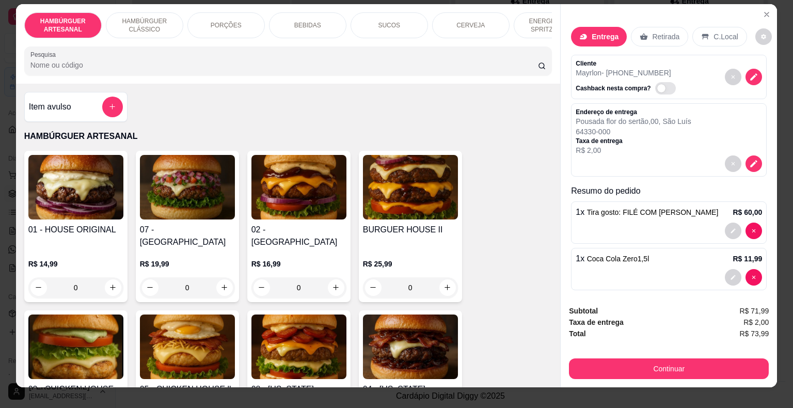
scroll to position [0, 0]
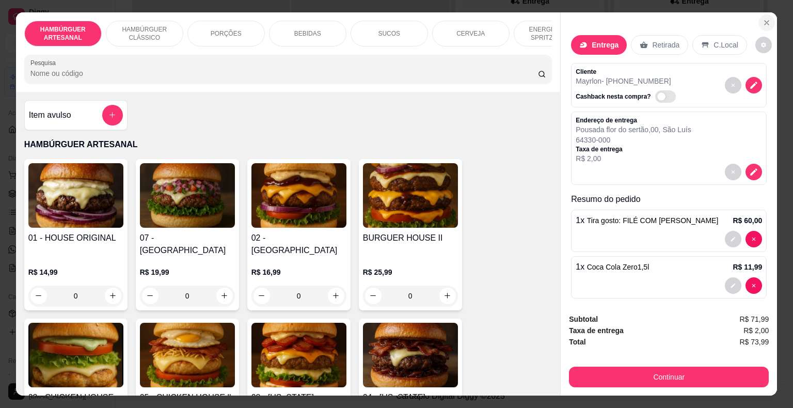
click at [766, 19] on icon "Close" at bounding box center [766, 23] width 8 height 8
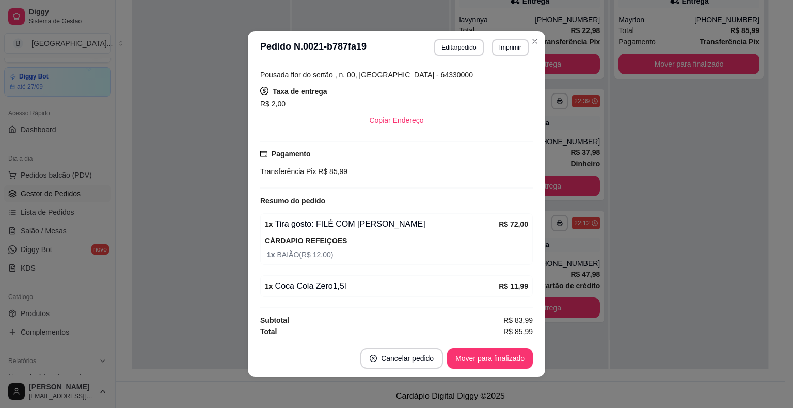
scroll to position [2, 0]
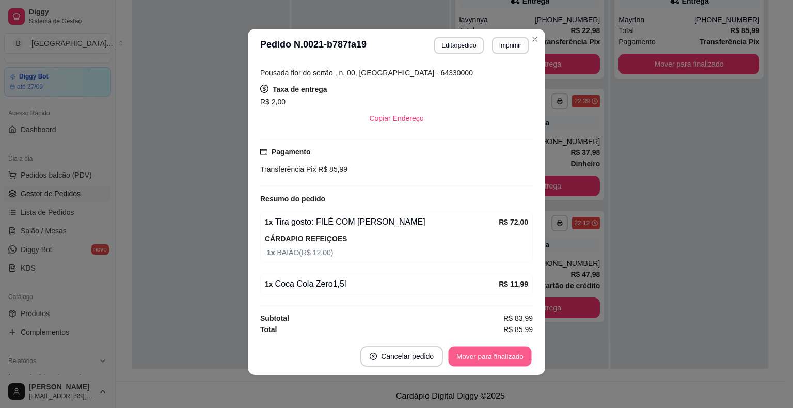
click at [490, 351] on button "Mover para finalizado" at bounding box center [489, 356] width 83 height 20
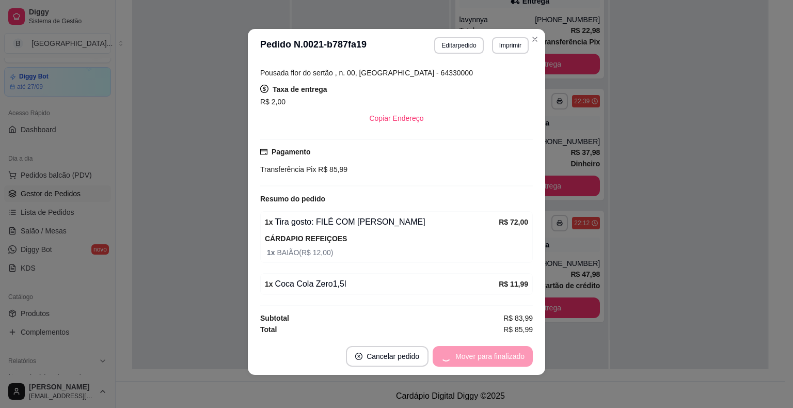
scroll to position [170, 0]
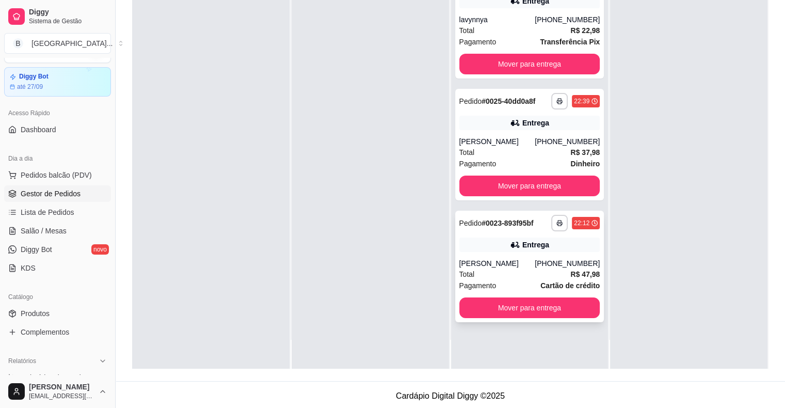
click at [504, 273] on div "Total R$ 47,98" at bounding box center [529, 273] width 141 height 11
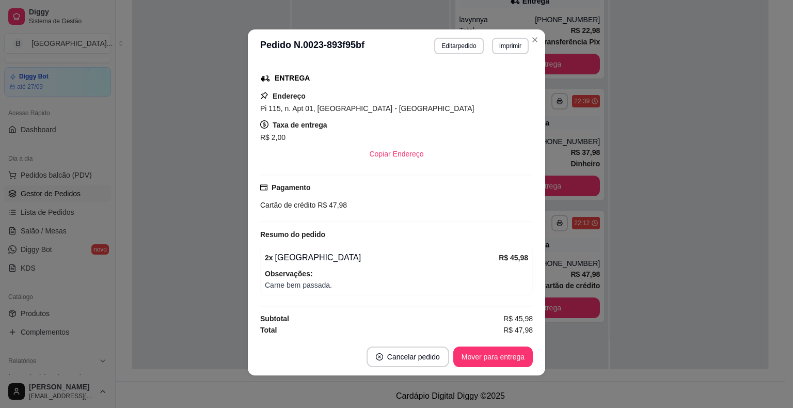
scroll to position [2, 0]
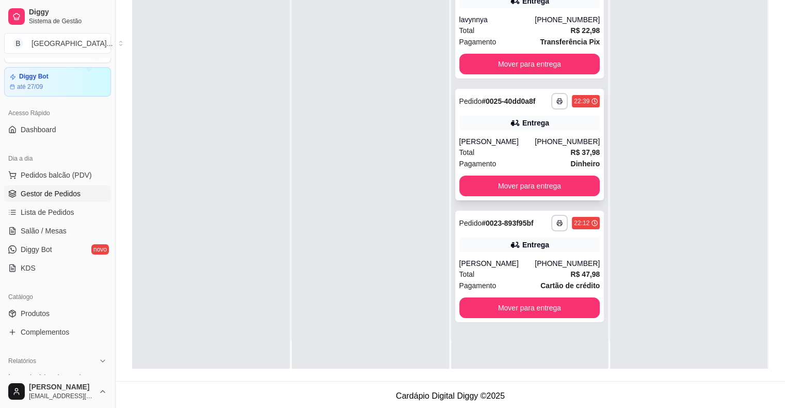
click at [504, 148] on div "Total R$ 37,98" at bounding box center [529, 152] width 141 height 11
click at [72, 230] on link "Salão / Mesas" at bounding box center [57, 230] width 107 height 17
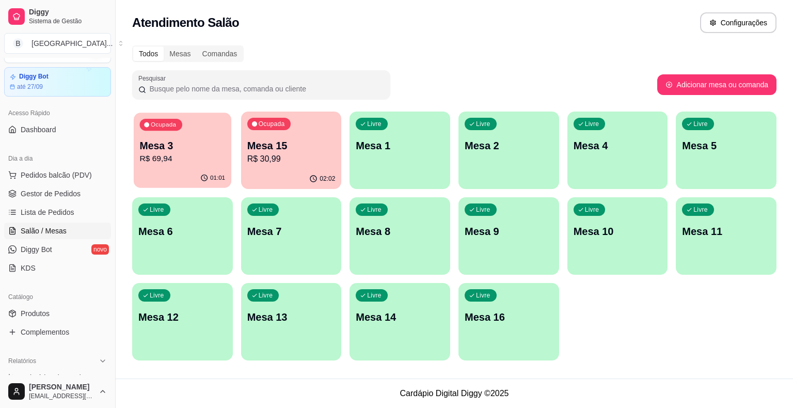
click at [195, 152] on p "Mesa 3" at bounding box center [183, 146] width 86 height 14
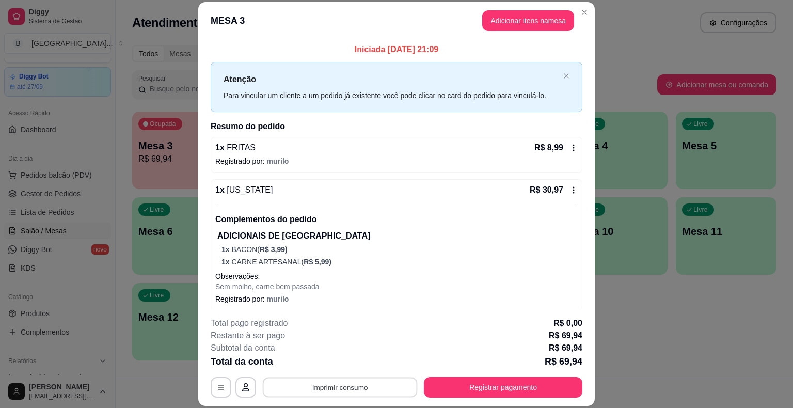
click at [358, 391] on button "Imprimir consumo" at bounding box center [340, 387] width 155 height 20
click at [328, 342] on button "IMPRESSORA" at bounding box center [339, 343] width 72 height 16
click at [462, 386] on button "Registrar pagamento" at bounding box center [503, 387] width 158 height 21
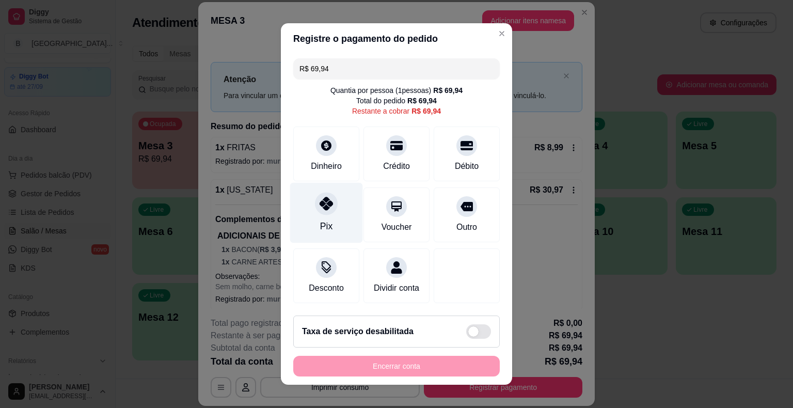
click at [320, 212] on div at bounding box center [326, 203] width 23 height 23
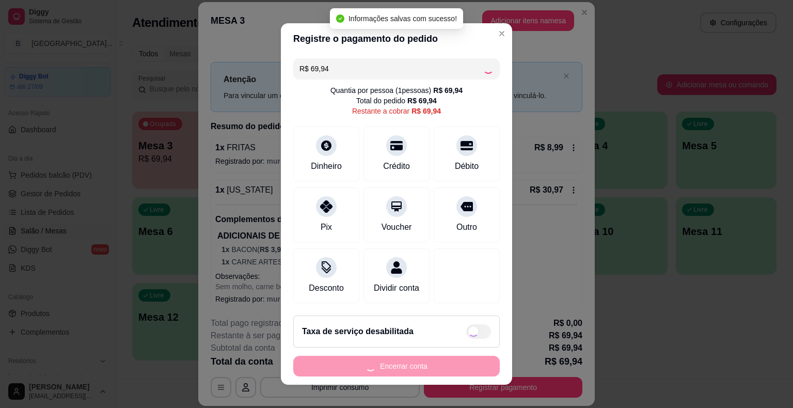
type input "R$ 0,00"
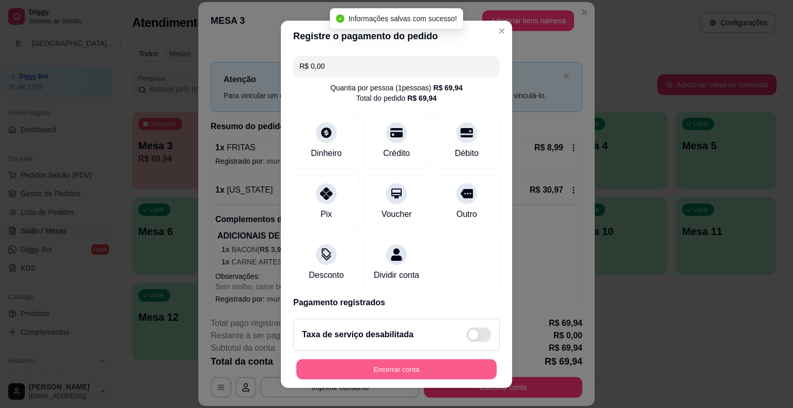
click at [360, 368] on button "Encerrar conta" at bounding box center [396, 369] width 200 height 20
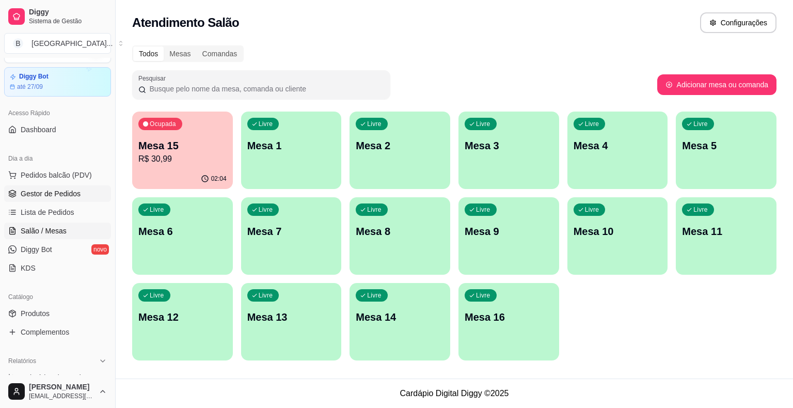
click at [41, 185] on link "Gestor de Pedidos" at bounding box center [57, 193] width 107 height 17
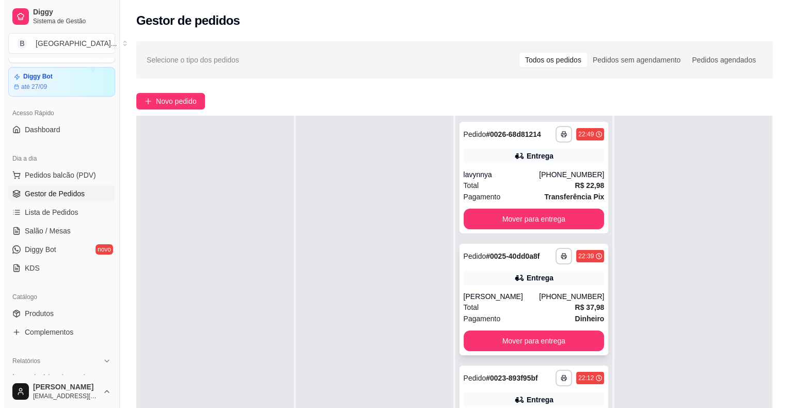
scroll to position [157, 0]
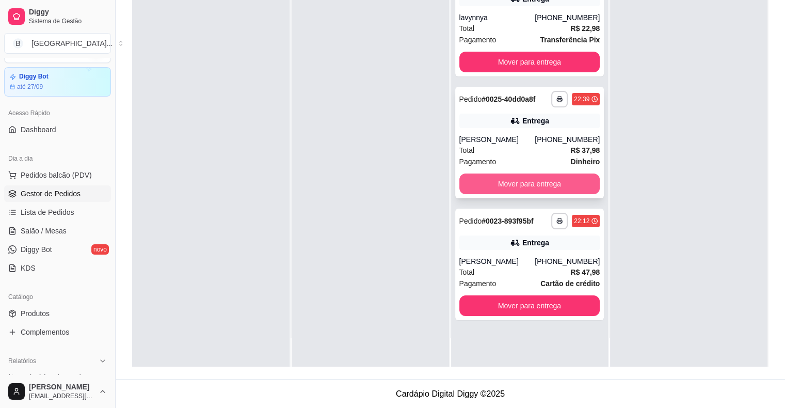
click at [484, 180] on button "Mover para entrega" at bounding box center [529, 183] width 141 height 21
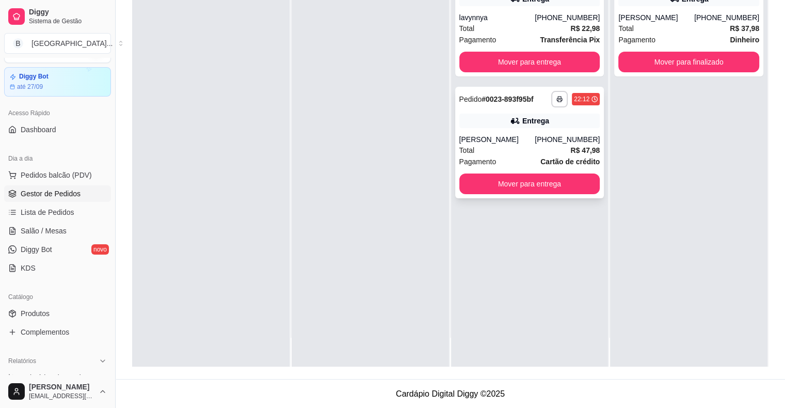
click at [485, 134] on div "[PERSON_NAME]" at bounding box center [497, 139] width 76 height 10
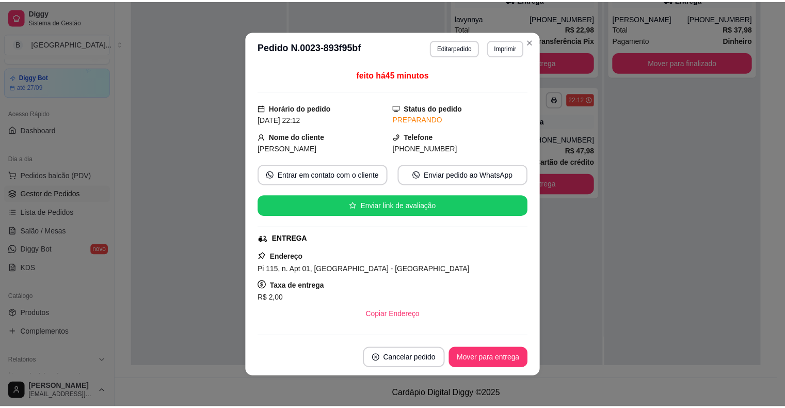
scroll to position [159, 0]
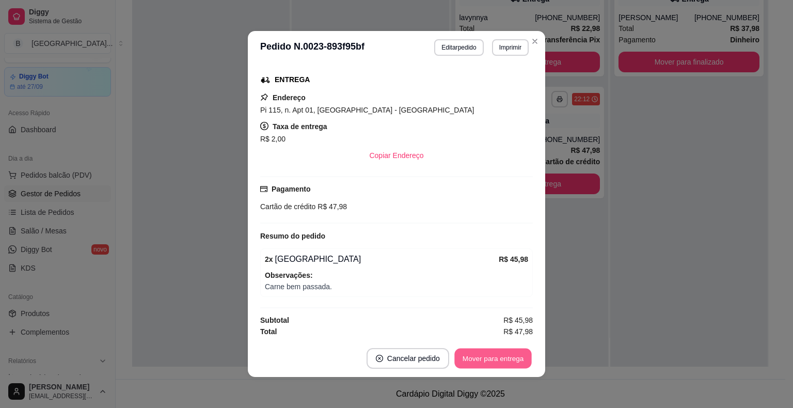
click at [506, 358] on button "Mover para entrega" at bounding box center [492, 358] width 77 height 20
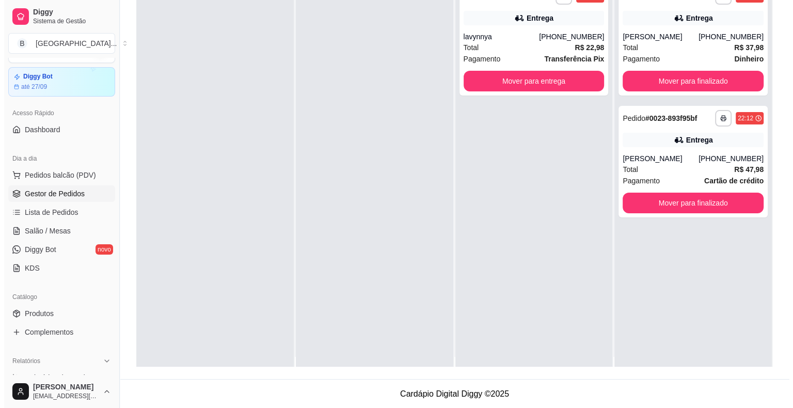
scroll to position [0, 0]
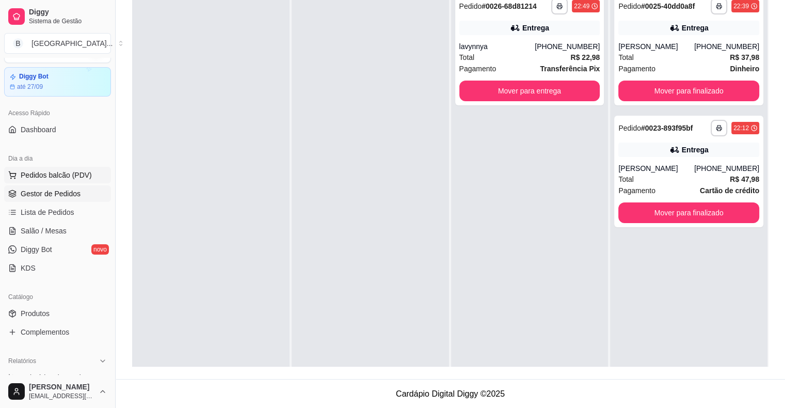
click at [58, 170] on span "Pedidos balcão (PDV)" at bounding box center [56, 175] width 71 height 10
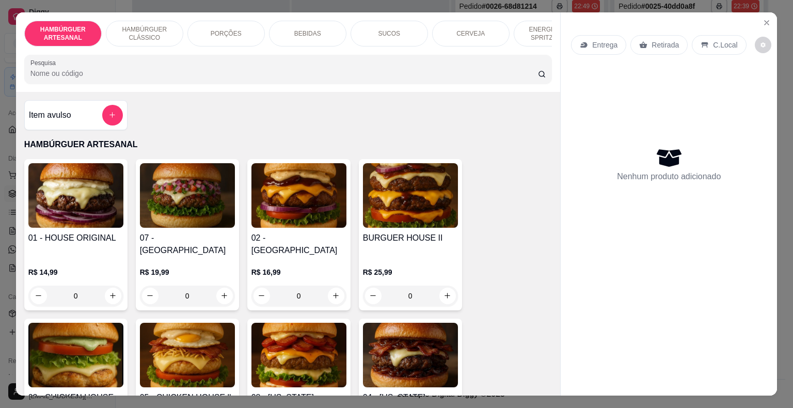
click at [549, 43] on div "HAMBÚRGUER ARTESANAL HAMBÚRGUER CLÁSSICO PORÇÕES BEBIDAS SUCOS CERVEJA ENERGÉTI…" at bounding box center [288, 51] width 544 height 79
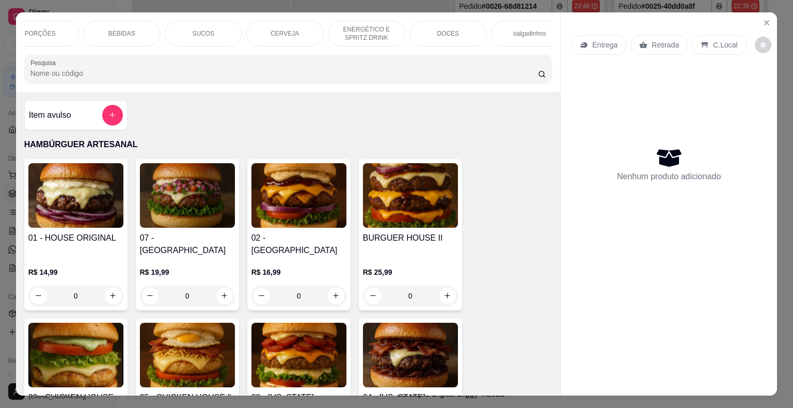
click at [422, 22] on div "DOCES" at bounding box center [447, 34] width 77 height 26
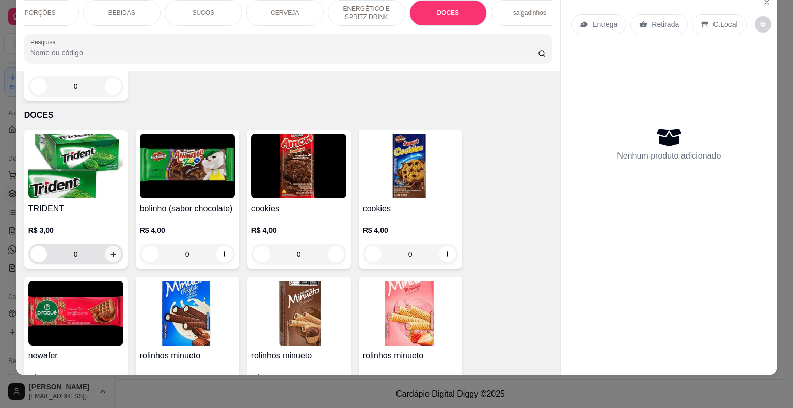
click at [109, 250] on icon "increase-product-quantity" at bounding box center [113, 254] width 8 height 8
type input "1"
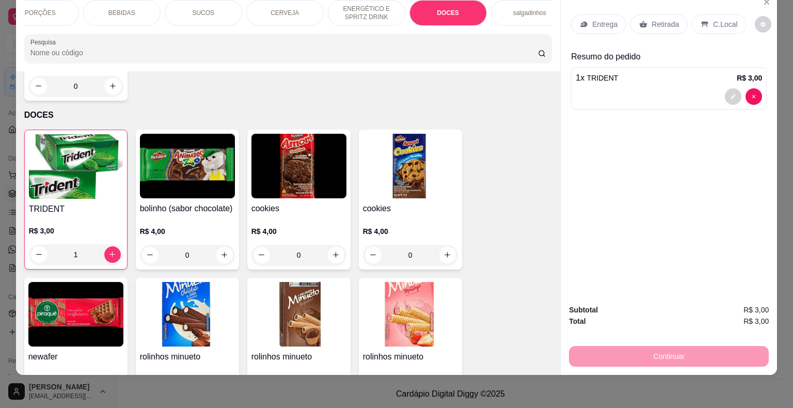
click at [520, 9] on p "salgadinhos" at bounding box center [529, 13] width 33 height 8
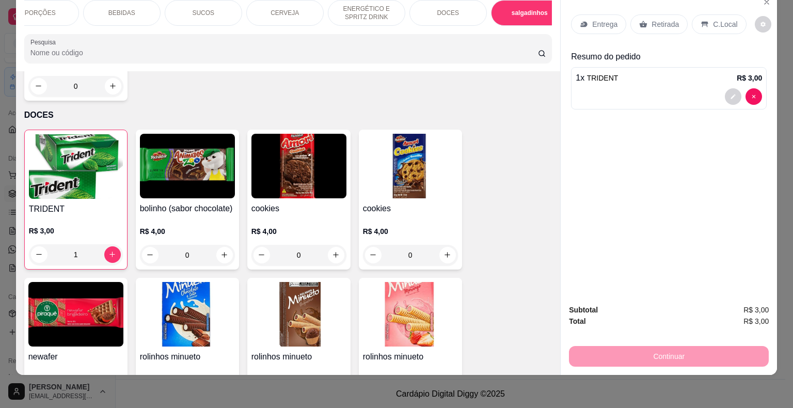
scroll to position [3093, 0]
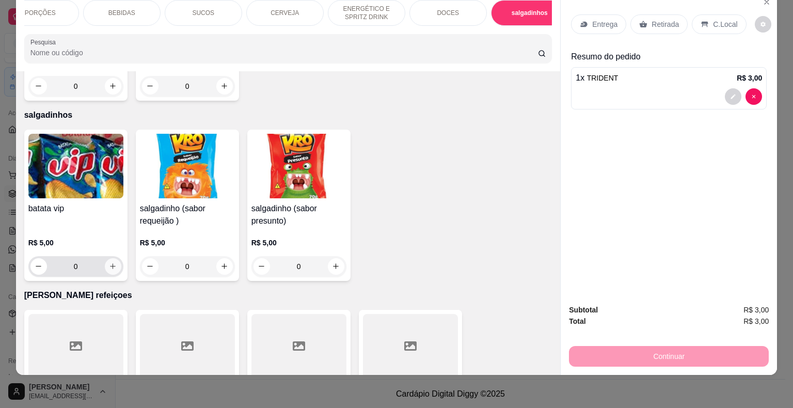
click at [109, 262] on icon "increase-product-quantity" at bounding box center [113, 266] width 8 height 8
type input "1"
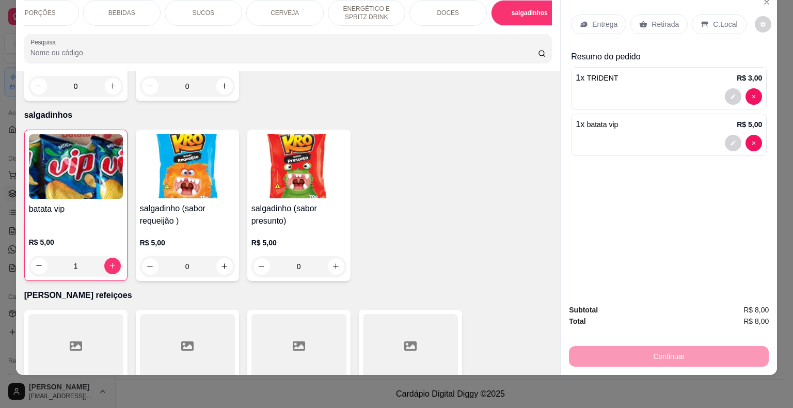
click at [138, 6] on div "BEBIDAS" at bounding box center [121, 13] width 77 height 26
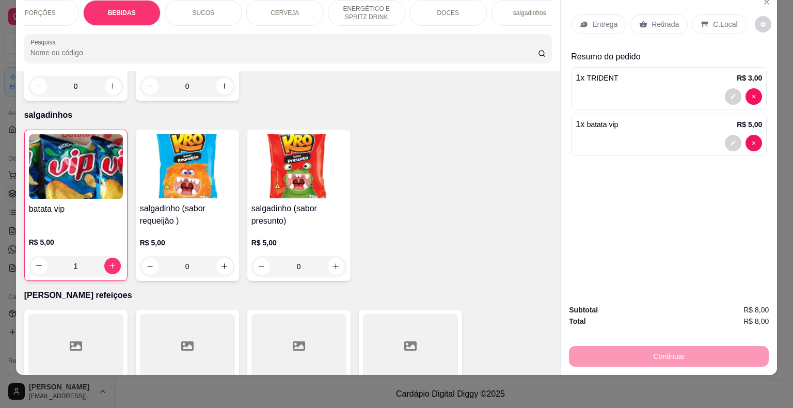
scroll to position [1162, 0]
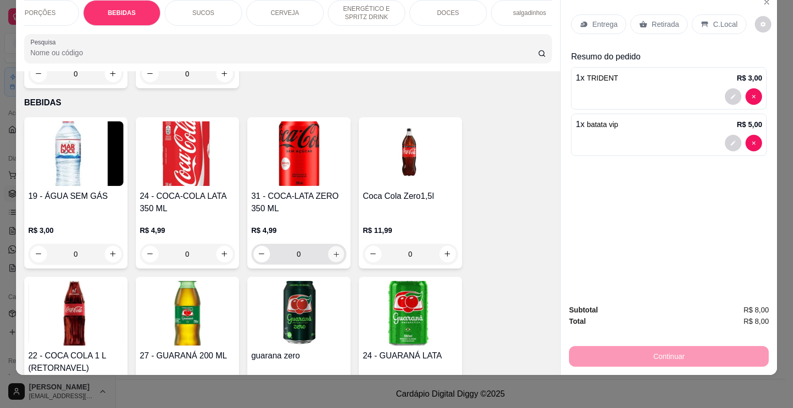
click at [329, 246] on button "increase-product-quantity" at bounding box center [336, 254] width 16 height 16
type input "1"
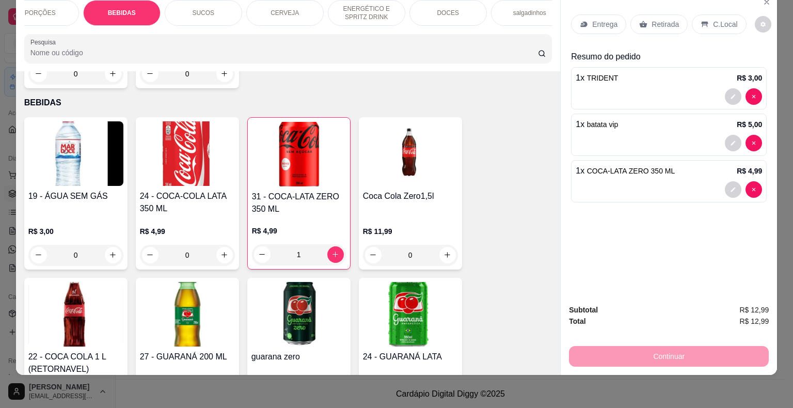
click at [654, 19] on p "Retirada" at bounding box center [664, 24] width 27 height 10
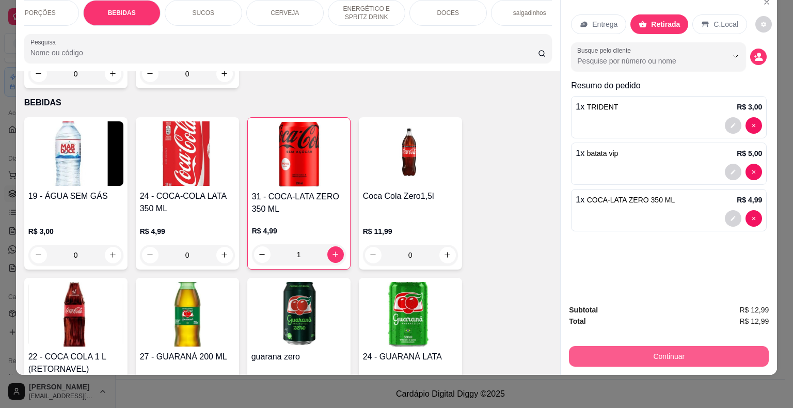
click at [619, 346] on button "Continuar" at bounding box center [669, 356] width 200 height 21
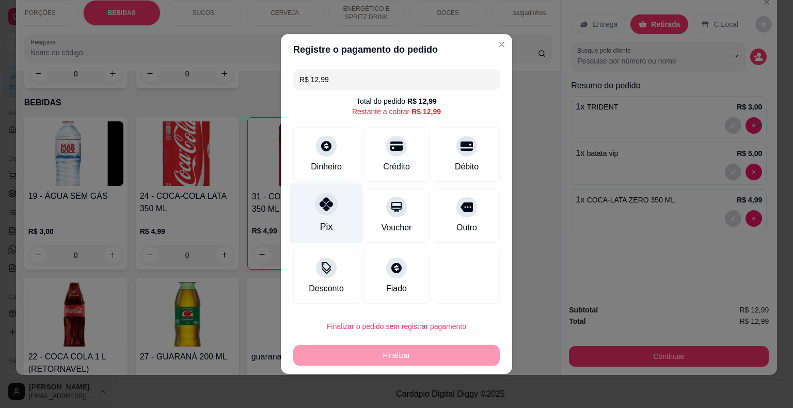
click at [343, 213] on div "Pix" at bounding box center [326, 213] width 73 height 60
type input "R$ 0,00"
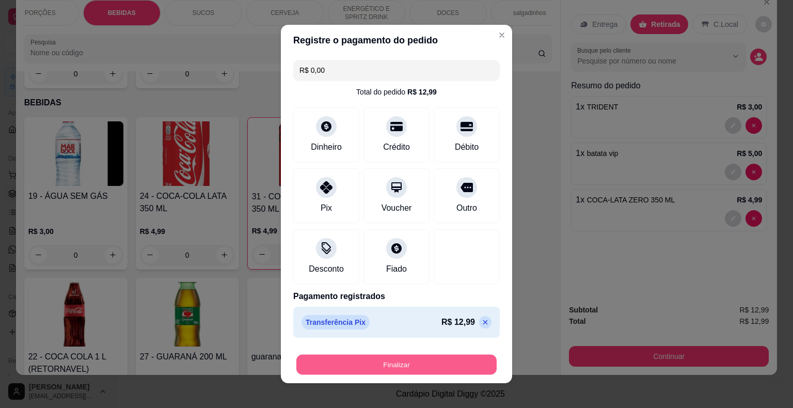
click at [374, 361] on button "Finalizar" at bounding box center [396, 364] width 200 height 20
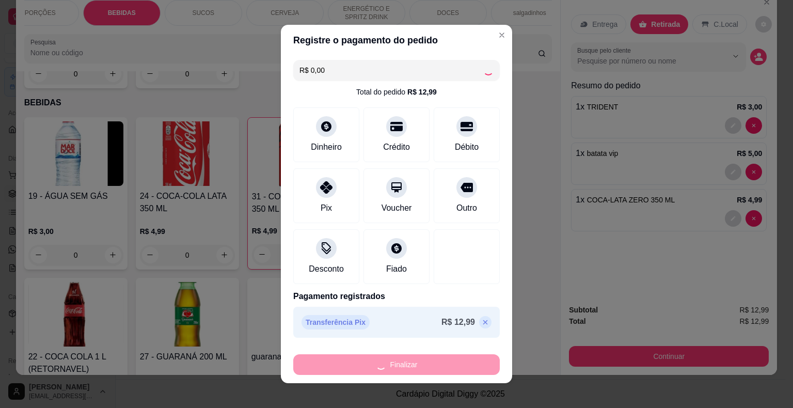
type input "0"
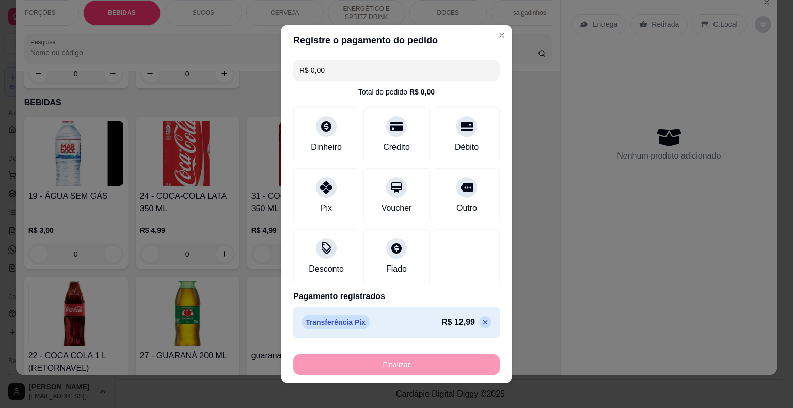
type input "-R$ 12,99"
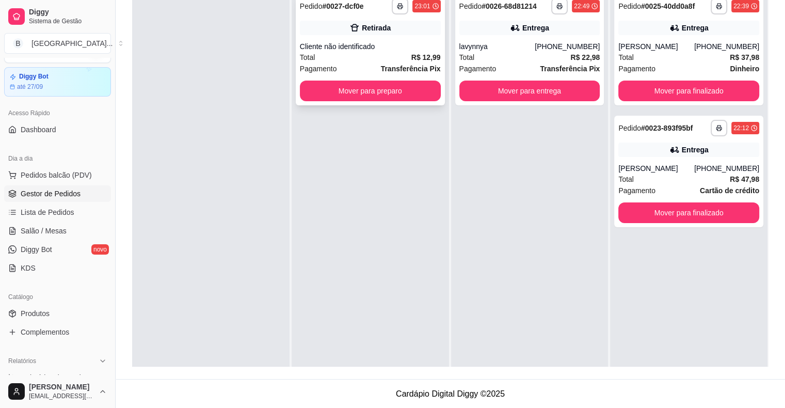
click at [374, 51] on div "Cliente não identificado" at bounding box center [370, 46] width 141 height 10
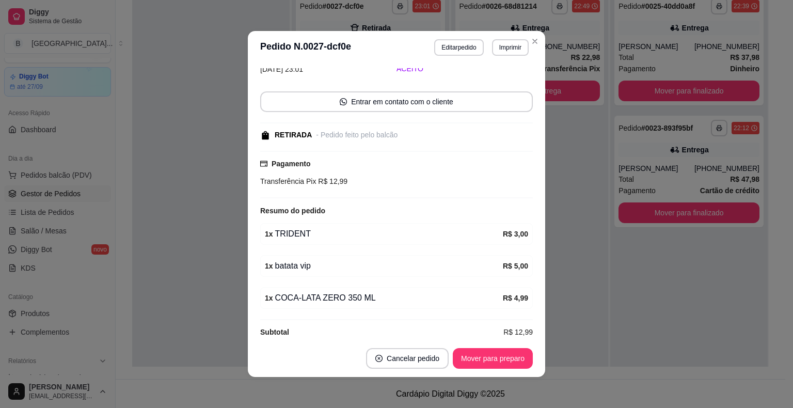
scroll to position [61, 0]
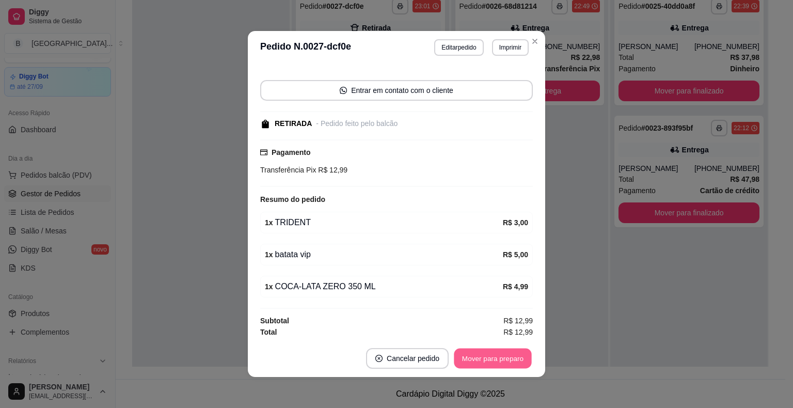
click at [507, 357] on button "Mover para preparo" at bounding box center [492, 358] width 77 height 20
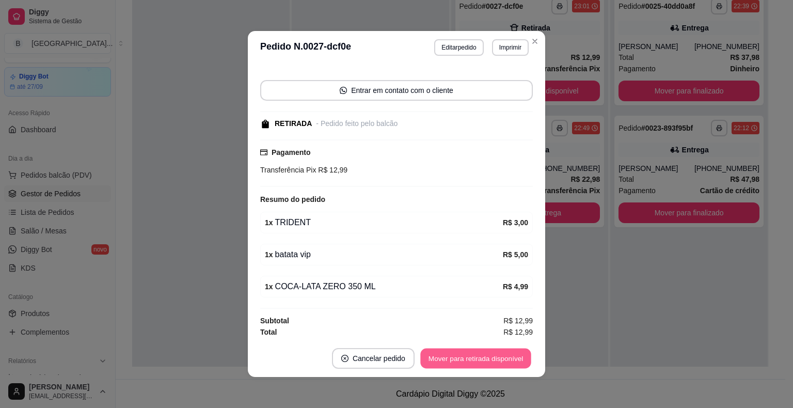
click at [506, 361] on button "Mover para retirada disponível" at bounding box center [475, 358] width 110 height 20
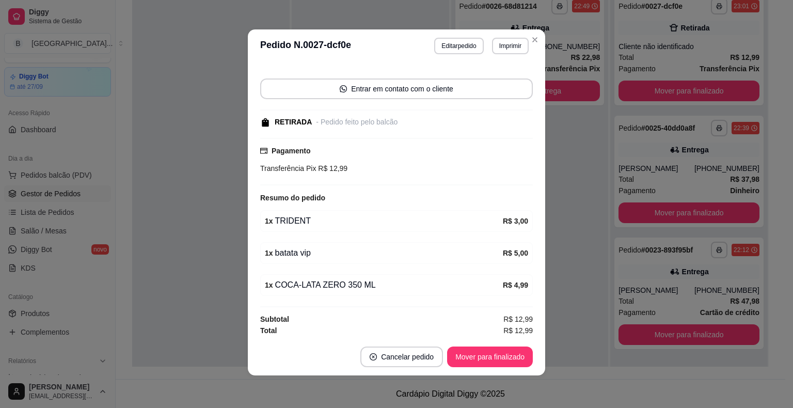
scroll to position [2, 0]
click at [499, 350] on button "Mover para finalizado" at bounding box center [489, 356] width 83 height 20
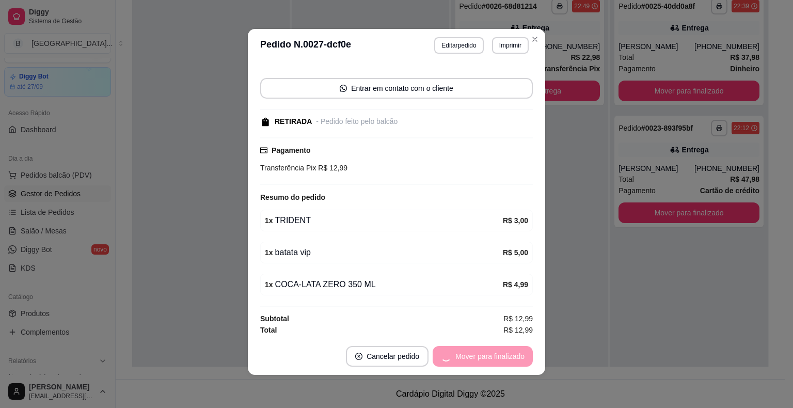
scroll to position [17, 0]
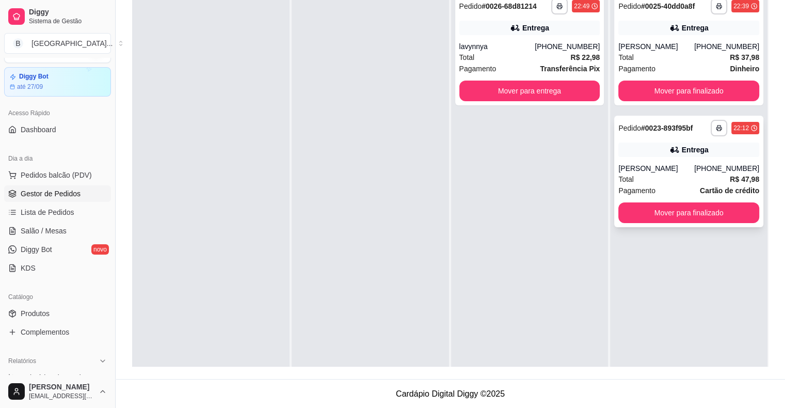
click at [650, 165] on div "[PERSON_NAME]" at bounding box center [656, 168] width 76 height 10
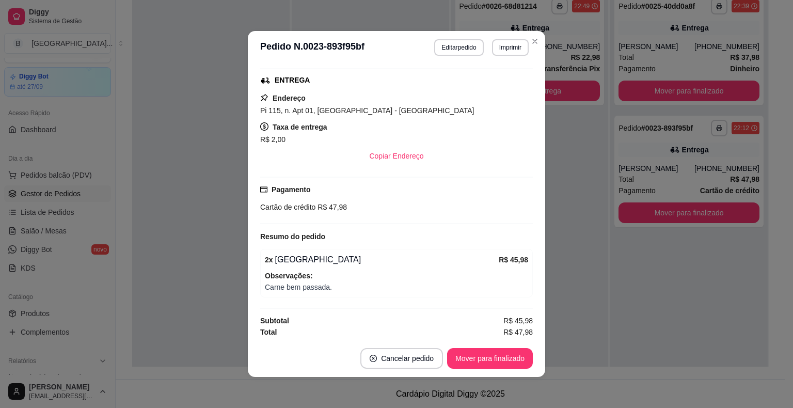
scroll to position [159, 0]
click at [479, 352] on button "Mover para finalizado" at bounding box center [489, 358] width 83 height 20
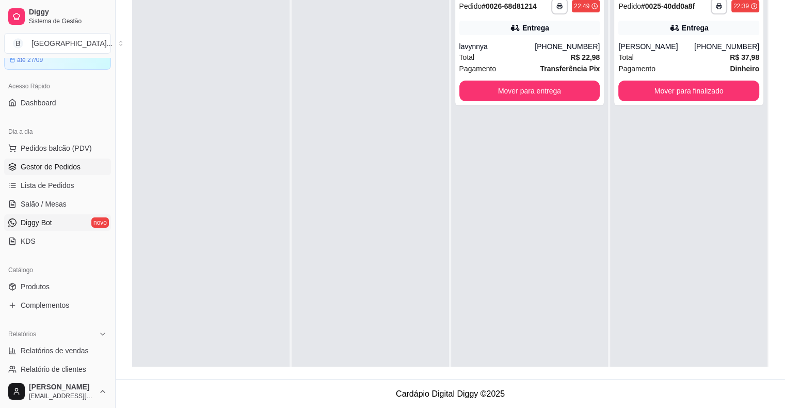
scroll to position [76, 0]
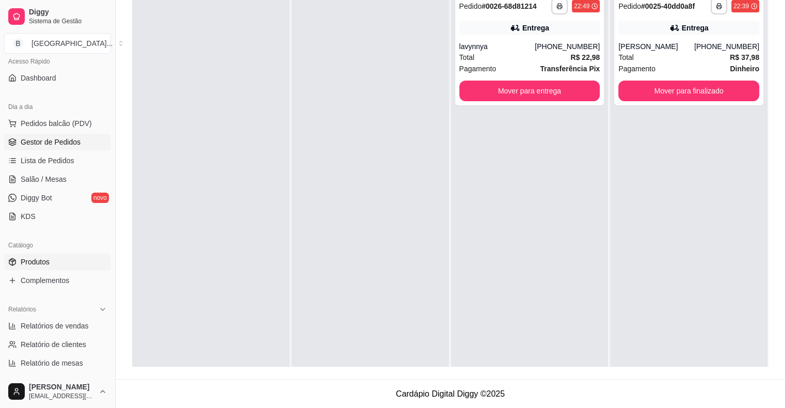
click at [34, 253] on link "Produtos" at bounding box center [57, 261] width 107 height 17
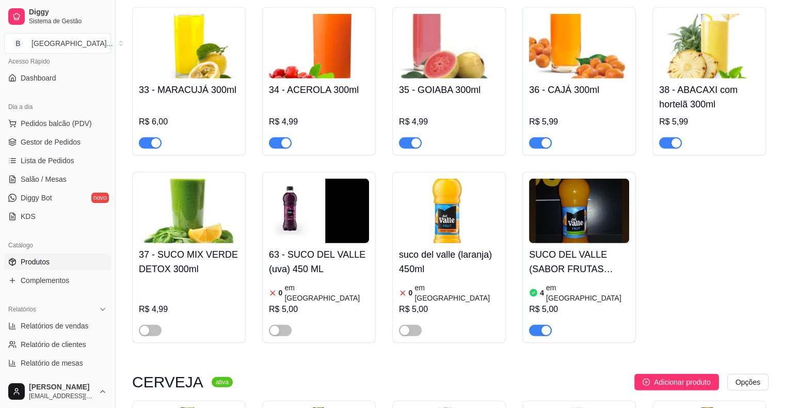
scroll to position [3096, 0]
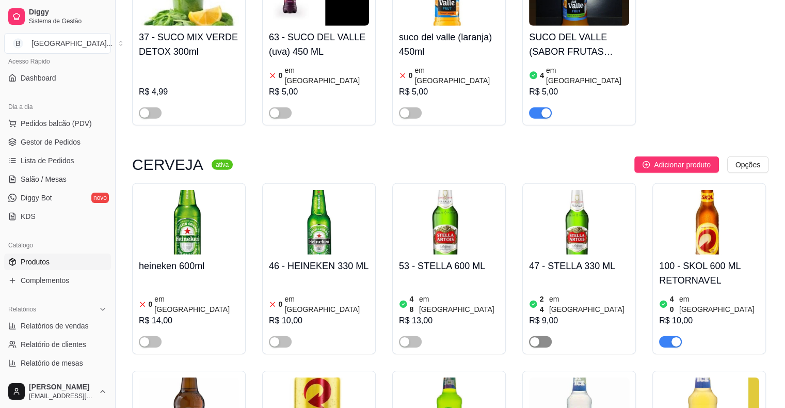
click at [537, 337] on div "button" at bounding box center [534, 341] width 9 height 9
click at [409, 337] on div "button" at bounding box center [404, 341] width 9 height 9
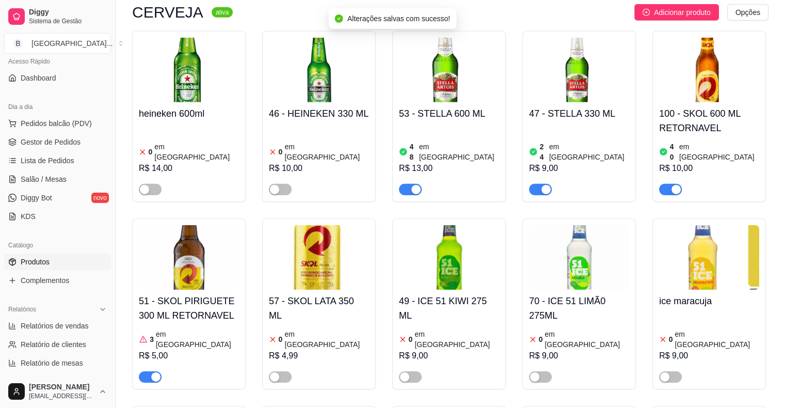
scroll to position [3251, 0]
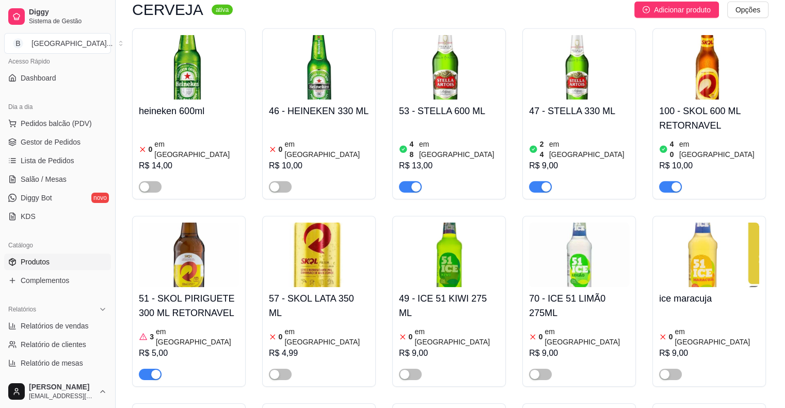
click at [207, 326] on div "3 em [GEOGRAPHIC_DATA]" at bounding box center [189, 336] width 100 height 21
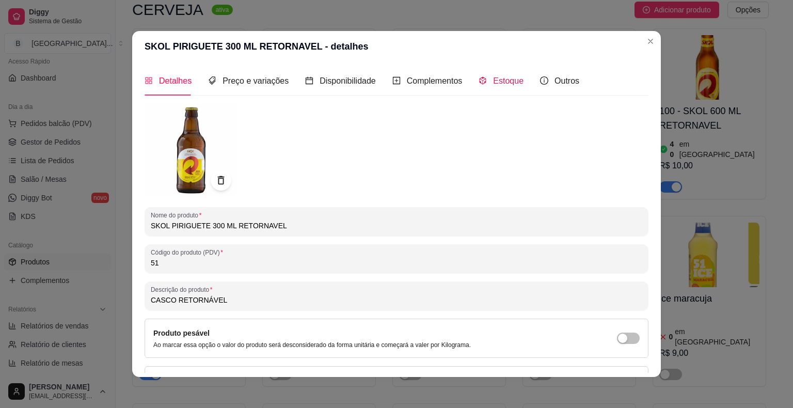
click at [493, 77] on span "Estoque" at bounding box center [508, 80] width 30 height 9
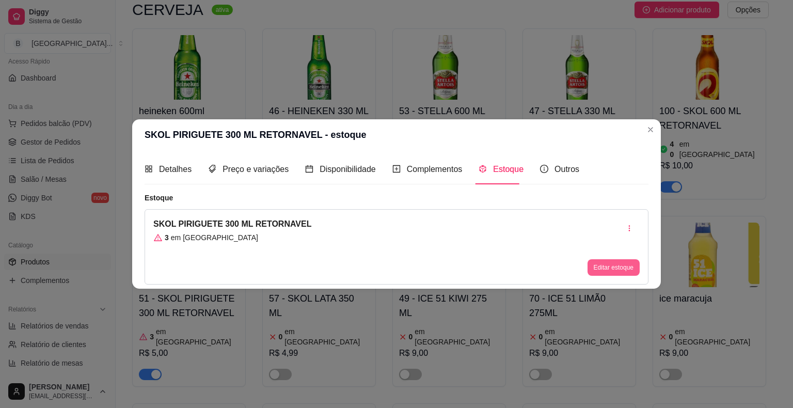
click at [608, 271] on button "Editar estoque" at bounding box center [613, 267] width 52 height 17
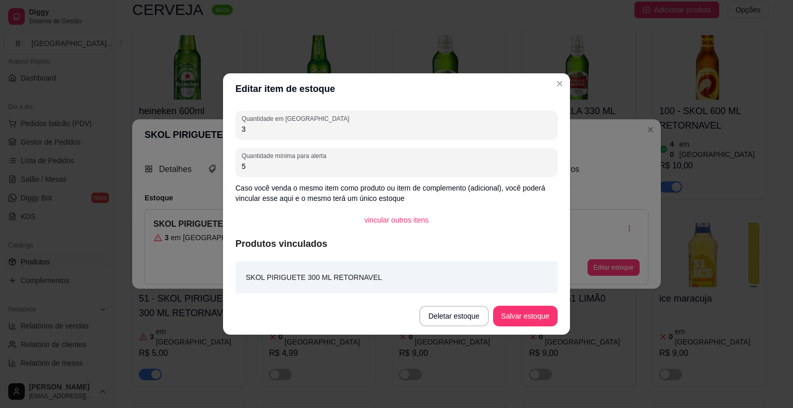
click at [463, 129] on input "3" at bounding box center [396, 129] width 310 height 10
type input "60"
click at [547, 307] on button "Salvar estoque" at bounding box center [525, 315] width 64 height 21
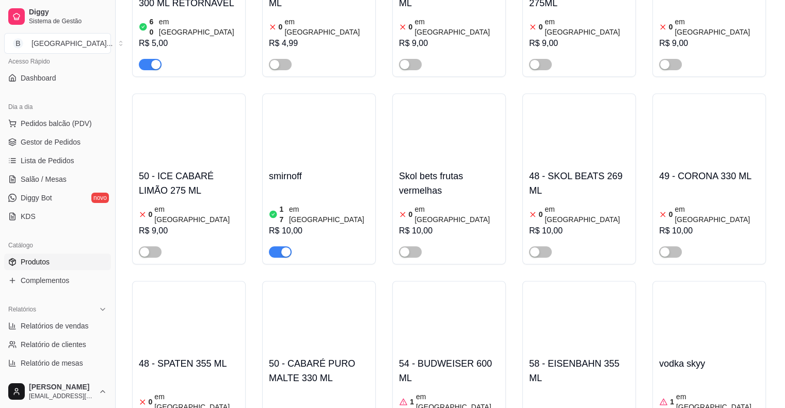
scroll to position [3509, 0]
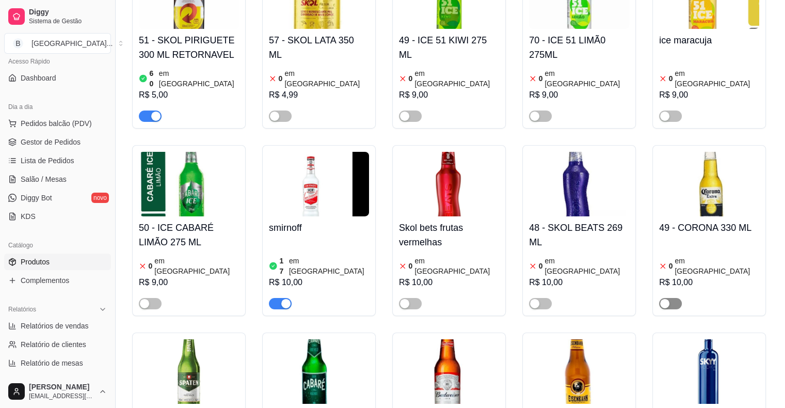
click at [669, 299] on div "button" at bounding box center [664, 303] width 9 height 9
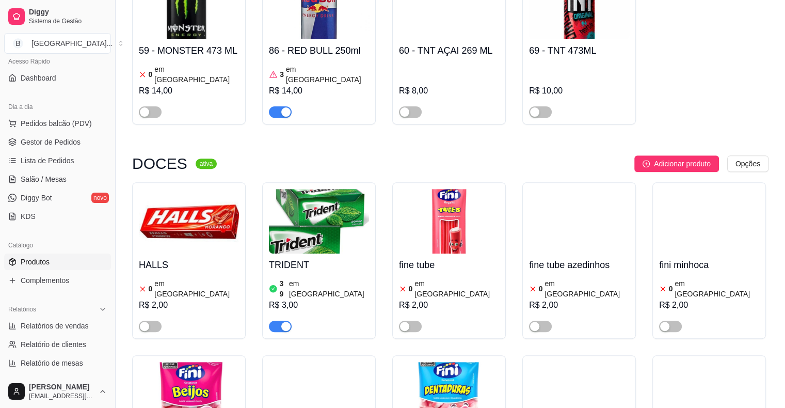
scroll to position [4283, 0]
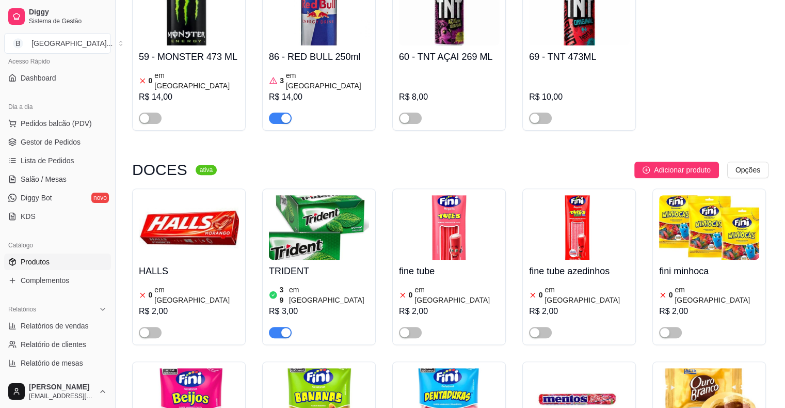
click at [467, 317] on div at bounding box center [449, 327] width 100 height 21
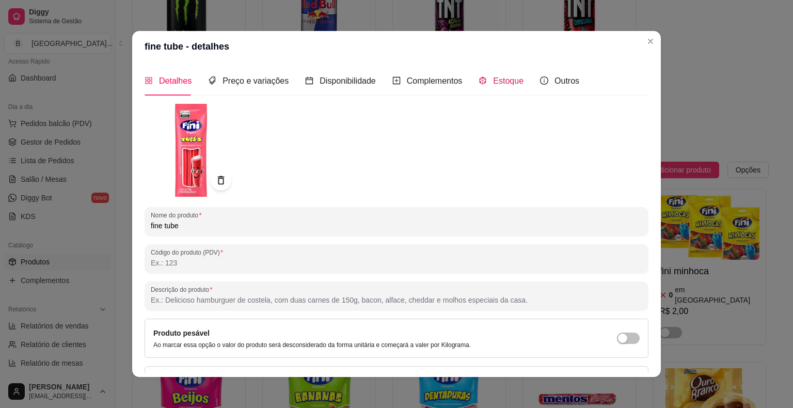
click at [493, 79] on span "Estoque" at bounding box center [508, 80] width 30 height 9
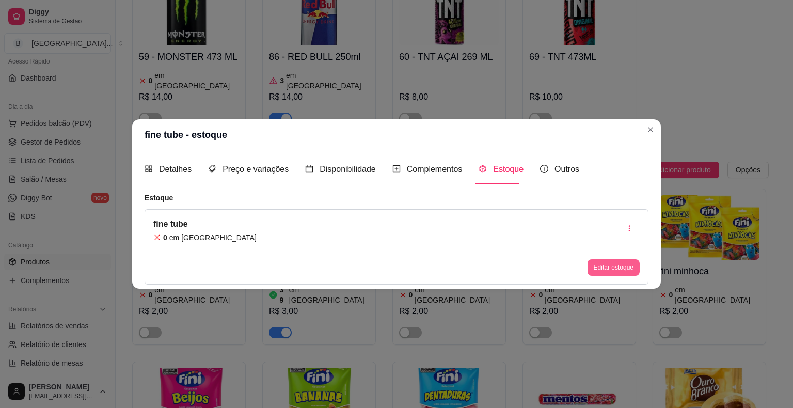
click at [605, 260] on button "Editar estoque" at bounding box center [613, 267] width 52 height 17
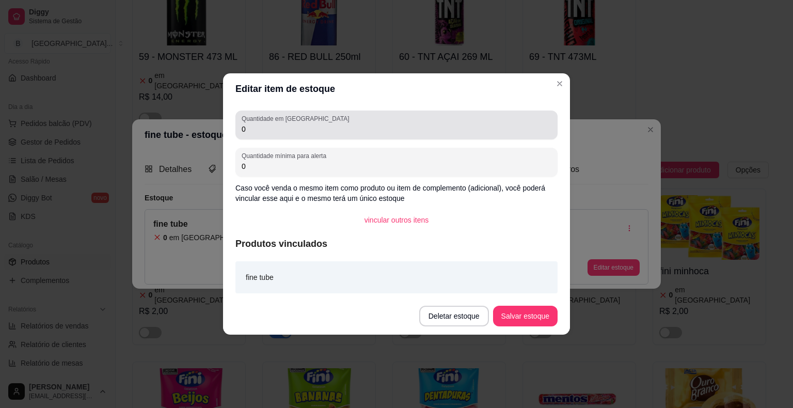
click at [428, 137] on div "Quantidade em estoque 0" at bounding box center [396, 124] width 322 height 29
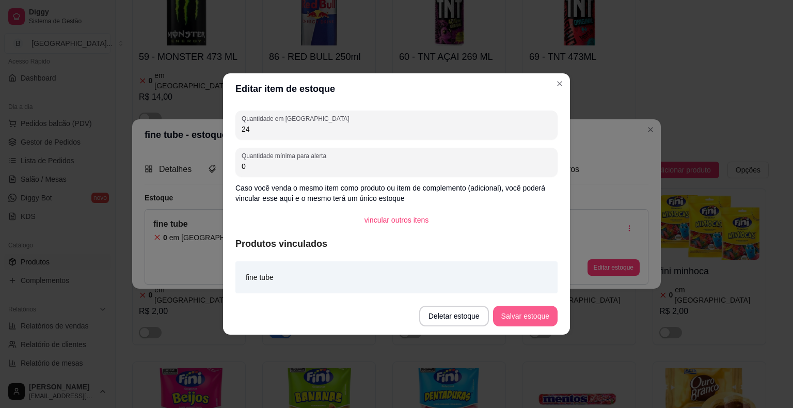
type input "24"
click at [538, 311] on button "Salvar estoque" at bounding box center [524, 316] width 63 height 20
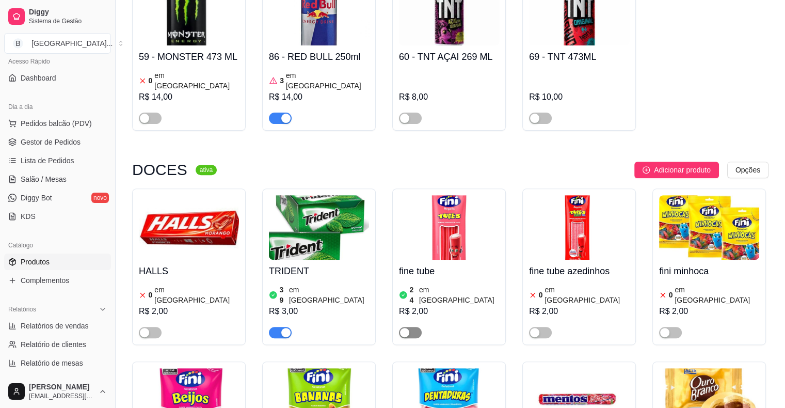
click at [405, 328] on div "button" at bounding box center [404, 332] width 9 height 9
click at [554, 264] on h4 "fine tube azedinhos" at bounding box center [579, 271] width 100 height 14
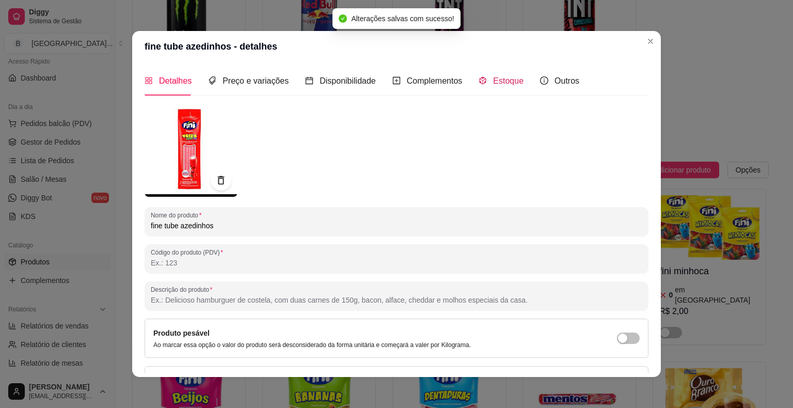
click at [513, 76] on span "Estoque" at bounding box center [508, 80] width 30 height 9
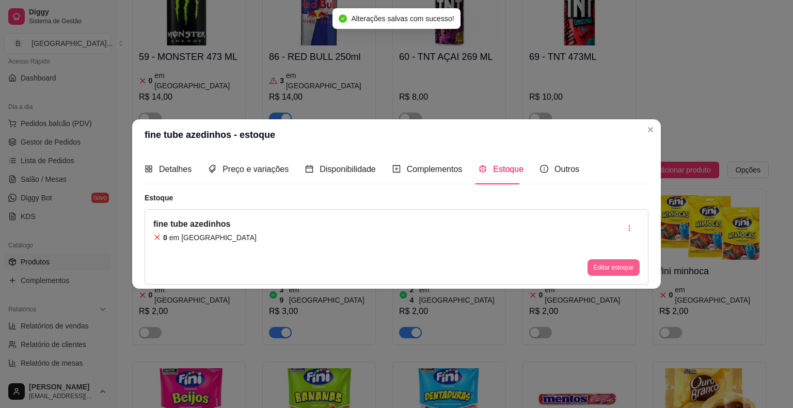
click at [617, 261] on button "Editar estoque" at bounding box center [613, 267] width 52 height 17
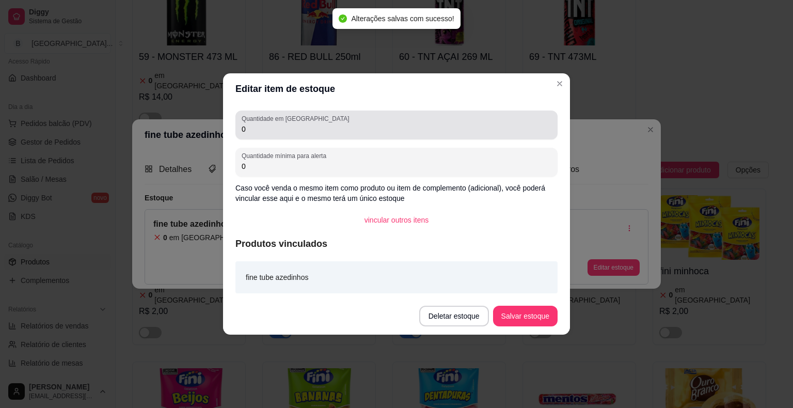
click at [441, 117] on div "0" at bounding box center [396, 125] width 310 height 21
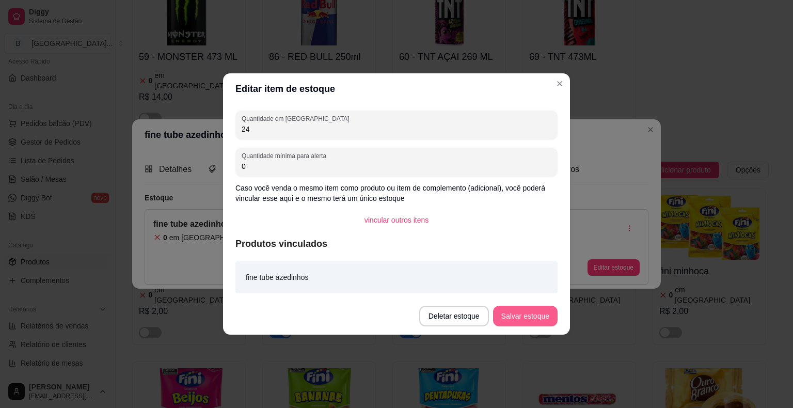
type input "24"
click at [509, 313] on button "Salvar estoque" at bounding box center [525, 315] width 64 height 21
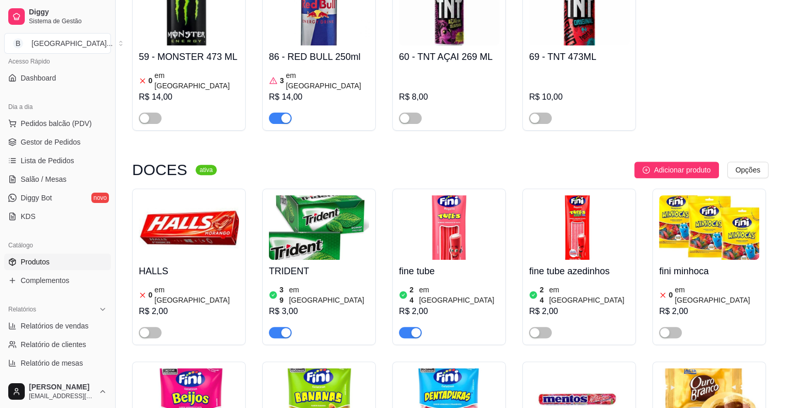
click at [543, 327] on span "button" at bounding box center [540, 332] width 23 height 11
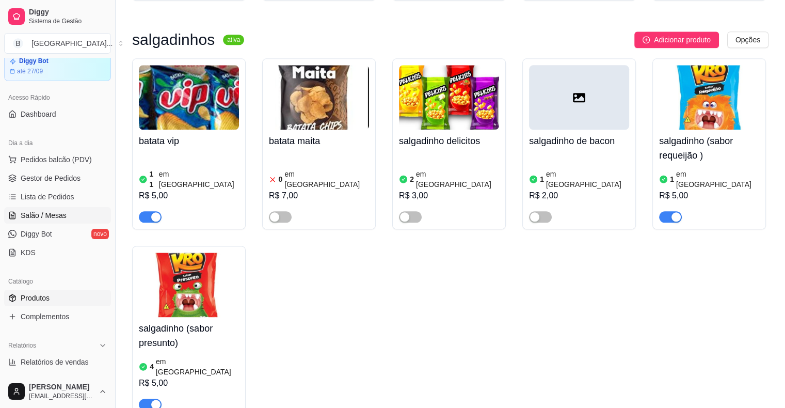
scroll to position [25, 0]
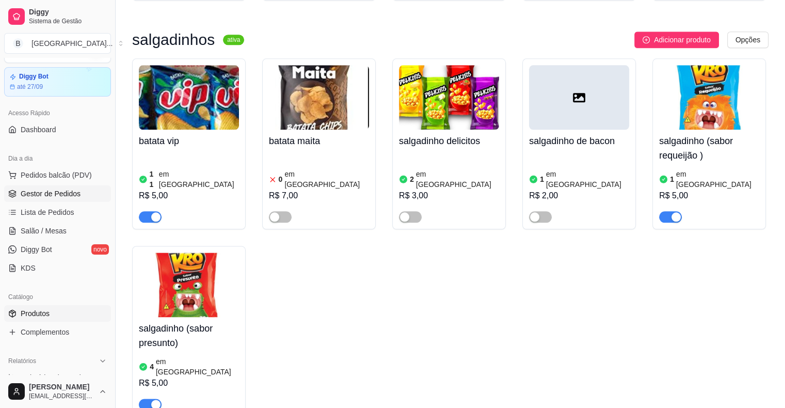
click at [51, 193] on span "Gestor de Pedidos" at bounding box center [51, 193] width 60 height 10
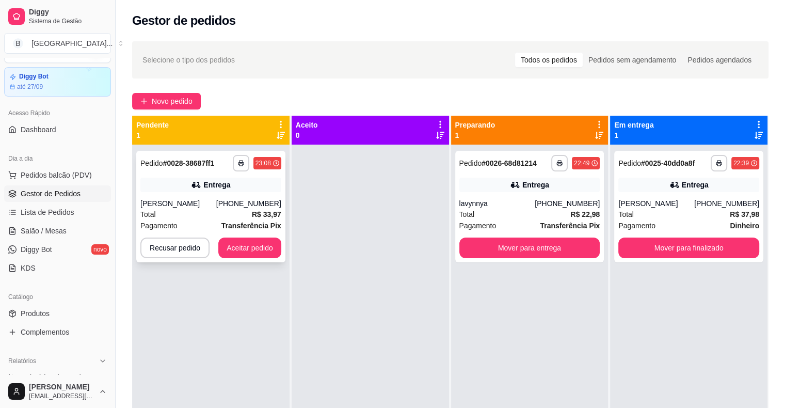
click at [204, 218] on div "Total R$ 33,97" at bounding box center [210, 213] width 141 height 11
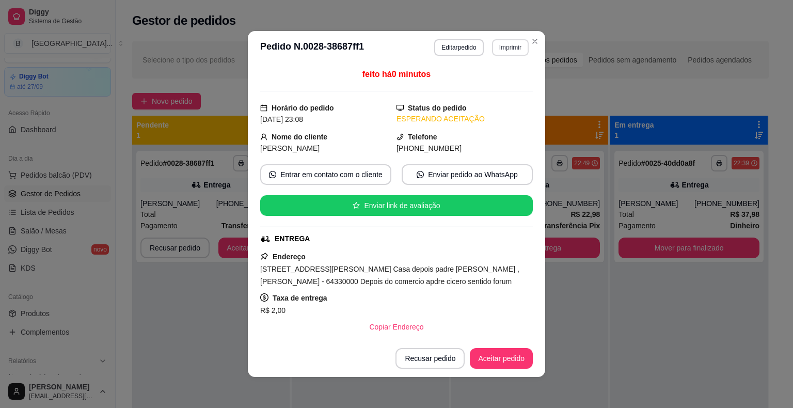
click at [496, 49] on button "Imprimir" at bounding box center [510, 47] width 37 height 17
click at [498, 46] on button "Imprimir" at bounding box center [510, 47] width 36 height 16
click at [499, 83] on button "IMPRESSORA" at bounding box center [487, 83] width 72 height 16
click at [516, 356] on button "Aceitar pedido" at bounding box center [501, 358] width 63 height 21
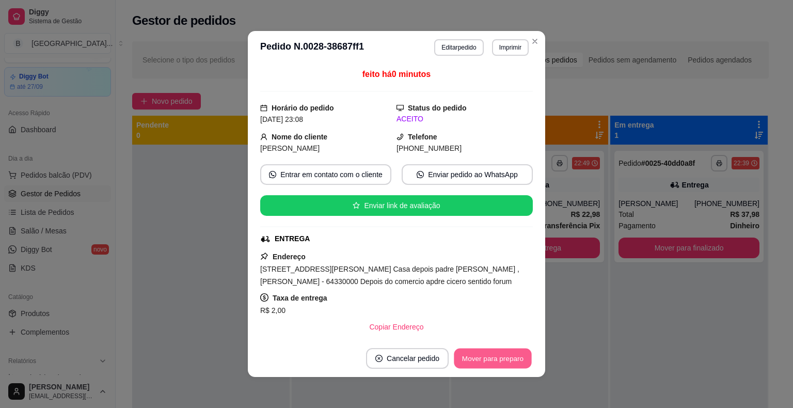
click at [516, 362] on button "Mover para preparo" at bounding box center [492, 358] width 77 height 20
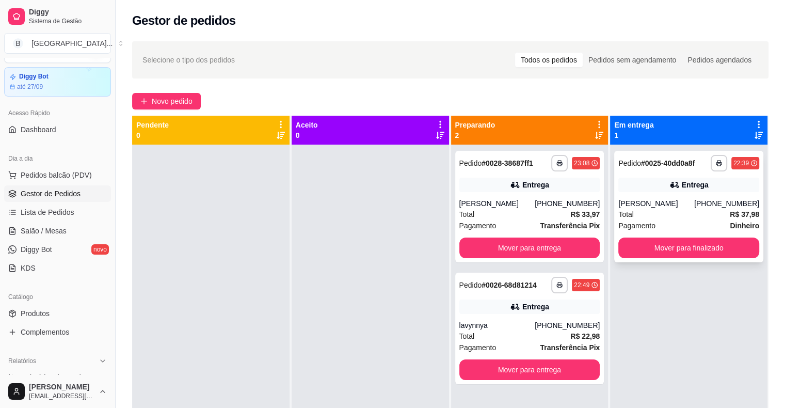
click at [654, 226] on div "Pagamento Dinheiro" at bounding box center [688, 225] width 141 height 11
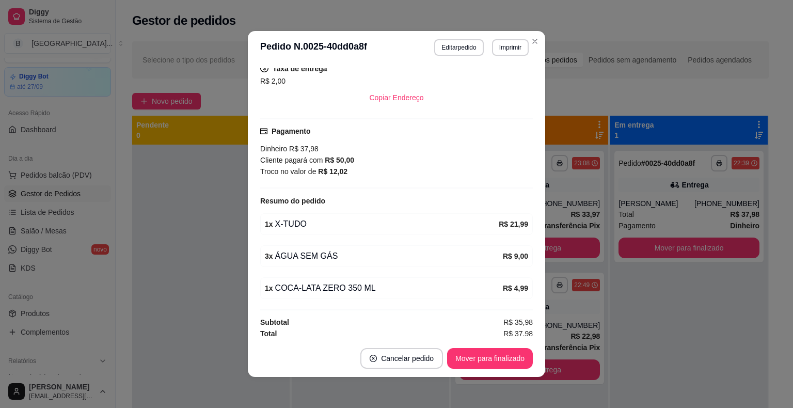
scroll to position [218, 0]
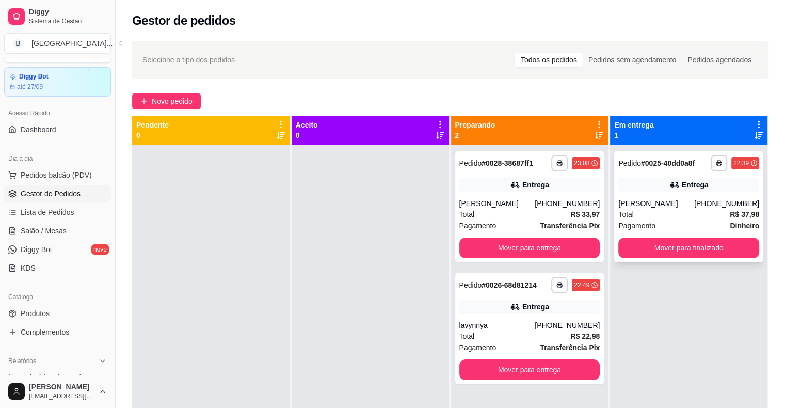
click at [637, 227] on span "Pagamento" at bounding box center [636, 225] width 37 height 11
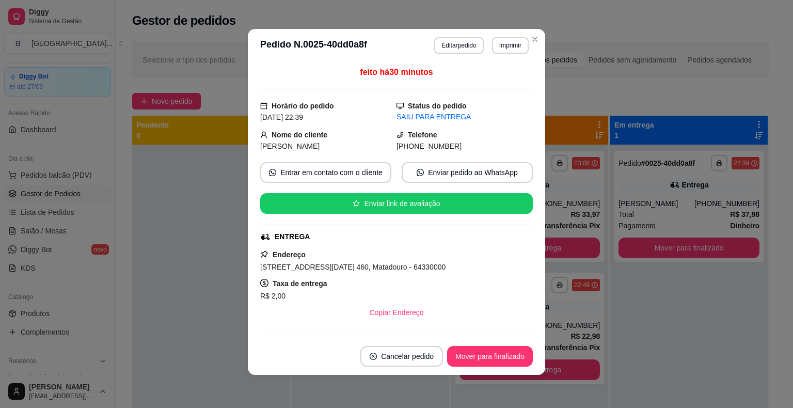
scroll to position [206, 0]
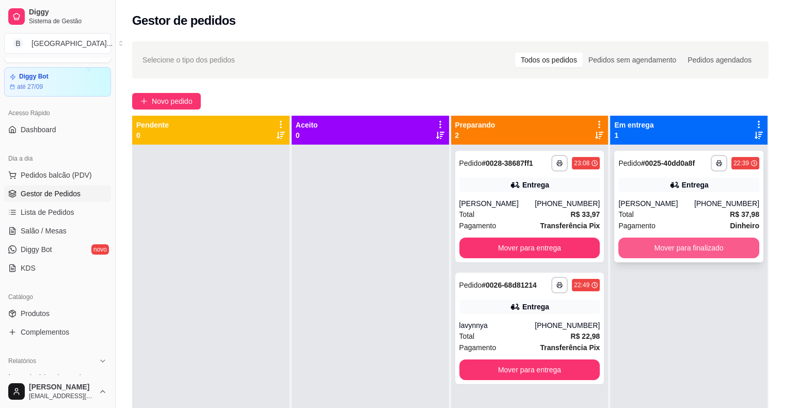
click at [664, 246] on button "Mover para finalizado" at bounding box center [688, 247] width 141 height 21
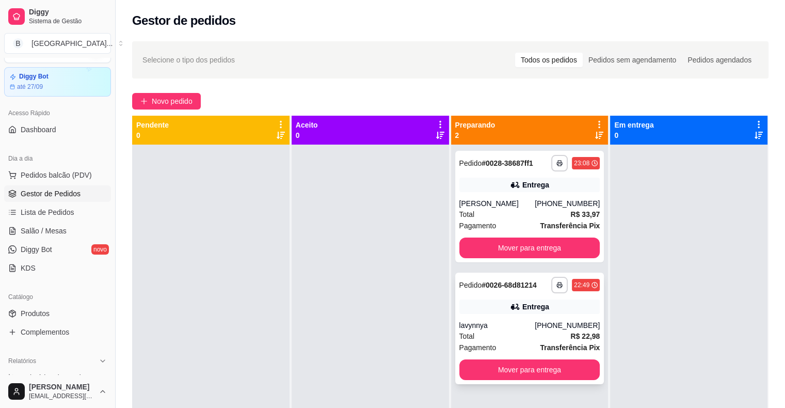
click at [483, 327] on div "lavynnya" at bounding box center [497, 325] width 76 height 10
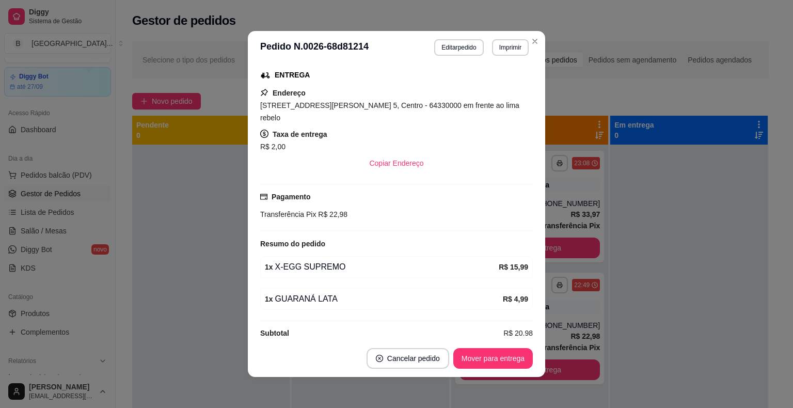
scroll to position [2, 0]
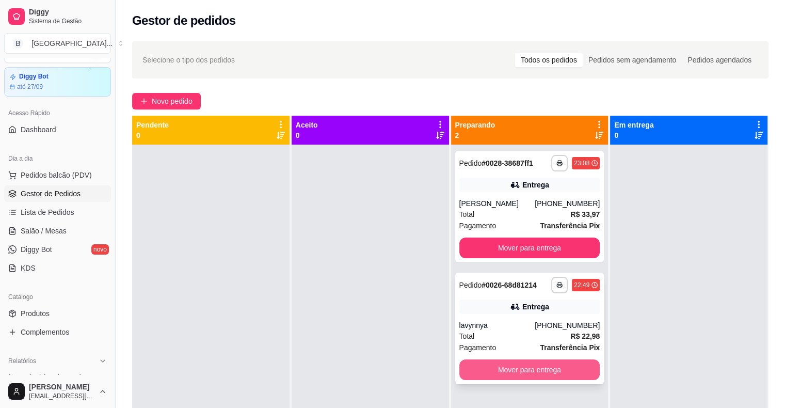
click at [475, 368] on button "Mover para entrega" at bounding box center [529, 369] width 141 height 21
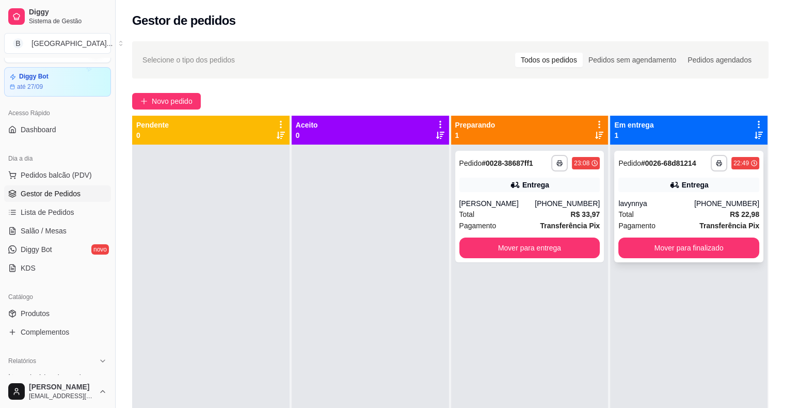
click at [643, 227] on span "Pagamento" at bounding box center [636, 225] width 37 height 11
click at [716, 199] on div "[PHONE_NUMBER]" at bounding box center [726, 203] width 65 height 10
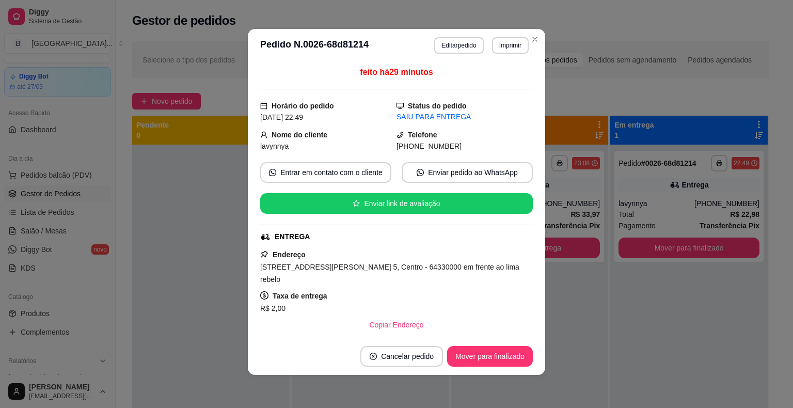
scroll to position [164, 0]
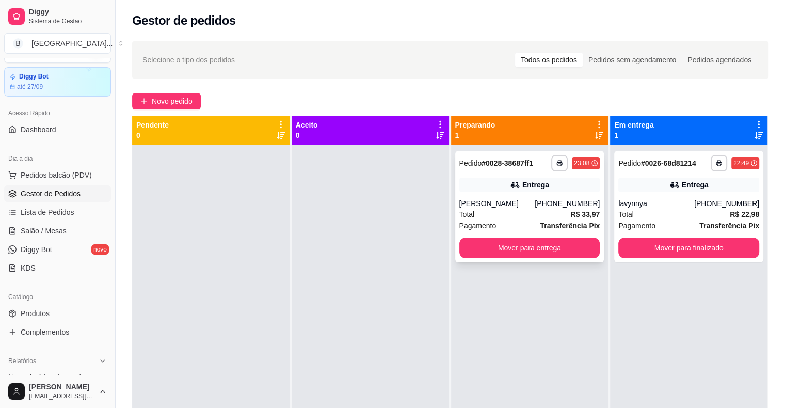
click at [559, 212] on div "Total R$ 33,97" at bounding box center [529, 213] width 141 height 11
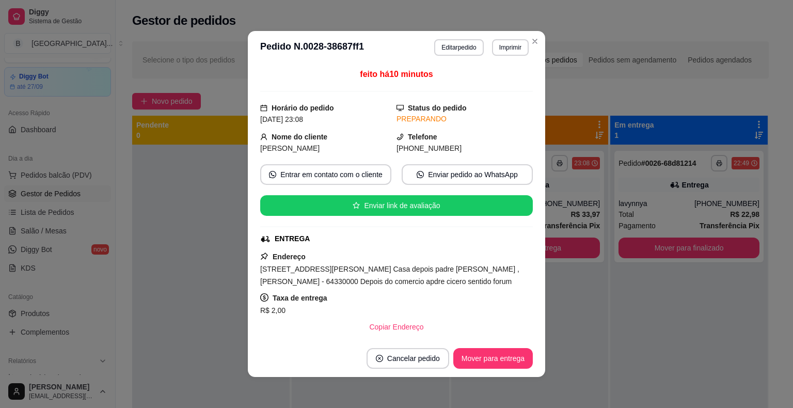
scroll to position [2, 0]
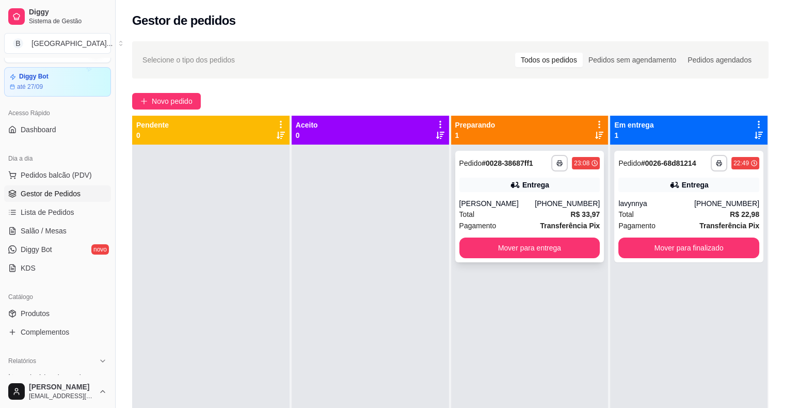
click at [501, 216] on div "Total R$ 33,97" at bounding box center [529, 213] width 141 height 11
click at [584, 254] on button "Mover para entrega" at bounding box center [529, 247] width 141 height 21
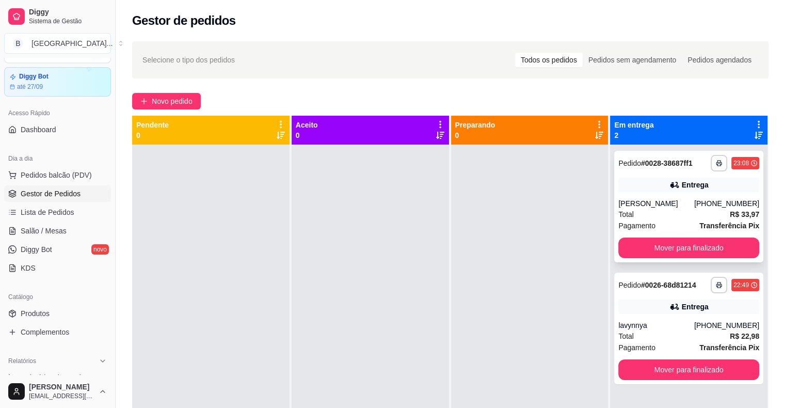
click at [691, 211] on div "Total R$ 33,97" at bounding box center [688, 213] width 141 height 11
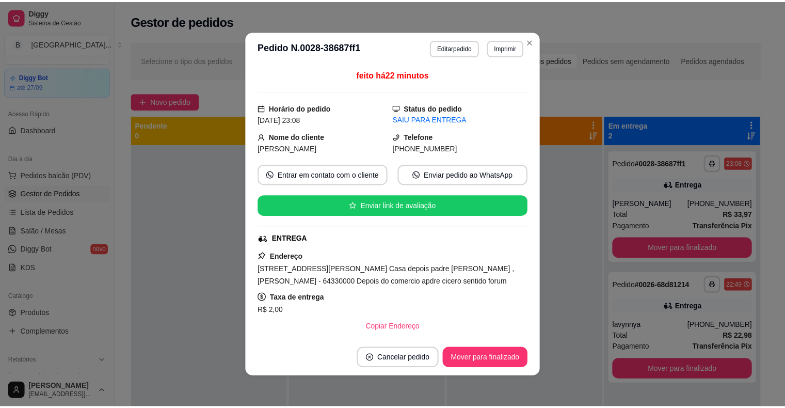
scroll to position [103, 0]
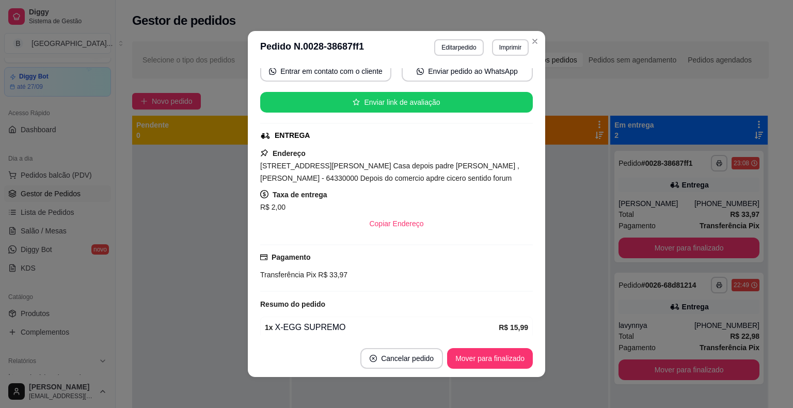
click at [614, 186] on div "**********" at bounding box center [688, 206] width 149 height 111
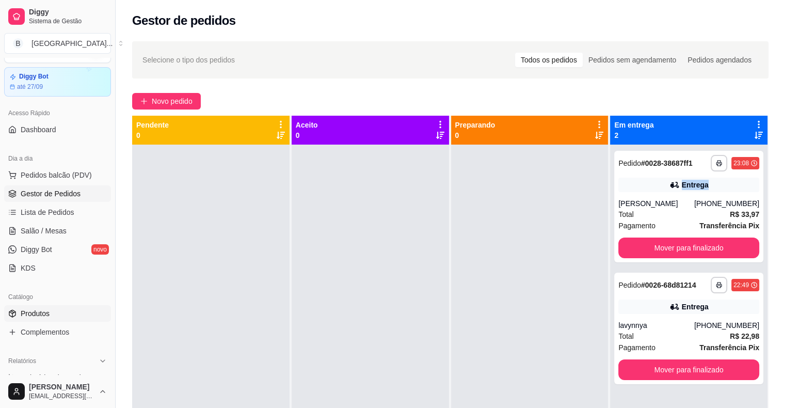
click at [33, 306] on link "Produtos" at bounding box center [57, 313] width 107 height 17
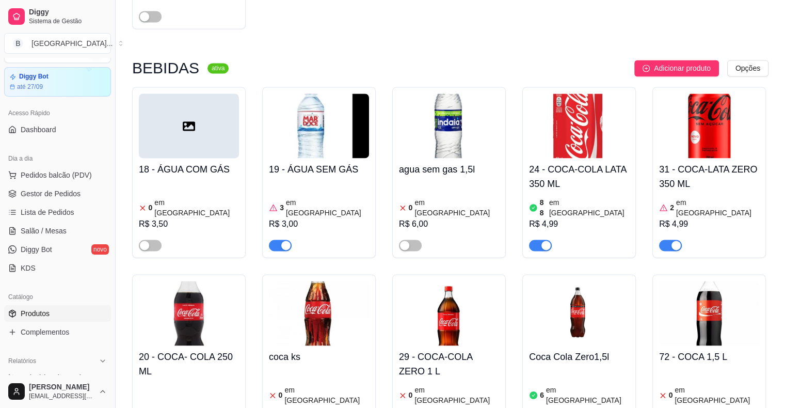
scroll to position [1548, 0]
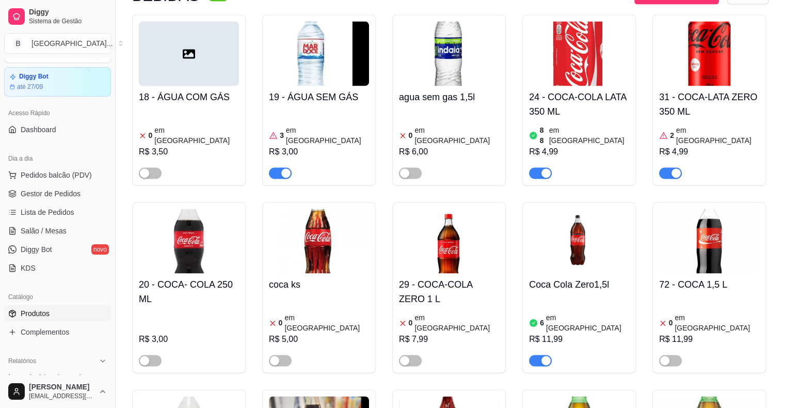
click at [684, 296] on div "0 em estoque R$ 11,99" at bounding box center [709, 331] width 100 height 70
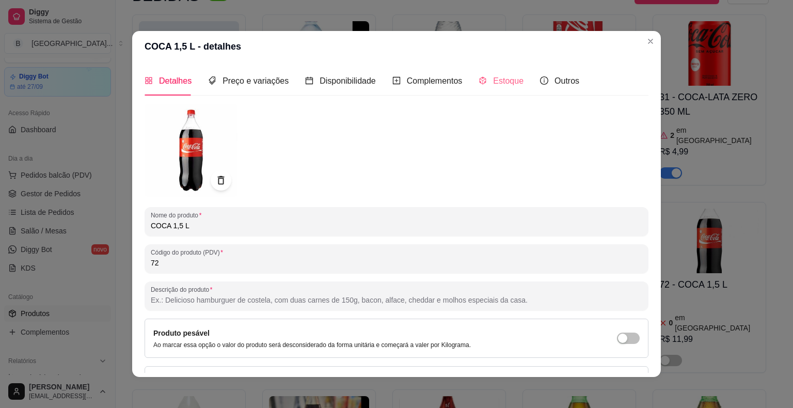
click at [505, 67] on div "Estoque" at bounding box center [500, 80] width 45 height 29
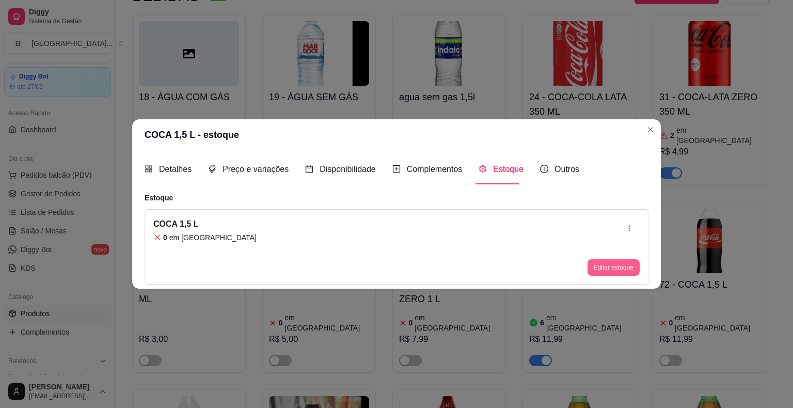
click at [607, 263] on button "Editar estoque" at bounding box center [613, 267] width 52 height 17
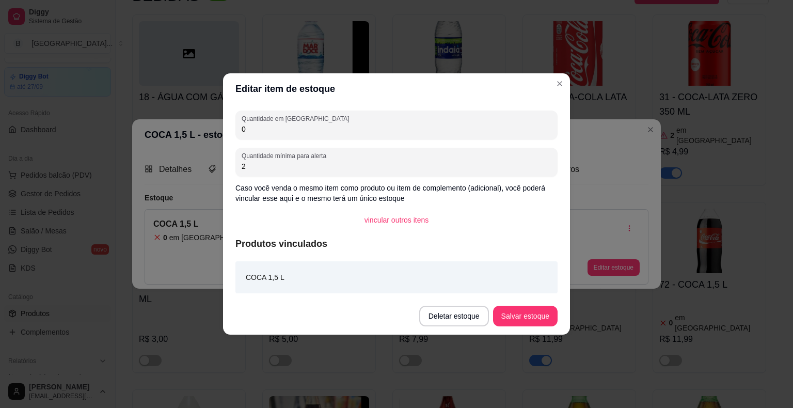
click at [454, 124] on input "0" at bounding box center [396, 129] width 310 height 10
type input "12"
click at [549, 310] on button "Salvar estoque" at bounding box center [524, 316] width 63 height 20
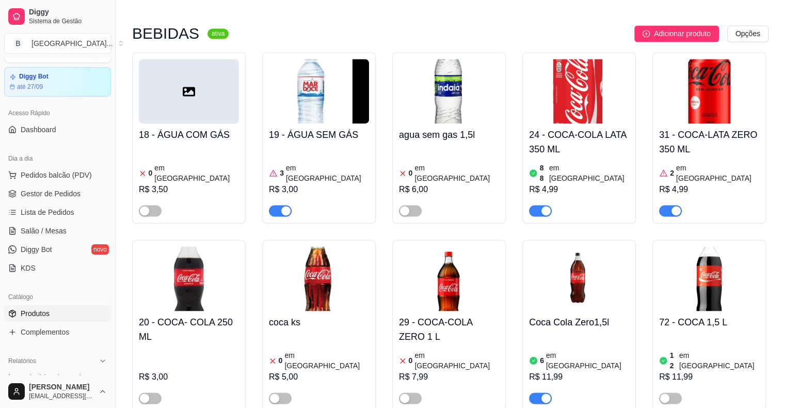
scroll to position [1496, 0]
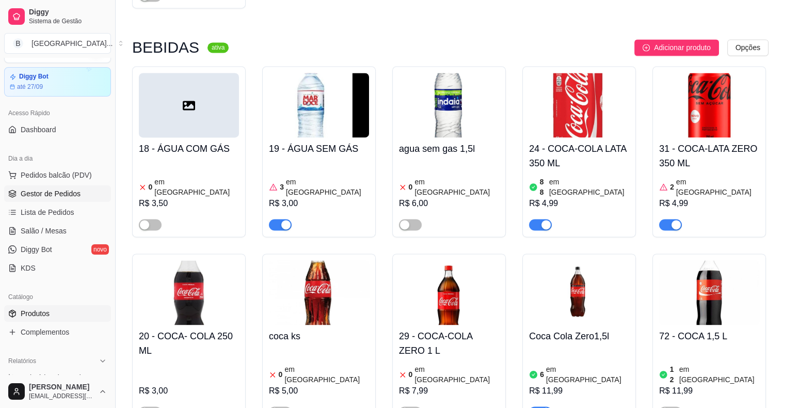
click at [23, 200] on link "Gestor de Pedidos" at bounding box center [57, 193] width 107 height 17
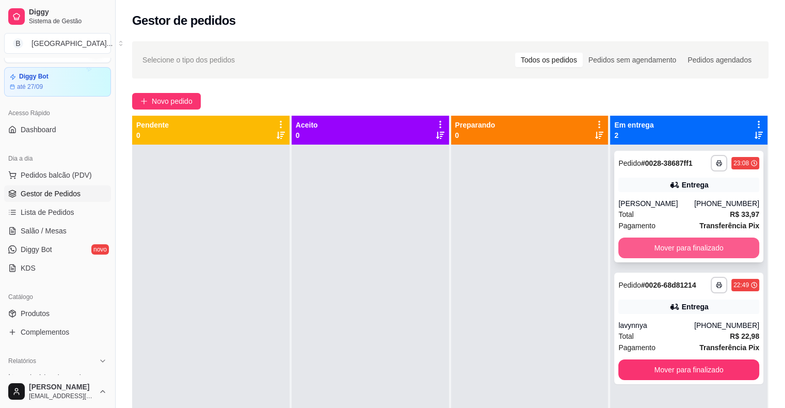
click at [670, 245] on button "Mover para finalizado" at bounding box center [688, 247] width 141 height 21
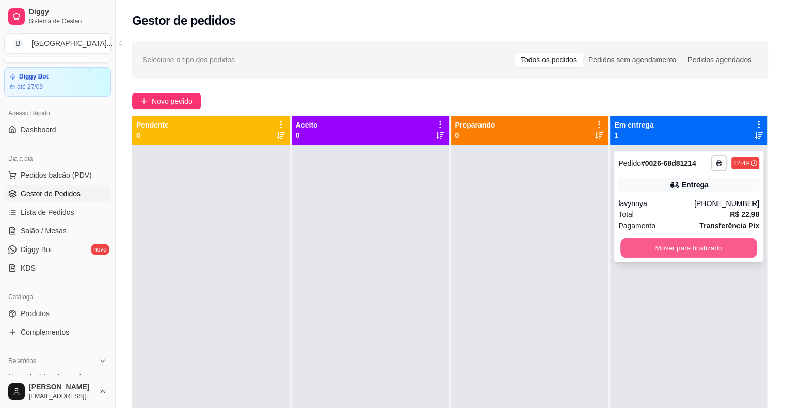
click at [712, 244] on button "Mover para finalizado" at bounding box center [688, 248] width 137 height 20
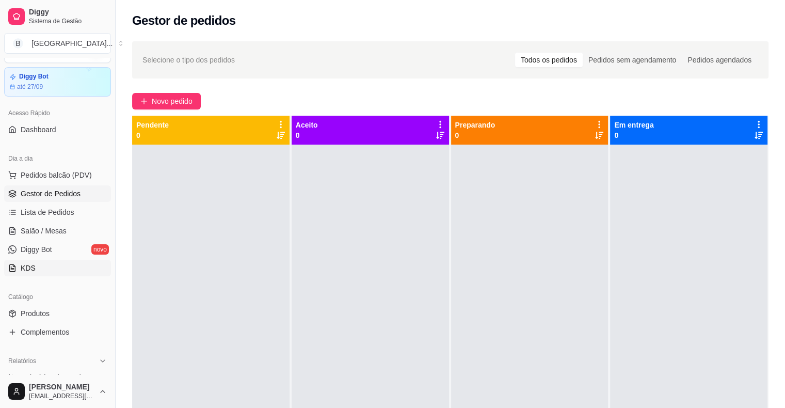
scroll to position [283, 0]
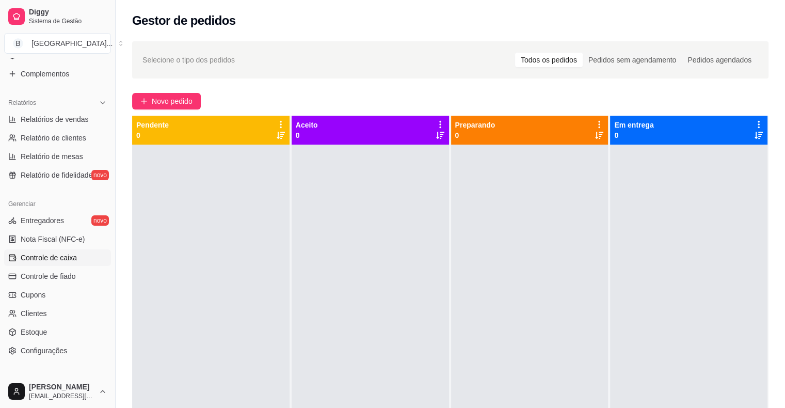
click at [64, 261] on span "Controle de caixa" at bounding box center [49, 257] width 56 height 10
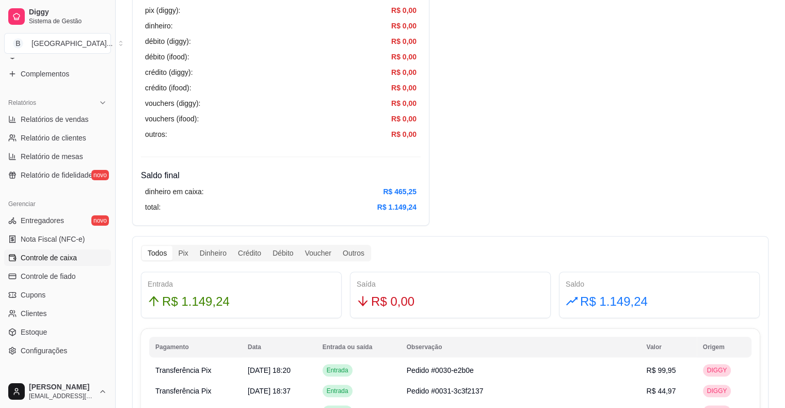
scroll to position [464, 0]
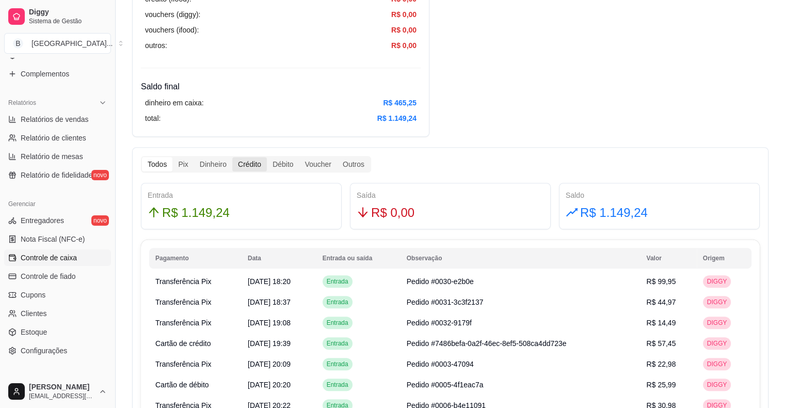
click at [246, 163] on div "Crédito" at bounding box center [249, 164] width 35 height 14
click at [232, 157] on input "Crédito" at bounding box center [232, 157] width 0 height 0
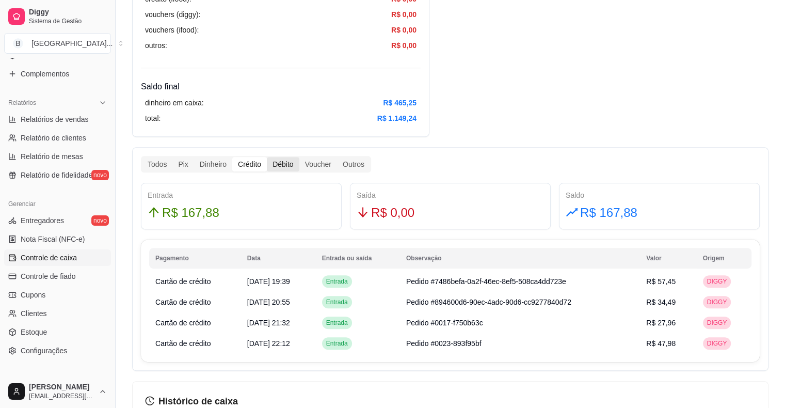
click at [270, 165] on div "Débito" at bounding box center [283, 164] width 32 height 14
click at [267, 157] on input "Débito" at bounding box center [267, 157] width 0 height 0
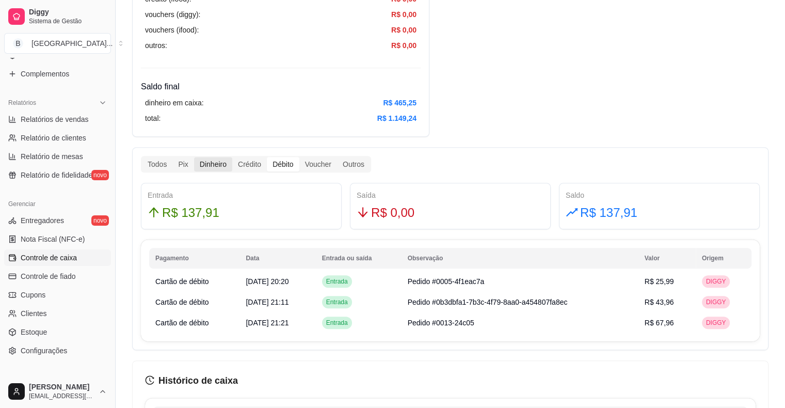
click at [225, 160] on div "Dinheiro" at bounding box center [213, 164] width 38 height 14
click at [194, 157] on input "Dinheiro" at bounding box center [194, 157] width 0 height 0
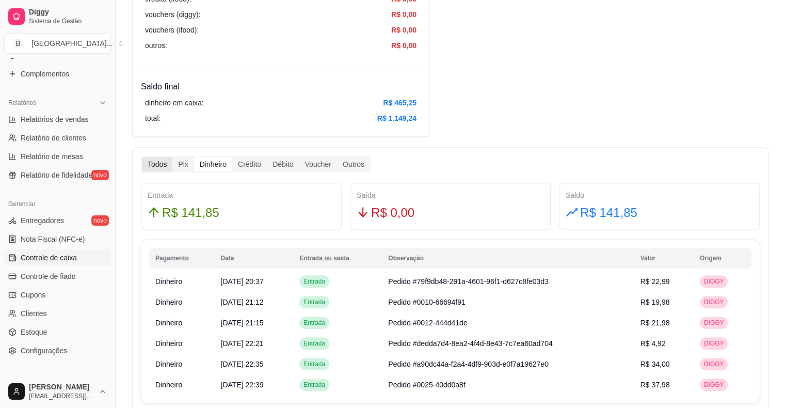
click at [147, 164] on div "Todos" at bounding box center [157, 164] width 30 height 14
click at [142, 157] on input "Todos" at bounding box center [142, 157] width 0 height 0
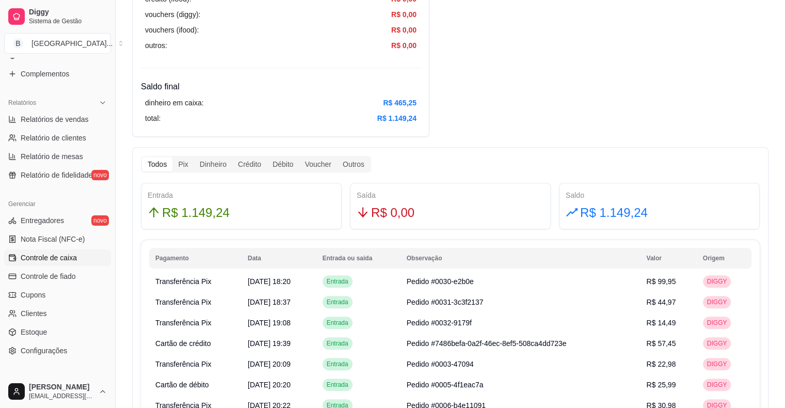
click at [147, 164] on div "Todos" at bounding box center [157, 164] width 30 height 14
click at [142, 157] on input "Todos" at bounding box center [142, 157] width 0 height 0
click at [22, 117] on span "Relatórios de vendas" at bounding box center [55, 119] width 68 height 10
select select "ALL"
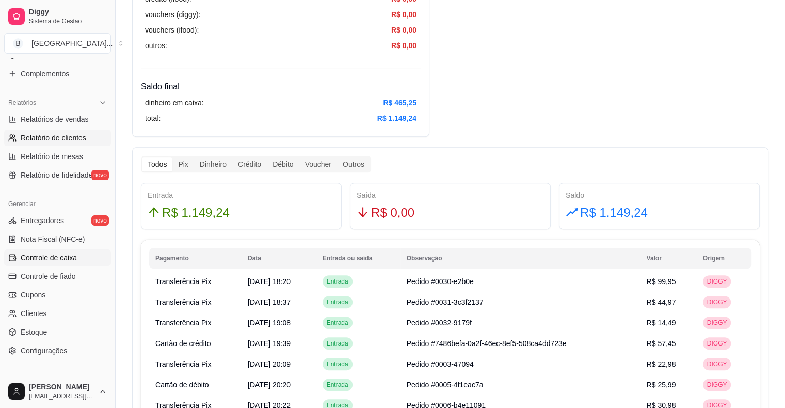
select select "0"
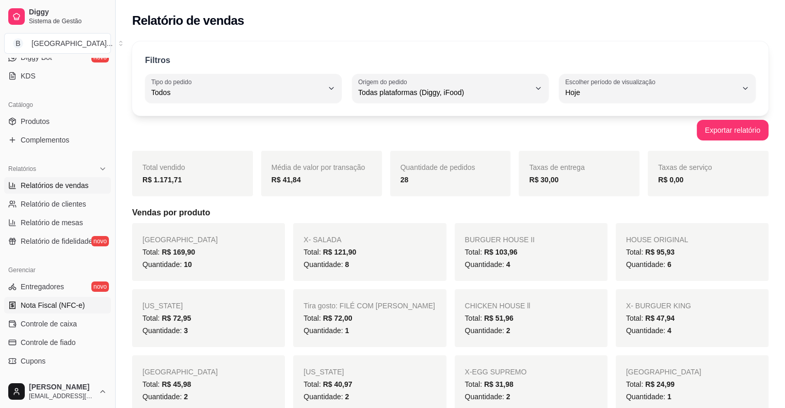
scroll to position [180, 0]
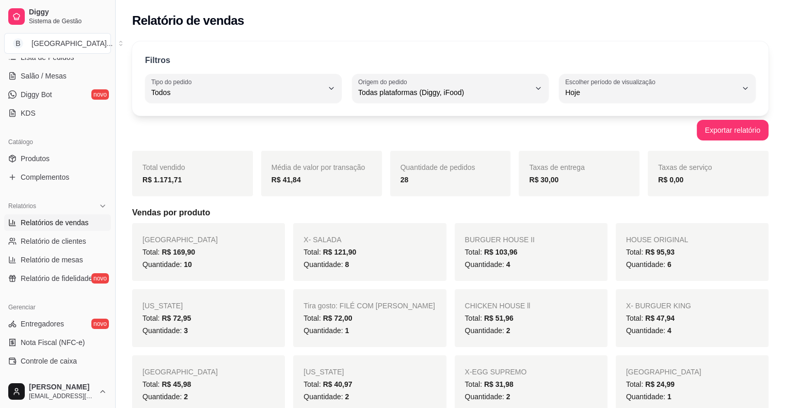
click at [66, 229] on link "Relatórios de vendas" at bounding box center [57, 222] width 107 height 17
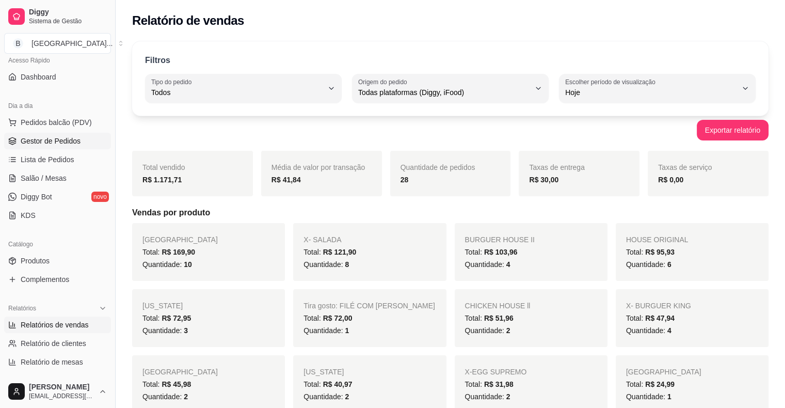
scroll to position [25, 0]
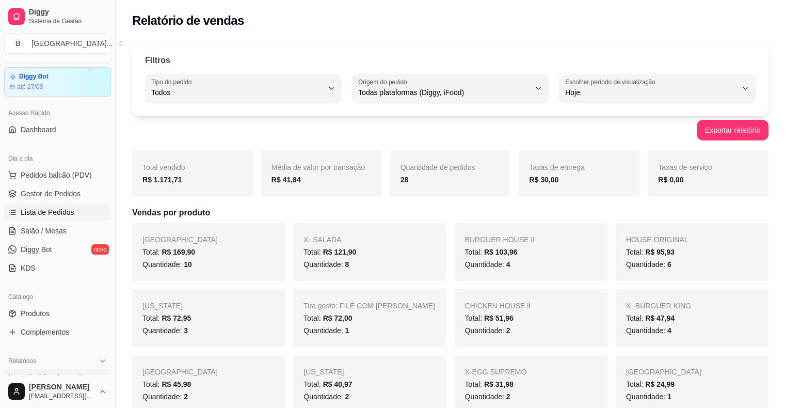
click at [55, 214] on span "Lista de Pedidos" at bounding box center [48, 212] width 54 height 10
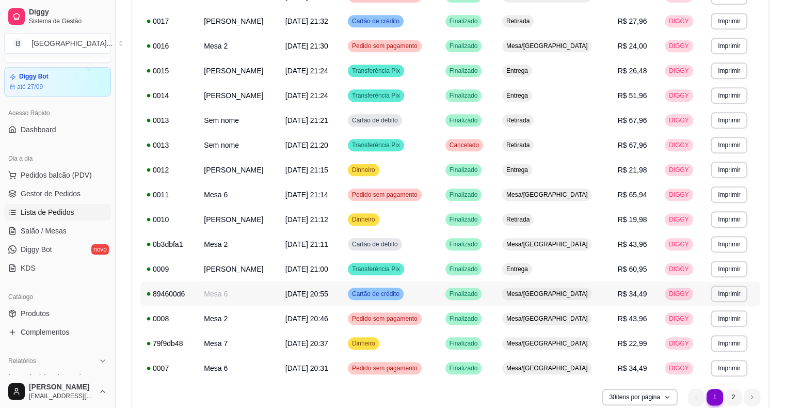
scroll to position [559, 0]
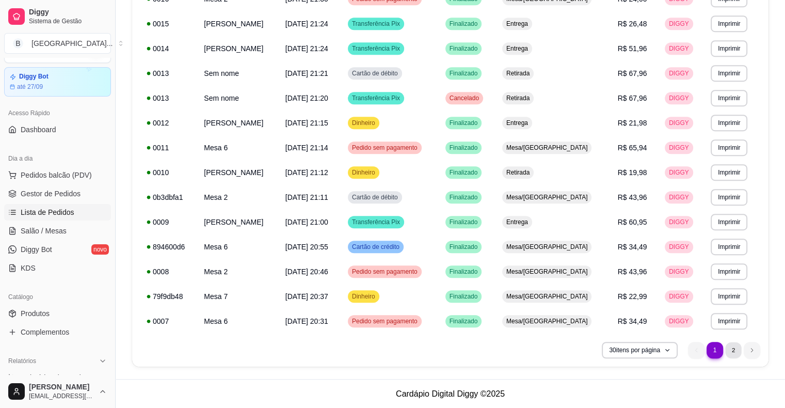
click at [740, 346] on li "2" at bounding box center [733, 350] width 16 height 16
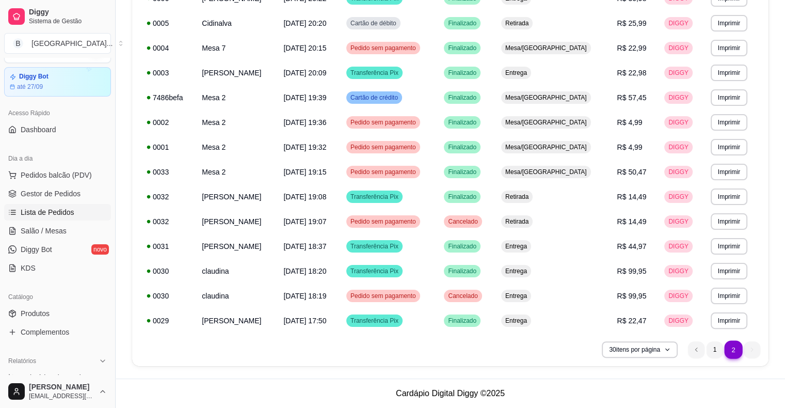
scroll to position [163, 0]
